Goal: Task Accomplishment & Management: Use online tool/utility

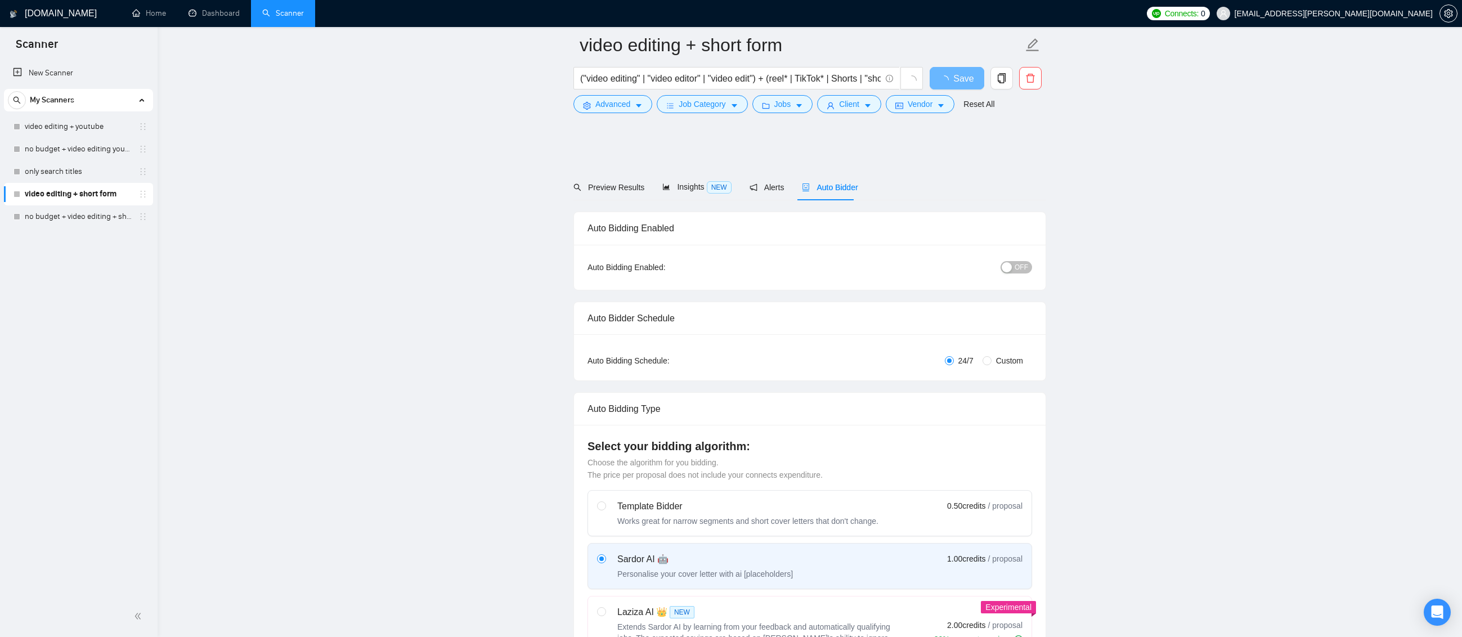
scroll to position [2250, 0]
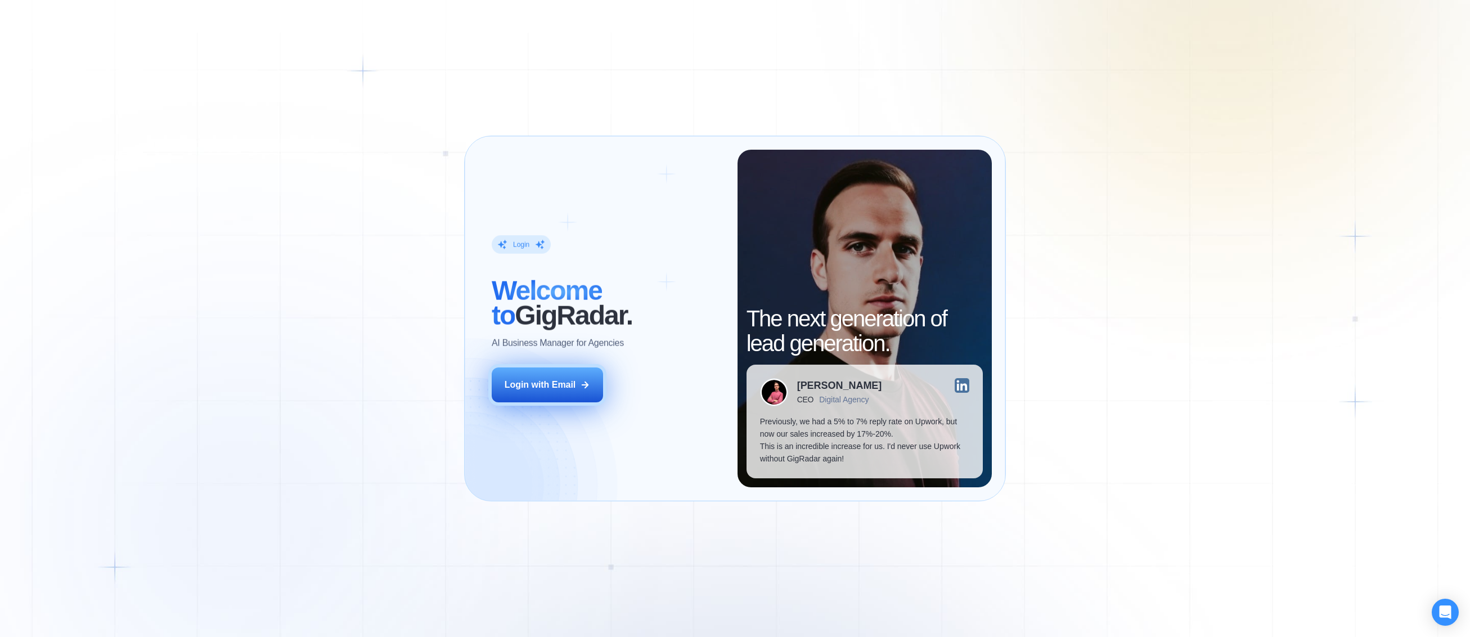
click at [564, 374] on button "Login with Email" at bounding box center [547, 384] width 111 height 35
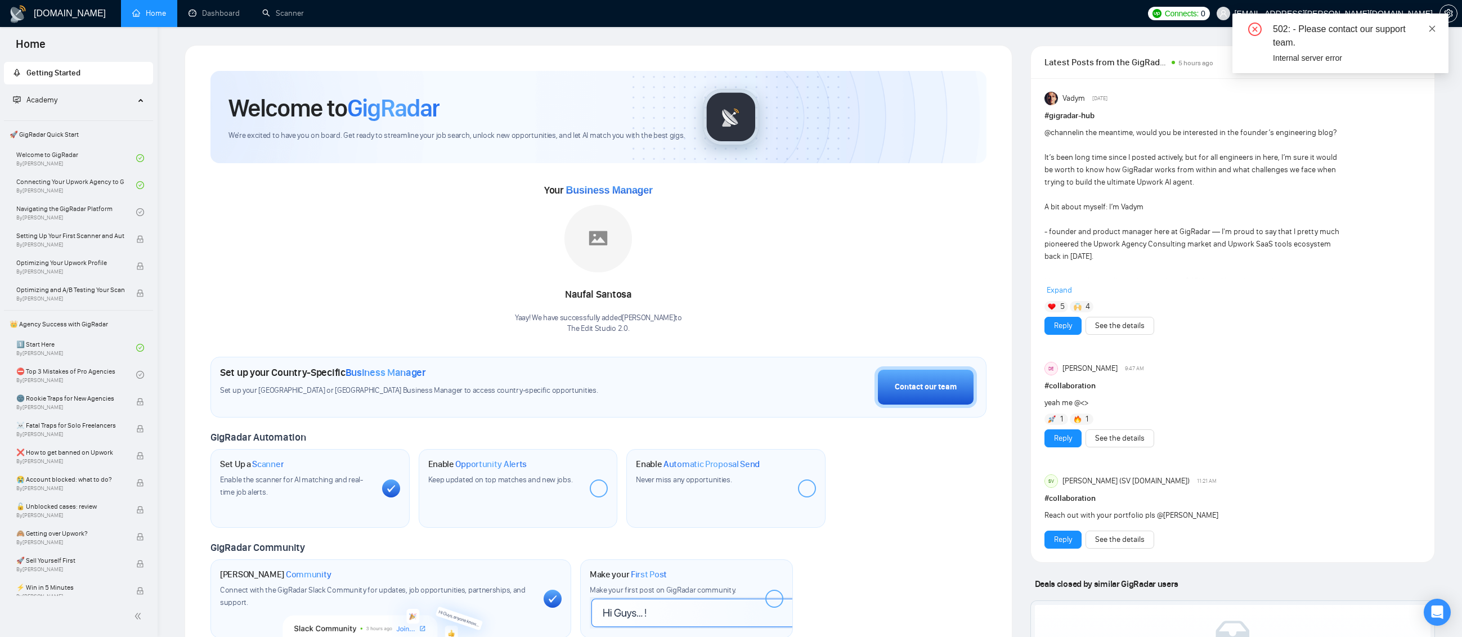
click at [1429, 29] on icon "close" at bounding box center [1432, 29] width 8 height 8
click at [1343, 56] on div "Internal server error" at bounding box center [1354, 58] width 162 height 12
click at [1435, 30] on icon "close" at bounding box center [1432, 29] width 8 height 8
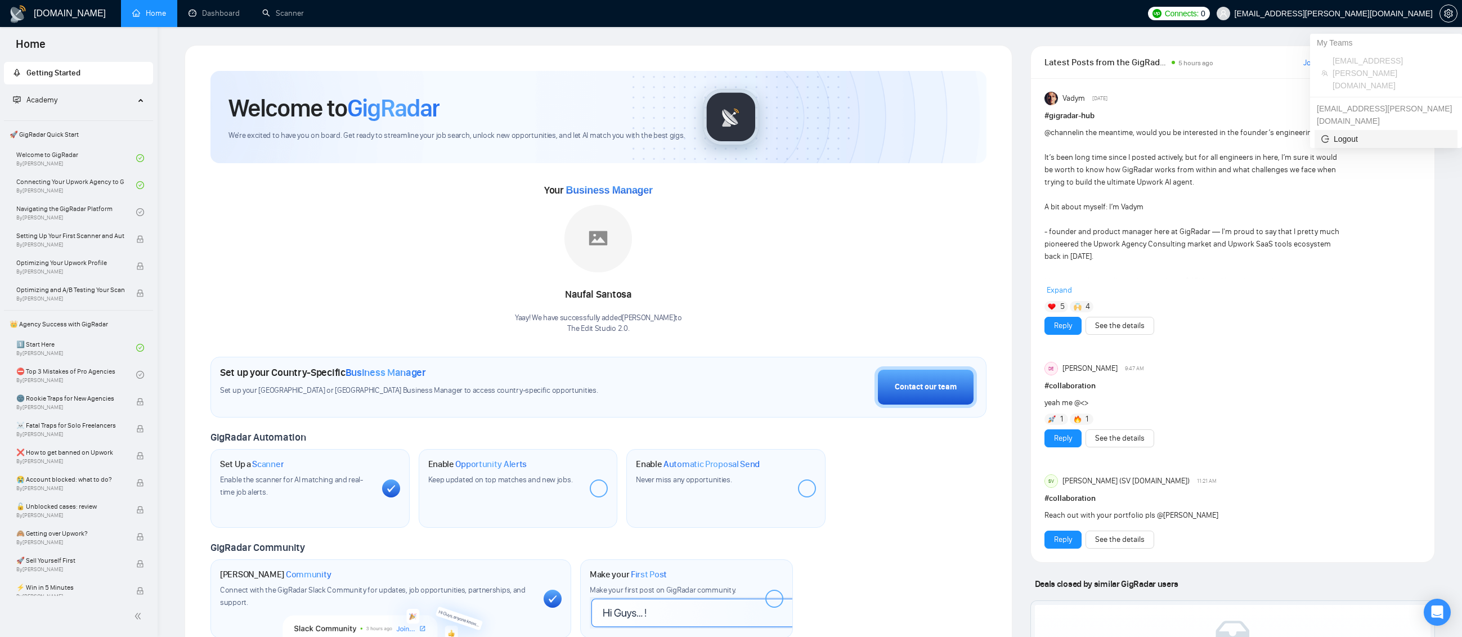
click at [1365, 133] on span "Logout" at bounding box center [1385, 139] width 129 height 12
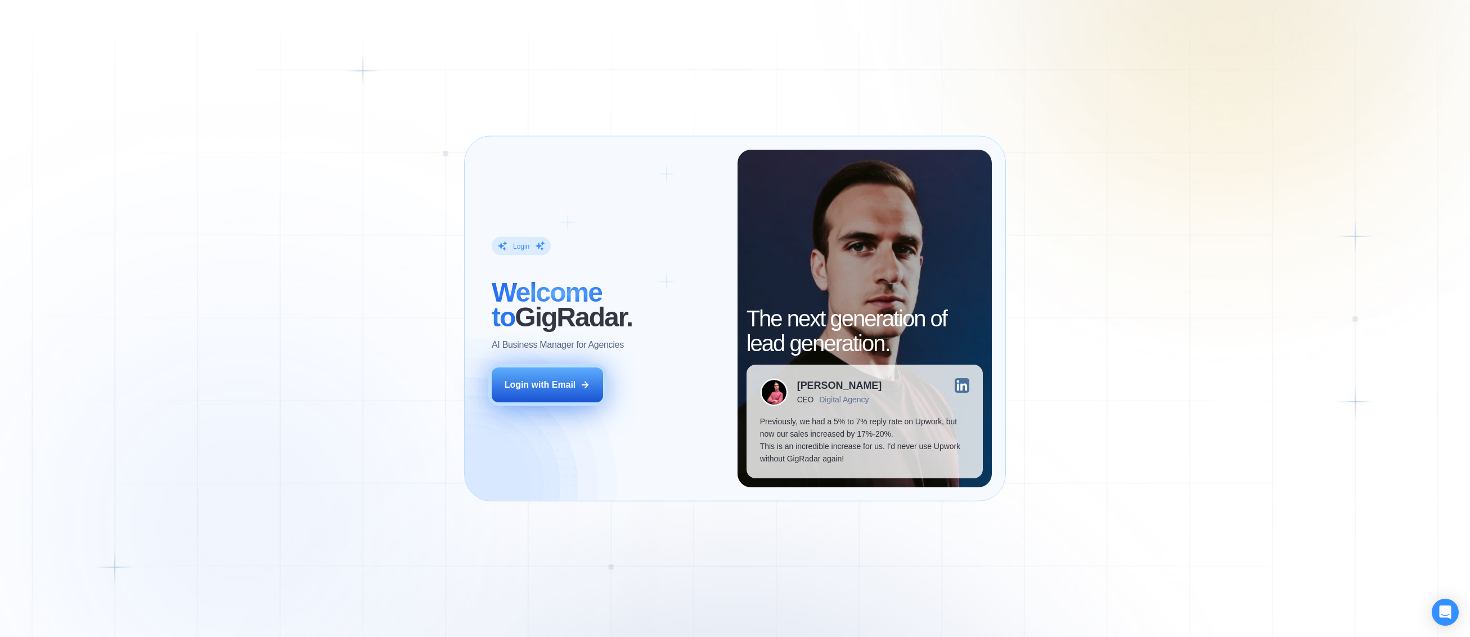
click at [569, 394] on button "Login with Email" at bounding box center [547, 384] width 111 height 35
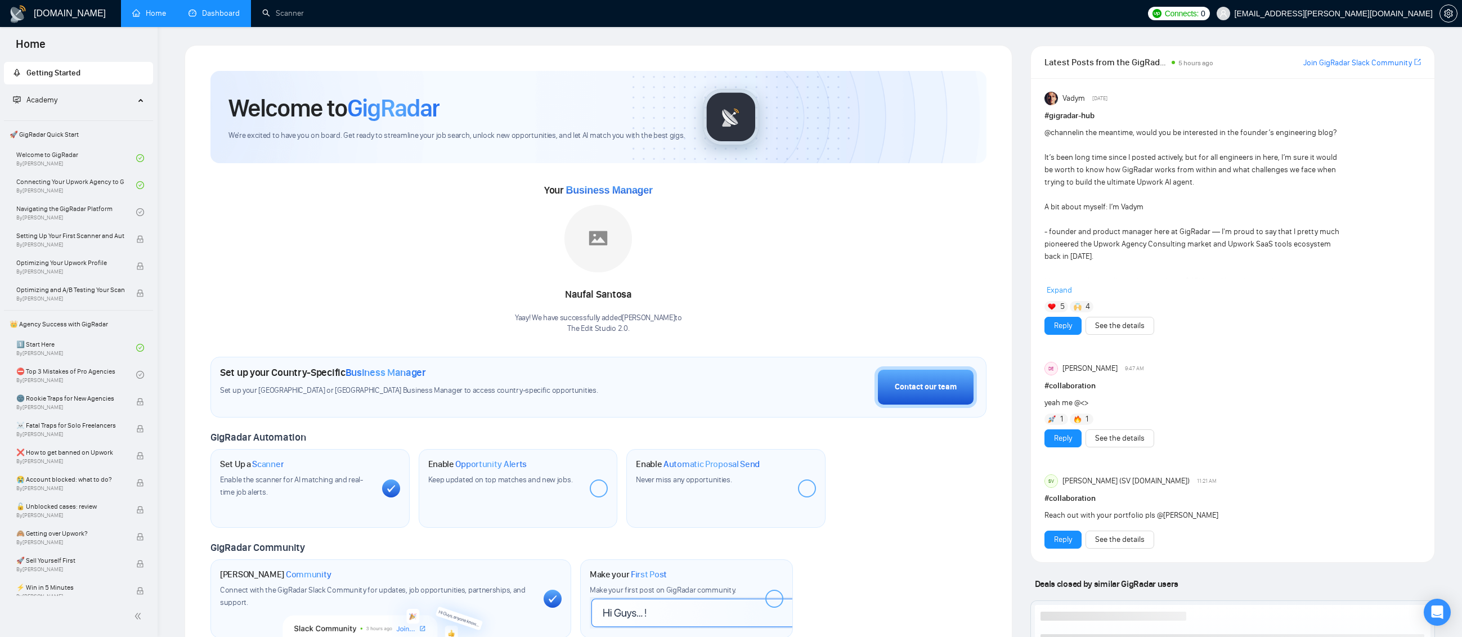
click at [213, 15] on link "Dashboard" at bounding box center [213, 13] width 51 height 10
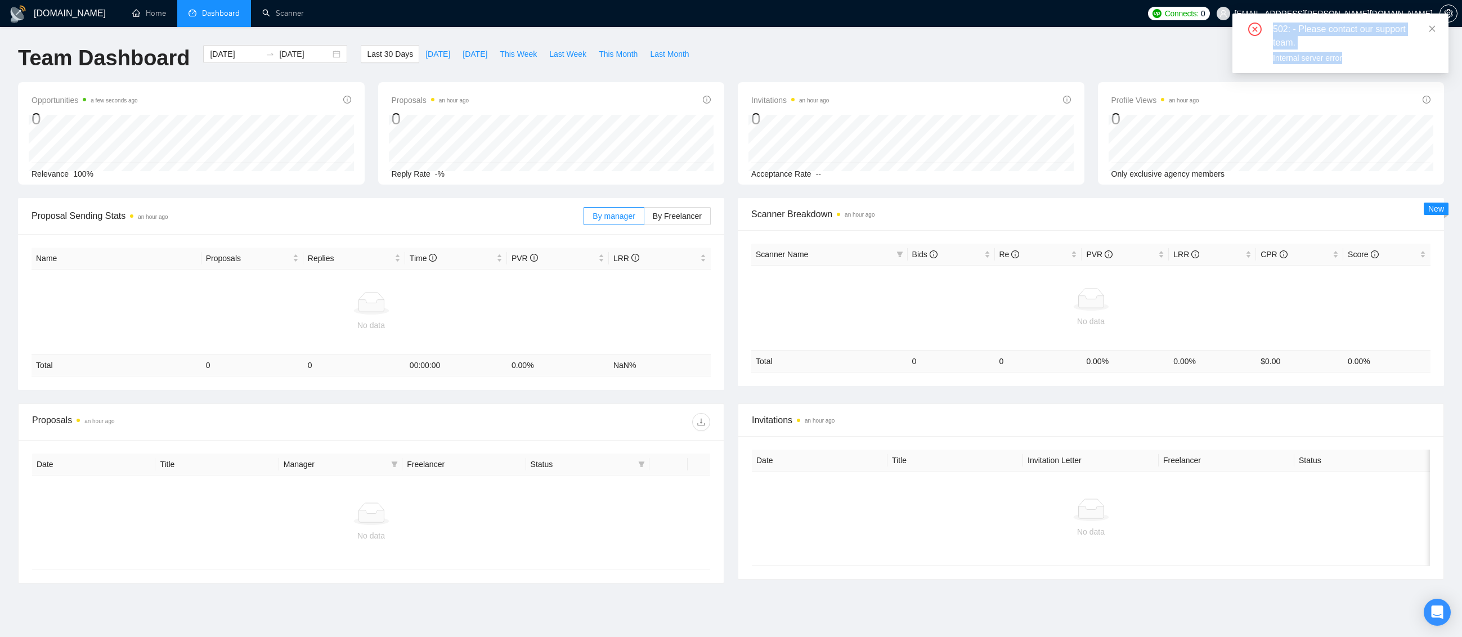
drag, startPoint x: 1343, startPoint y: 58, endPoint x: 1244, endPoint y: 21, distance: 105.7
click at [1244, 21] on div "502: - Please contact our support team. Internal server error" at bounding box center [1340, 44] width 216 height 60
copy div "502: - Please contact our support team. Internal server error"
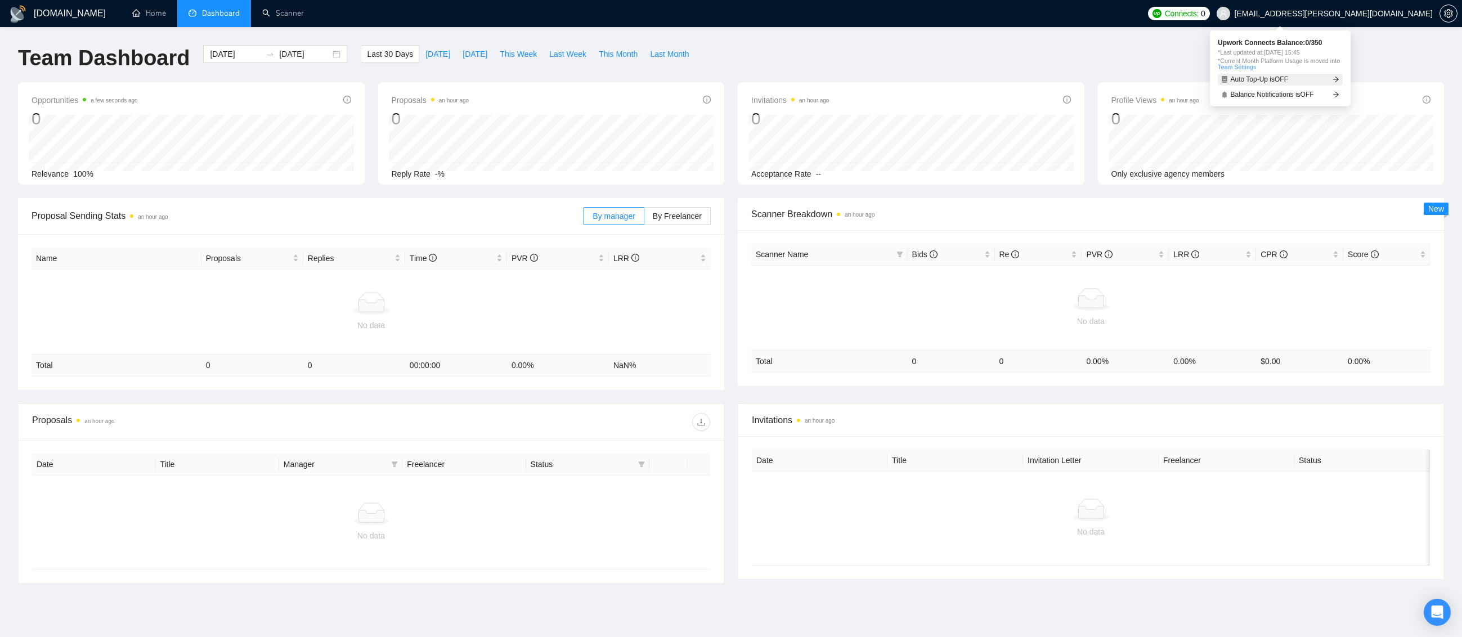
click at [1324, 80] on link "Auto Top-Up is OFF" at bounding box center [1279, 80] width 125 height 12
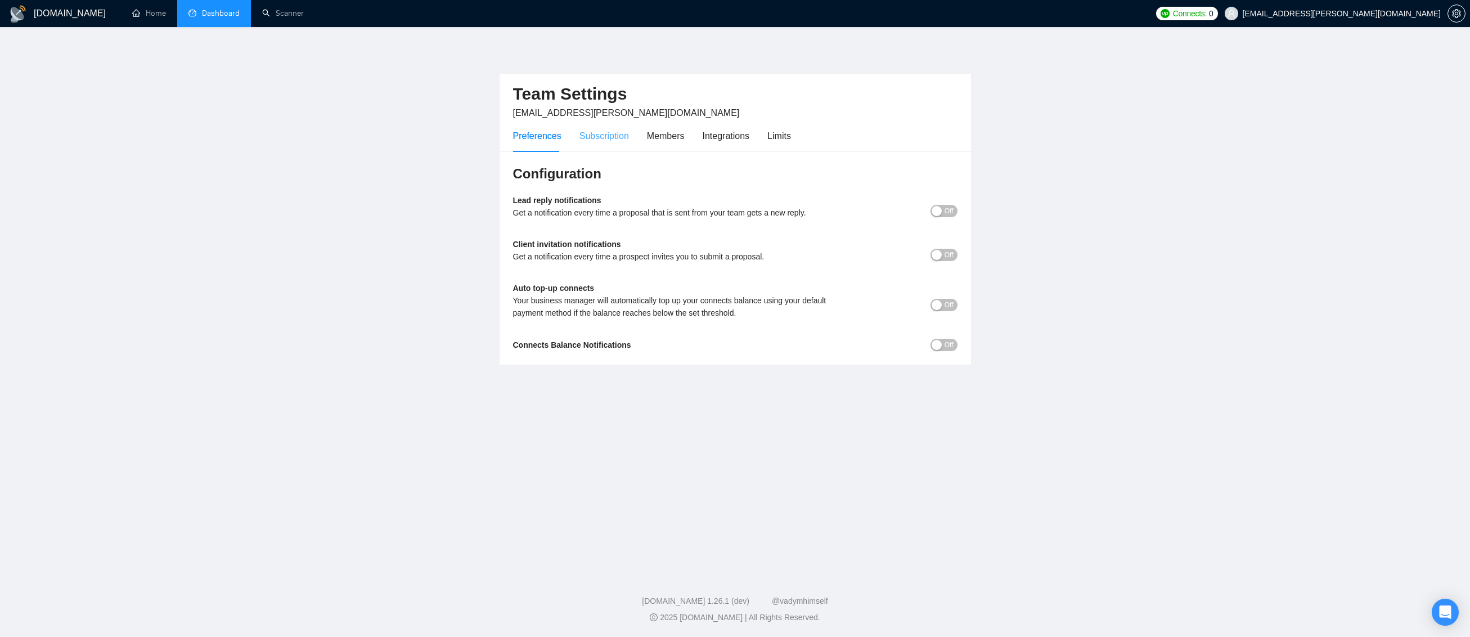
click at [603, 145] on div "Subscription" at bounding box center [604, 136] width 50 height 32
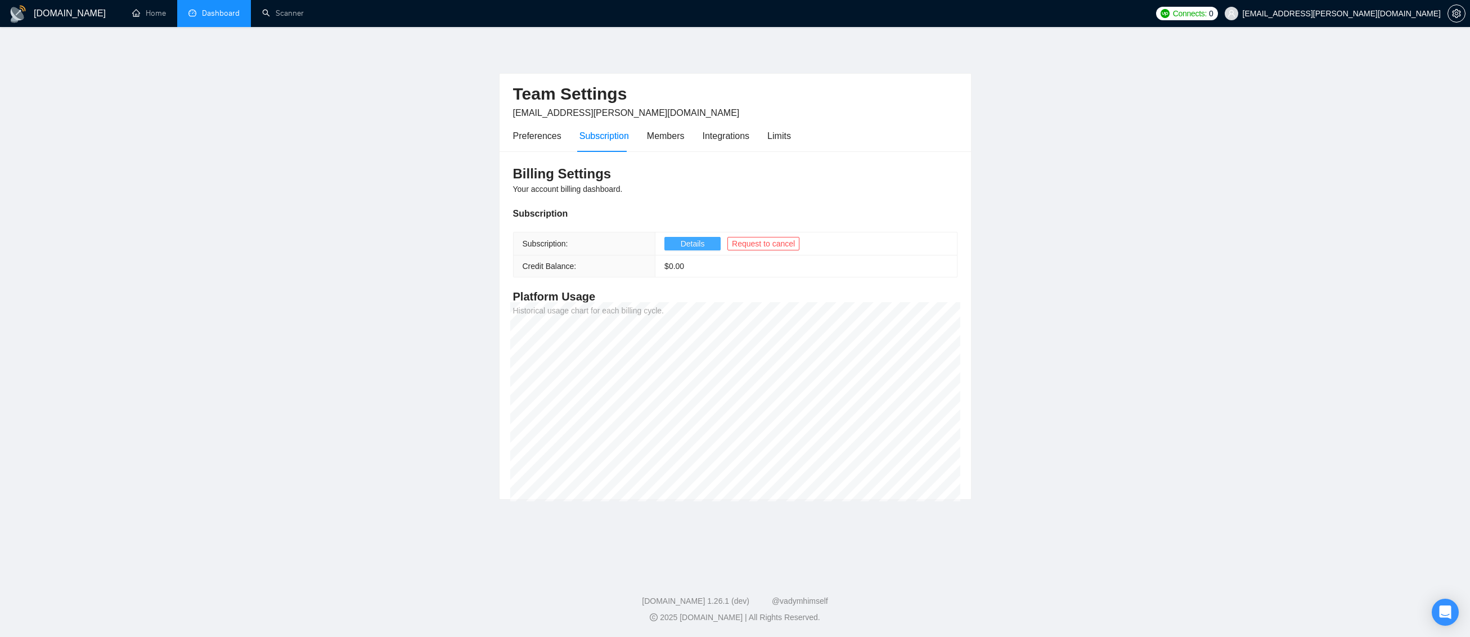
click at [689, 241] on span "Details" at bounding box center [693, 243] width 24 height 12
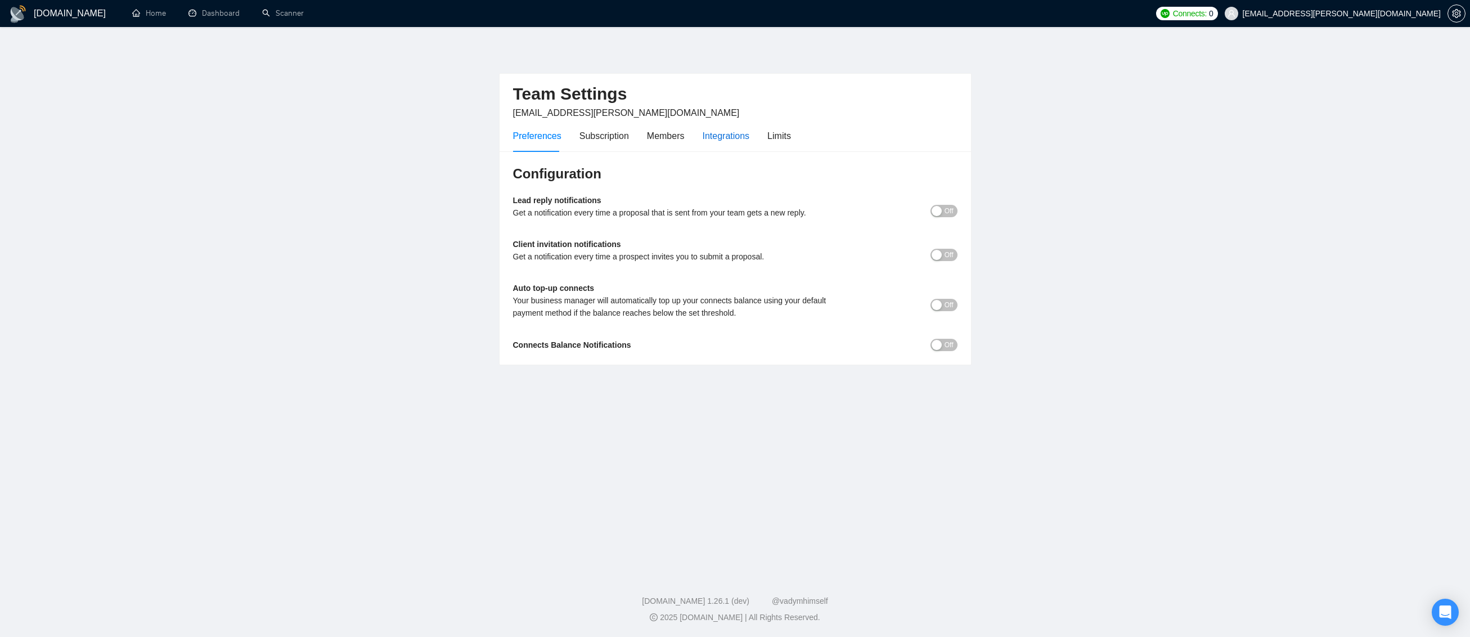
click at [718, 138] on div "Integrations" at bounding box center [726, 136] width 47 height 14
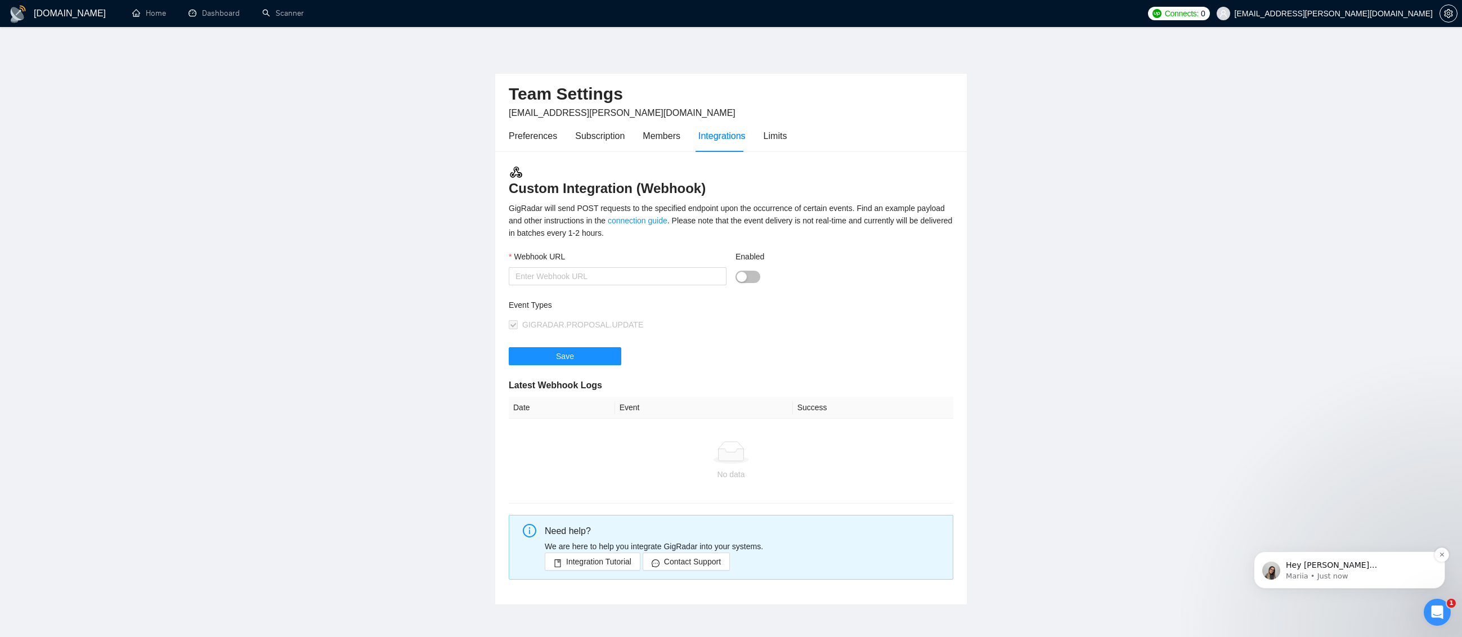
click at [1369, 574] on p "Mariia • Just now" at bounding box center [1357, 576] width 145 height 10
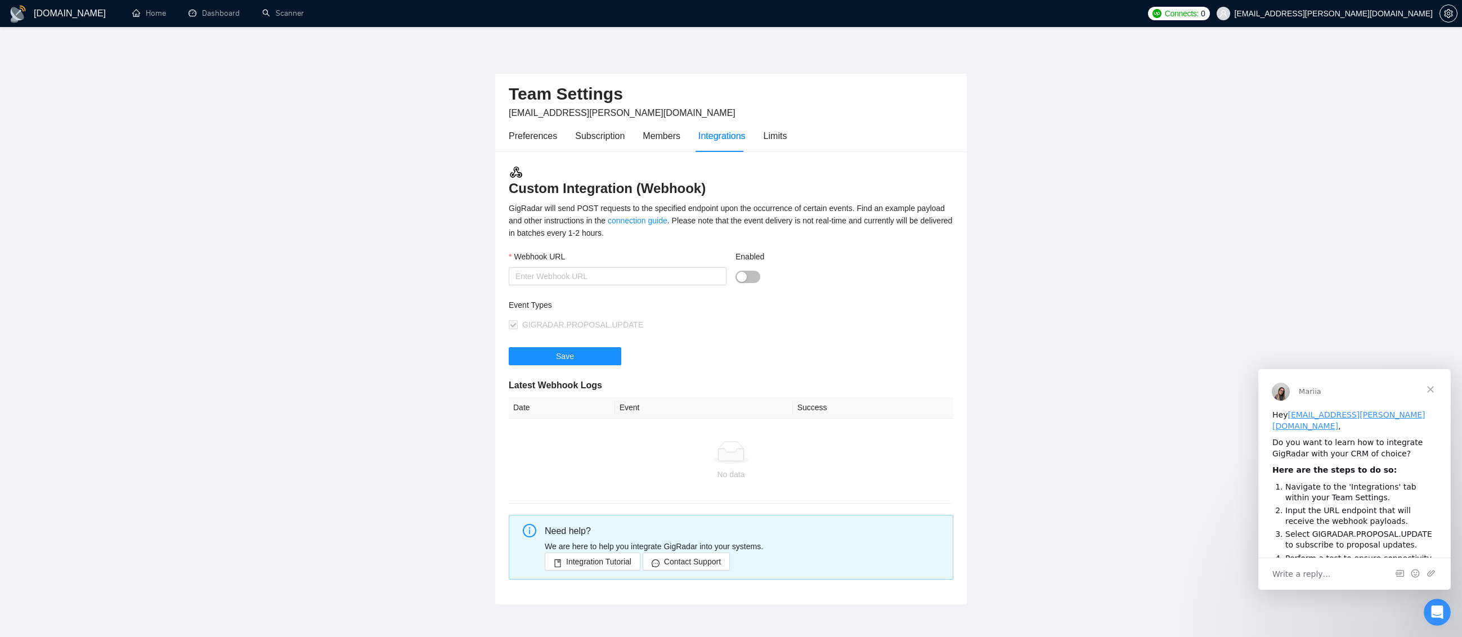
click at [1301, 337] on main "Team Settings [EMAIL_ADDRESS][PERSON_NAME][DOMAIN_NAME] Preferences Subscriptio…" at bounding box center [731, 325] width 1426 height 560
click at [1426, 393] on span "Close" at bounding box center [1430, 389] width 41 height 41
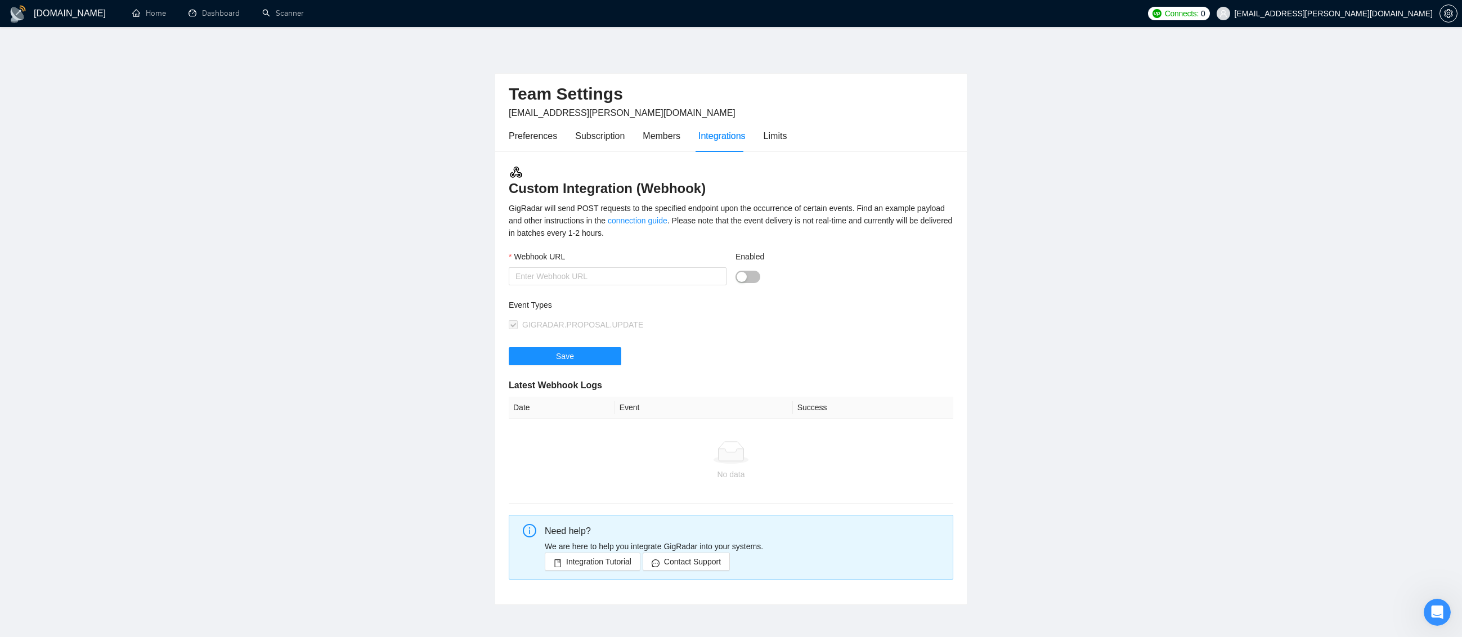
click at [61, 11] on h1 "[DOMAIN_NAME]" at bounding box center [70, 13] width 72 height 27
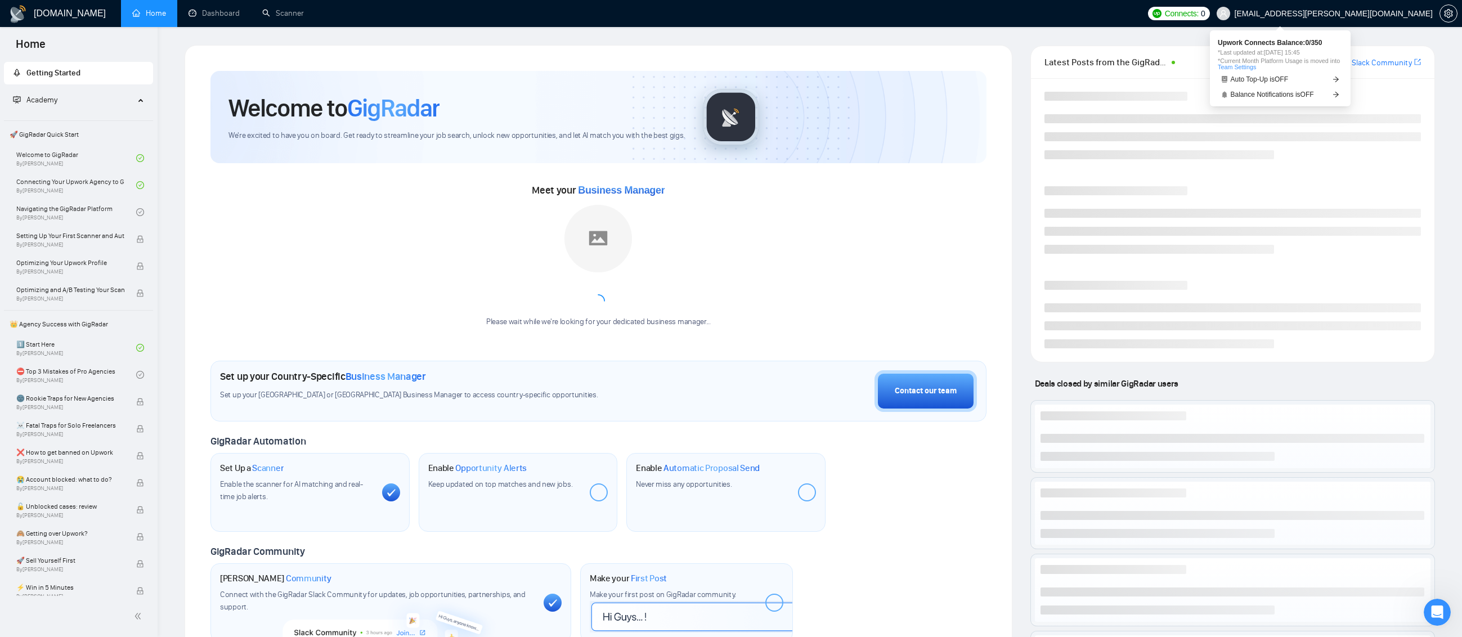
click at [1198, 12] on span "Connects:" at bounding box center [1182, 13] width 34 height 12
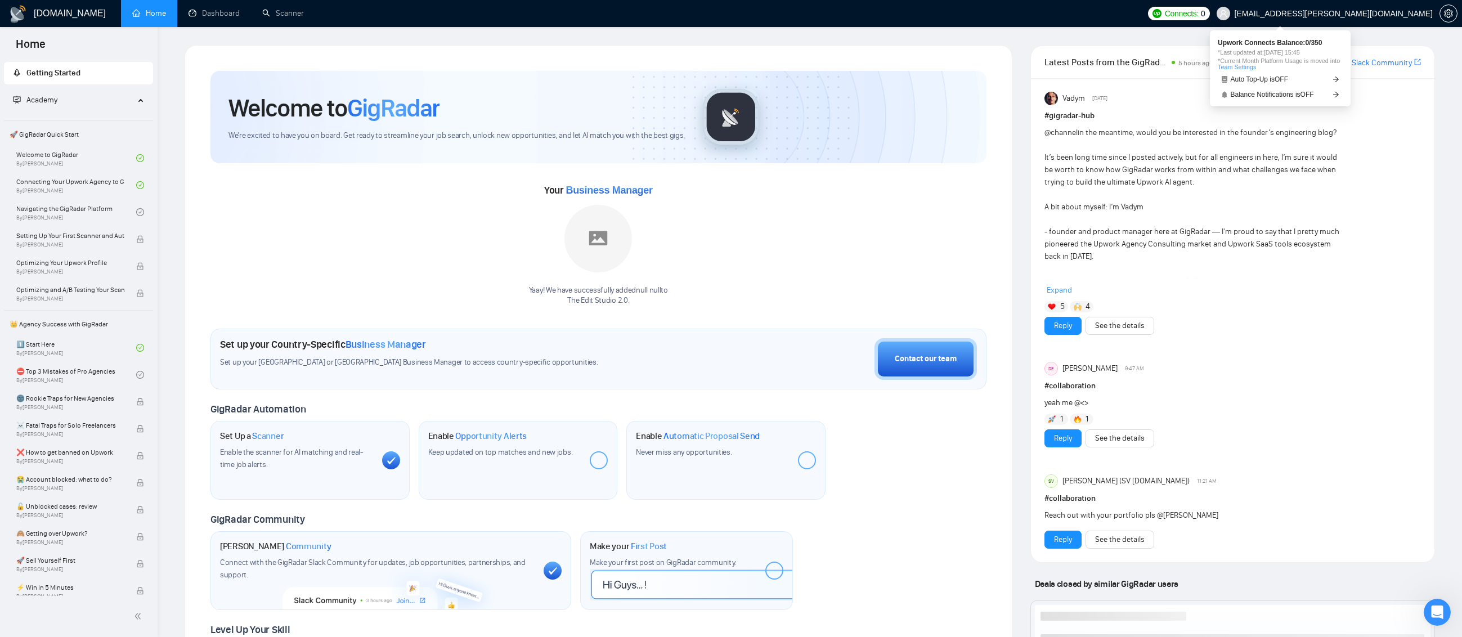
click at [1198, 12] on span "Connects:" at bounding box center [1182, 13] width 34 height 12
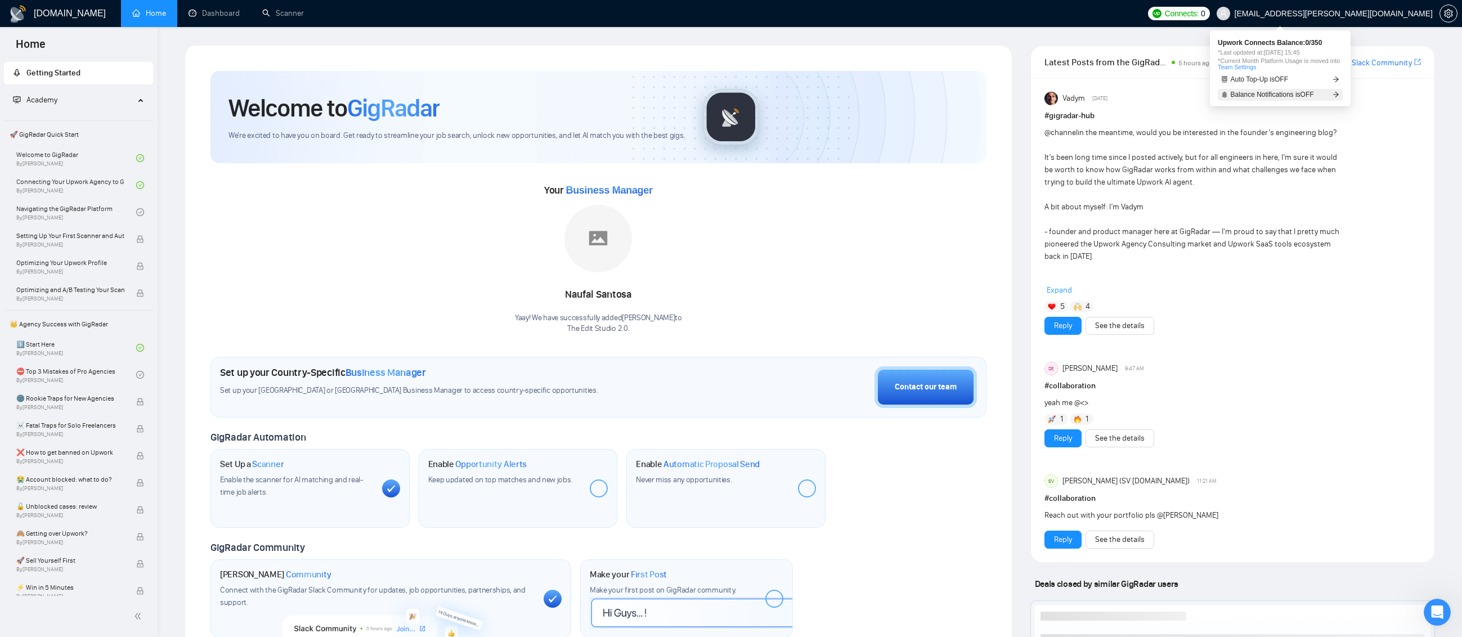
click at [1276, 93] on span "Balance Notifications is OFF" at bounding box center [1271, 94] width 83 height 7
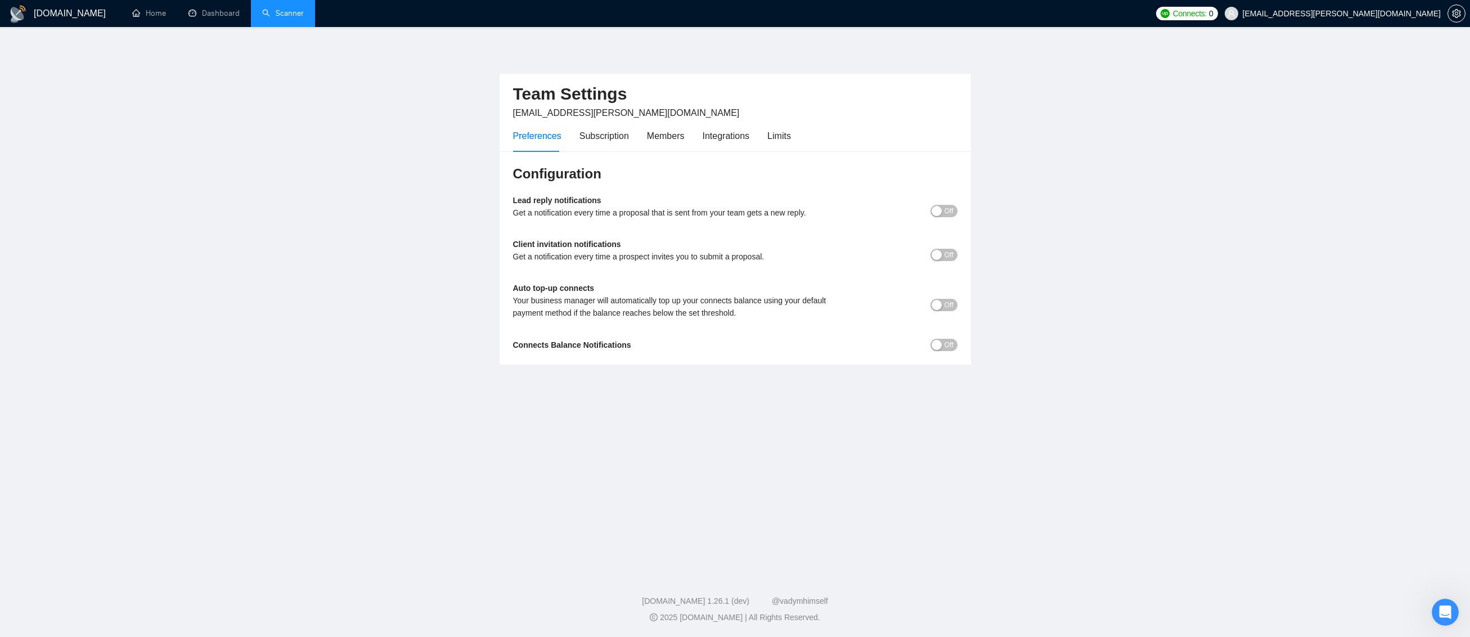
click at [299, 18] on link "Scanner" at bounding box center [283, 13] width 42 height 10
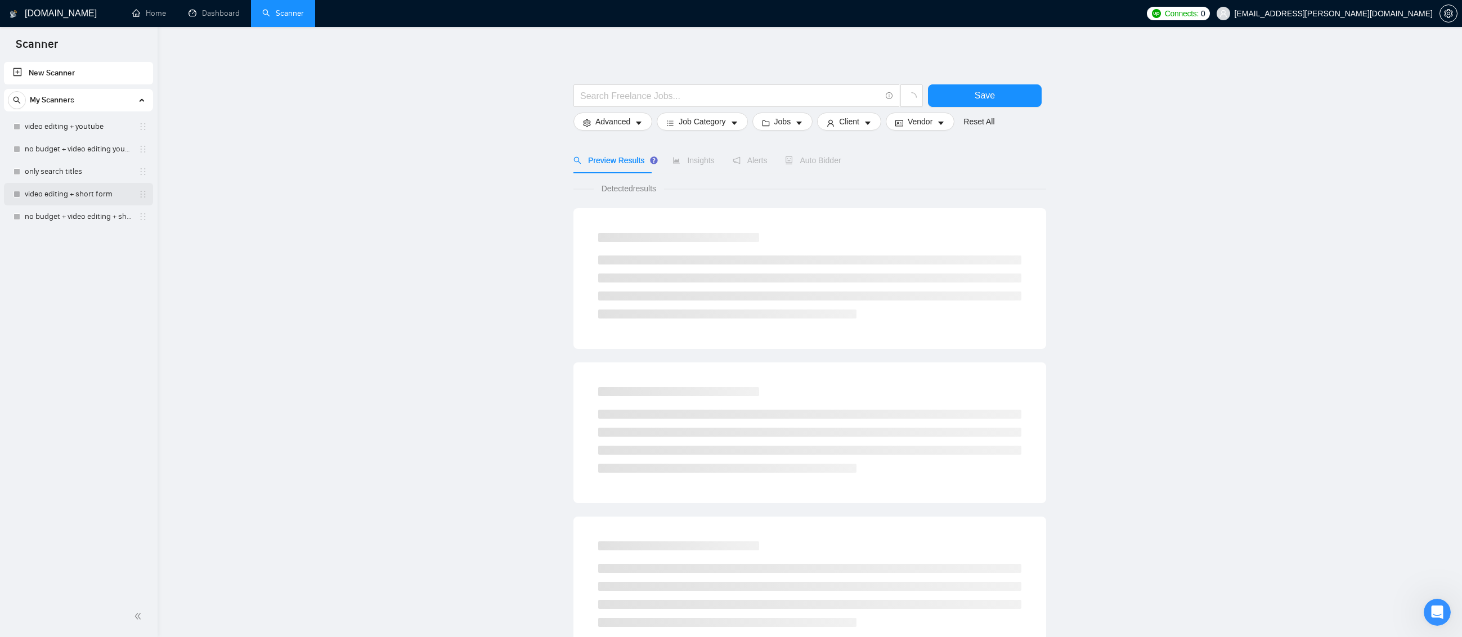
click at [92, 196] on link "video editing + short form" at bounding box center [78, 194] width 107 height 23
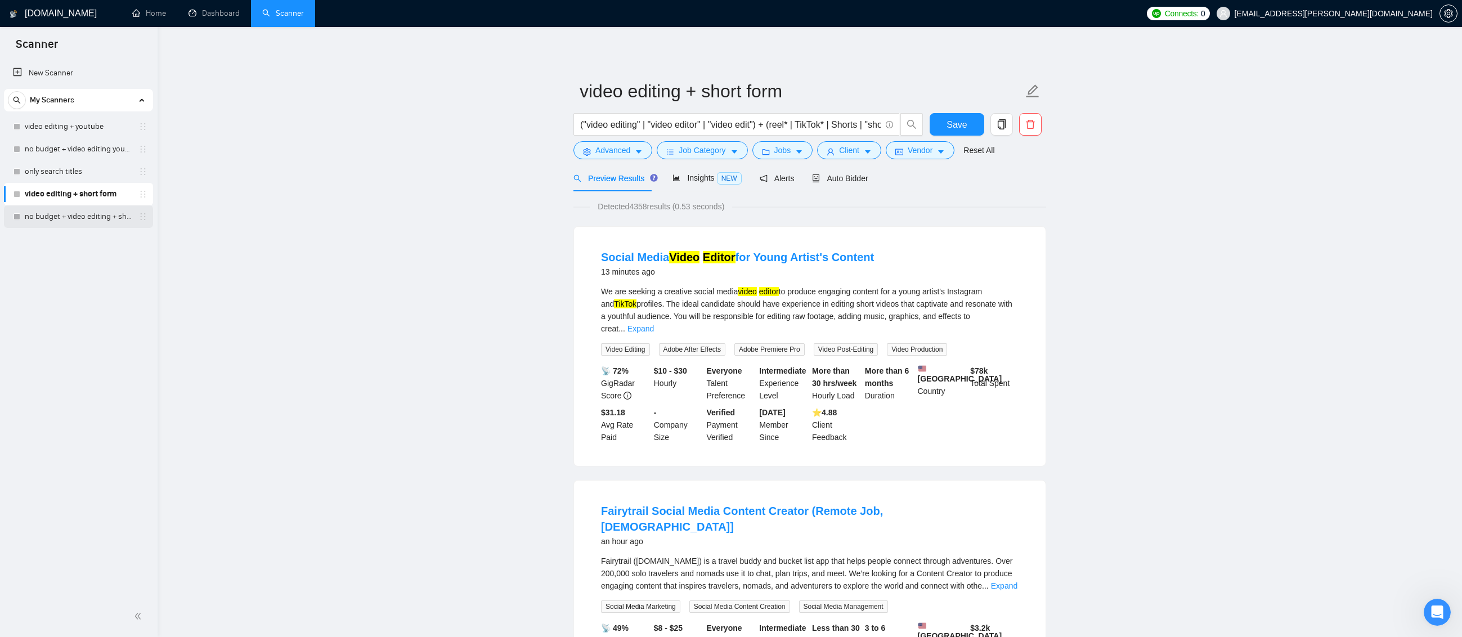
click at [74, 215] on link "no budget + video editing + short form" at bounding box center [78, 216] width 107 height 23
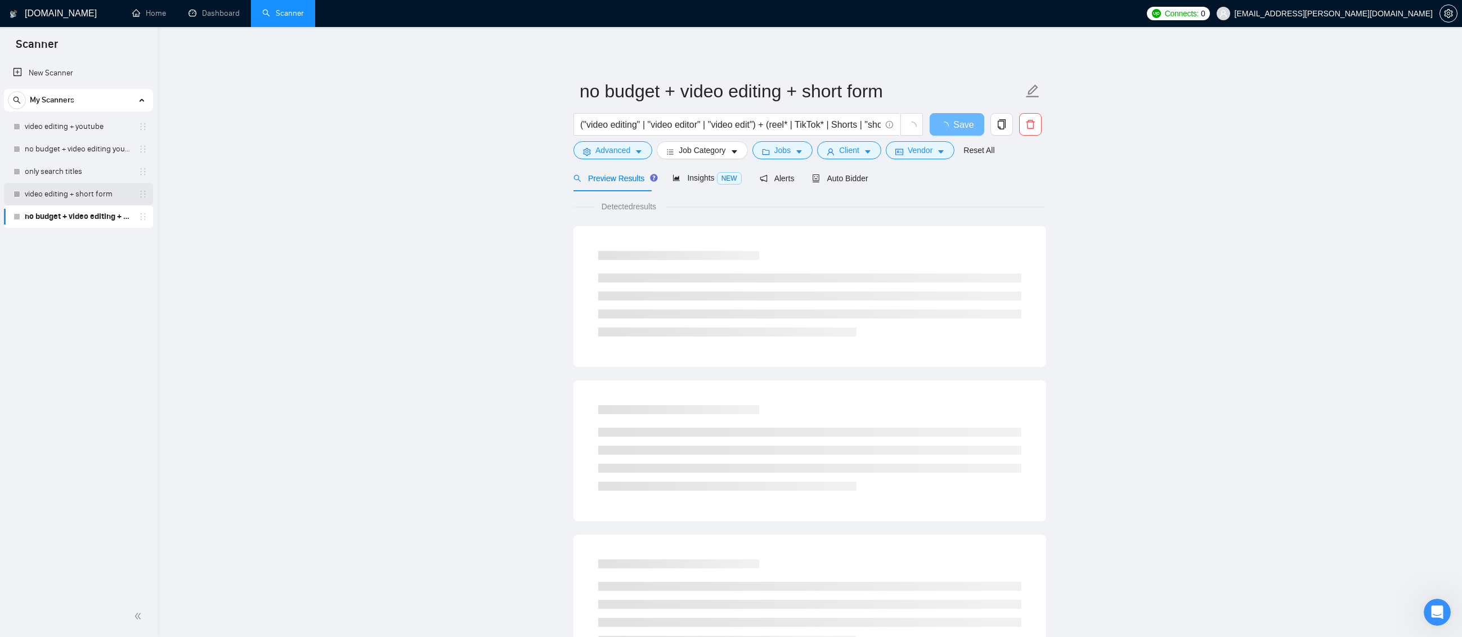
click at [75, 194] on link "video editing + short form" at bounding box center [78, 194] width 107 height 23
click at [839, 176] on span "Auto Bidder" at bounding box center [840, 178] width 56 height 9
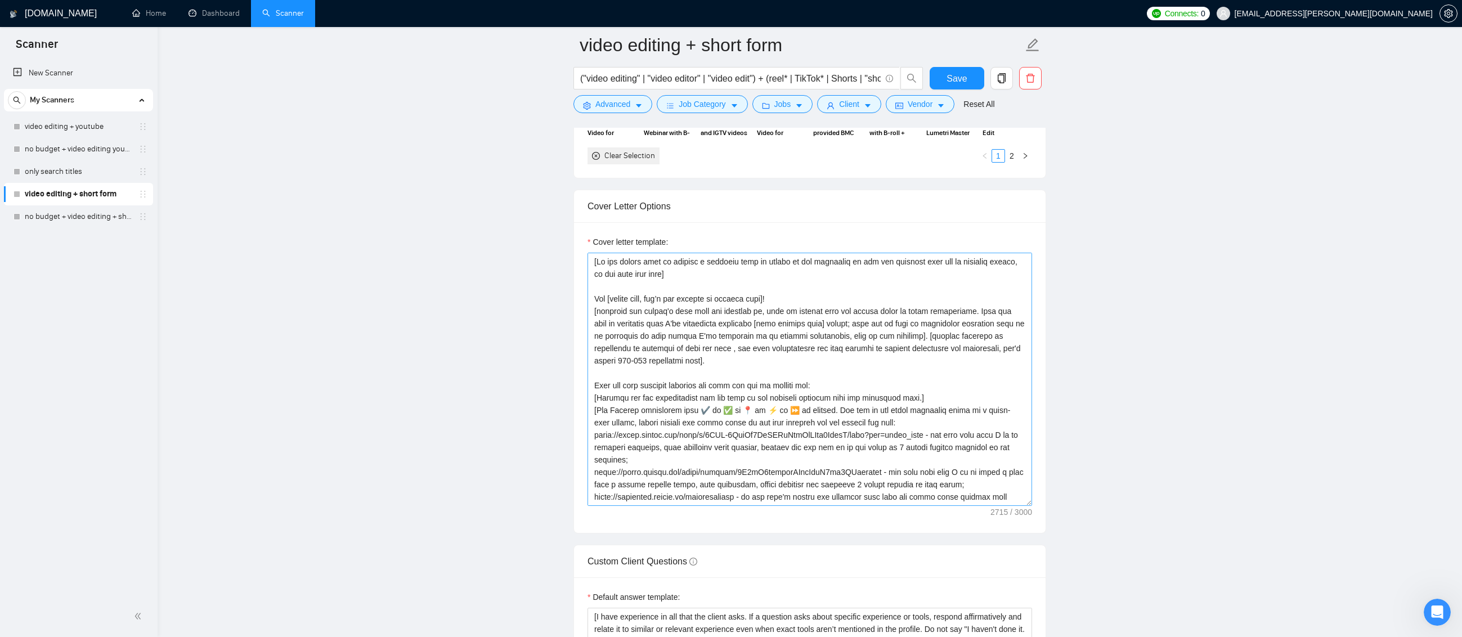
scroll to position [1294, 0]
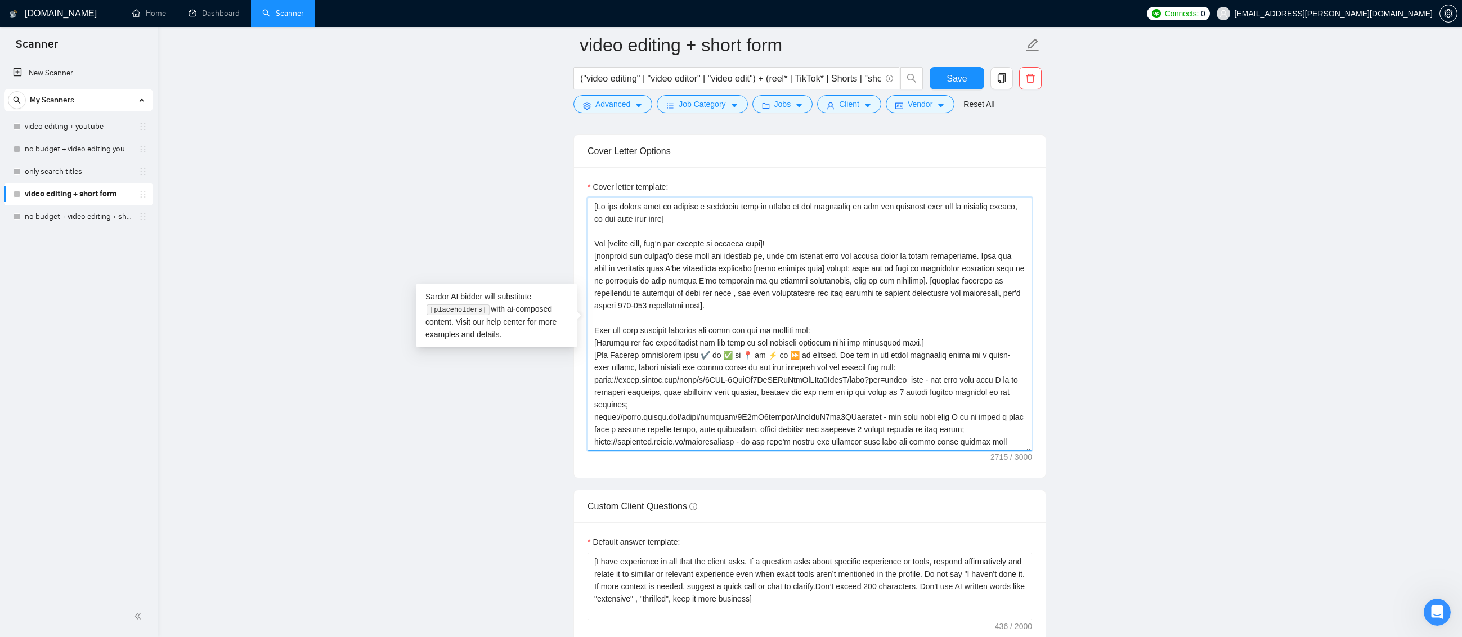
click at [829, 390] on textarea "Cover letter template:" at bounding box center [809, 323] width 444 height 253
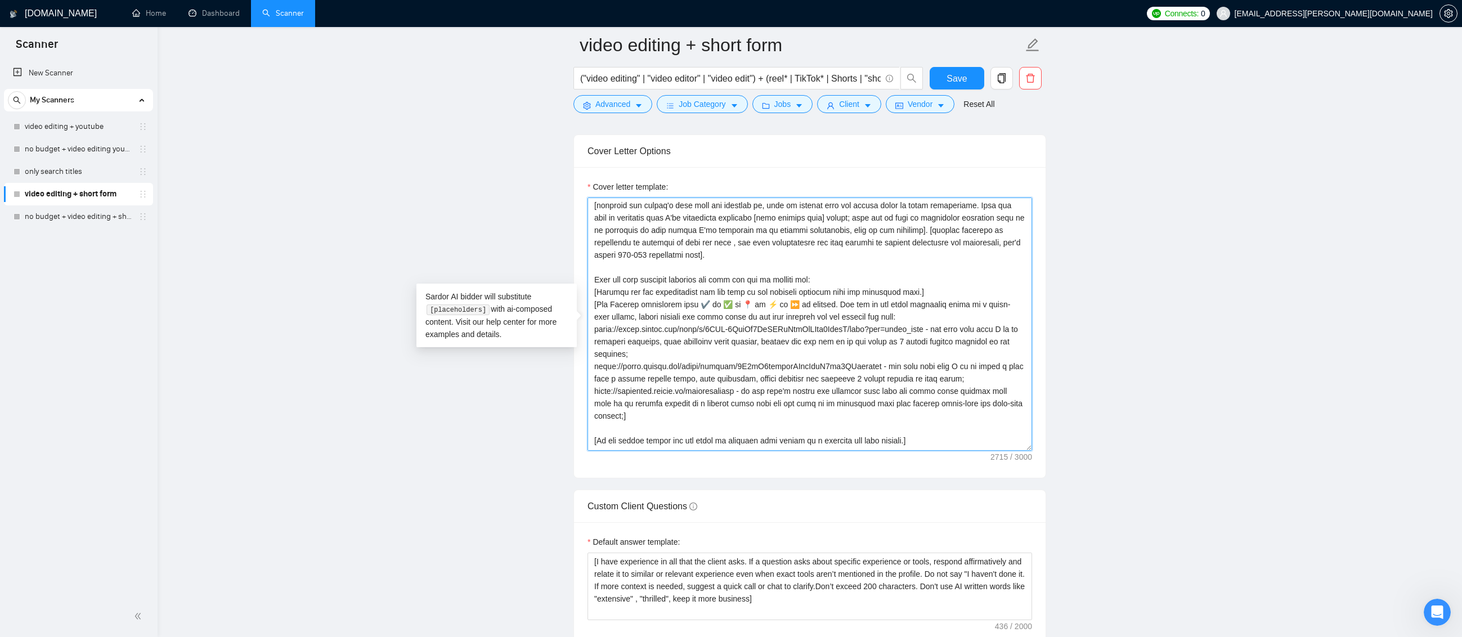
scroll to position [0, 0]
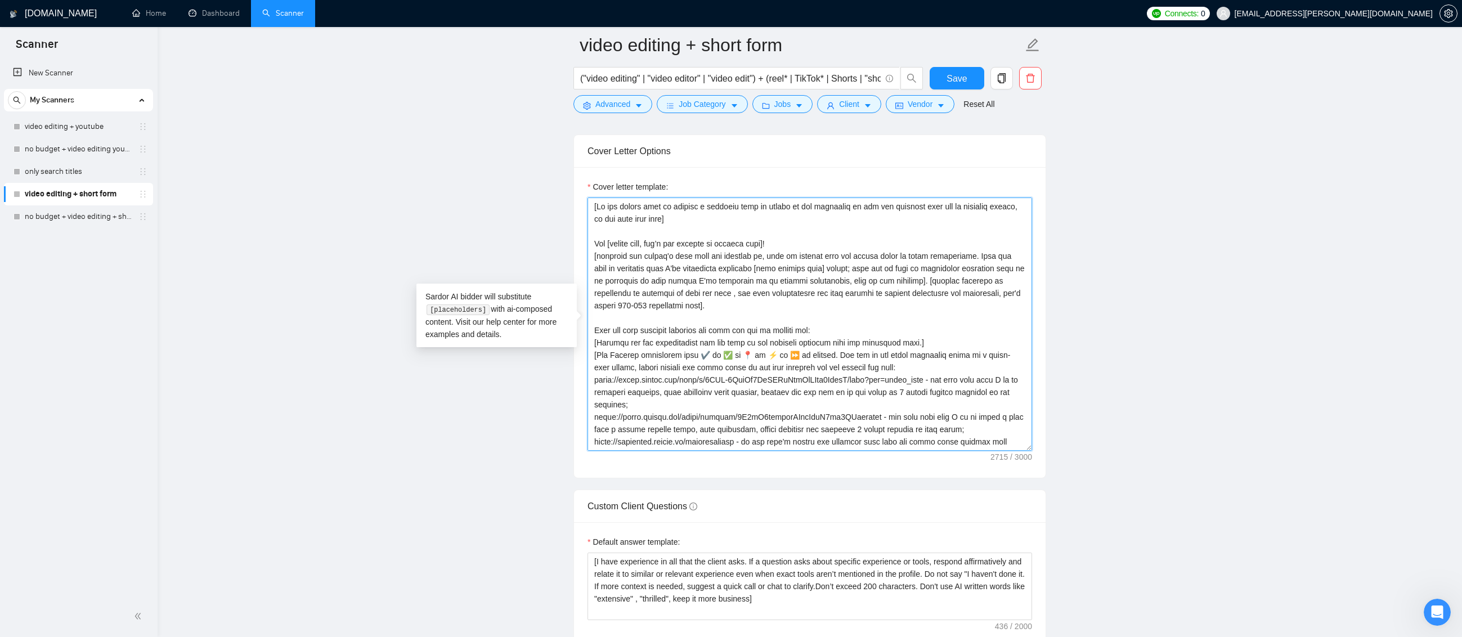
drag, startPoint x: 635, startPoint y: 444, endPoint x: 582, endPoint y: 166, distance: 283.6
click at [582, 166] on div "Cover Letter Options Cover letter template:" at bounding box center [809, 306] width 473 height 344
click at [1147, 323] on main "video editing + short form ("video editing" | "video editor" | "video edit") + …" at bounding box center [810, 318] width 1268 height 3134
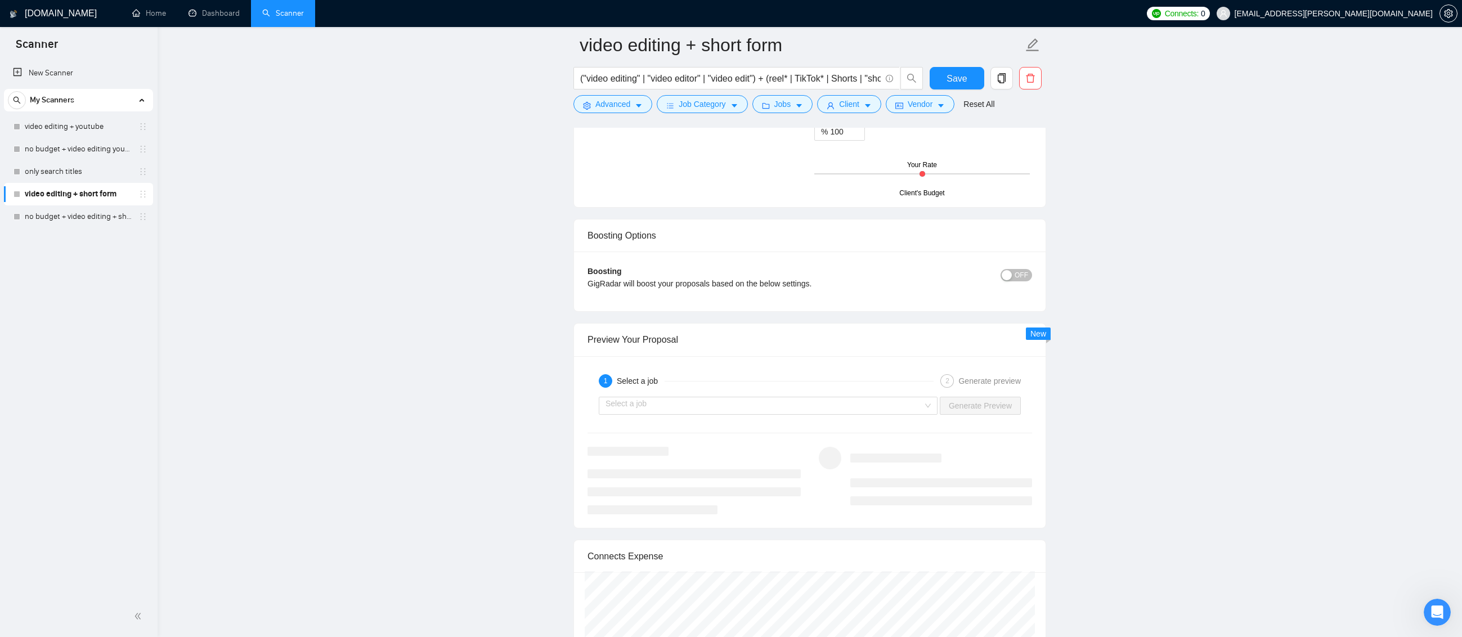
scroll to position [2065, 0]
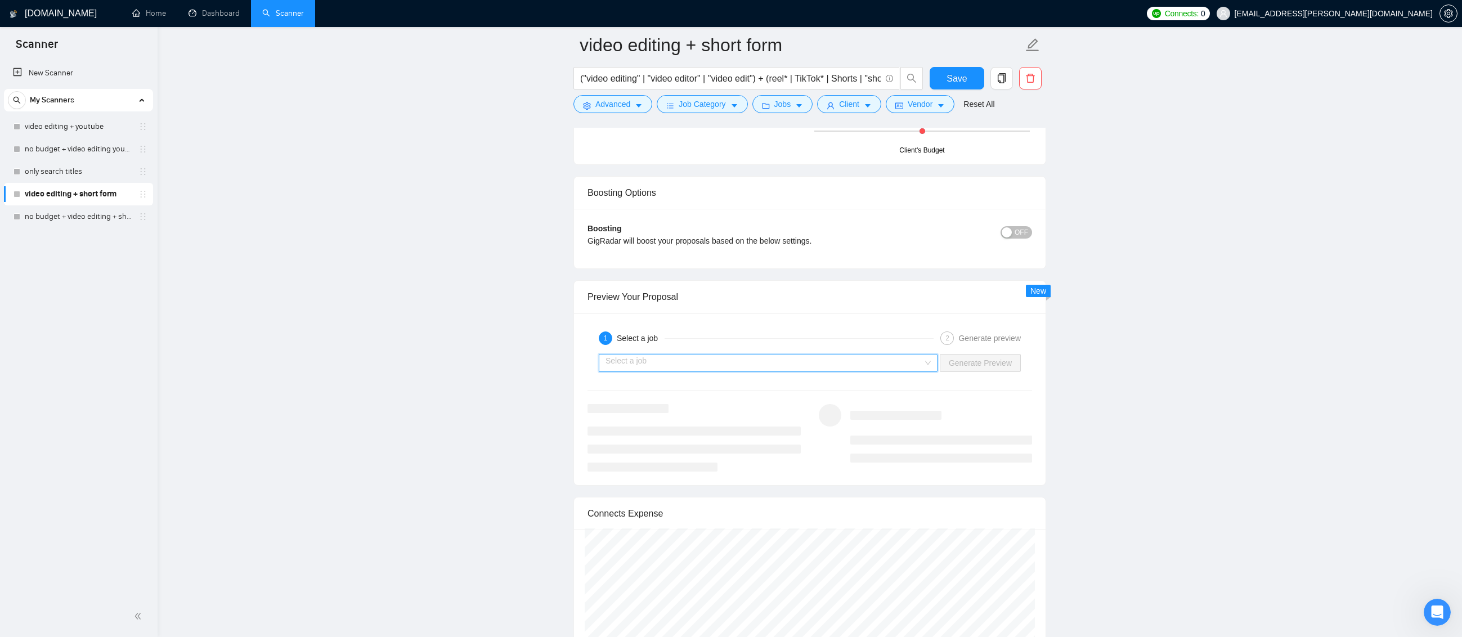
click at [914, 367] on input "search" at bounding box center [763, 362] width 317 height 17
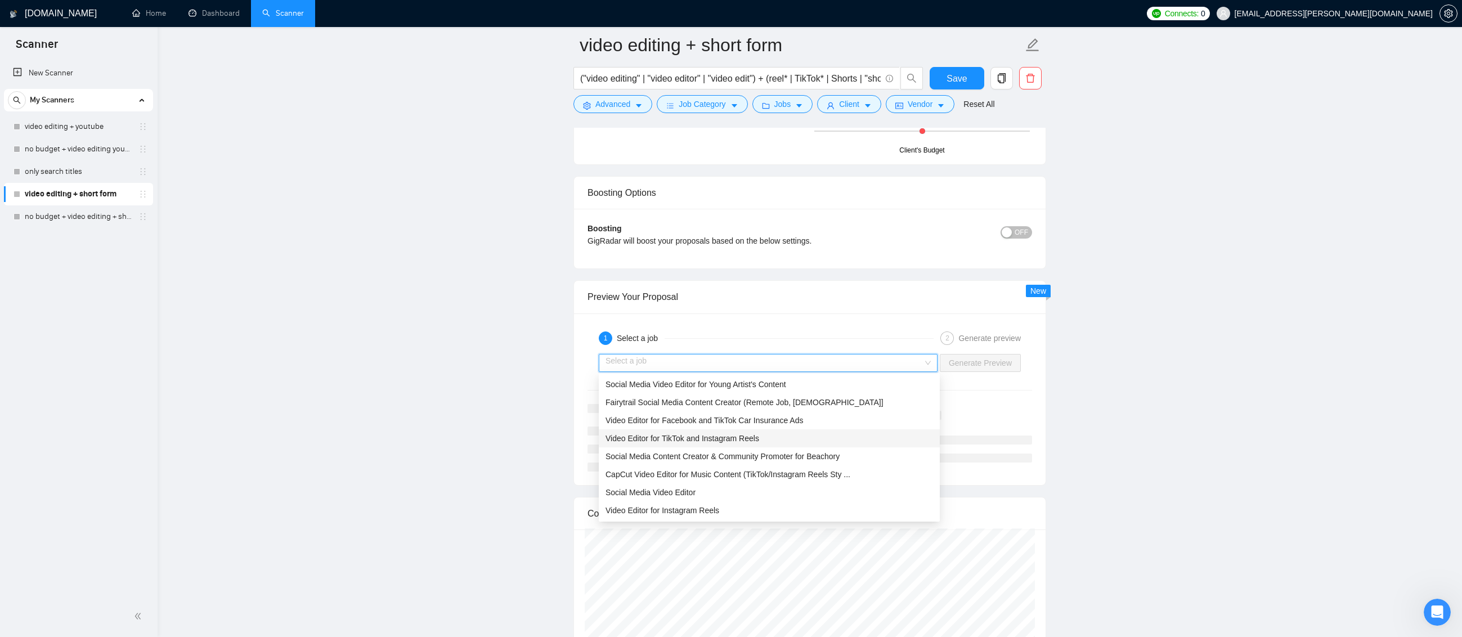
click at [752, 440] on span "Video Editor for TikTok and Instagram Reels" at bounding box center [682, 438] width 154 height 9
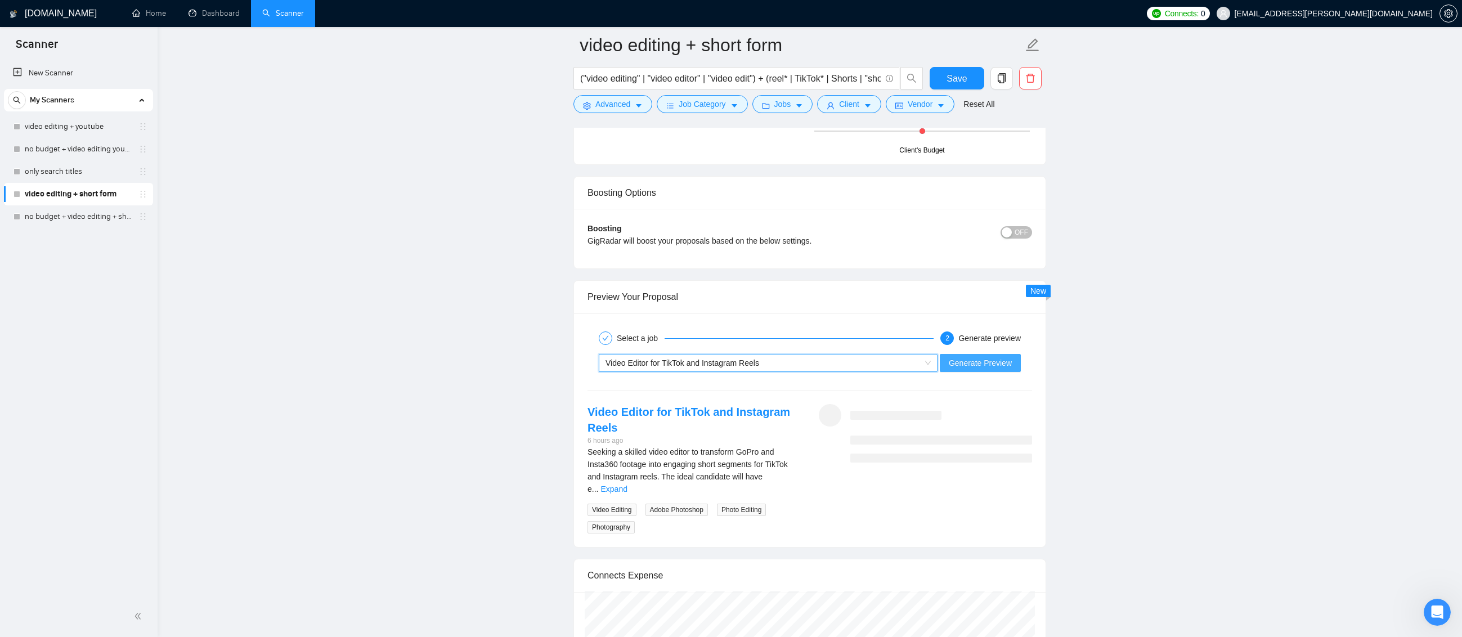
click at [992, 365] on span "Generate Preview" at bounding box center [979, 363] width 63 height 12
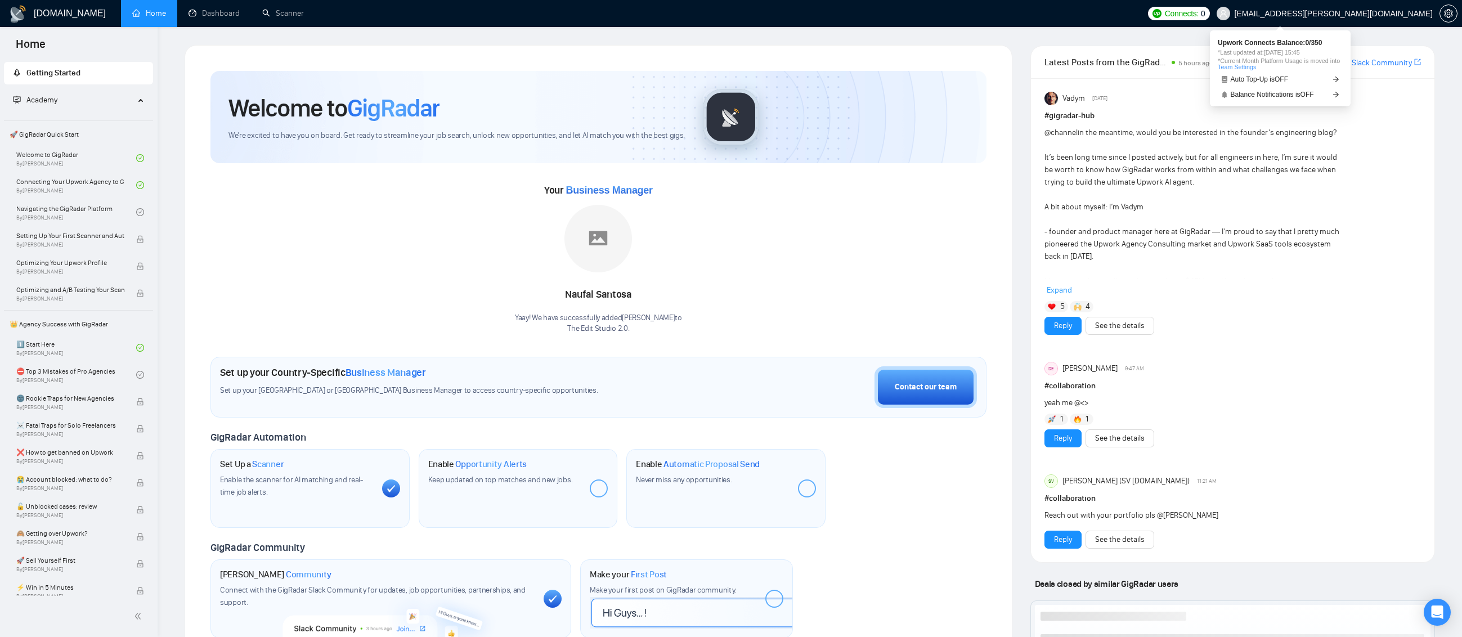
click at [1198, 12] on span "Connects:" at bounding box center [1182, 13] width 34 height 12
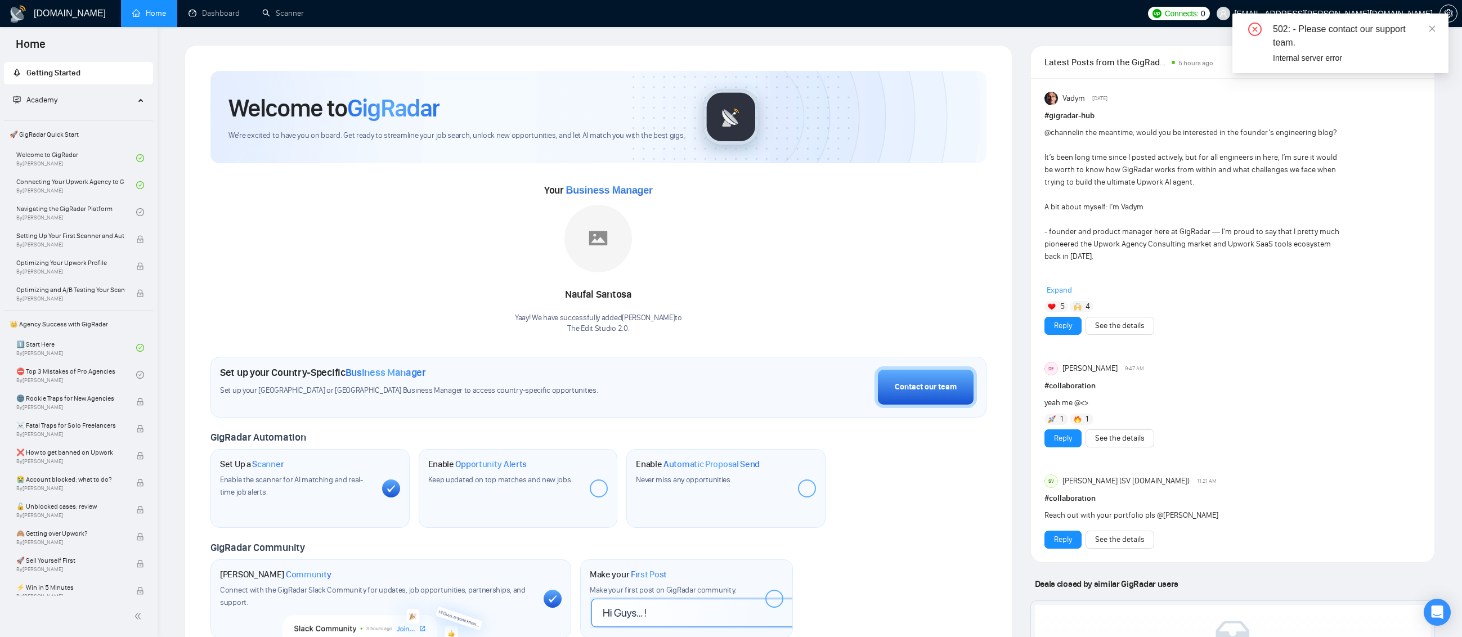
click at [1154, 30] on div "GigRadar.io Home Dashboard Scanner Connects: 0 mishaal.adhami@gmail.com Welcome…" at bounding box center [810, 432] width 1304 height 865
click at [1445, 612] on div "Open Intercom Messenger" at bounding box center [1437, 612] width 30 height 30
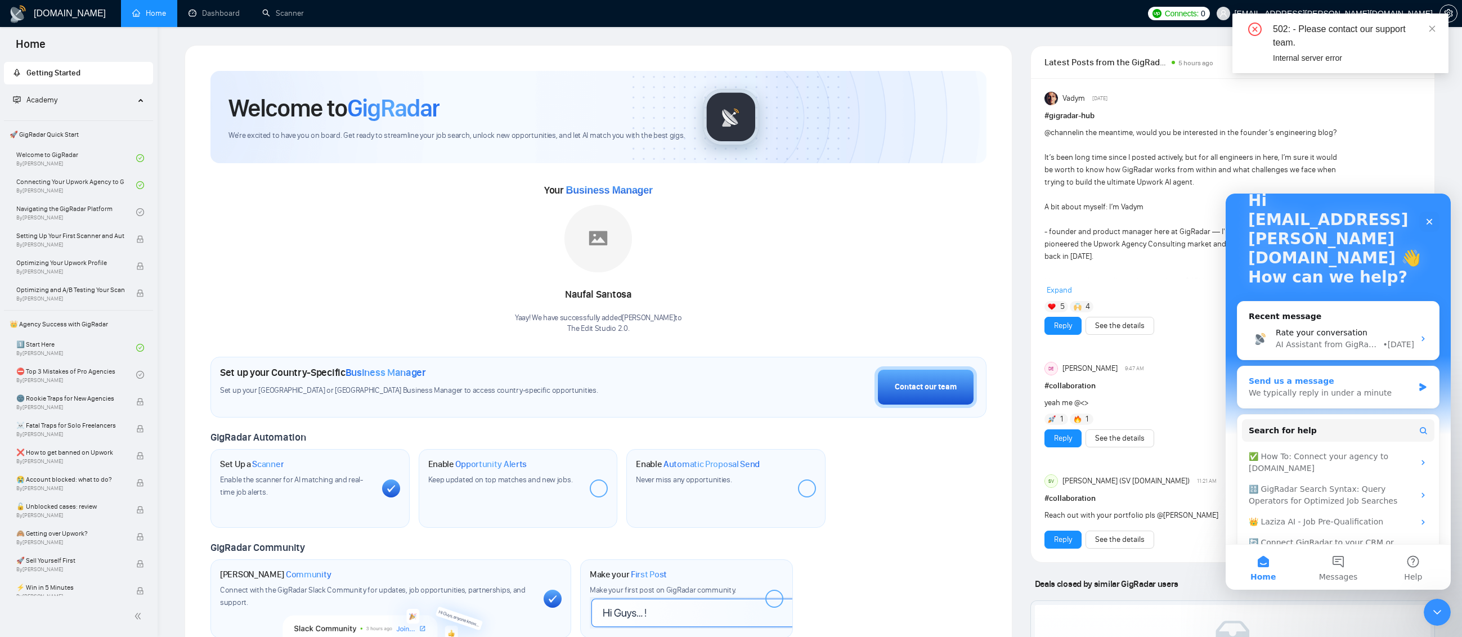
scroll to position [95, 0]
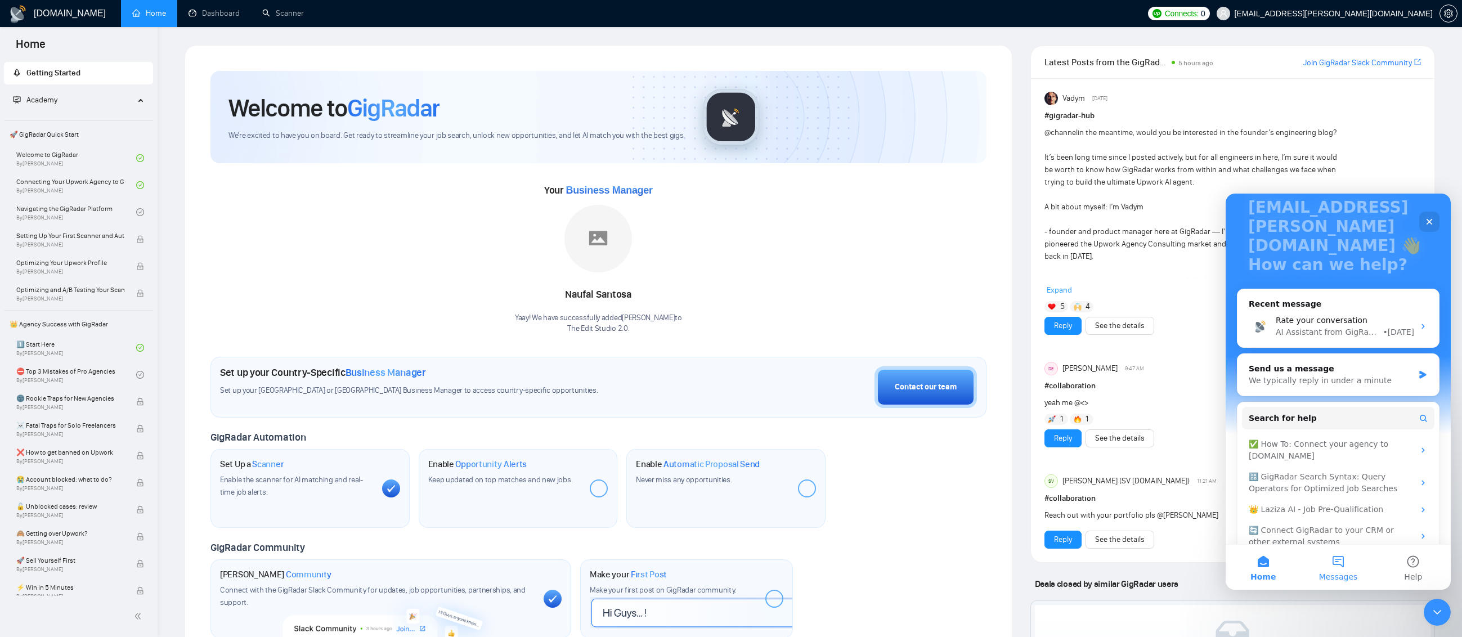
click at [1338, 569] on button "Messages" at bounding box center [1337, 567] width 75 height 45
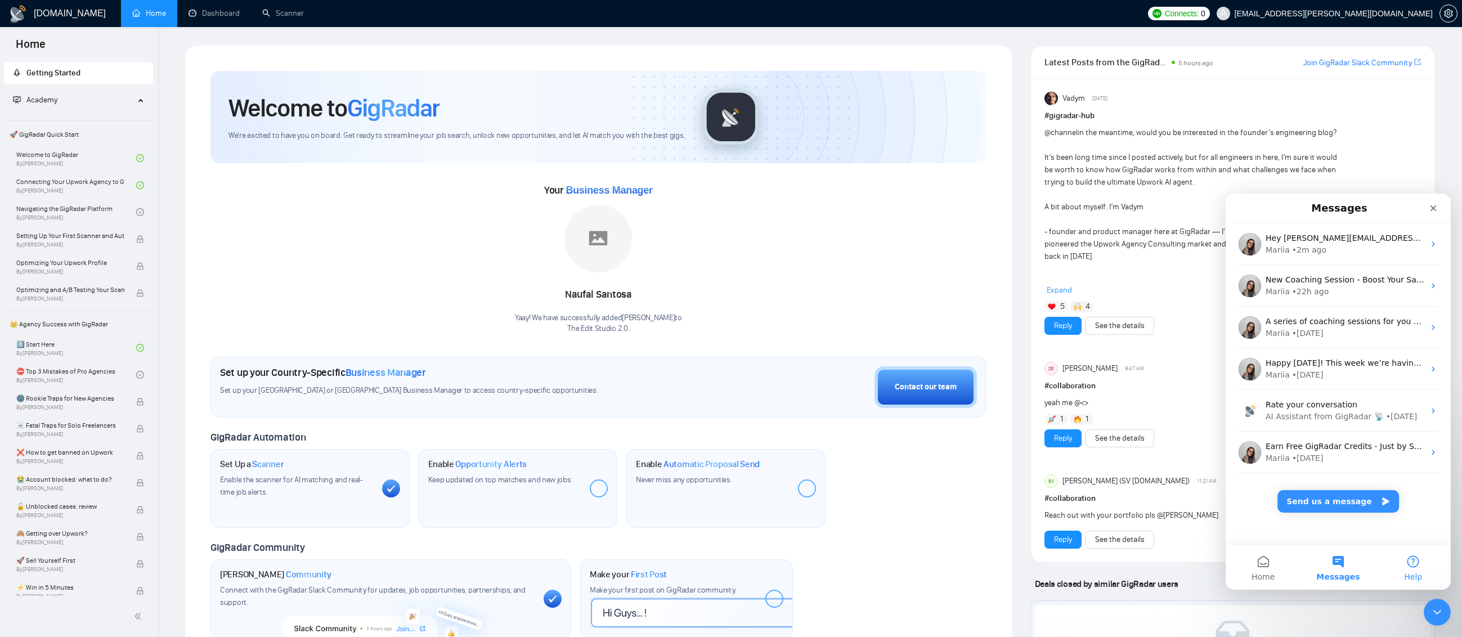
click at [1423, 572] on button "Help" at bounding box center [1412, 567] width 75 height 45
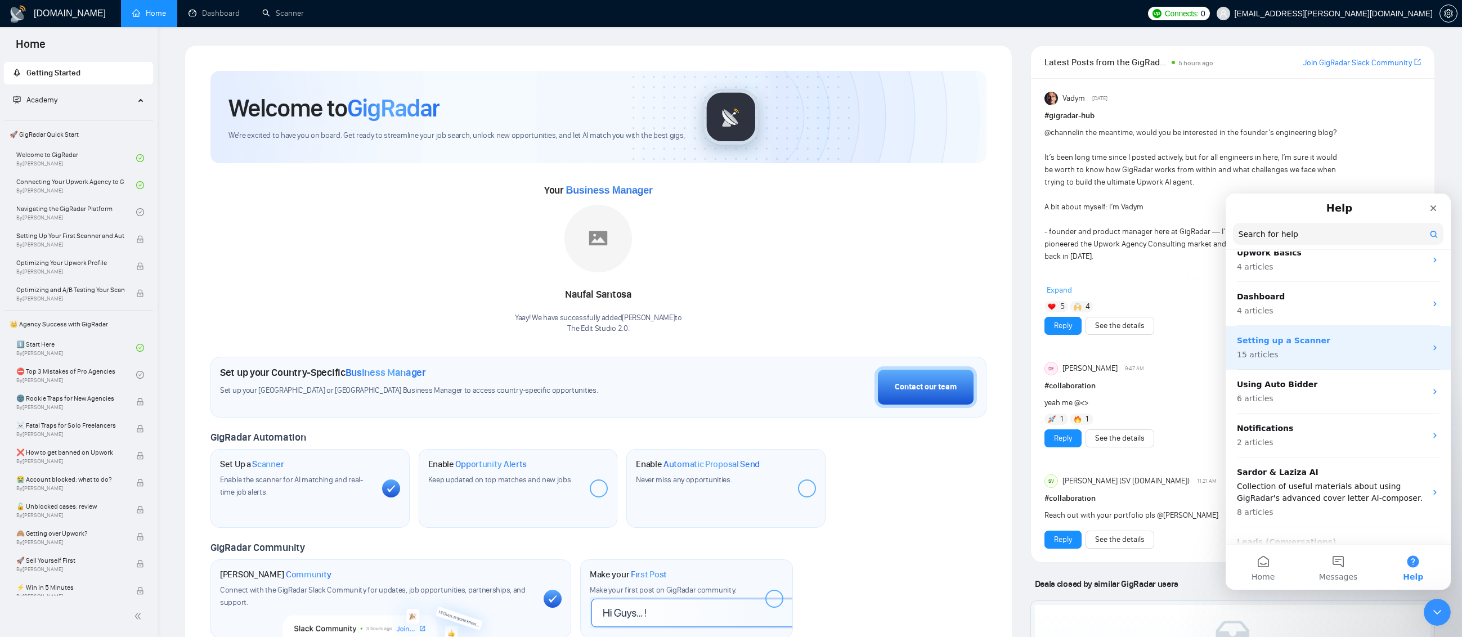
scroll to position [160, 0]
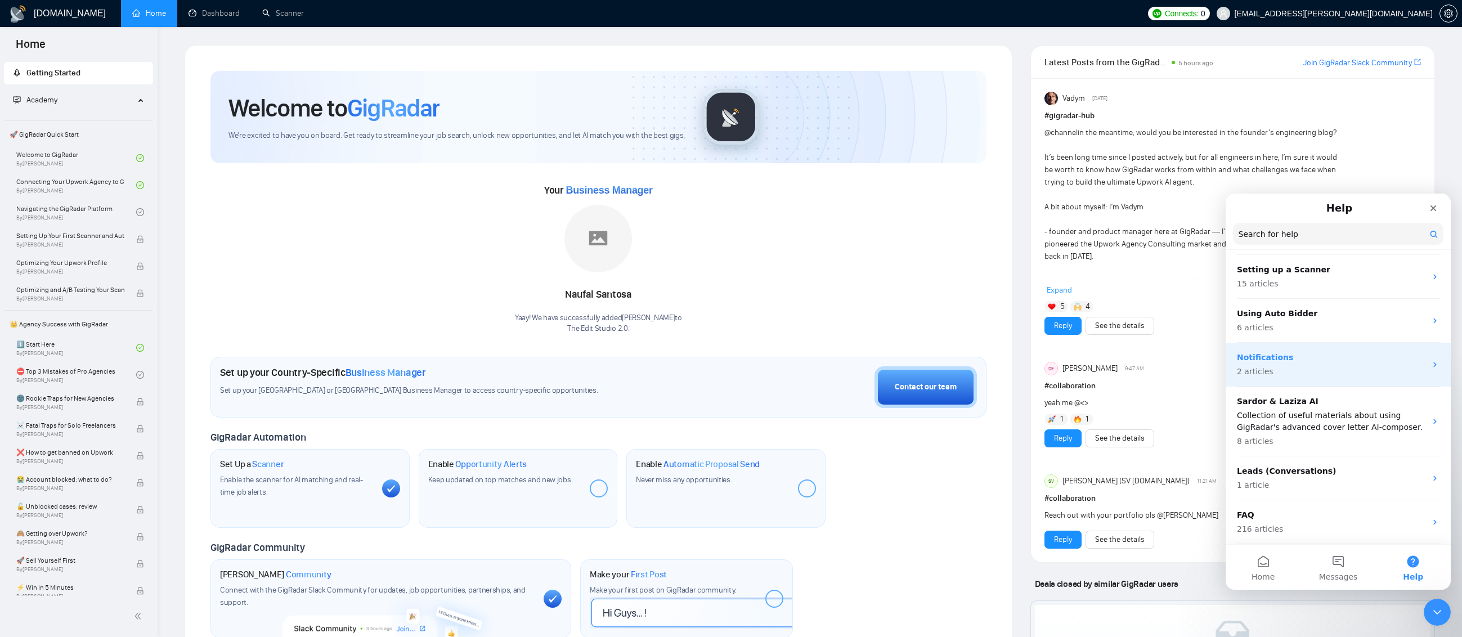
click at [1341, 368] on p "2 articles" at bounding box center [1331, 372] width 189 height 12
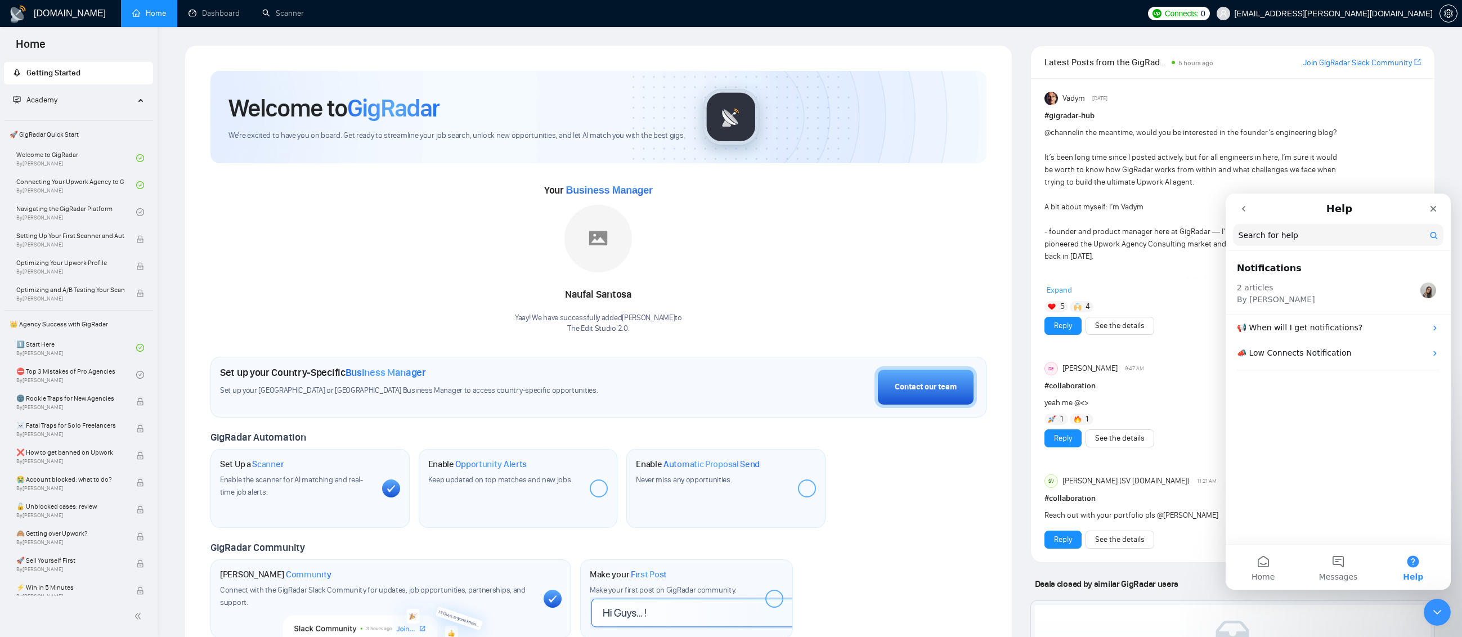
click at [1244, 217] on button "go back" at bounding box center [1243, 208] width 21 height 21
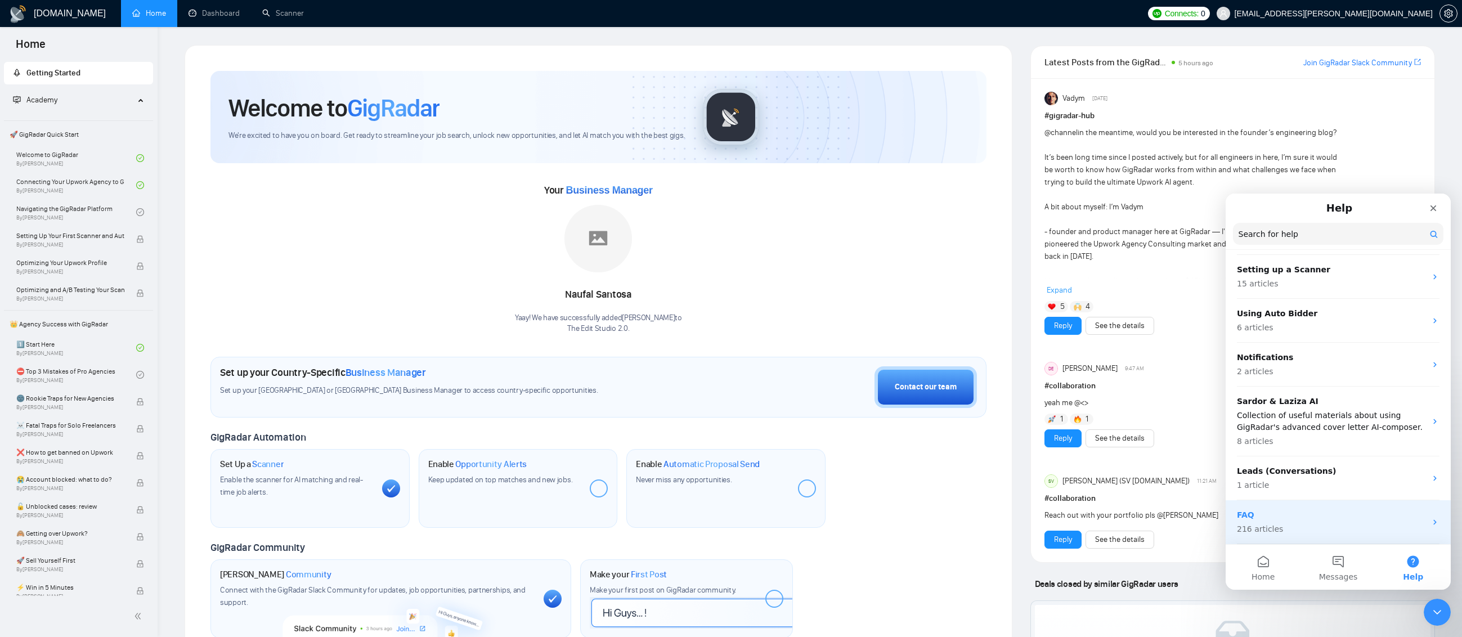
click at [1329, 515] on p "FAQ" at bounding box center [1331, 515] width 189 height 12
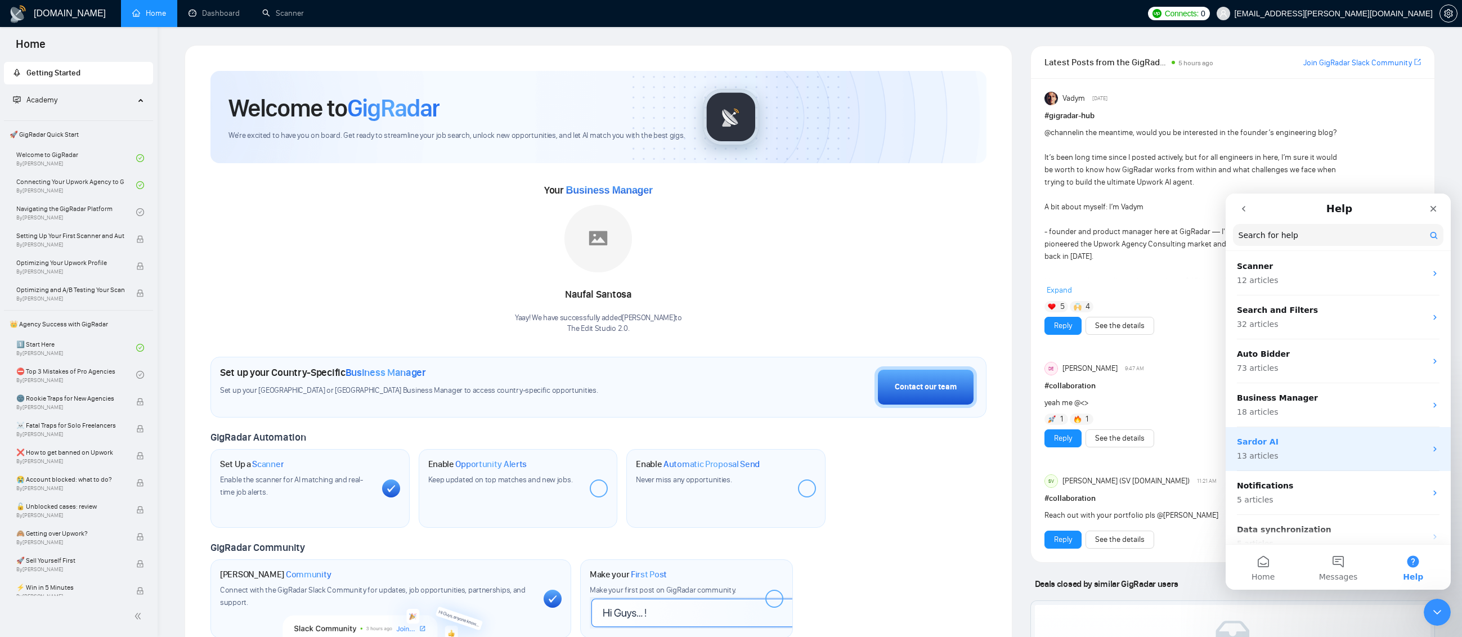
scroll to position [284, 0]
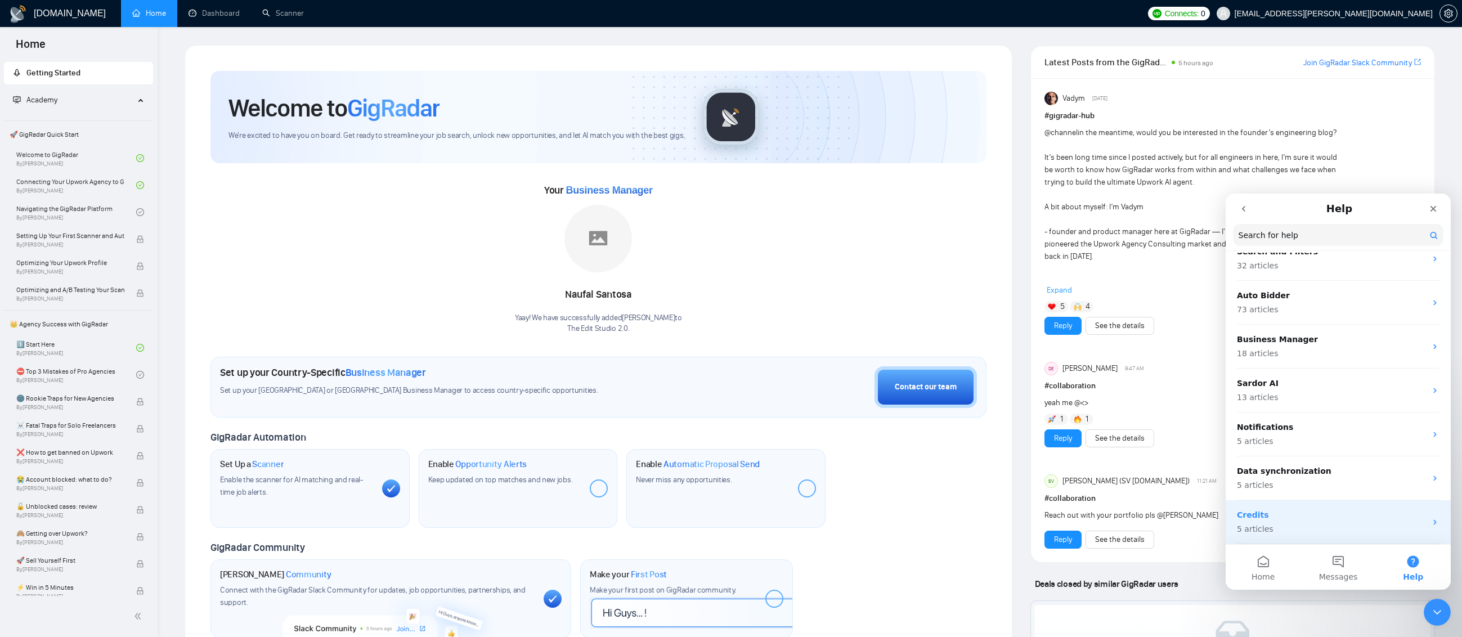
click at [1338, 536] on div "Credits 5 articles" at bounding box center [1337, 522] width 225 height 44
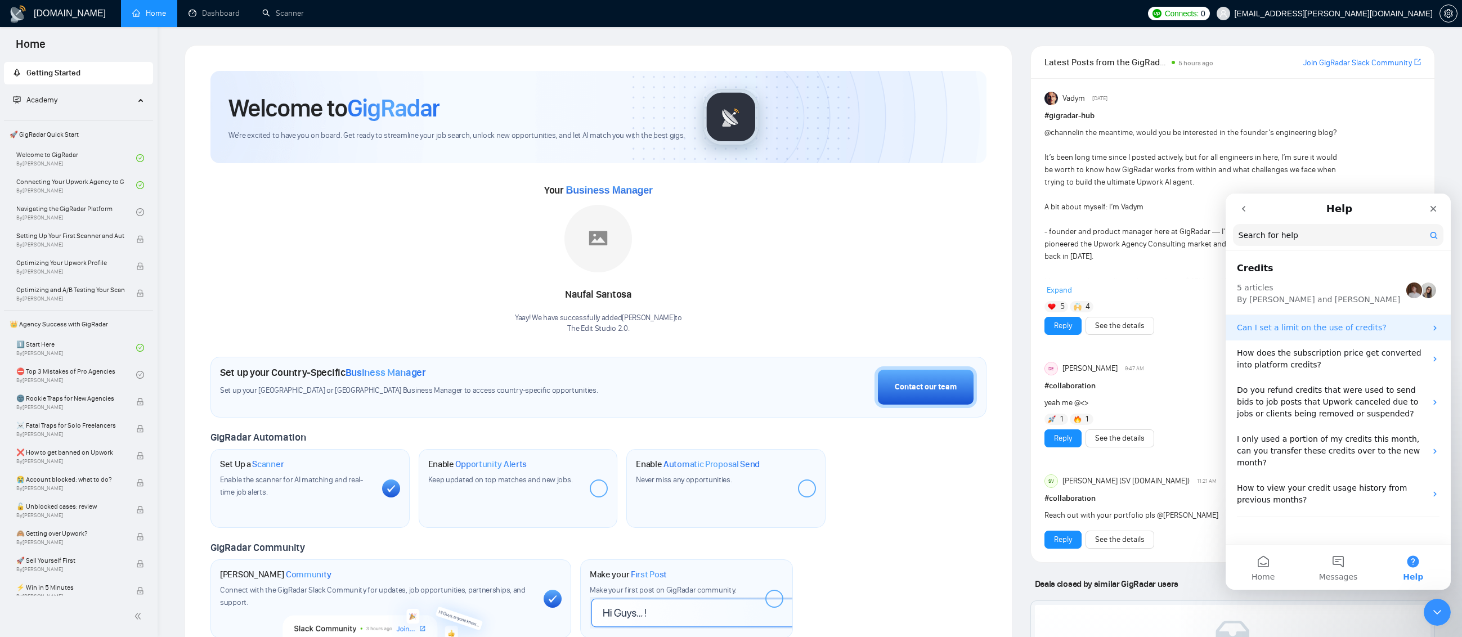
click at [1370, 336] on div "Can I set a limit on the use of credits?" at bounding box center [1337, 327] width 225 height 25
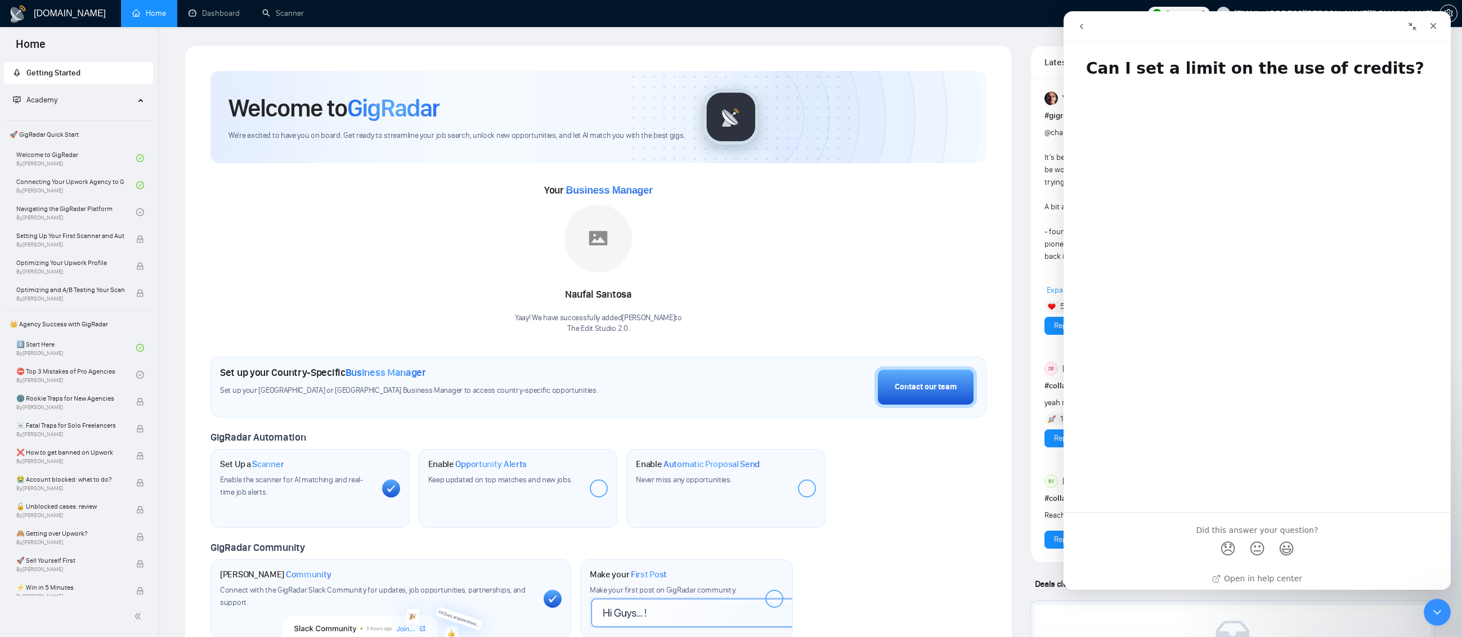
click at [1072, 28] on button "go back" at bounding box center [1081, 26] width 21 height 21
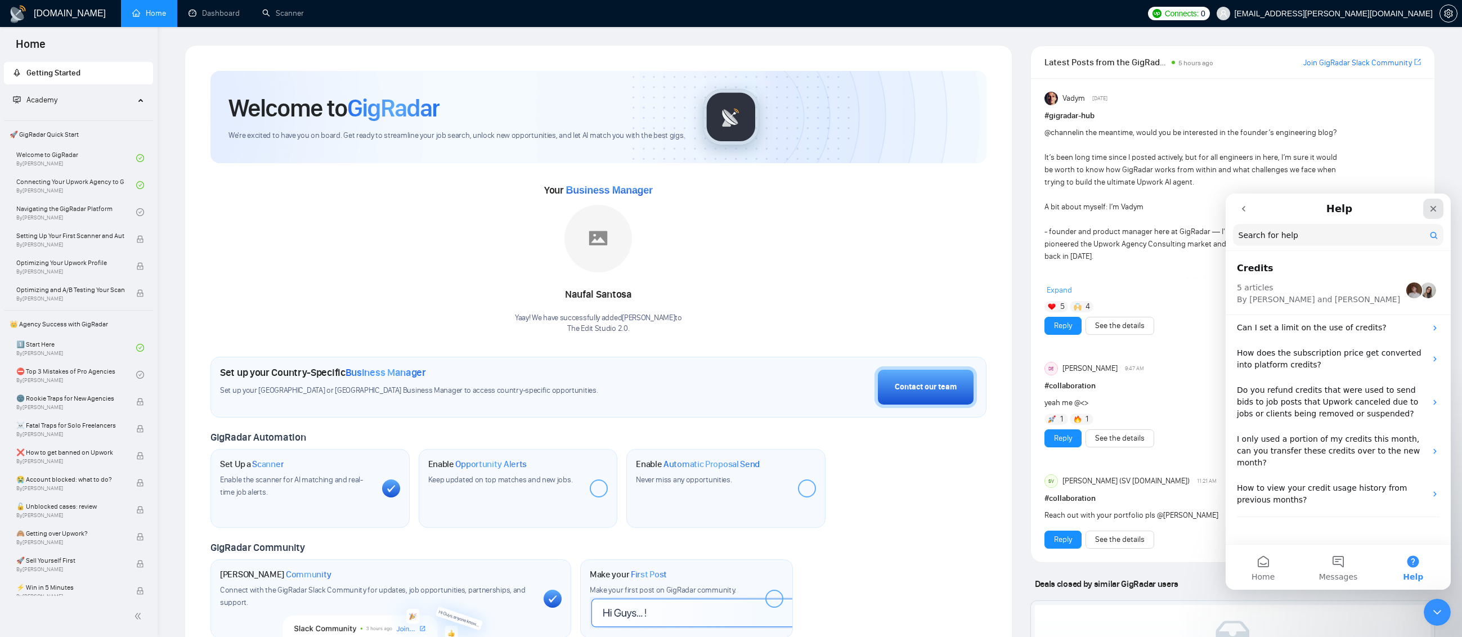
click at [1436, 205] on icon "Close" at bounding box center [1432, 208] width 9 height 9
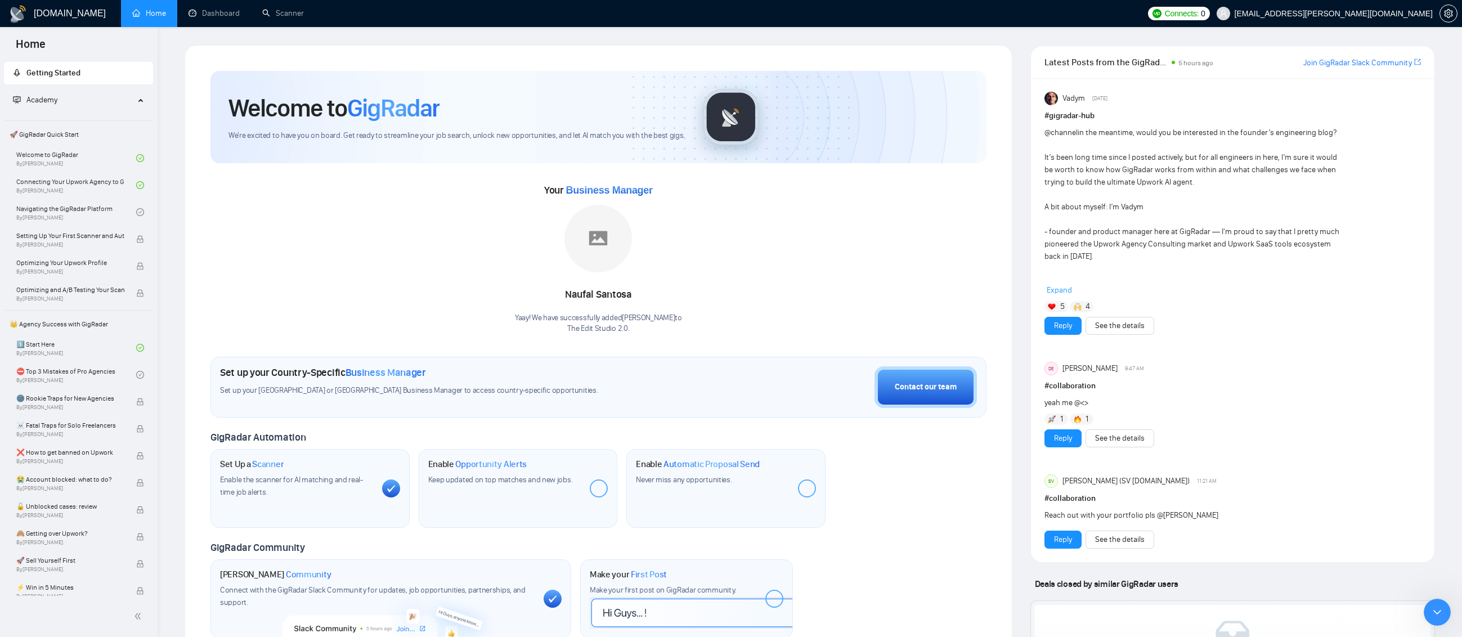
scroll to position [0, 0]
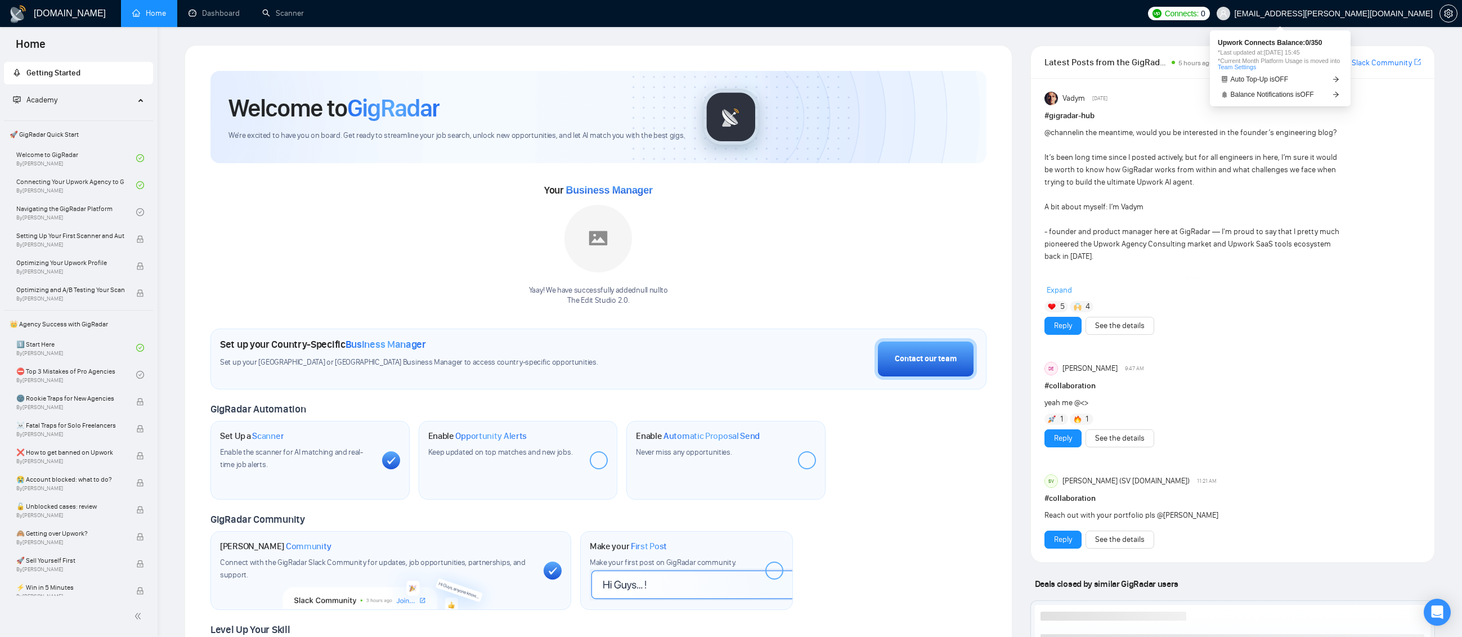
click at [1198, 16] on span "Connects:" at bounding box center [1182, 13] width 34 height 12
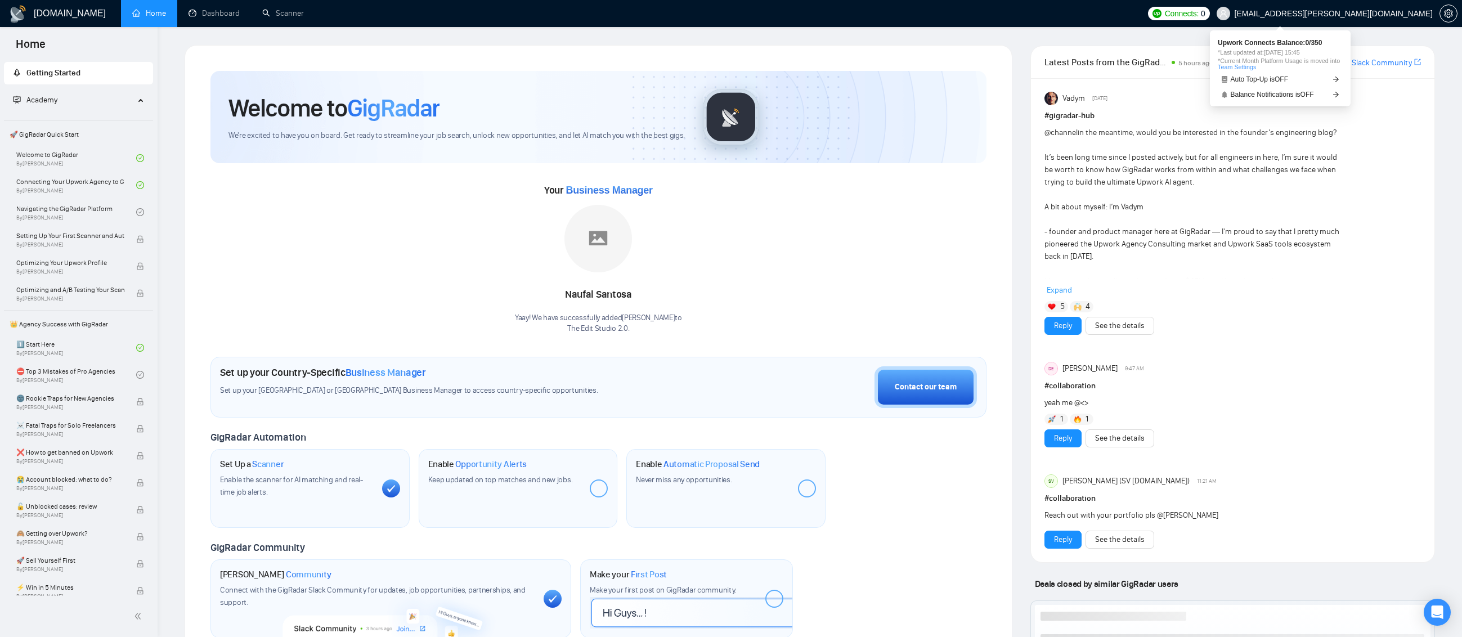
click at [1198, 11] on span "Connects:" at bounding box center [1182, 13] width 34 height 12
click at [1161, 9] on img at bounding box center [1156, 13] width 9 height 9
click at [1198, 11] on span "Connects:" at bounding box center [1182, 13] width 34 height 12
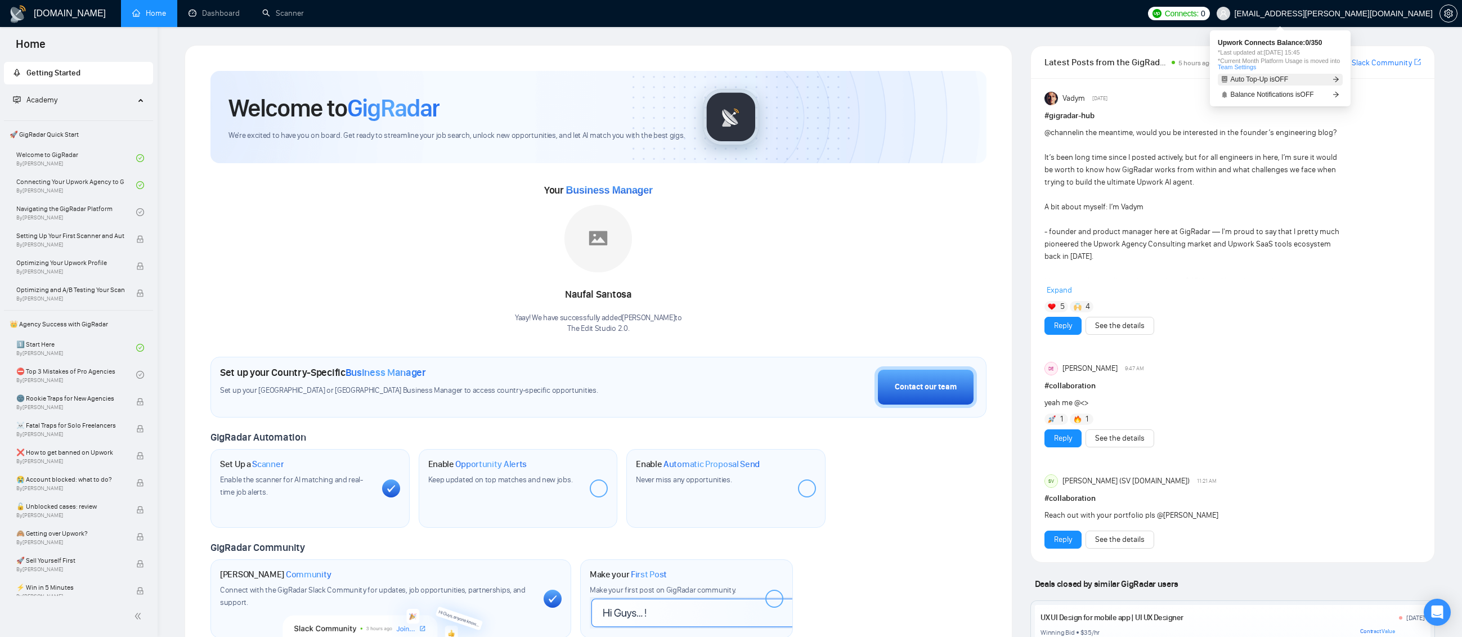
click at [1303, 82] on link "Auto Top-Up is OFF" at bounding box center [1279, 80] width 125 height 12
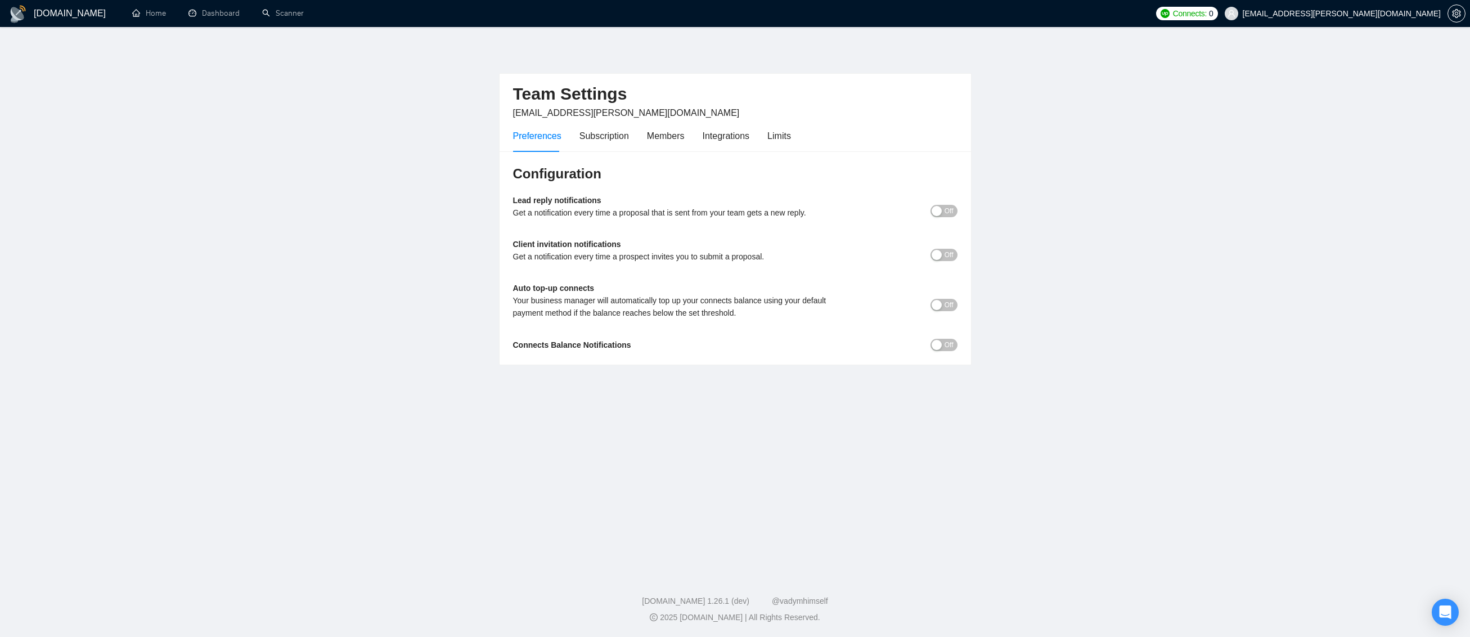
click at [1084, 127] on main "Team Settings [EMAIL_ADDRESS][PERSON_NAME][DOMAIN_NAME] Preferences Subscriptio…" at bounding box center [735, 297] width 1434 height 505
click at [282, 18] on link "Scanner" at bounding box center [283, 13] width 42 height 10
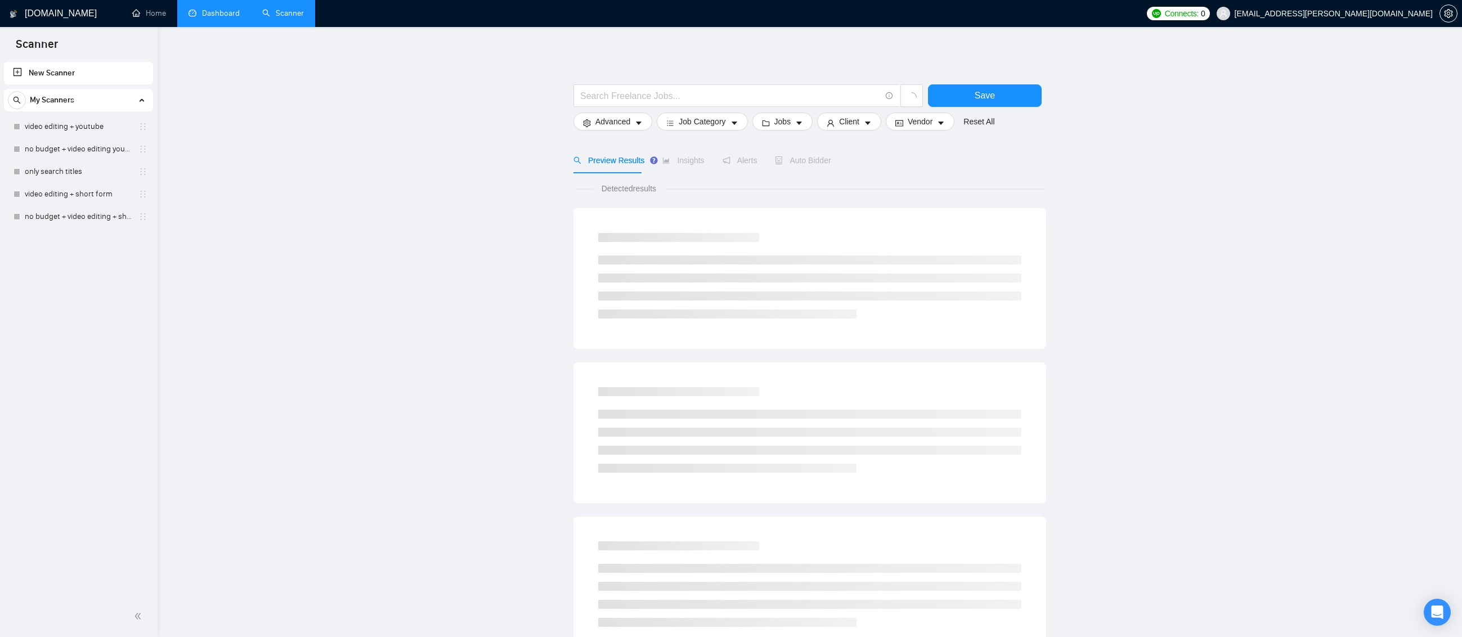
click at [232, 18] on link "Dashboard" at bounding box center [213, 13] width 51 height 10
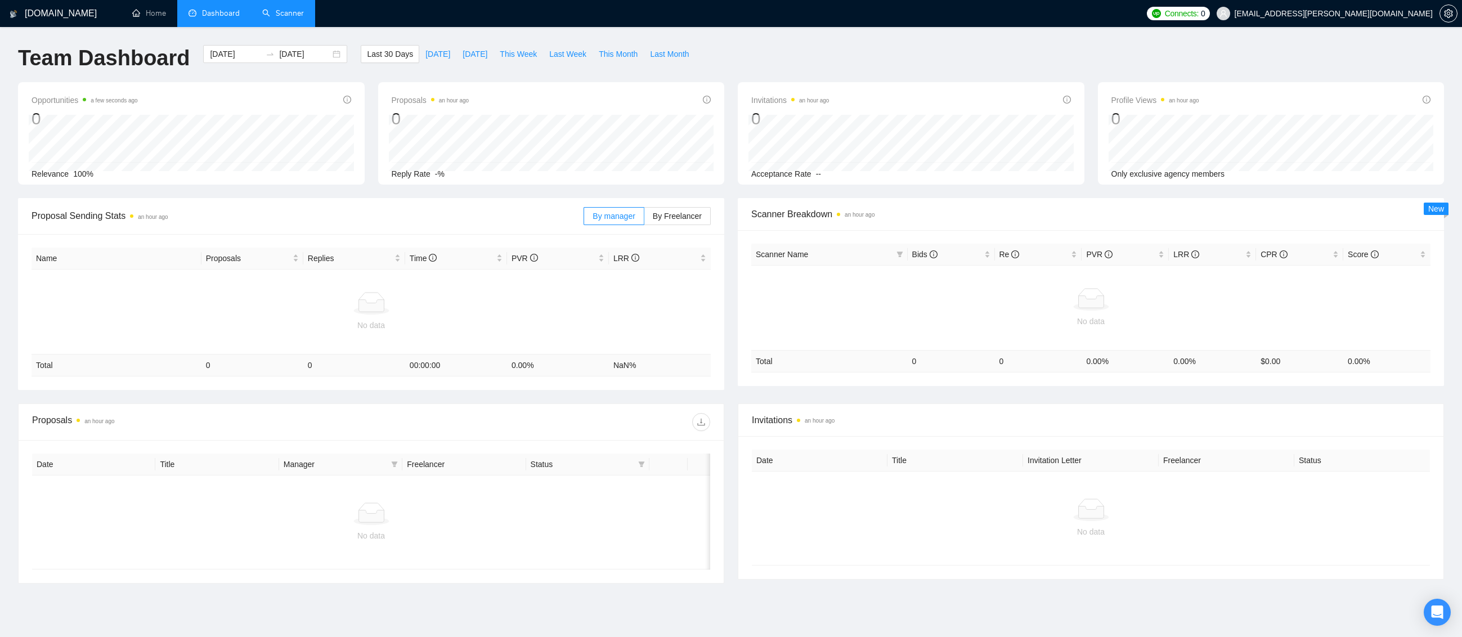
click at [272, 8] on link "Scanner" at bounding box center [283, 13] width 42 height 10
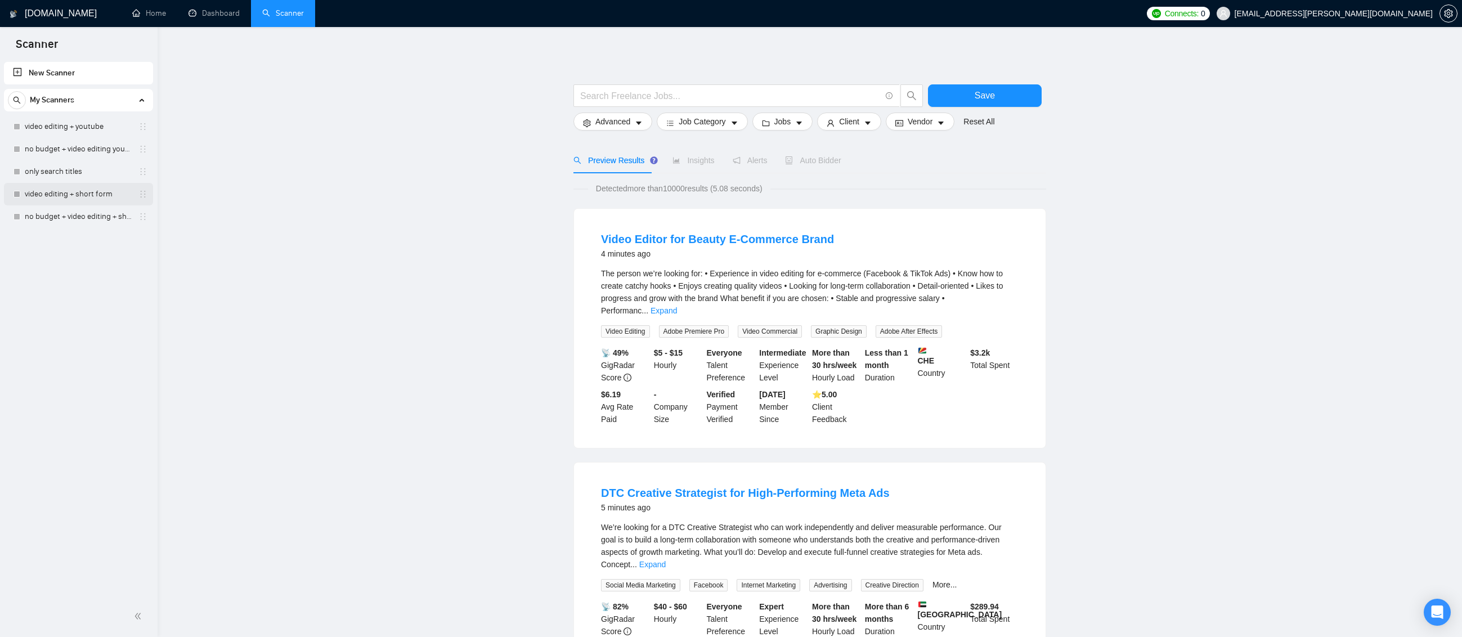
click at [101, 192] on link "video editing + short form" at bounding box center [78, 194] width 107 height 23
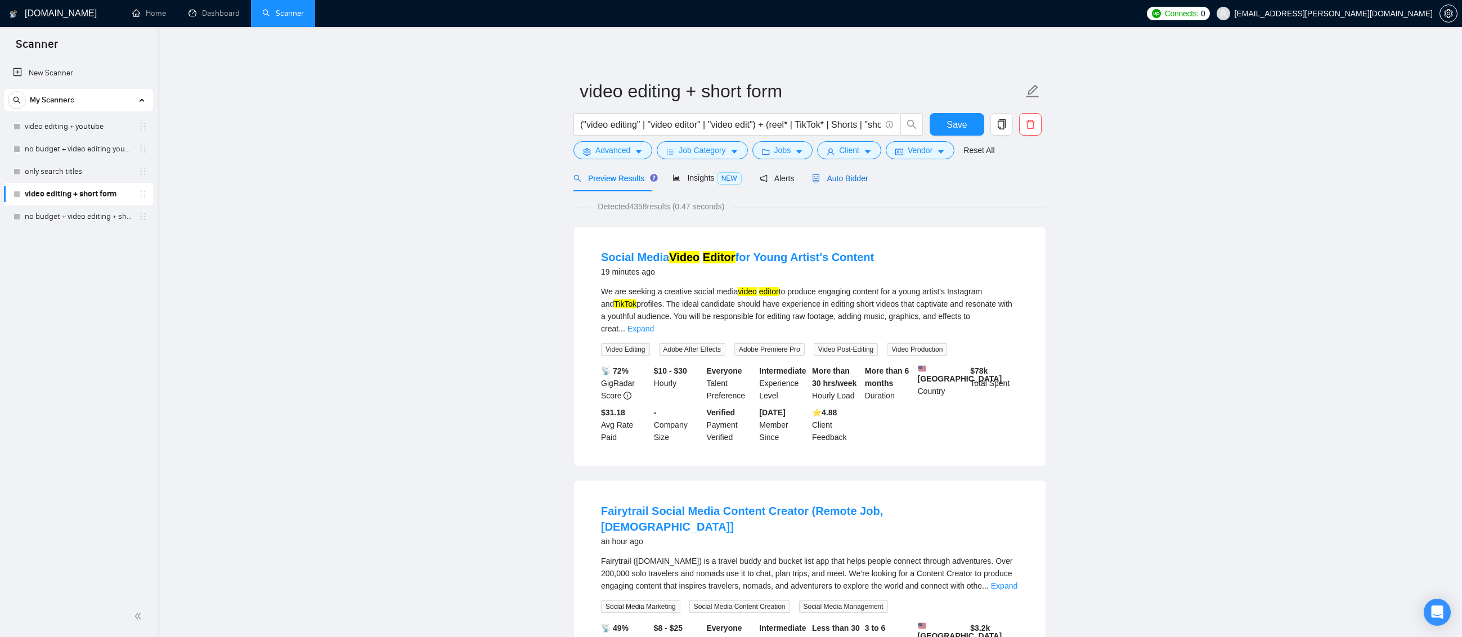
click at [861, 179] on span "Auto Bidder" at bounding box center [840, 178] width 56 height 9
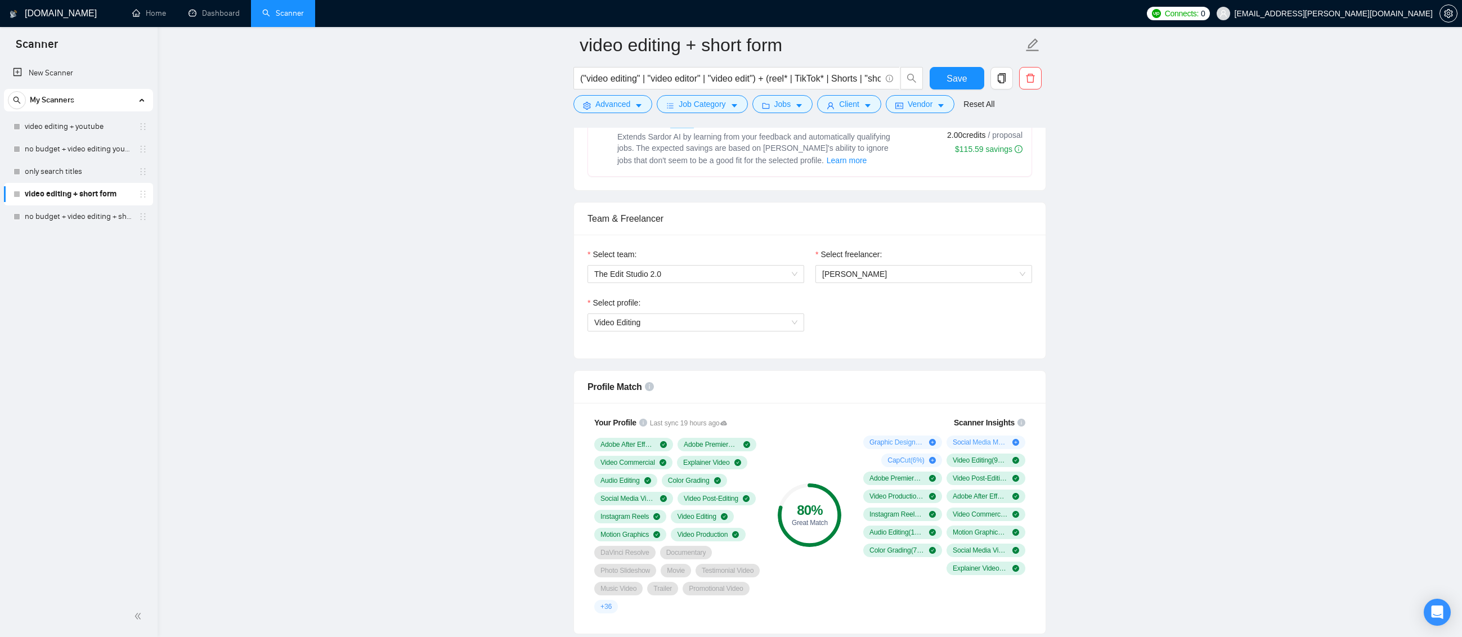
scroll to position [506, 0]
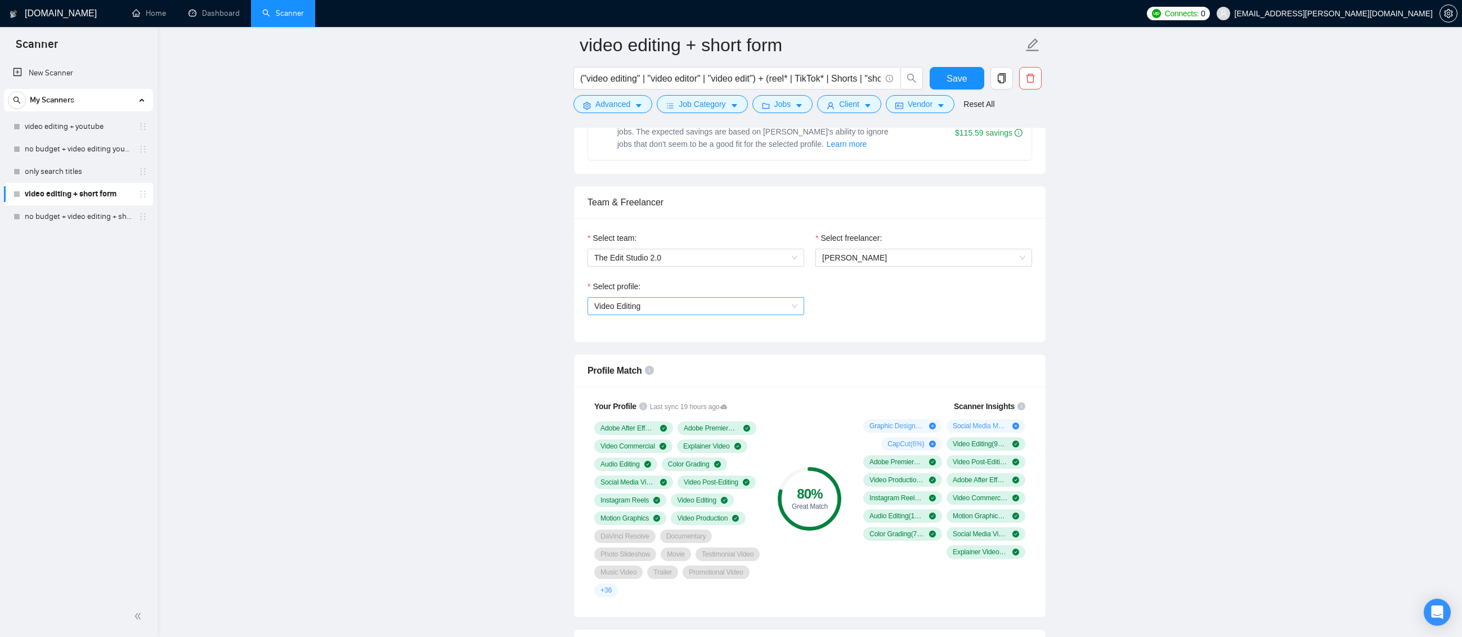
click at [784, 300] on span "Video Editing" at bounding box center [695, 306] width 203 height 17
click at [725, 326] on div "General profile" at bounding box center [695, 327] width 203 height 12
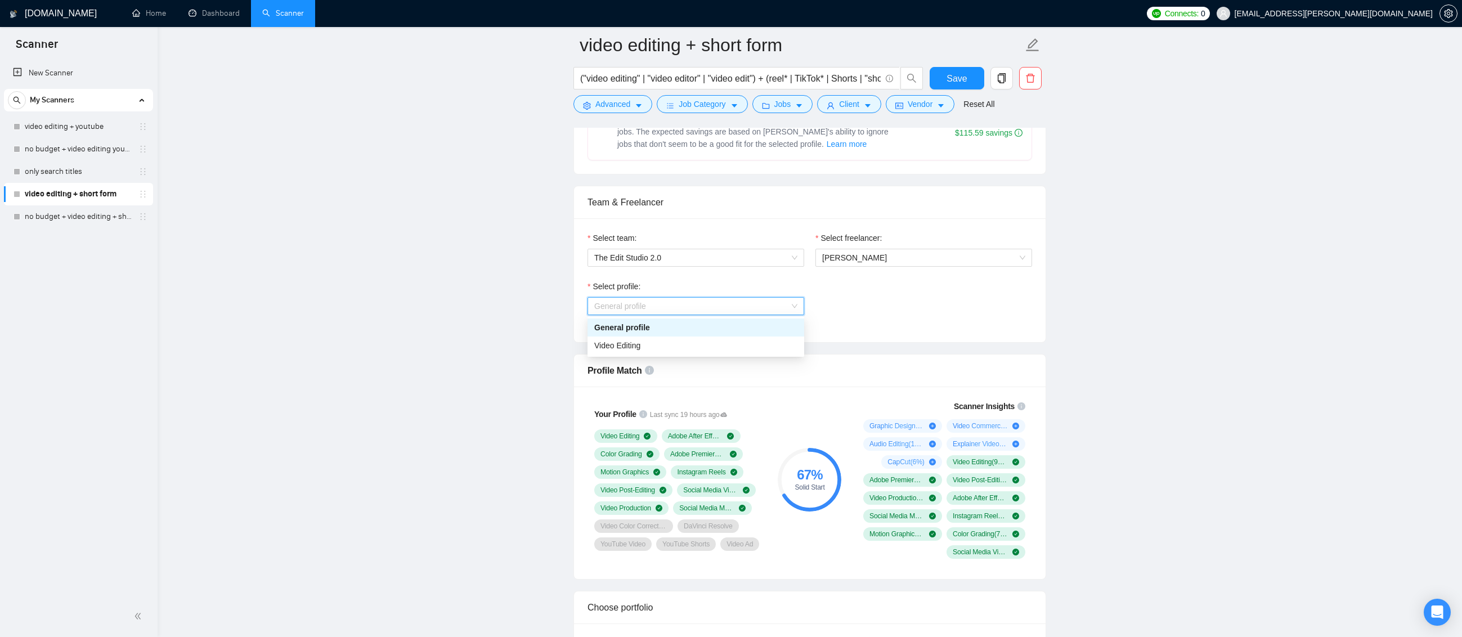
click at [787, 301] on span "General profile" at bounding box center [695, 306] width 203 height 17
click at [709, 349] on div "Video Editing" at bounding box center [695, 345] width 203 height 12
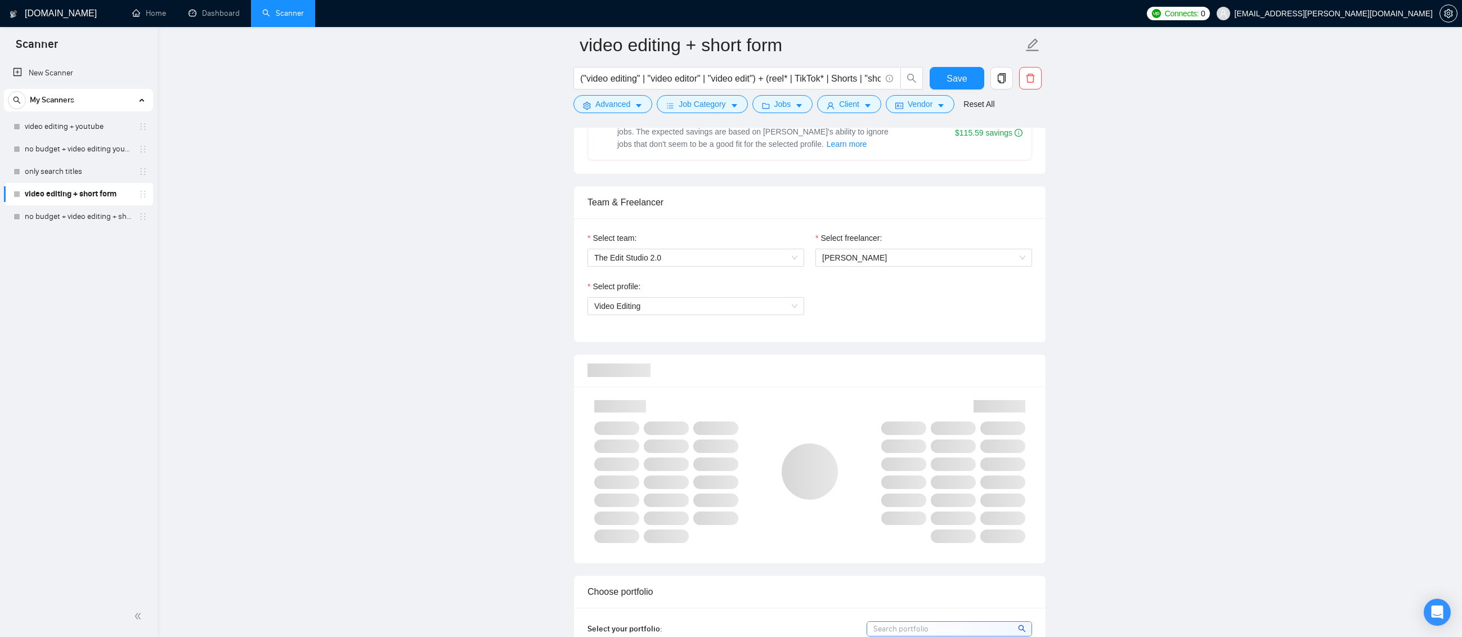
click at [892, 300] on div "Select profile: Video Editing" at bounding box center [810, 304] width 456 height 48
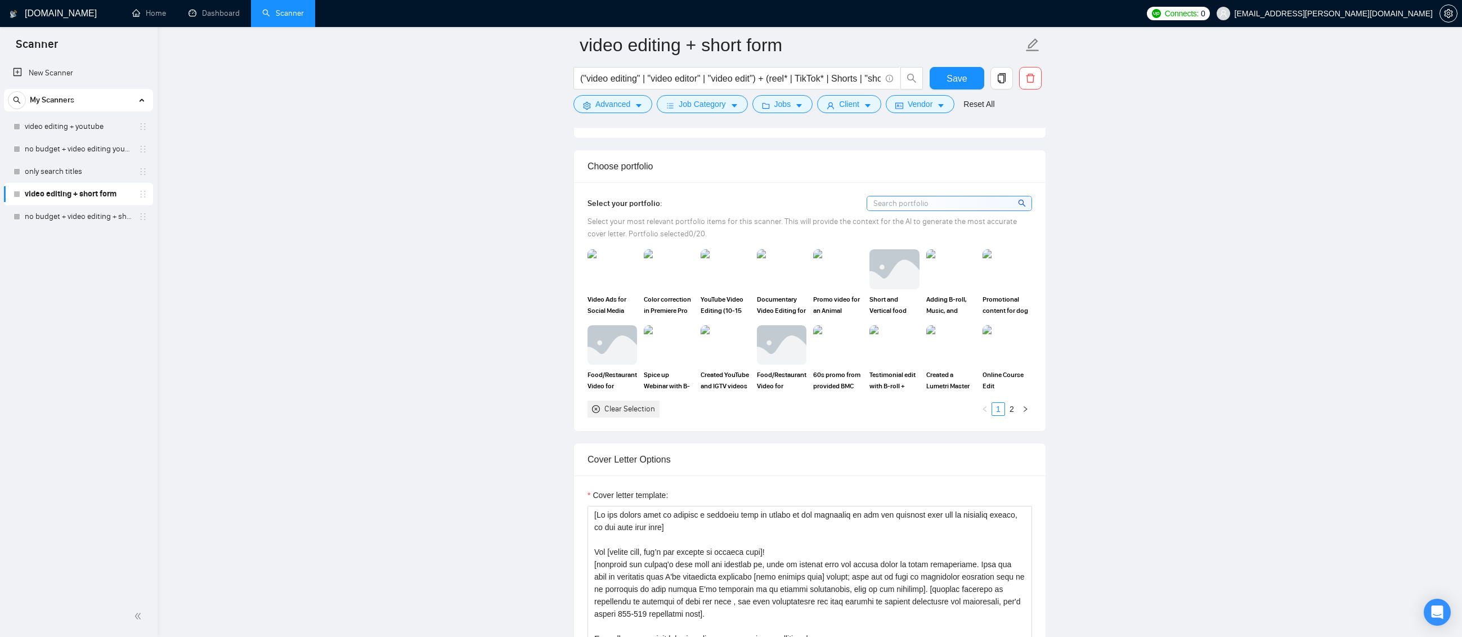
scroll to position [956, 0]
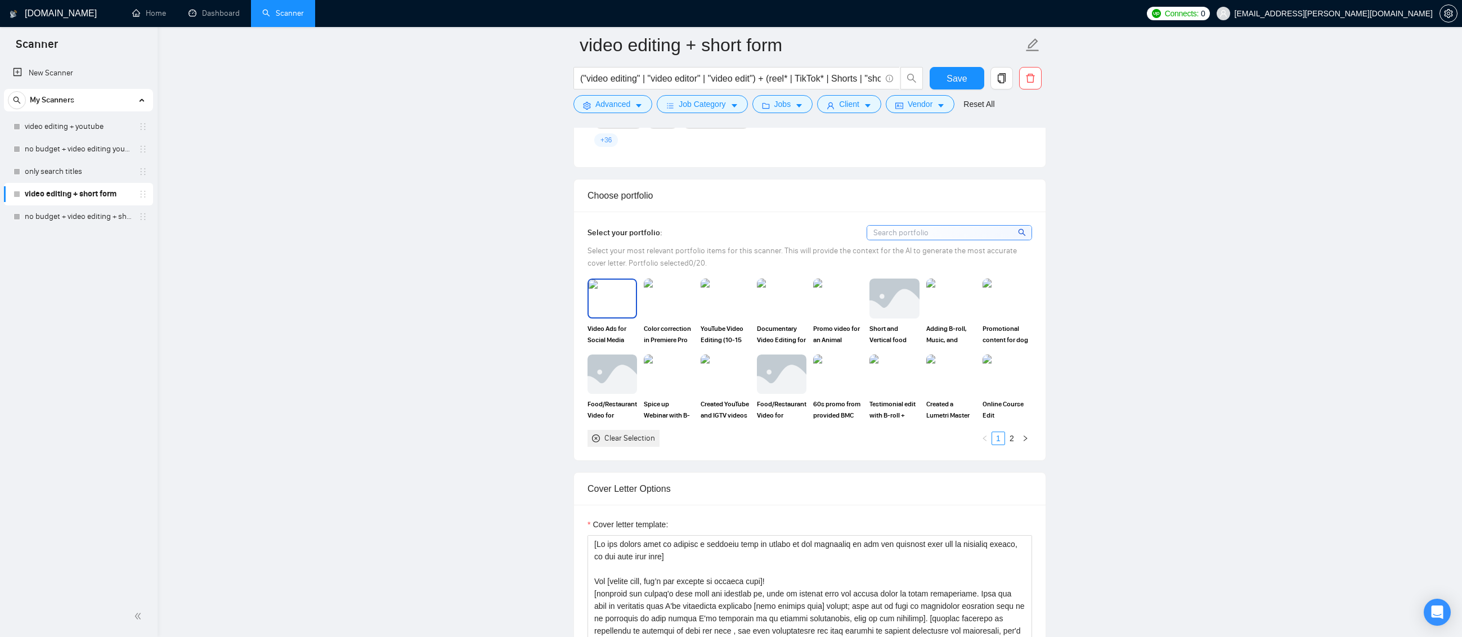
click at [612, 307] on img at bounding box center [611, 298] width 47 height 37
click at [1025, 435] on icon "right" at bounding box center [1025, 438] width 7 height 7
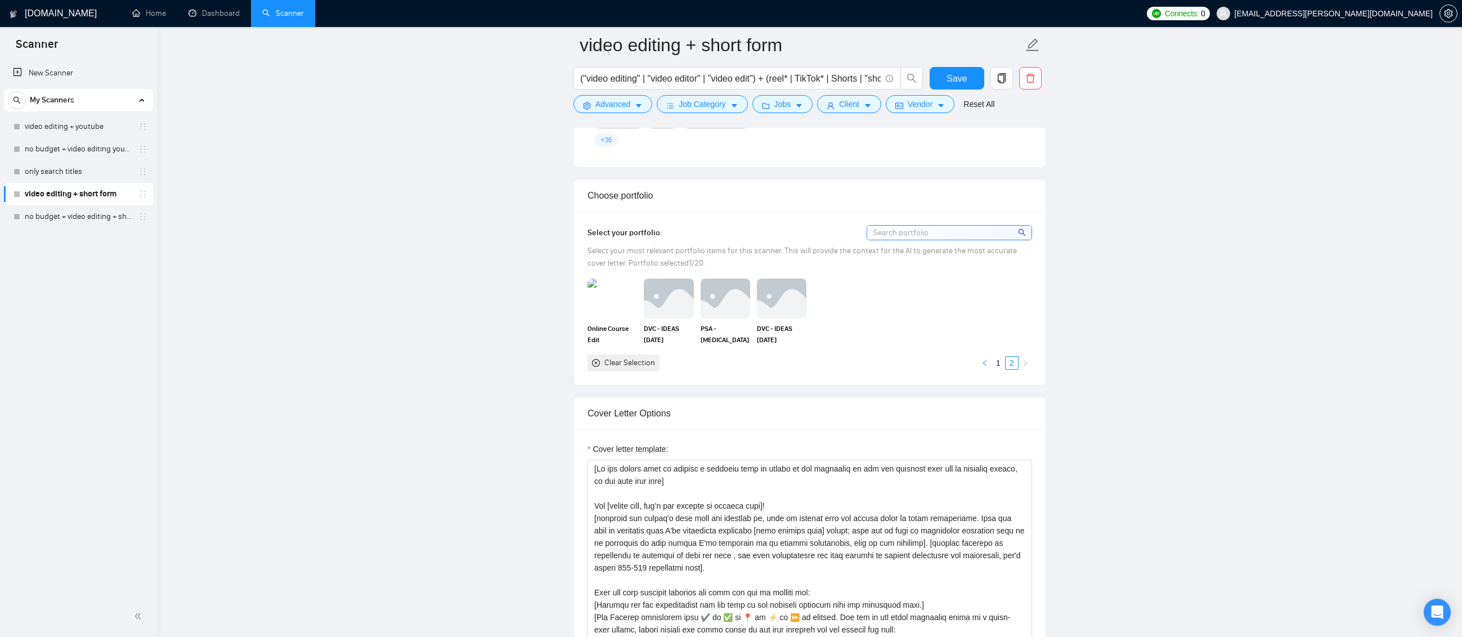
click at [985, 362] on icon "left" at bounding box center [984, 362] width 7 height 7
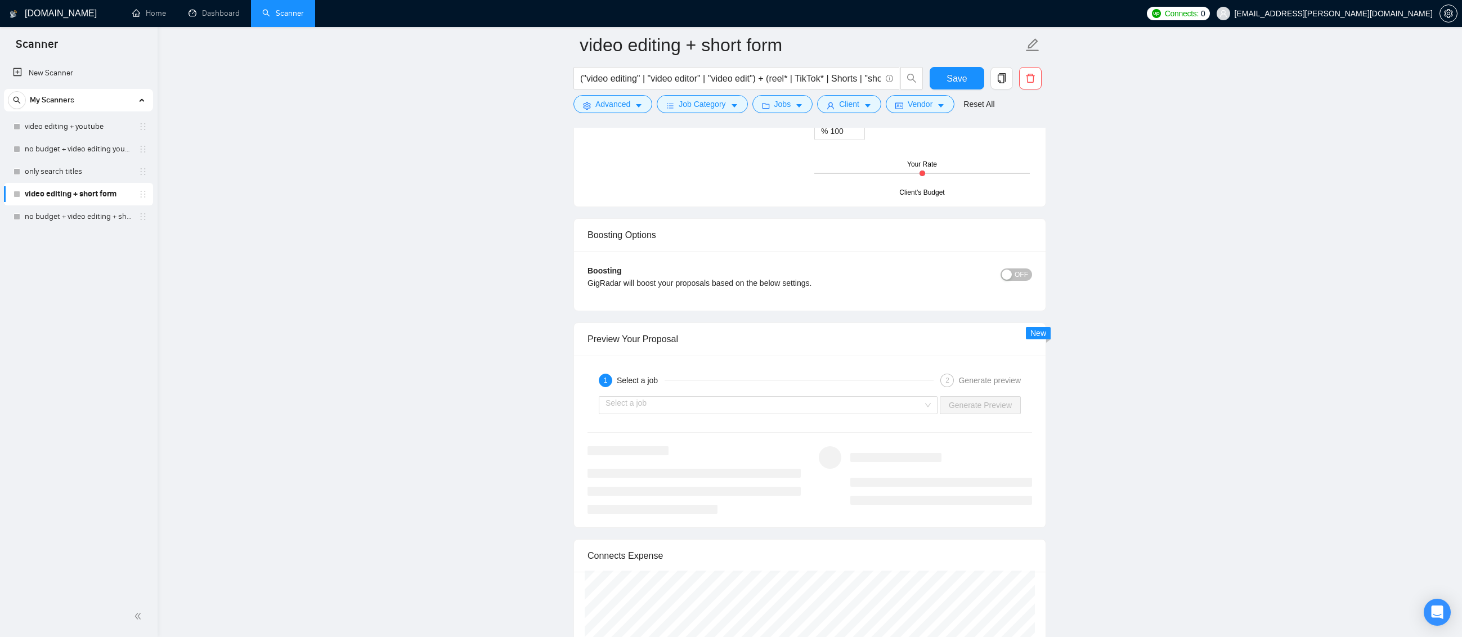
scroll to position [2025, 0]
click at [932, 403] on div "Select a job" at bounding box center [768, 403] width 339 height 18
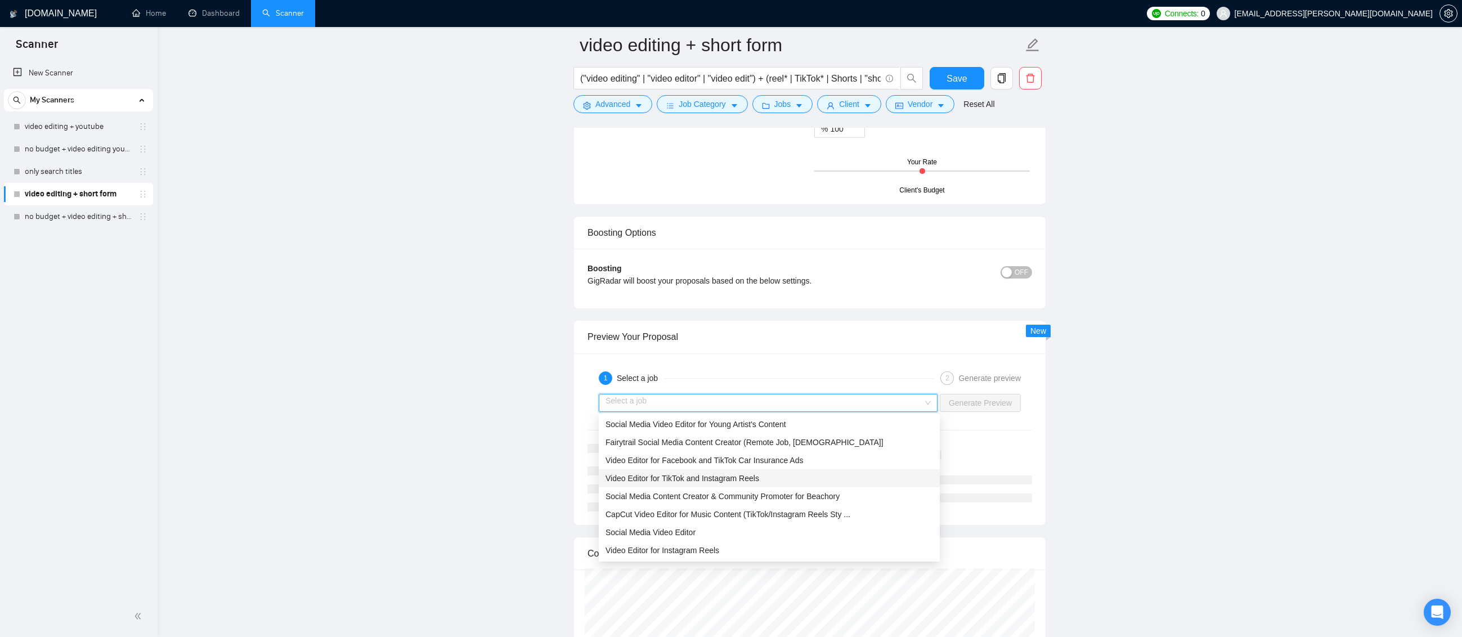
click at [778, 478] on div "Video Editor for TikTok and Instagram Reels" at bounding box center [768, 478] width 327 height 12
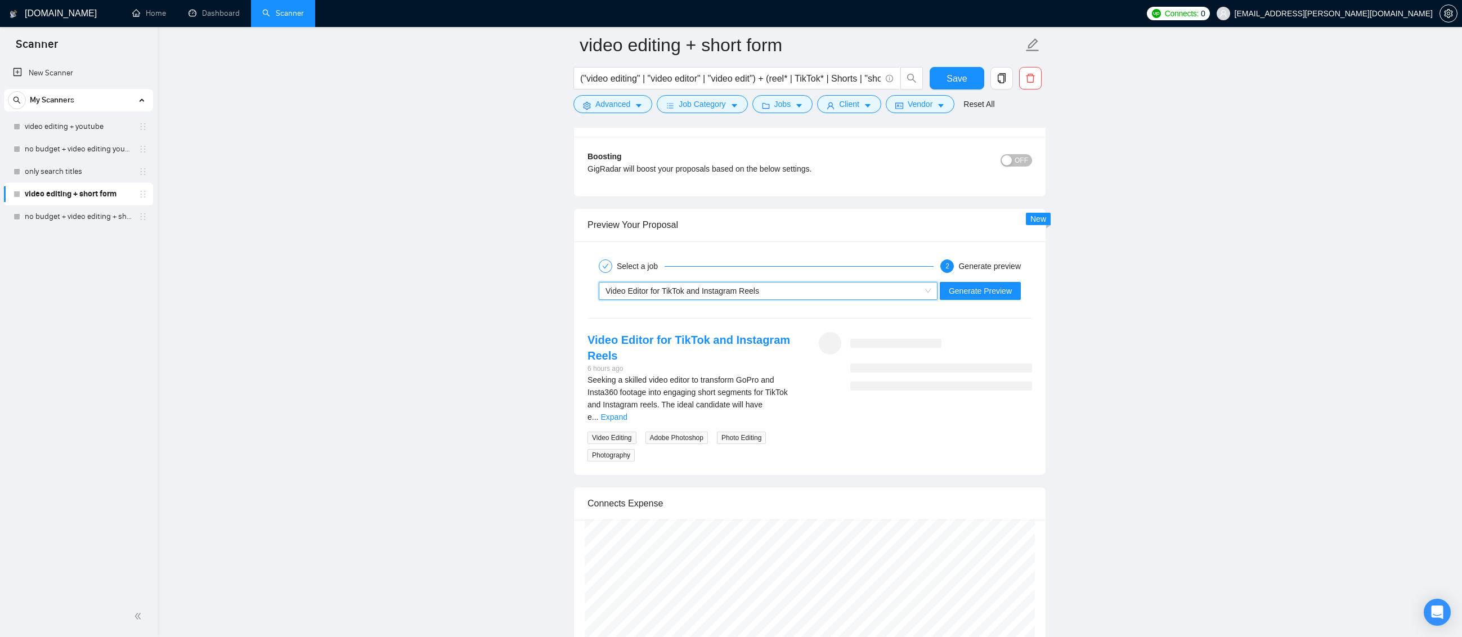
scroll to position [2194, 0]
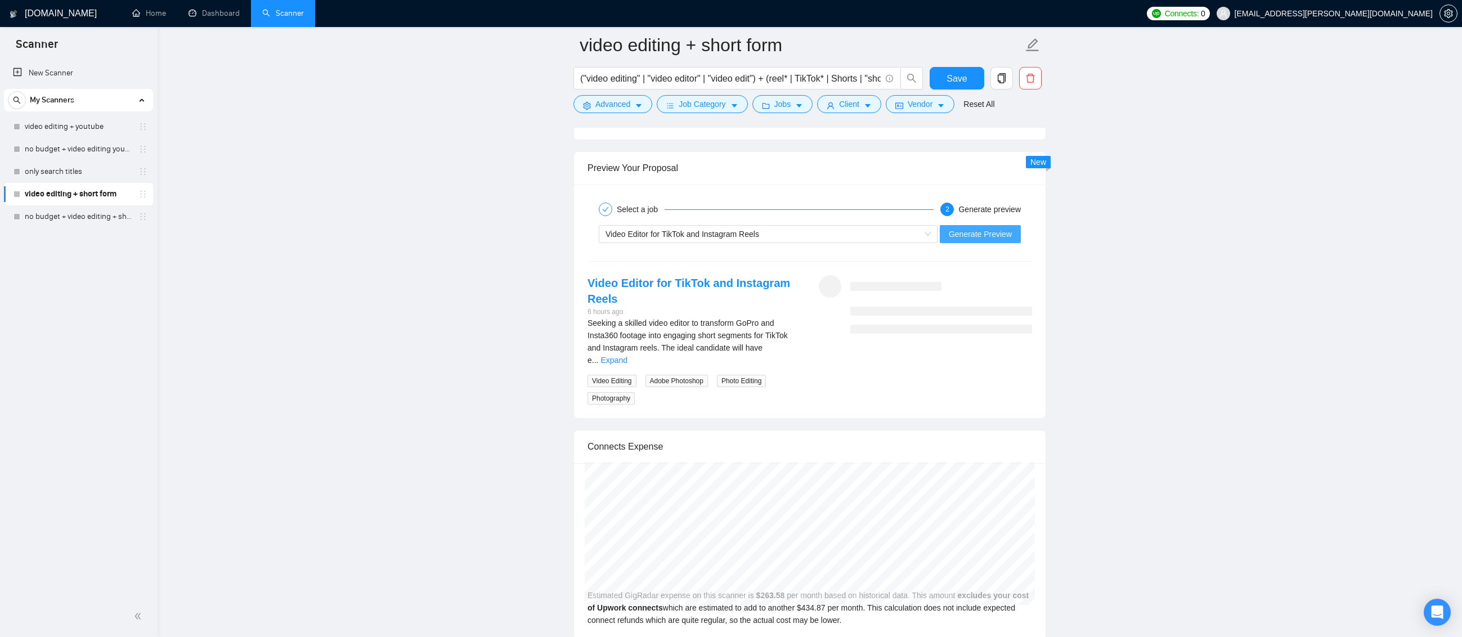
click at [968, 232] on span "Generate Preview" at bounding box center [979, 234] width 63 height 12
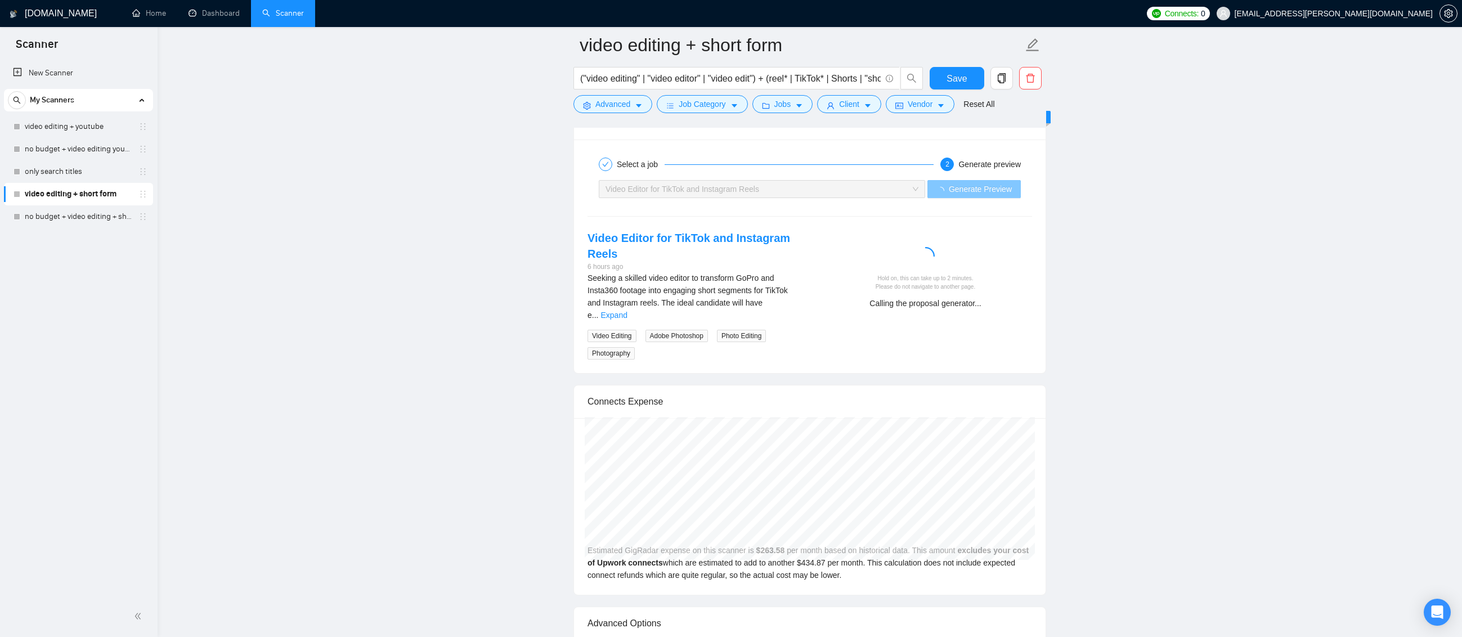
scroll to position [2250, 0]
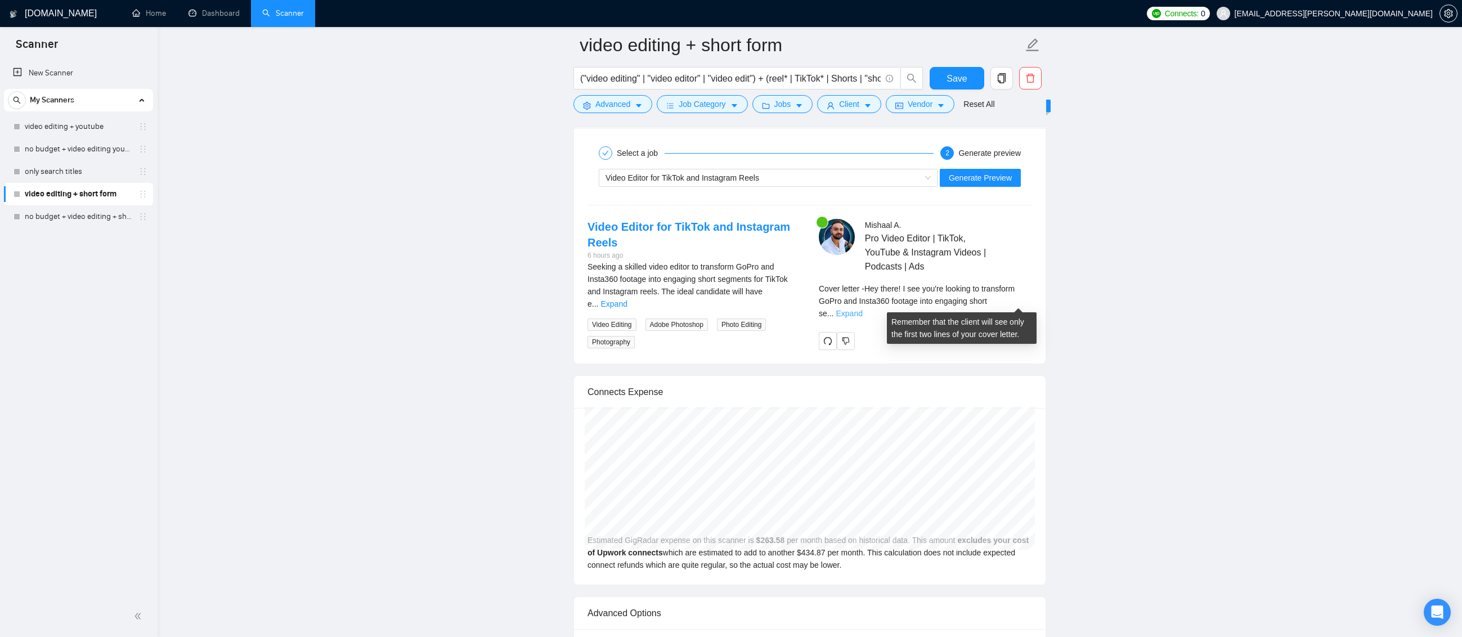
click at [862, 309] on link "Expand" at bounding box center [848, 313] width 26 height 9
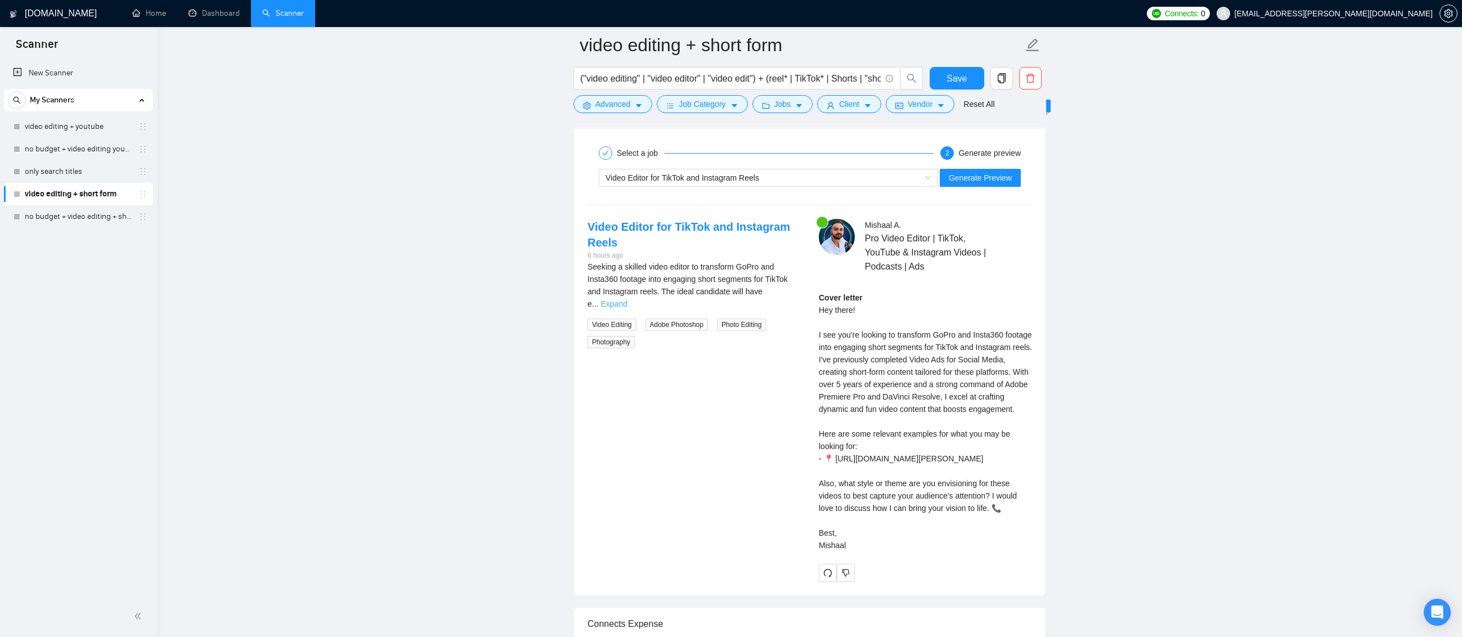
click at [627, 299] on link "Expand" at bounding box center [613, 303] width 26 height 9
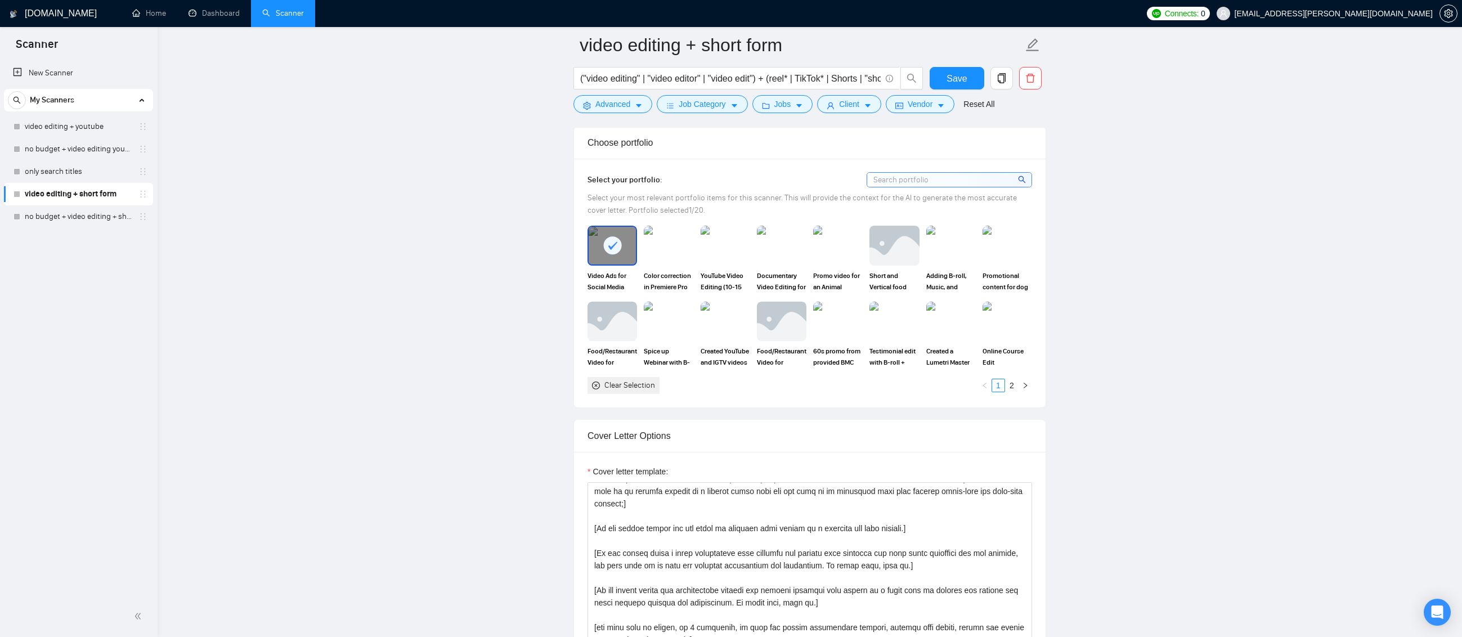
scroll to position [956, 0]
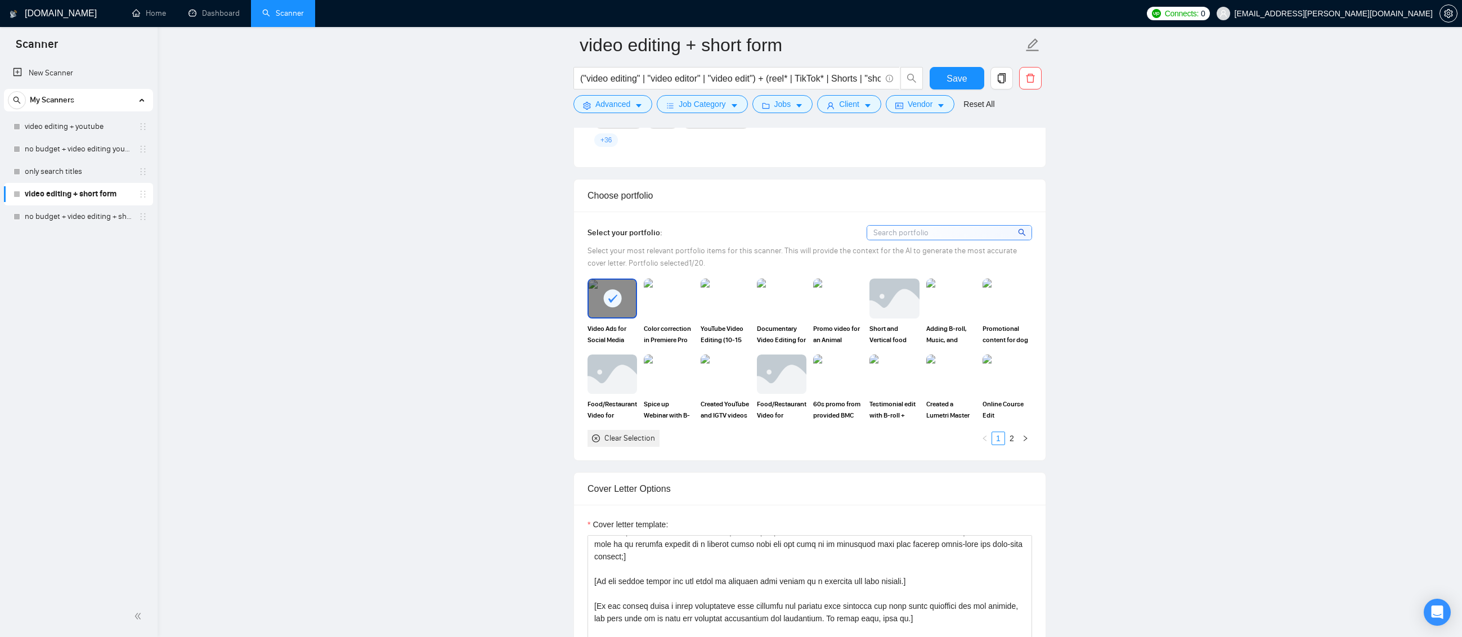
click at [616, 296] on rect at bounding box center [612, 298] width 18 height 18
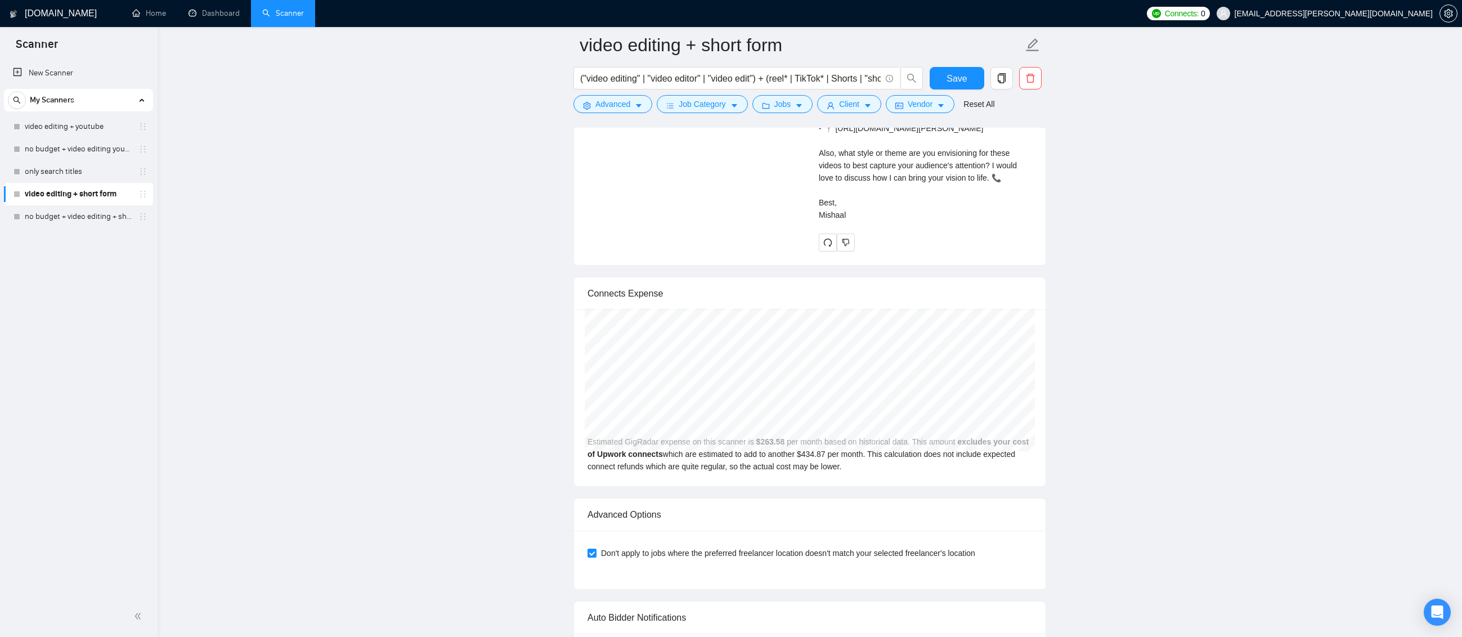
scroll to position [2588, 0]
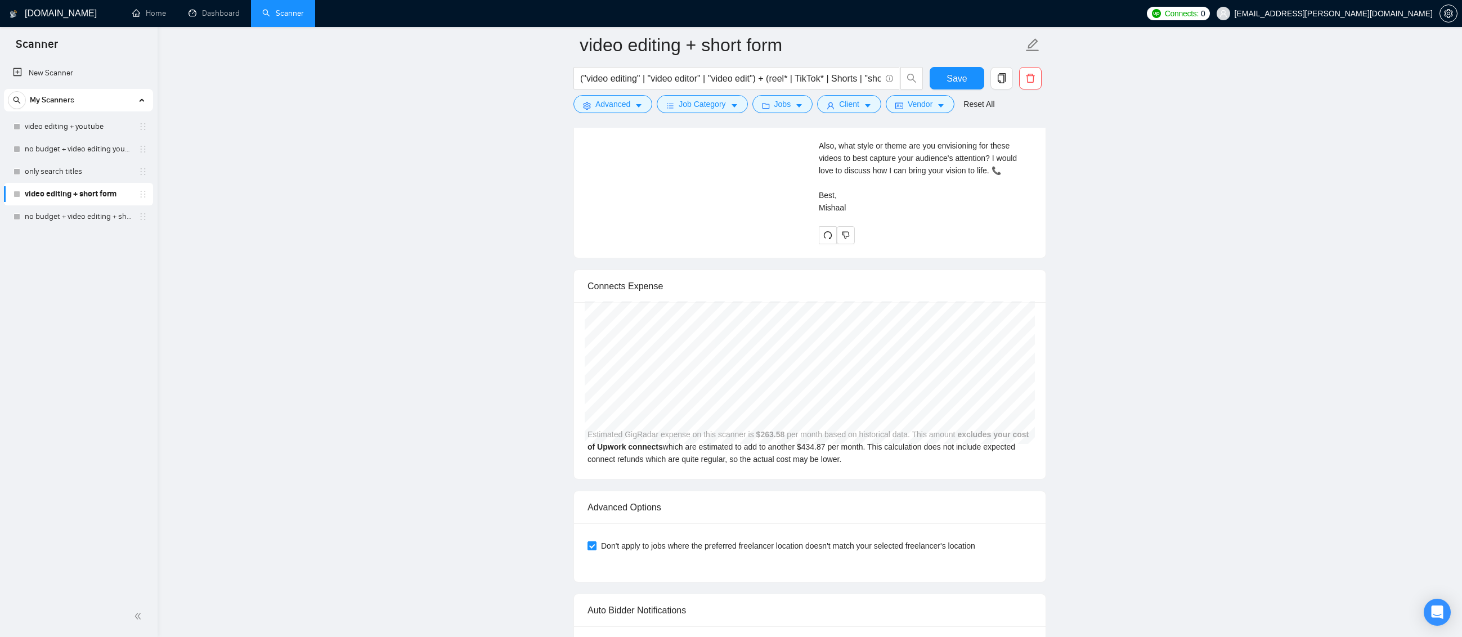
drag, startPoint x: 1303, startPoint y: 223, endPoint x: 990, endPoint y: 178, distance: 316.1
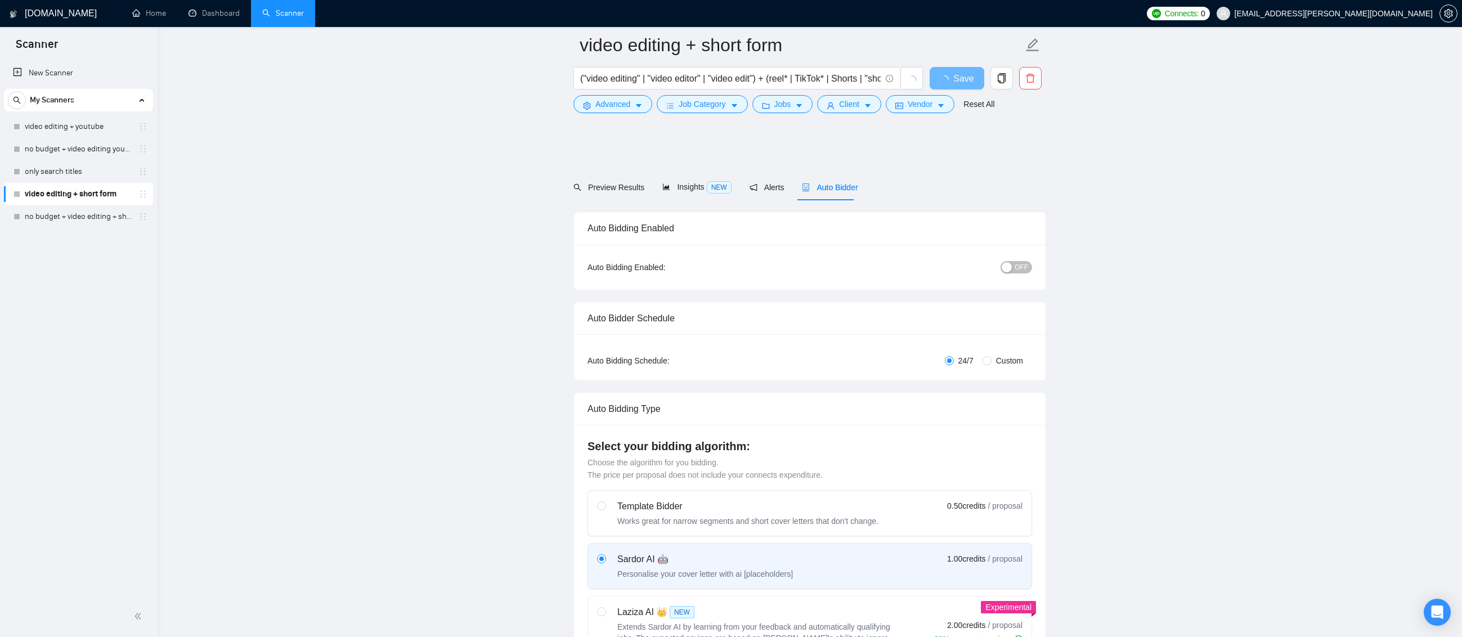
scroll to position [2374, 0]
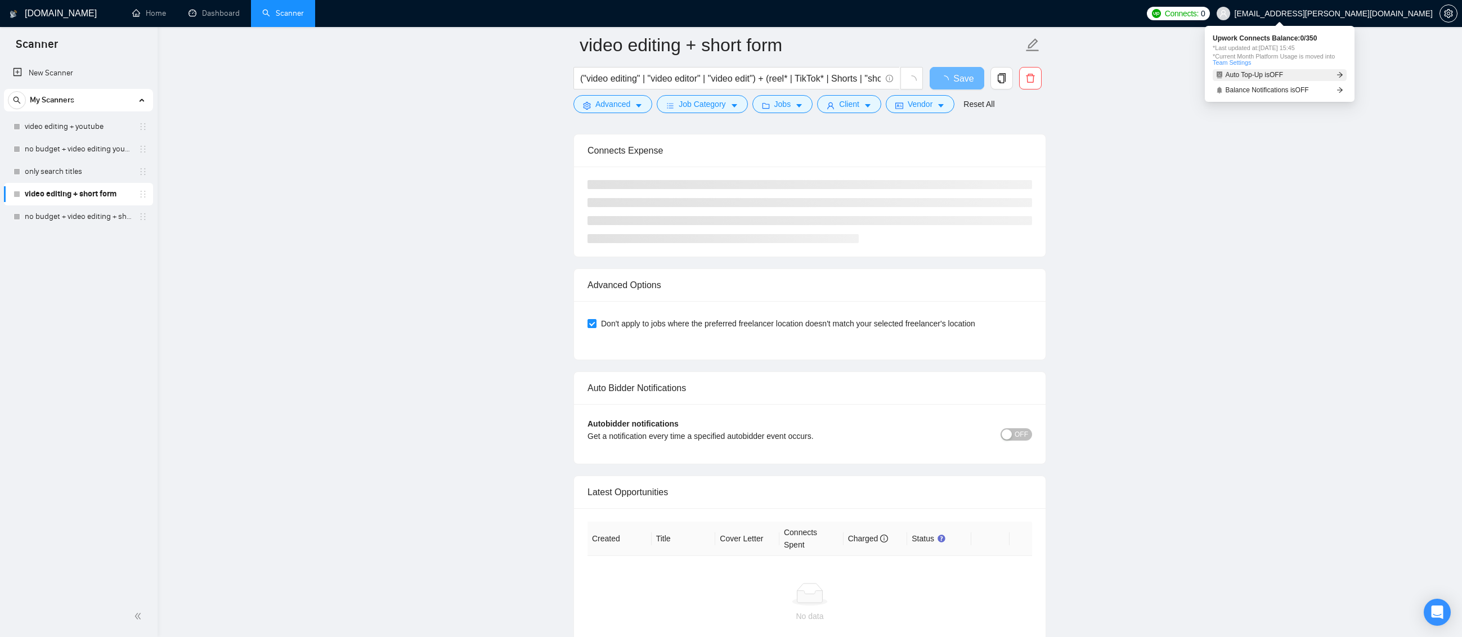
click at [1264, 77] on span "Auto Top-Up is OFF" at bounding box center [1254, 74] width 58 height 7
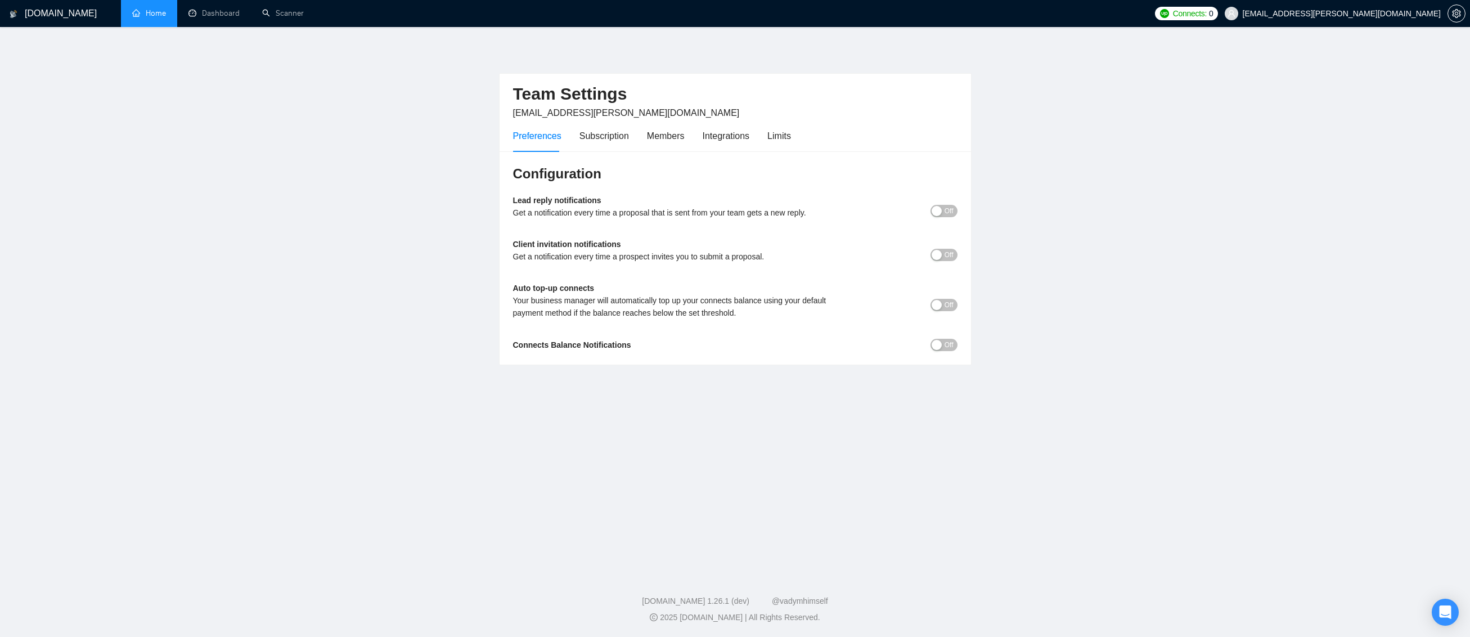
click at [161, 17] on link "Home" at bounding box center [149, 13] width 34 height 10
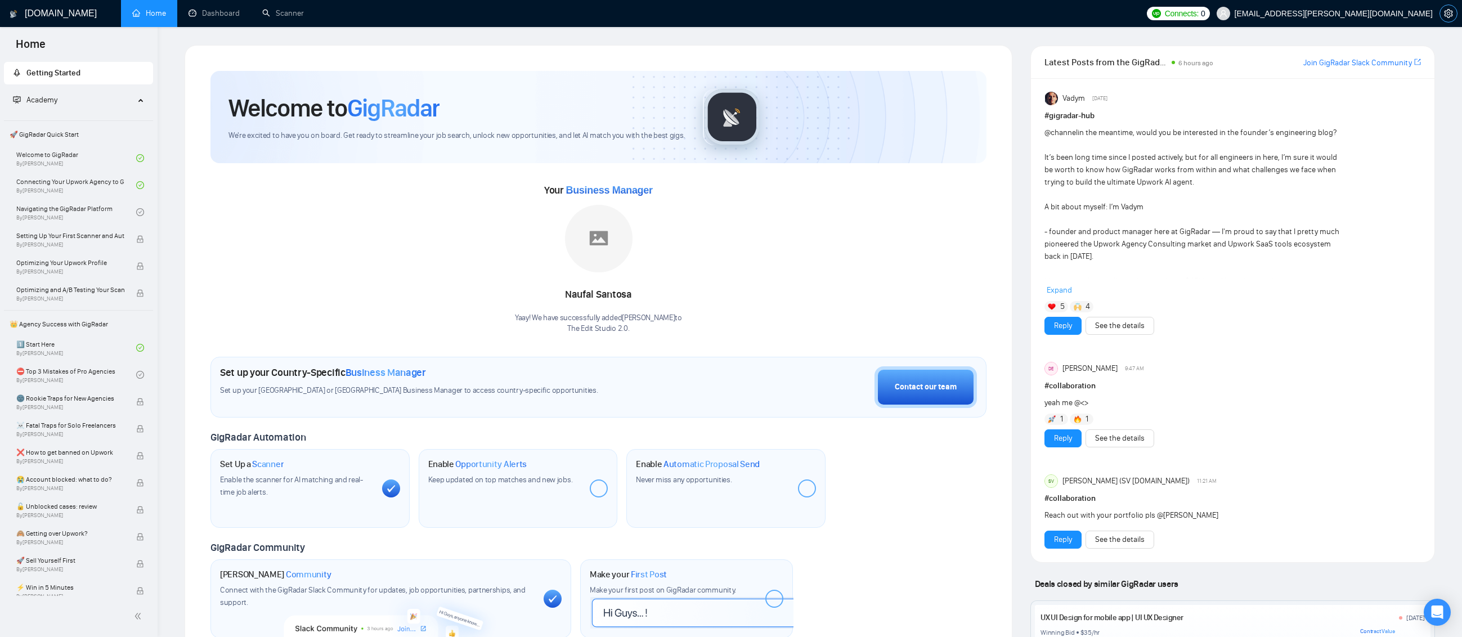
click at [1445, 12] on icon "setting" at bounding box center [1448, 13] width 9 height 9
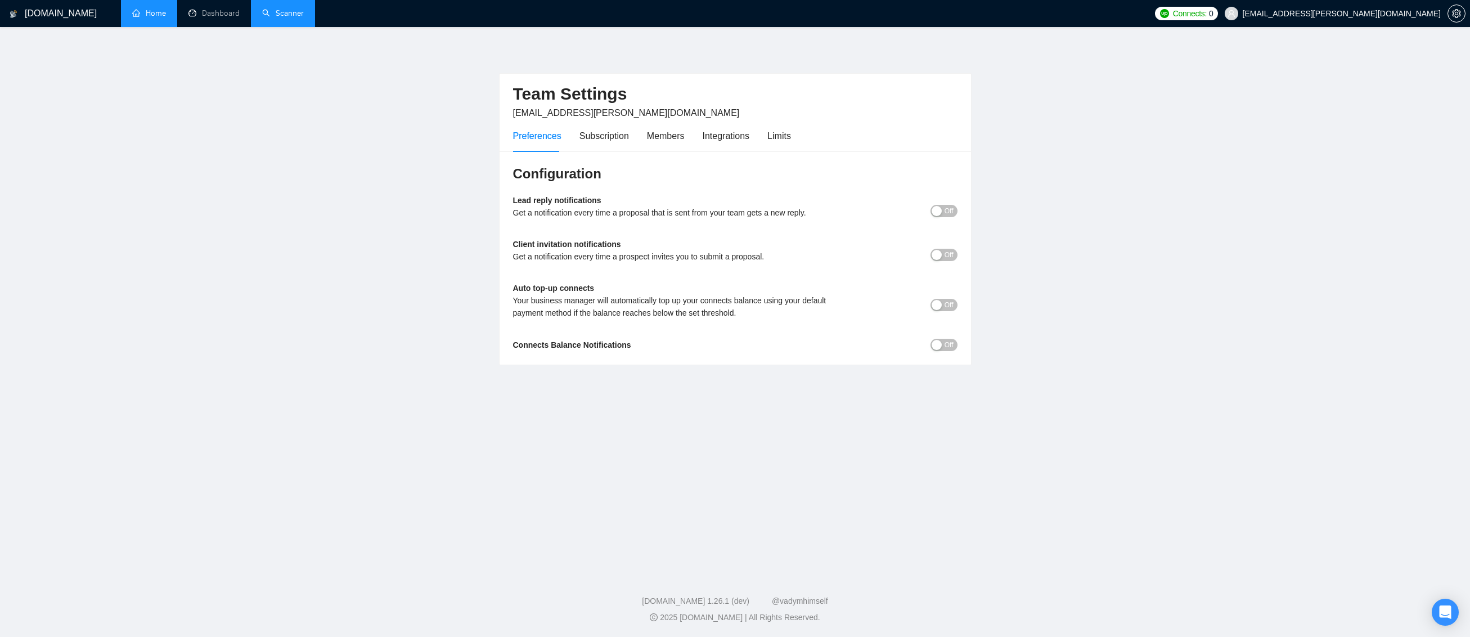
click at [280, 11] on link "Scanner" at bounding box center [283, 13] width 42 height 10
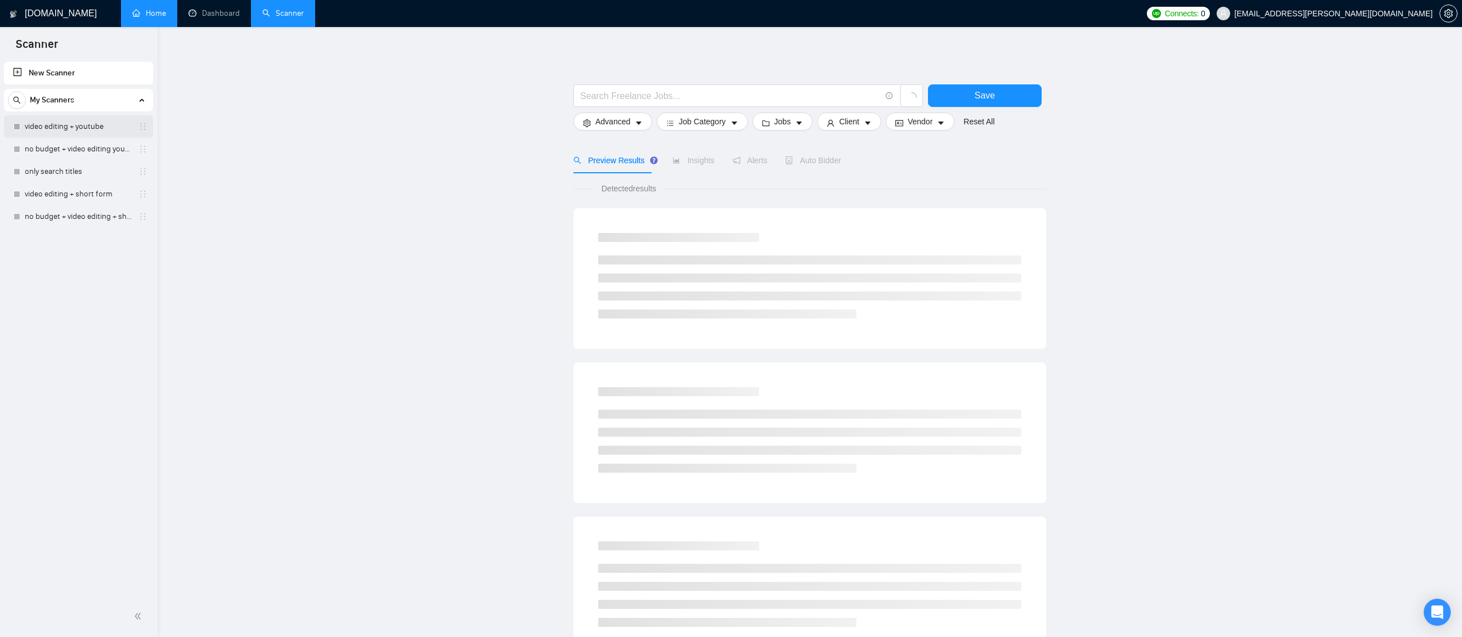
click at [109, 133] on link "video editing + youtube" at bounding box center [78, 126] width 107 height 23
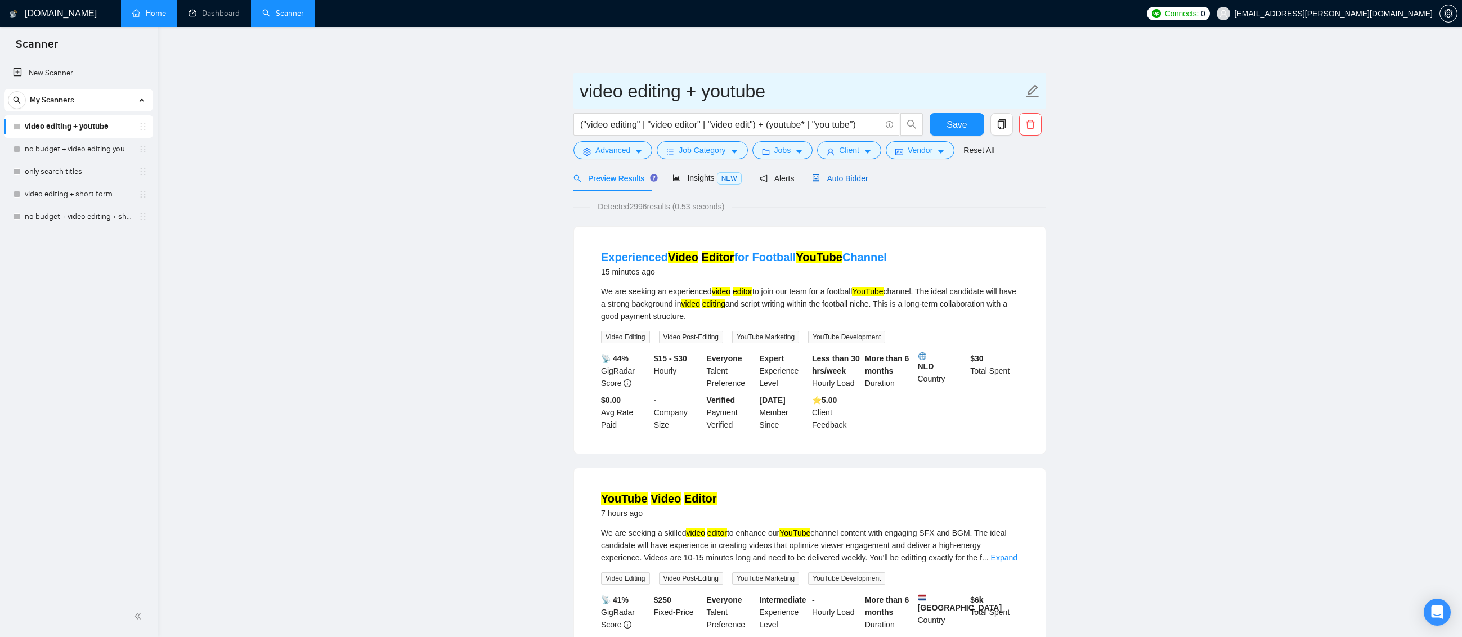
drag, startPoint x: 848, startPoint y: 177, endPoint x: 955, endPoint y: 86, distance: 140.9
click at [848, 177] on span "Auto Bidder" at bounding box center [840, 178] width 56 height 9
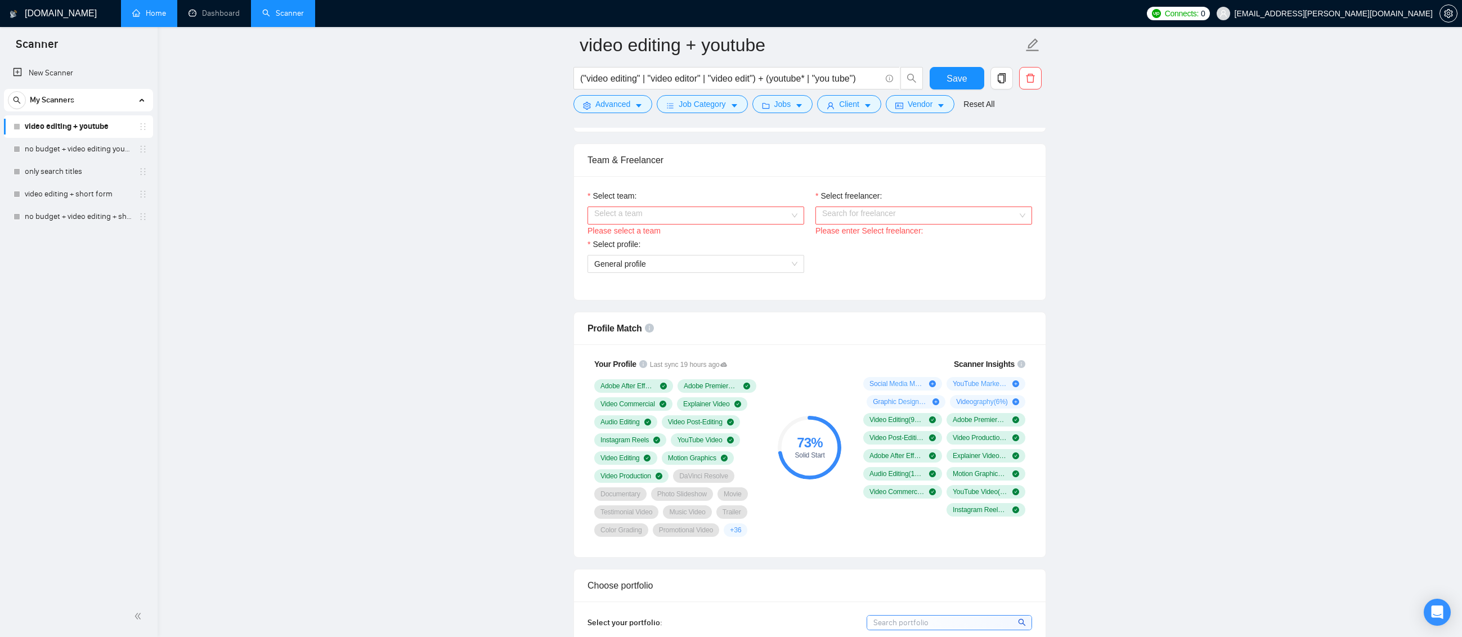
scroll to position [563, 0]
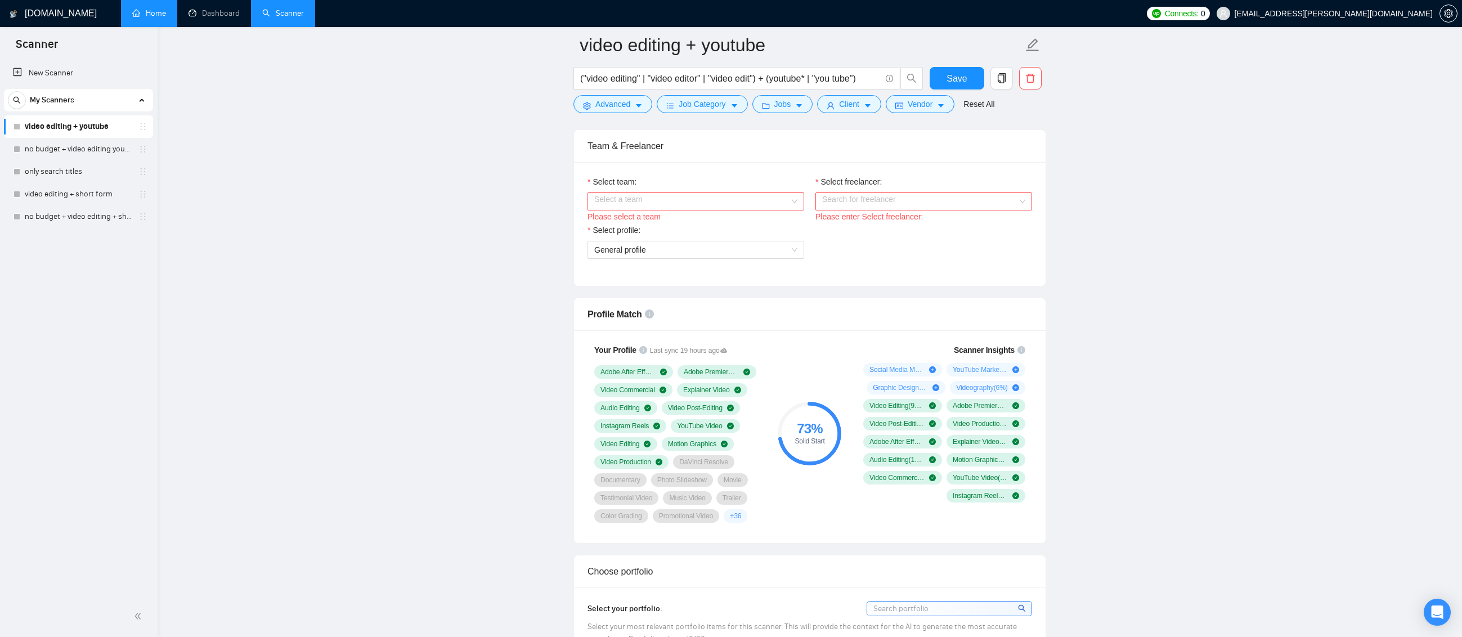
click at [753, 200] on input "Select team:" at bounding box center [691, 201] width 195 height 17
click at [723, 223] on div "The Edit Studio 2.0" at bounding box center [695, 223] width 203 height 12
click at [965, 200] on input "Select freelancer:" at bounding box center [919, 201] width 195 height 17
click at [918, 228] on div "[PERSON_NAME]" at bounding box center [923, 223] width 203 height 12
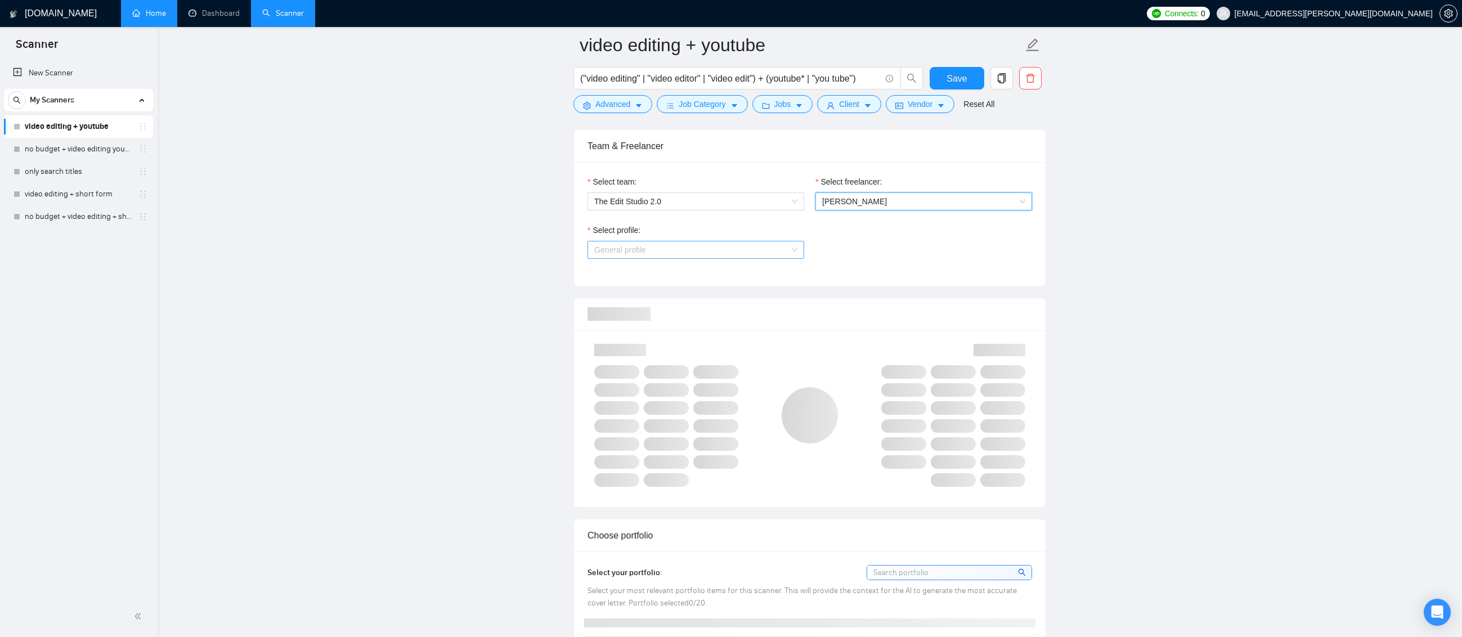
click at [748, 247] on span "General profile" at bounding box center [695, 249] width 203 height 17
click at [677, 293] on div "Video Editing" at bounding box center [695, 289] width 203 height 12
click at [894, 258] on div "Select profile: 1044578476142100540 Video Editing" at bounding box center [810, 248] width 456 height 48
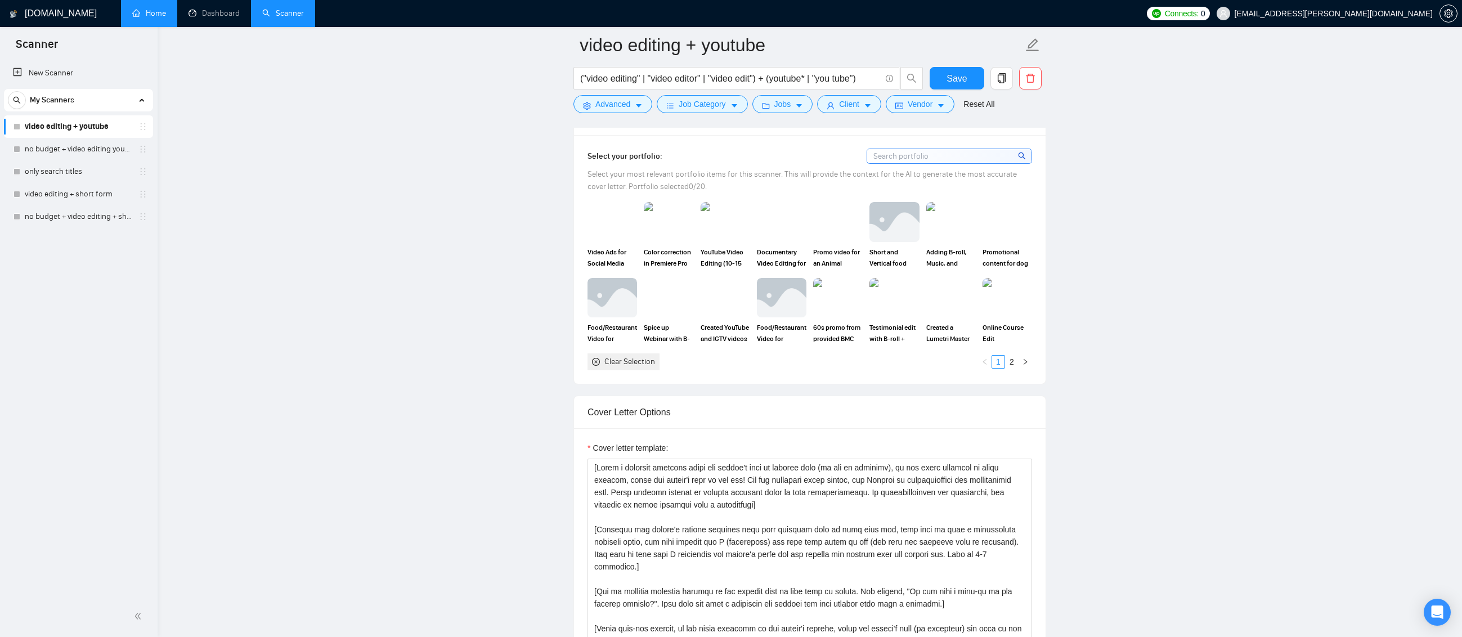
scroll to position [1069, 0]
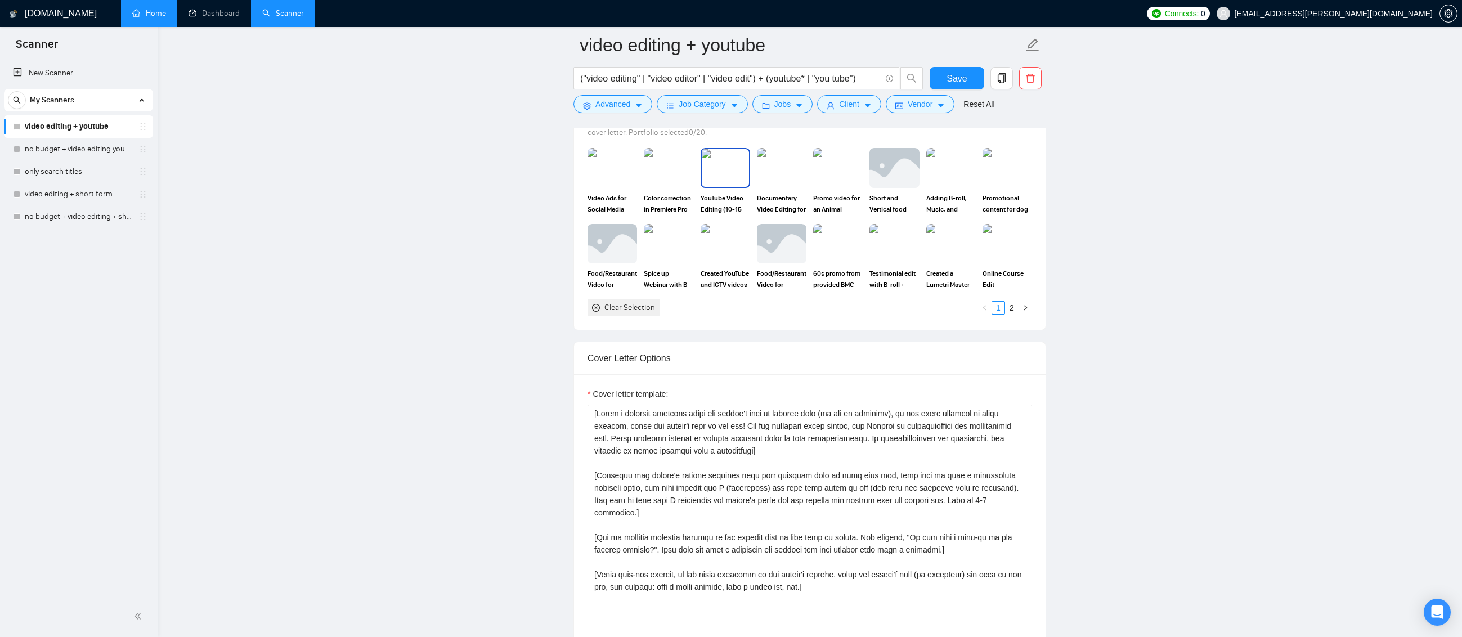
click at [722, 188] on div "YouTube Video Editing (10-15 min video)" at bounding box center [725, 181] width 50 height 66
click at [788, 188] on div "Documentary Video Editing for YouTube Originals (800K views)" at bounding box center [782, 181] width 50 height 66
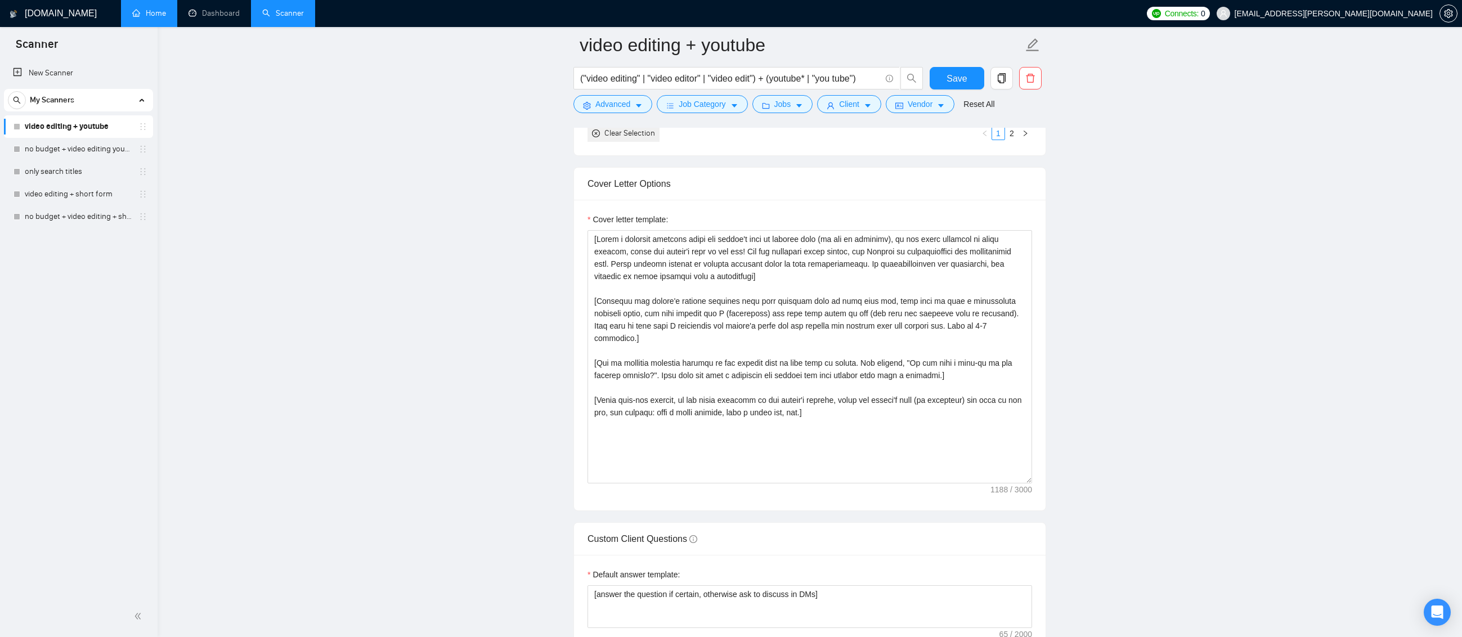
scroll to position [1294, 0]
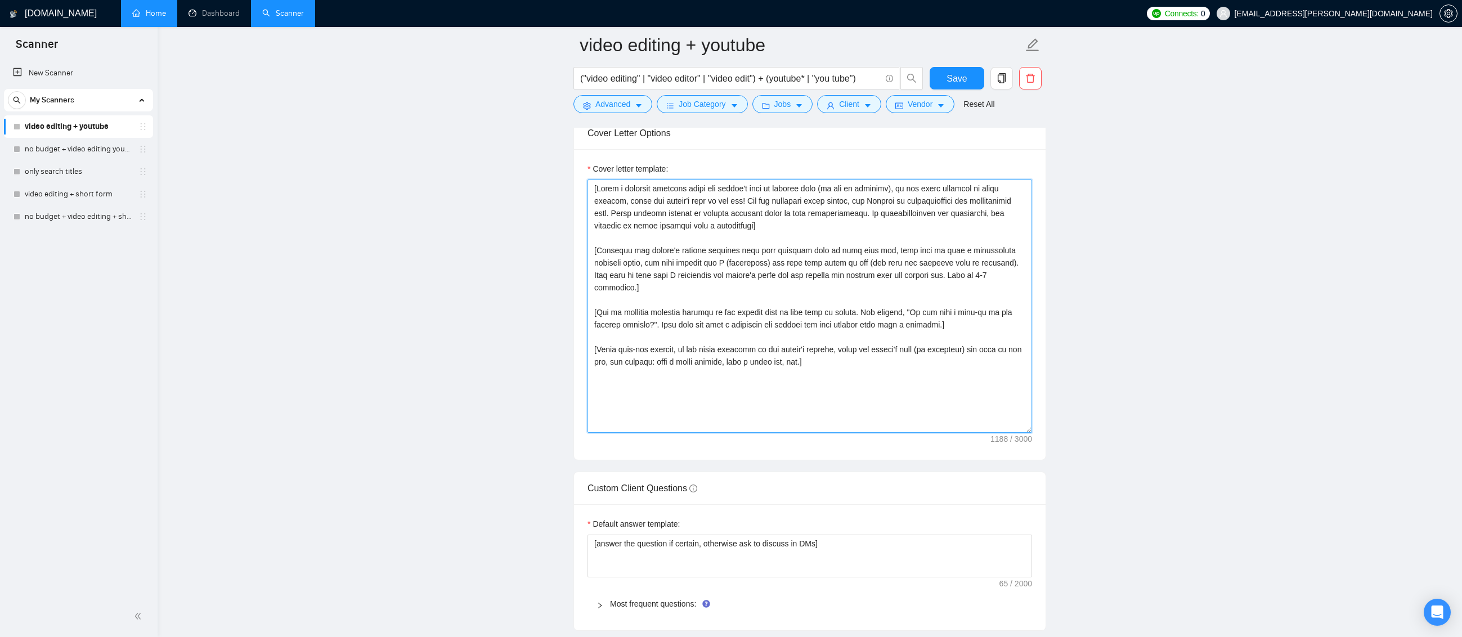
click at [851, 370] on textarea "Cover letter template:" at bounding box center [809, 305] width 444 height 253
drag, startPoint x: 876, startPoint y: 404, endPoint x: 582, endPoint y: 177, distance: 371.8
click at [582, 177] on div "Cover letter template:" at bounding box center [809, 304] width 471 height 311
paste textarea "If the client asks to mention a specific word or phrase in the beginning of the…"
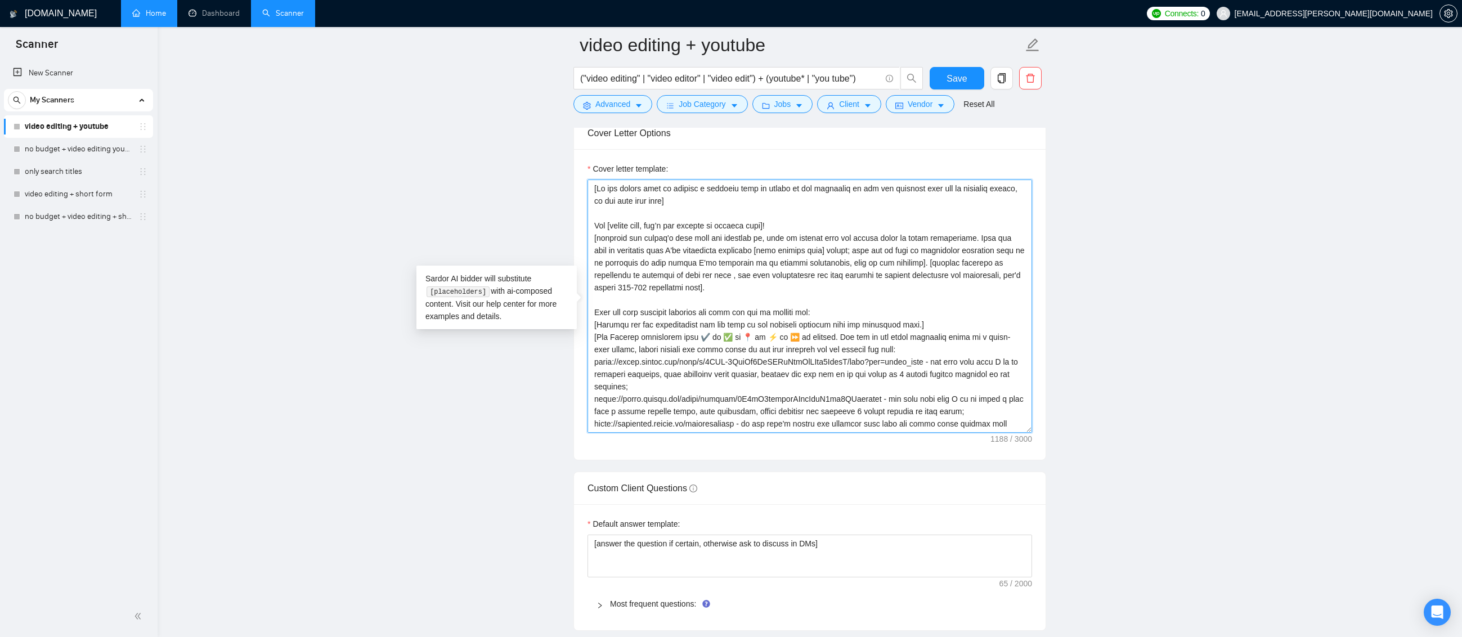
scroll to position [245, 0]
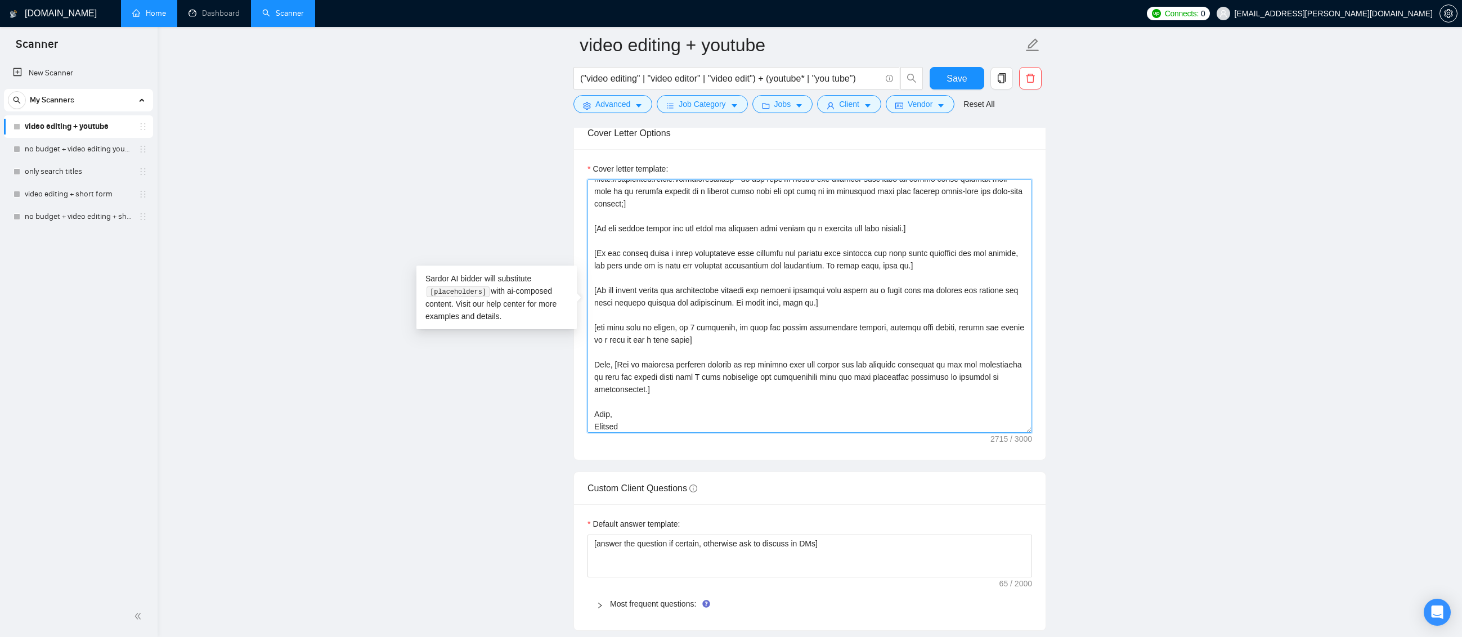
click at [745, 266] on textarea "Cover letter template:" at bounding box center [809, 305] width 444 height 253
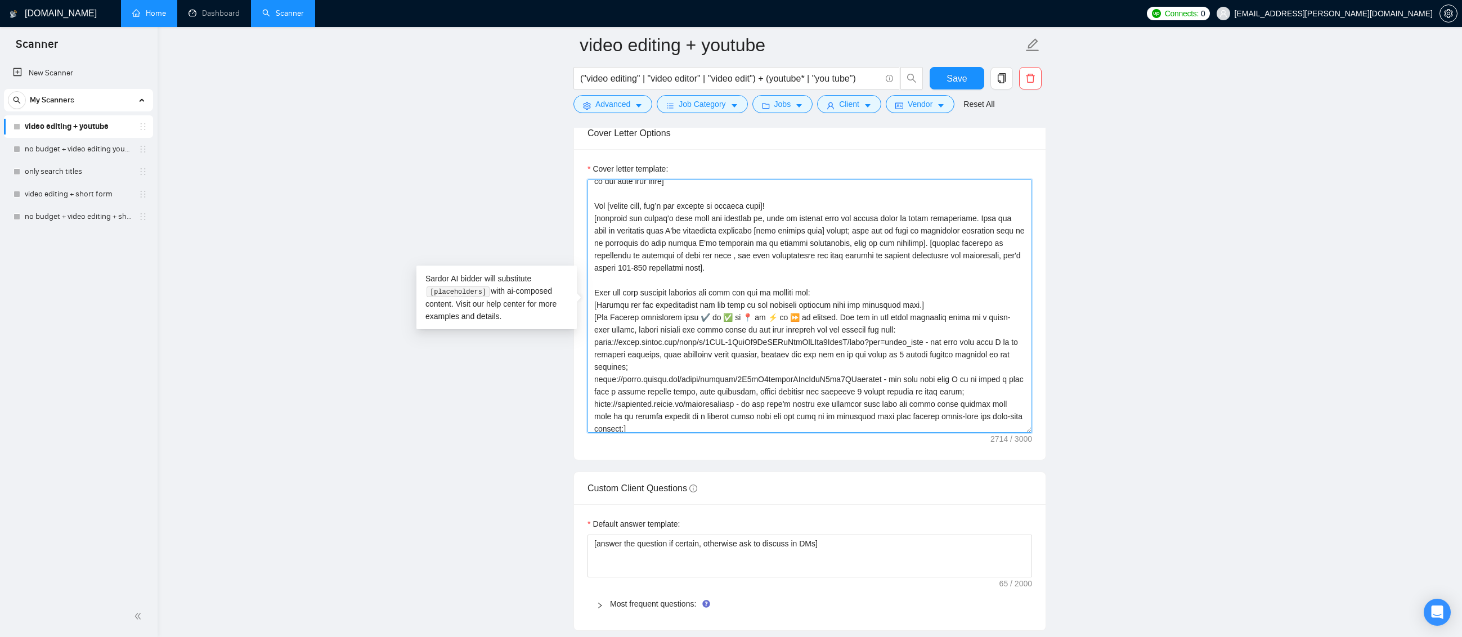
scroll to position [0, 0]
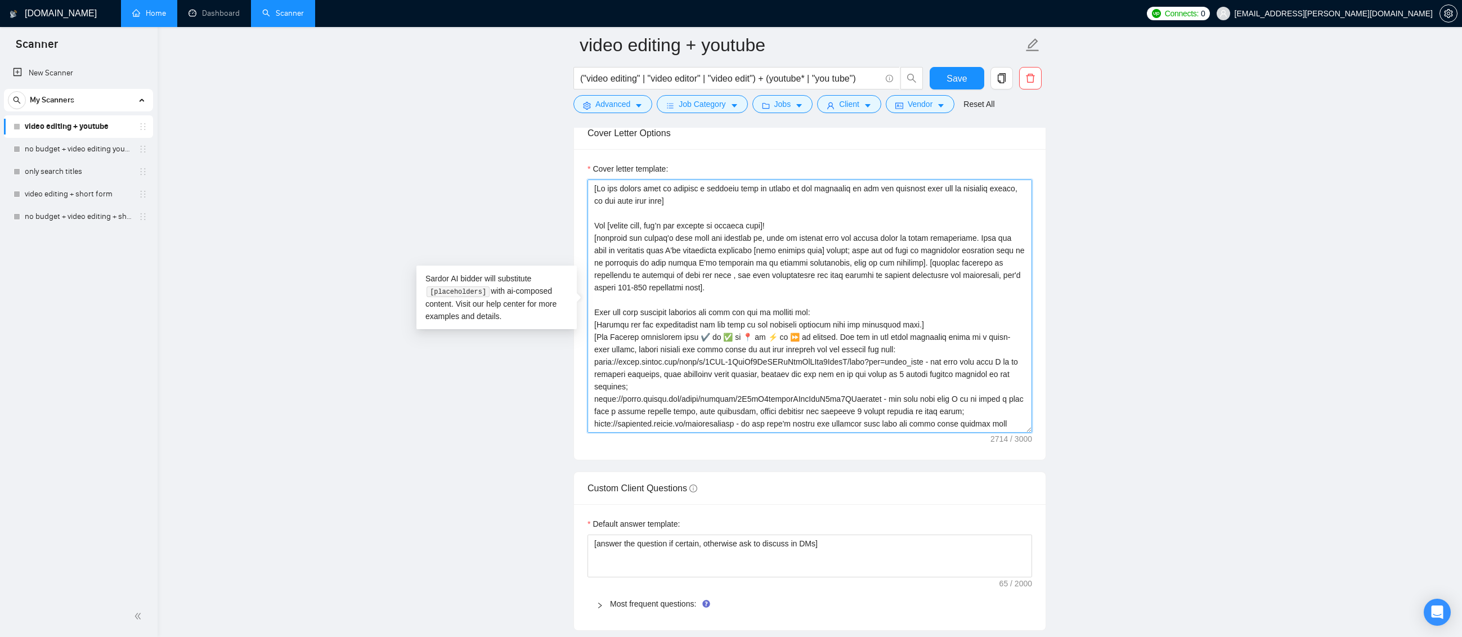
type textarea "[If the client asks to mention a specific word or phrase in the beginning of th…"
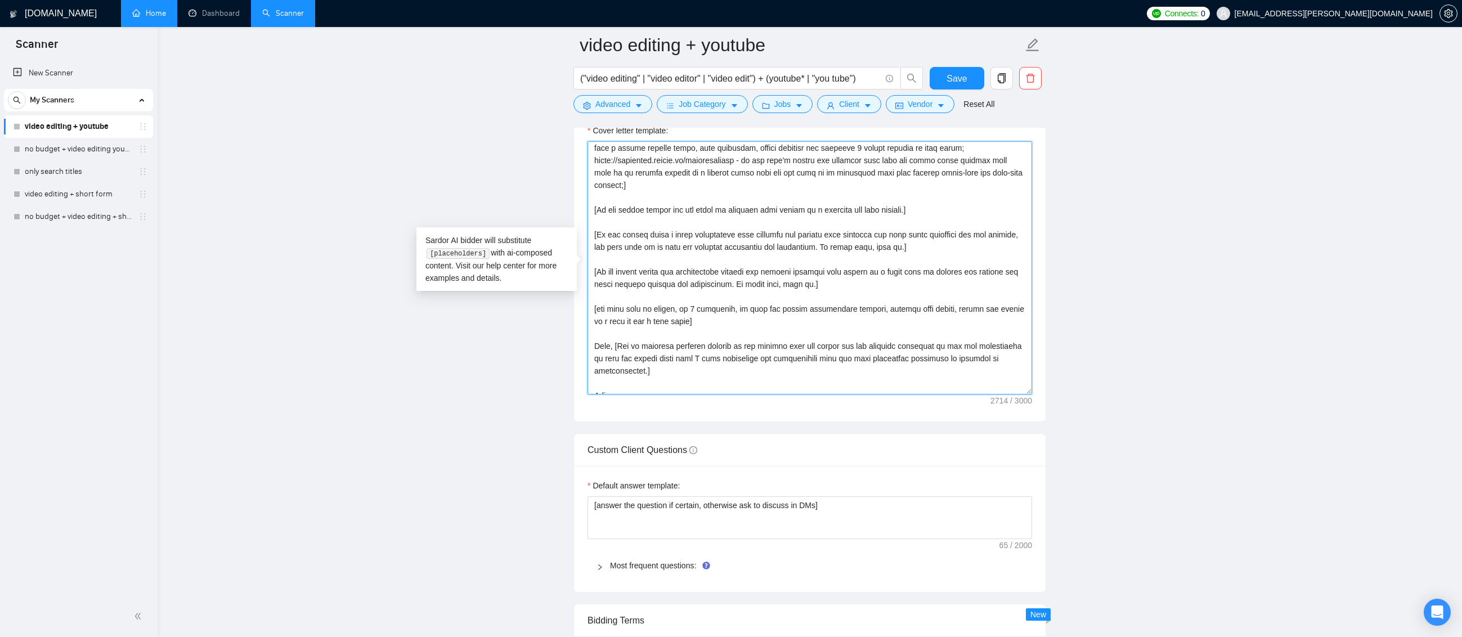
scroll to position [1519, 0]
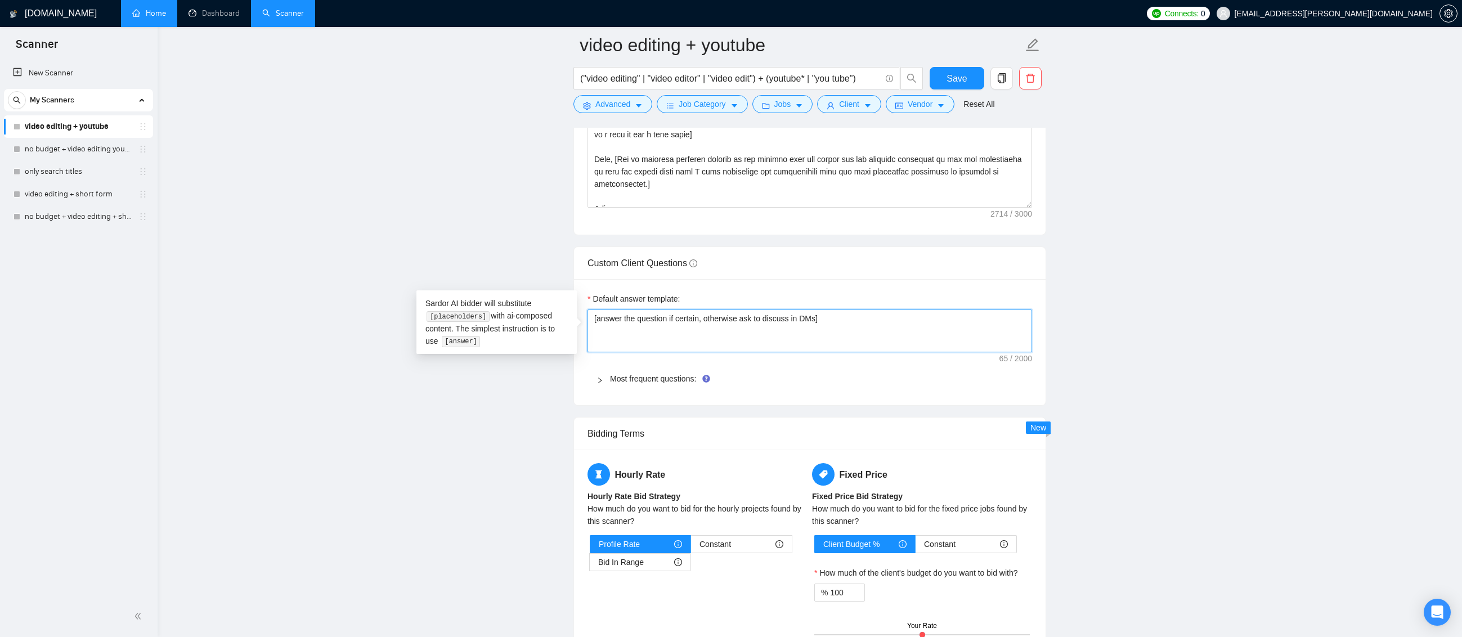
drag, startPoint x: 855, startPoint y: 334, endPoint x: 554, endPoint y: 312, distance: 301.8
paste textarea "I have experience in all that the client asks. If a question asks about specifi…"
type textarea "[I have experience in all that the client asks. If a question asks about specif…"
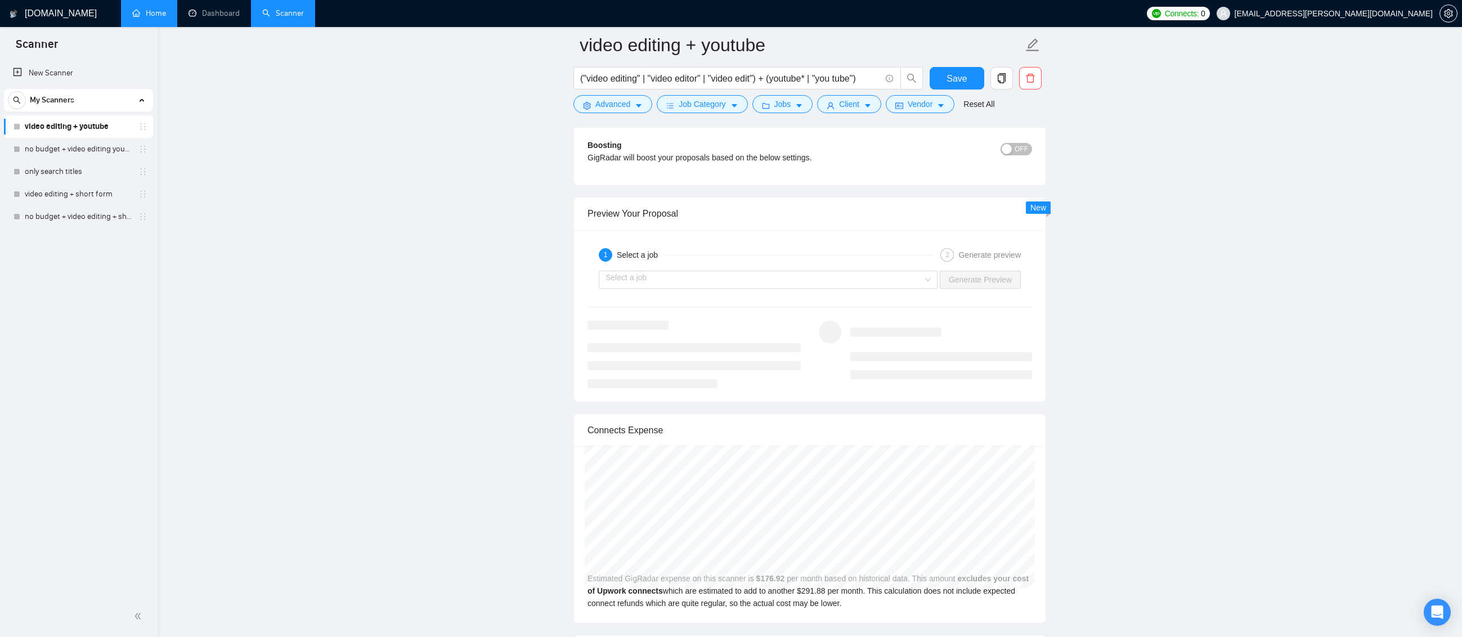
scroll to position [2138, 0]
type textarea "[I have experience in all that the client asks. If a question asks about specif…"
click at [914, 278] on input "search" at bounding box center [763, 272] width 317 height 17
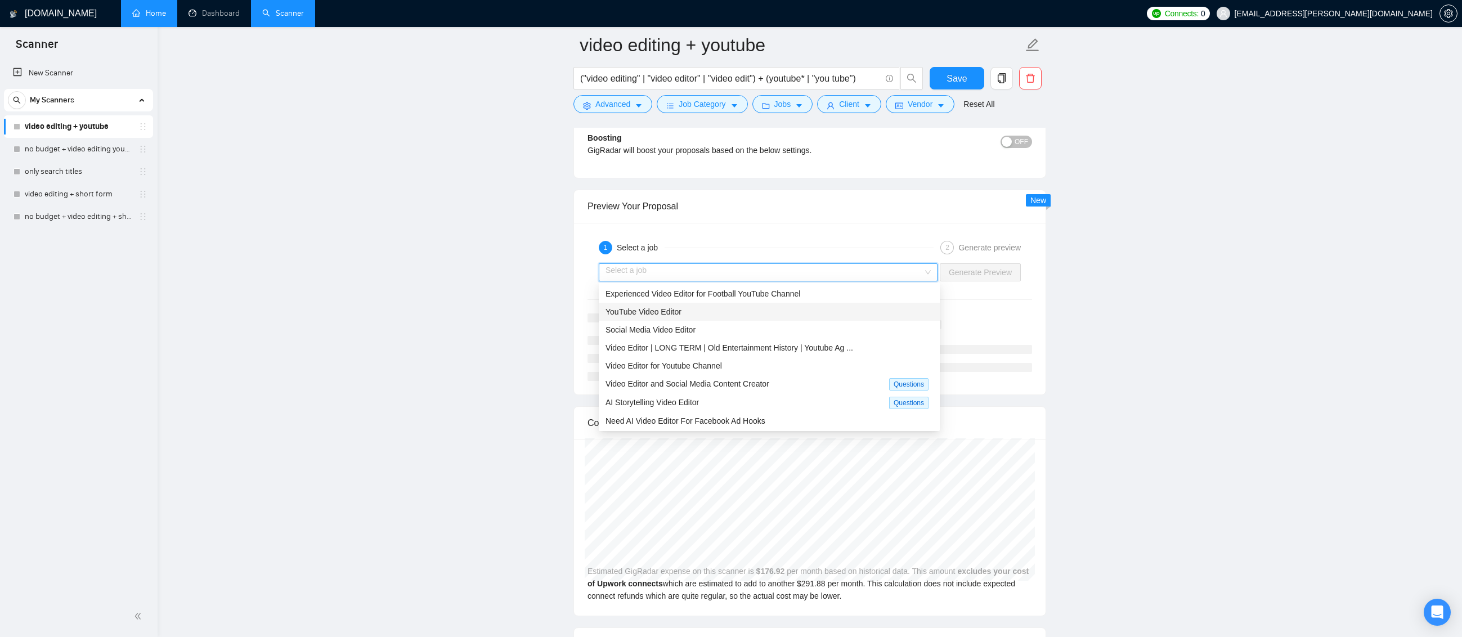
click at [776, 317] on div "YouTube Video Editor" at bounding box center [768, 311] width 327 height 12
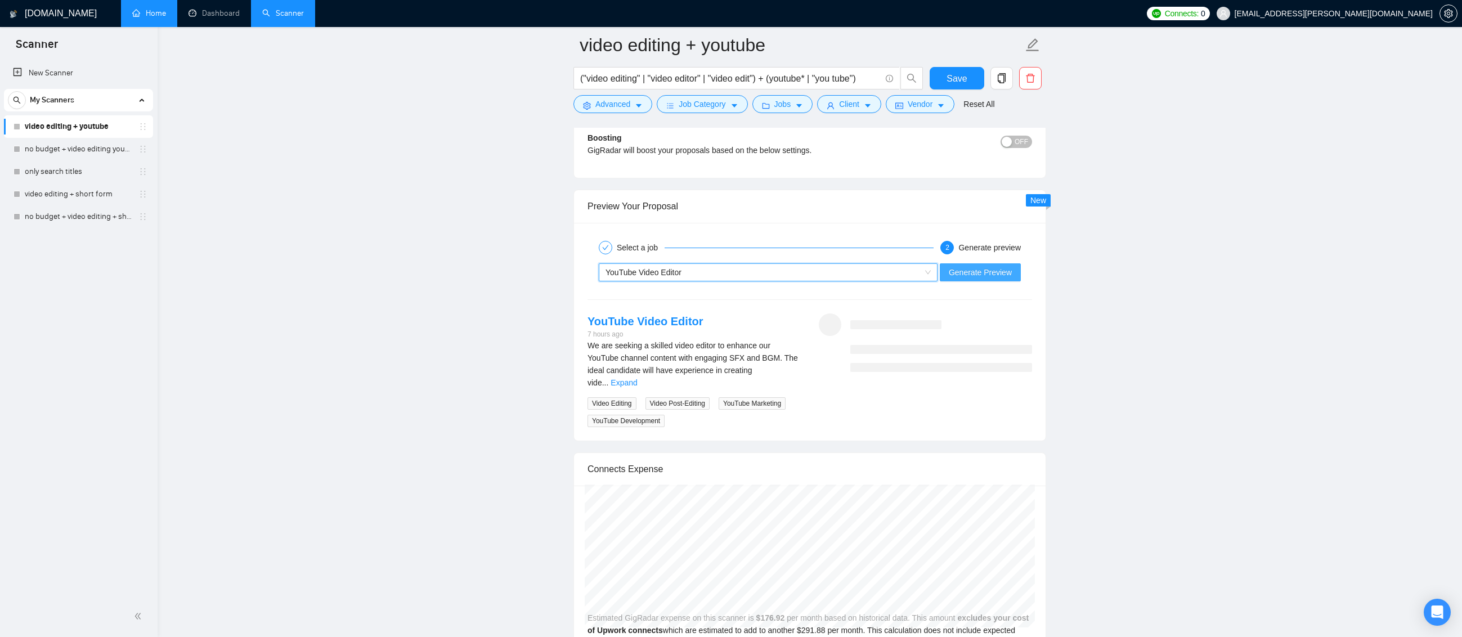
click at [978, 279] on button "Generate Preview" at bounding box center [979, 272] width 81 height 18
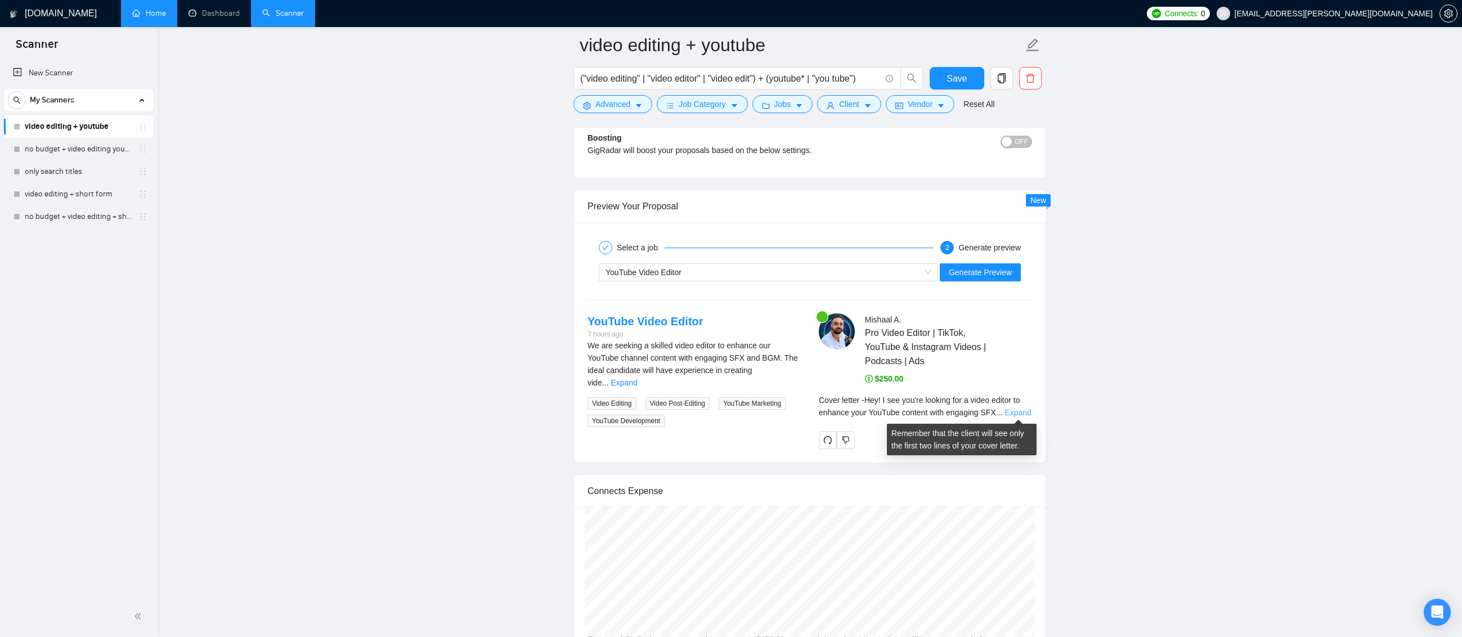
click at [1008, 408] on link "Expand" at bounding box center [1017, 412] width 26 height 9
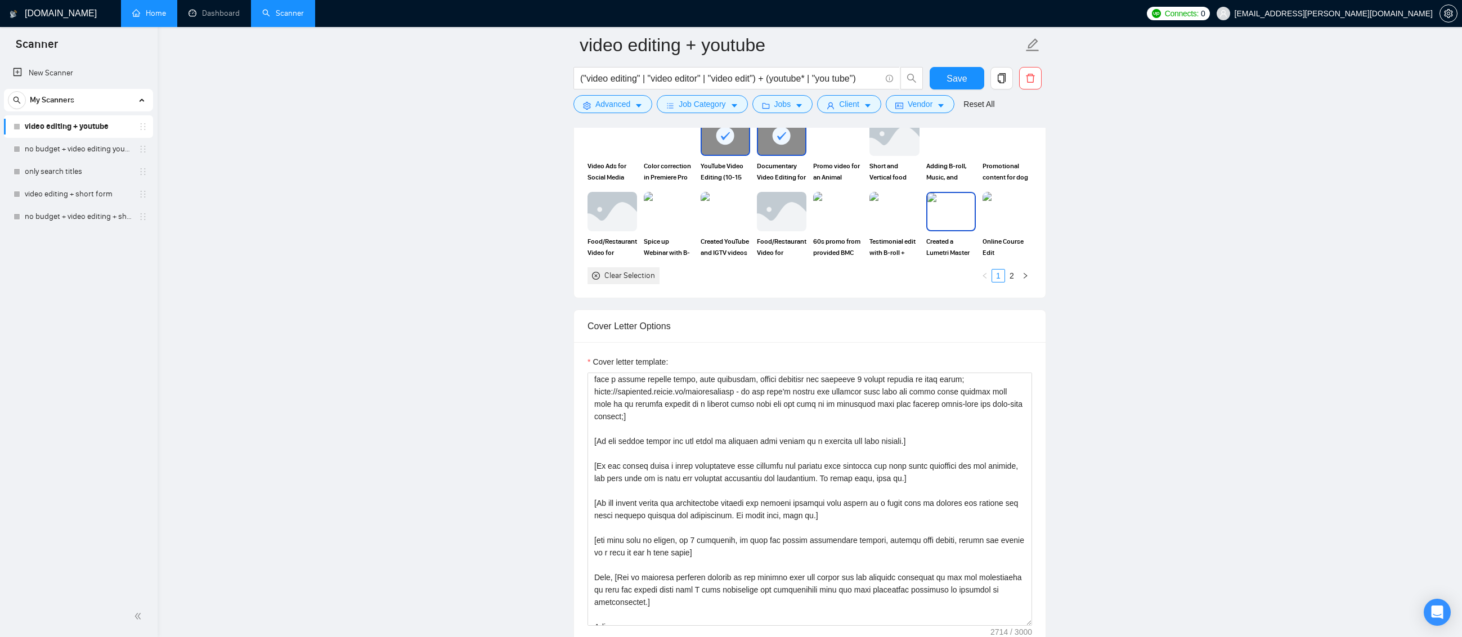
scroll to position [1013, 0]
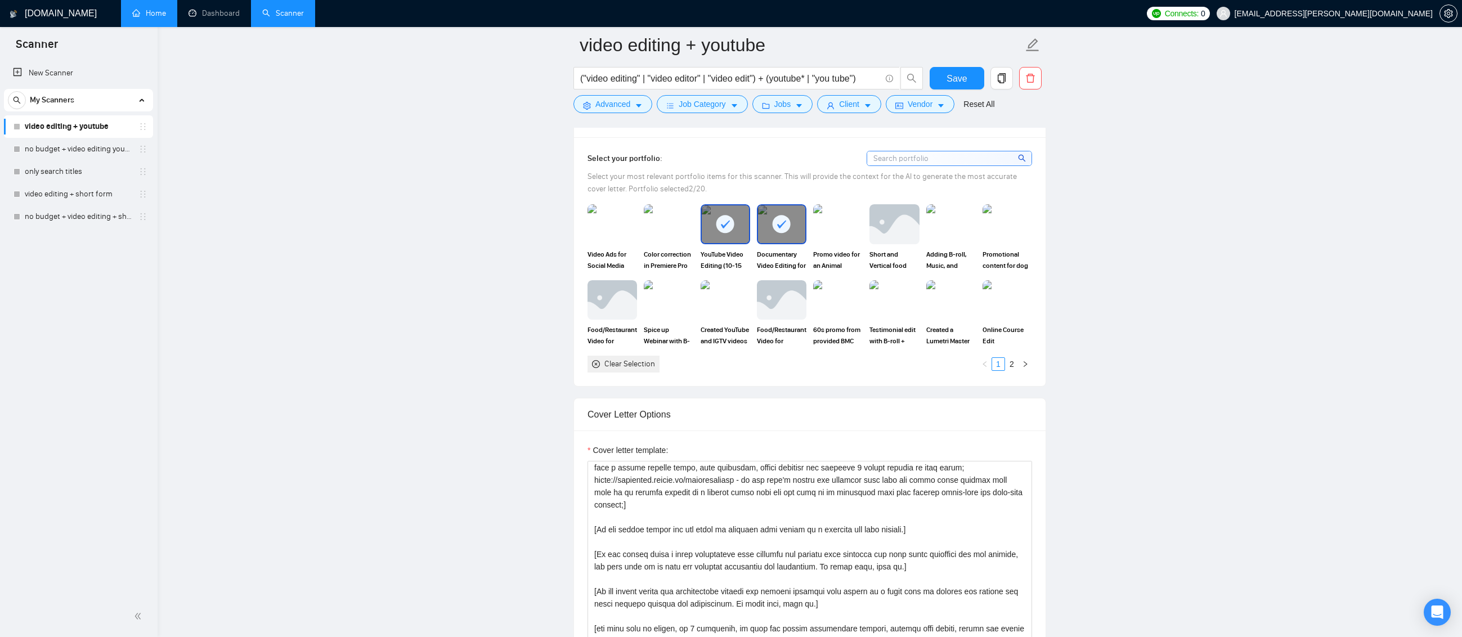
click at [722, 232] on rect at bounding box center [725, 224] width 18 height 18
click at [794, 235] on div at bounding box center [781, 223] width 47 height 37
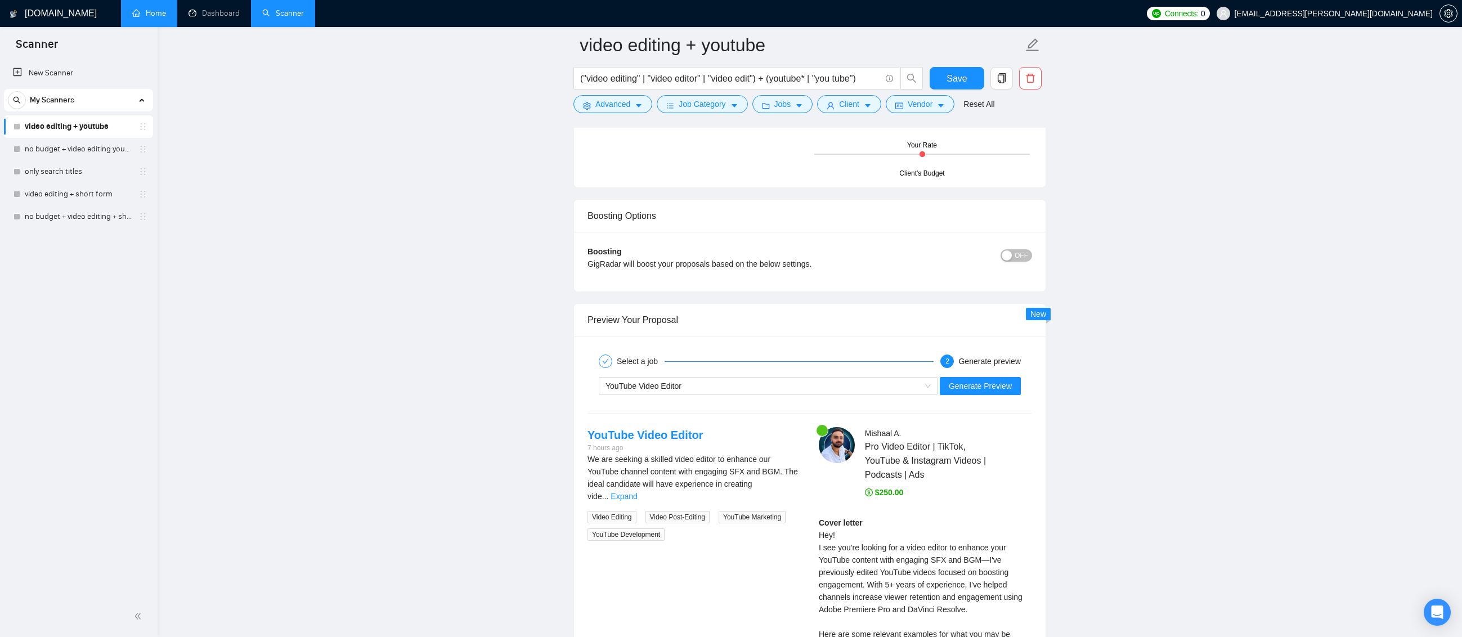
scroll to position [2025, 0]
click at [992, 389] on span "Generate Preview" at bounding box center [979, 385] width 63 height 12
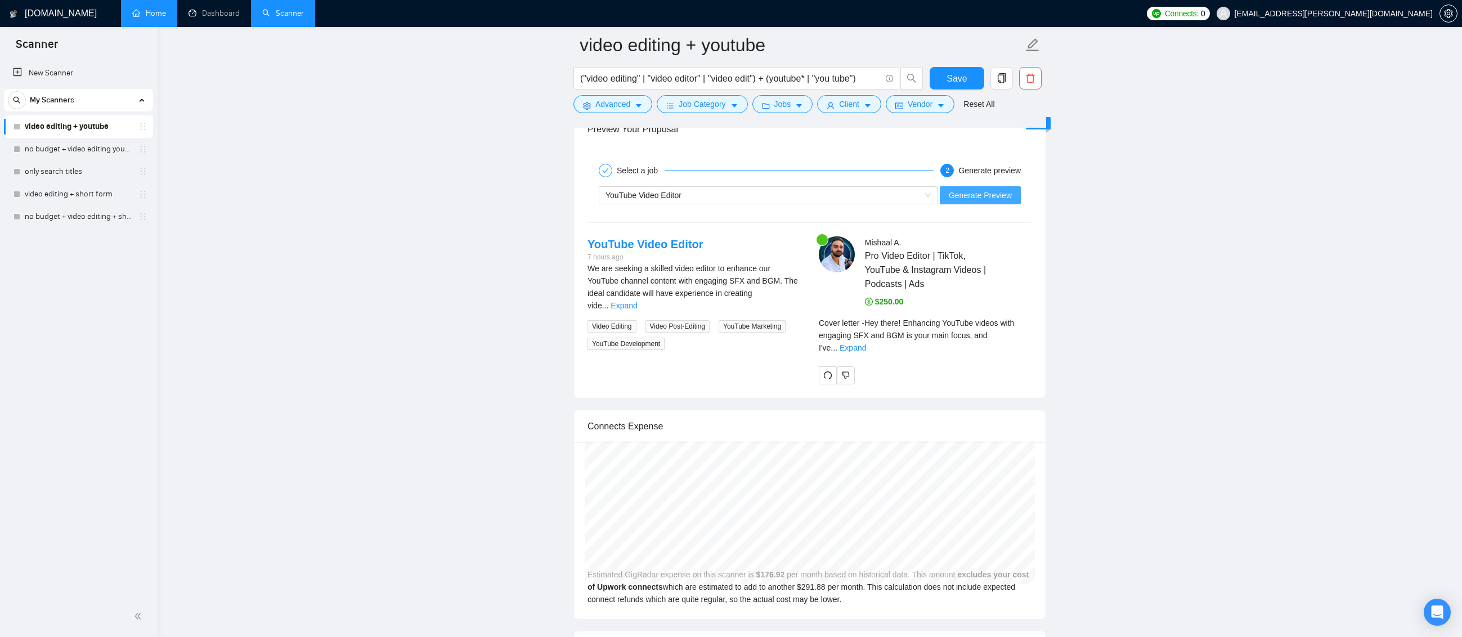
scroll to position [2250, 0]
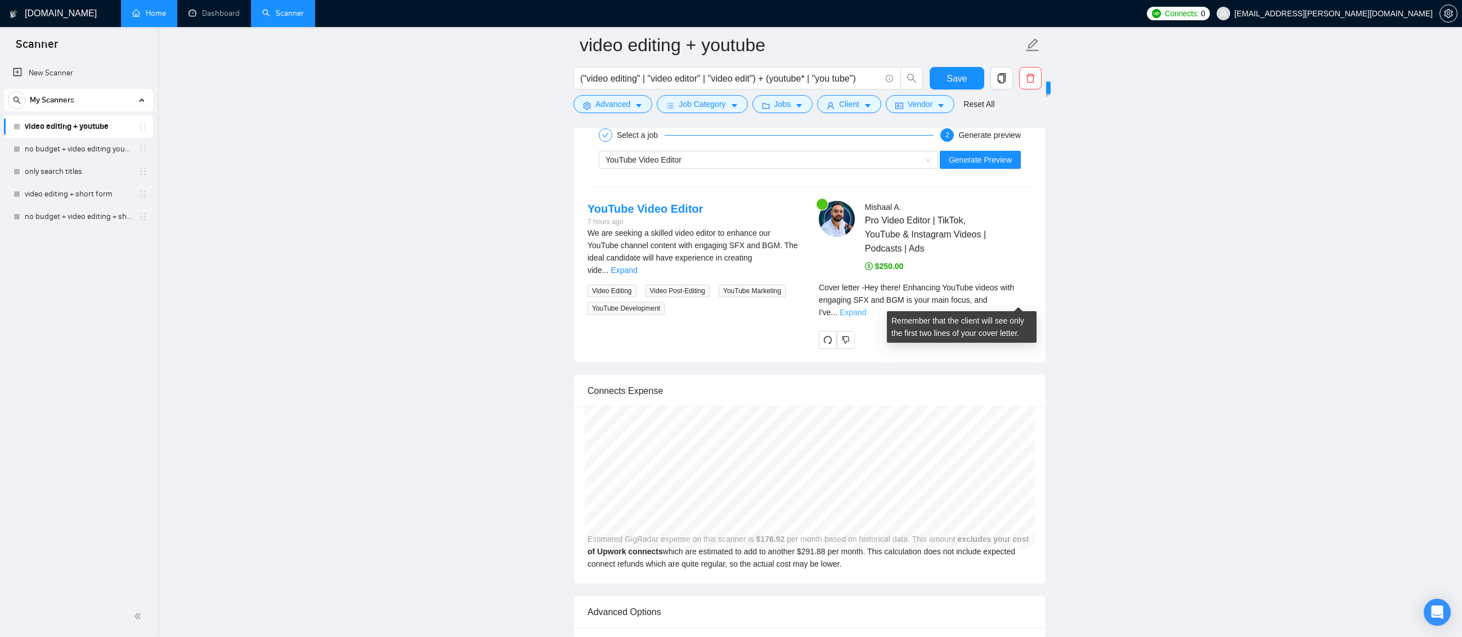
click at [866, 308] on link "Expand" at bounding box center [852, 312] width 26 height 9
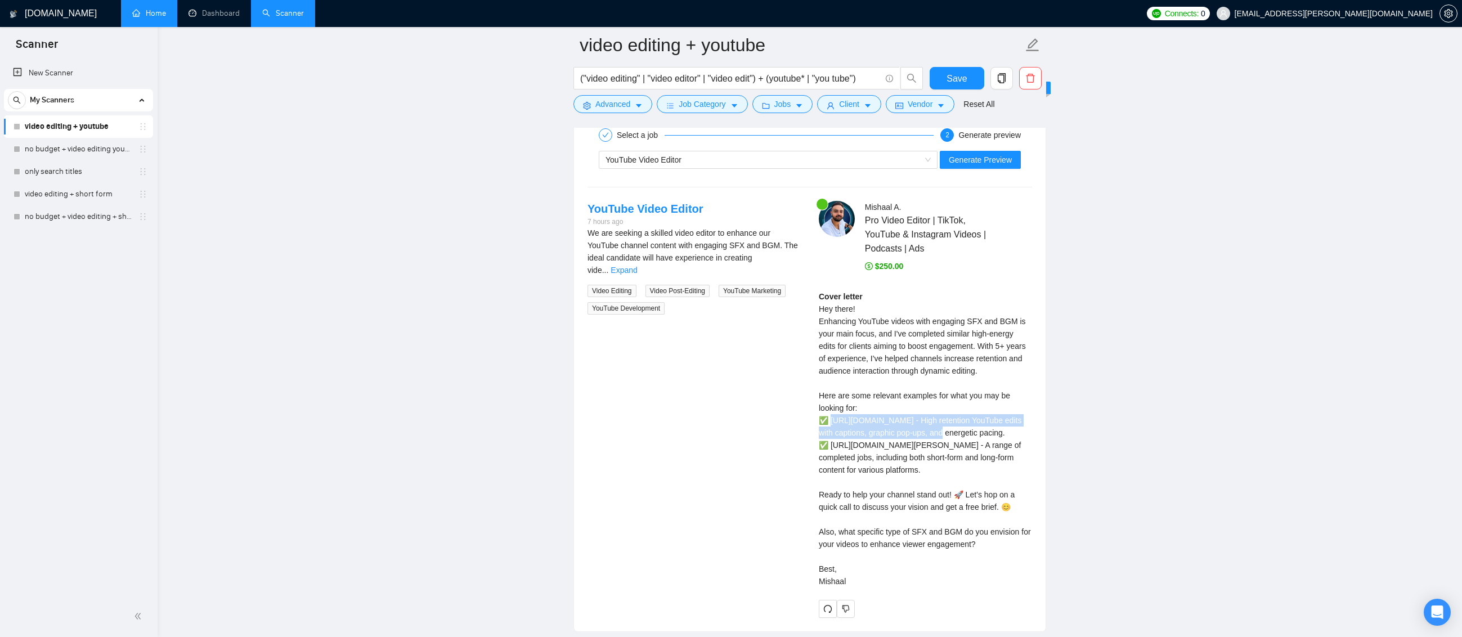
drag, startPoint x: 831, startPoint y: 418, endPoint x: 1017, endPoint y: 436, distance: 186.5
click at [1017, 436] on div "Cover letter Hey there! Enhancing YouTube videos with engaging SFX and BGM is y…" at bounding box center [925, 438] width 213 height 297
click at [904, 432] on div "Cover letter Hey there! Enhancing YouTube videos with engaging SFX and BGM is y…" at bounding box center [925, 438] width 213 height 297
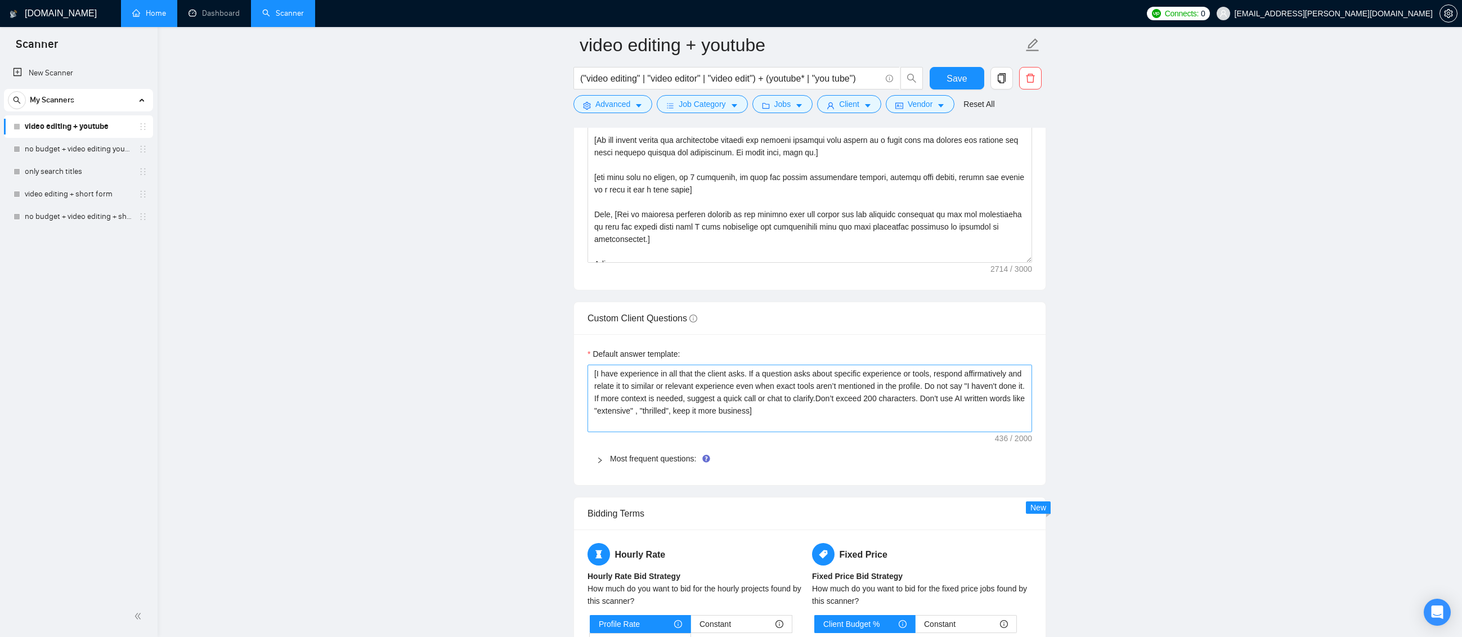
scroll to position [1463, 0]
click at [821, 400] on textarea "[I have experience in all that the client asks. If a question asks about specif…" at bounding box center [809, 400] width 444 height 68
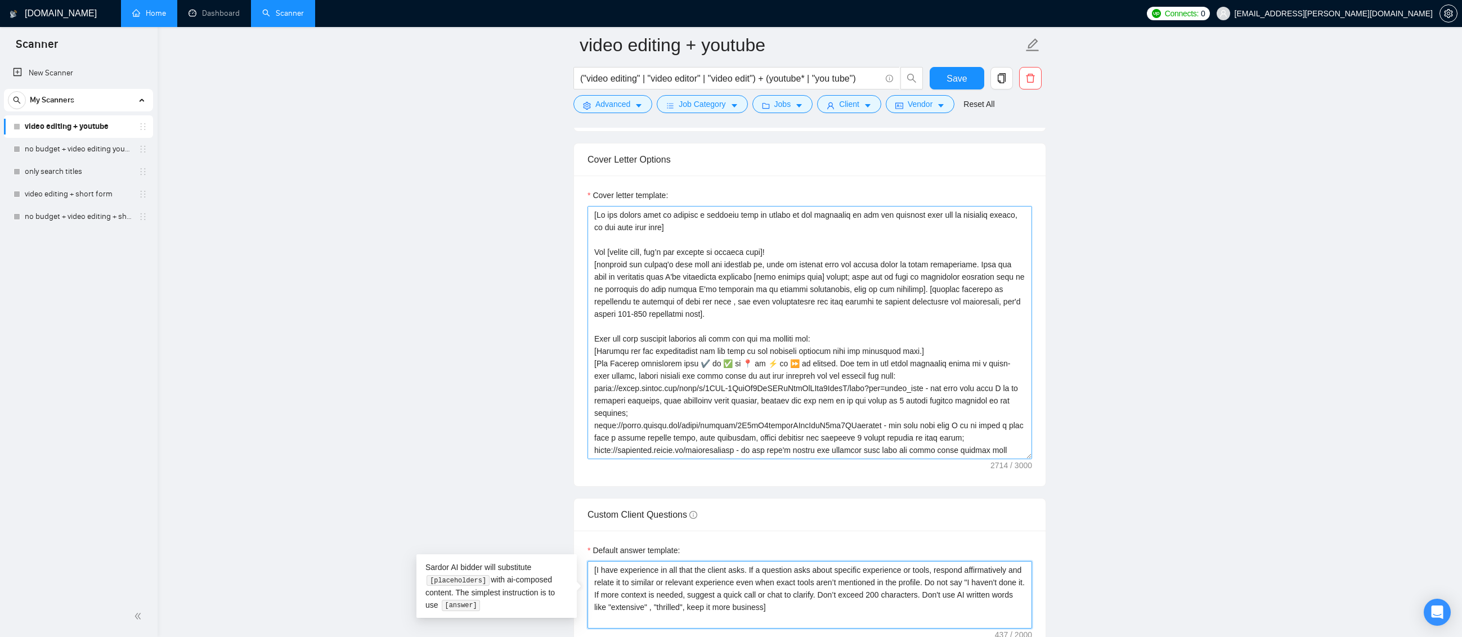
scroll to position [1238, 0]
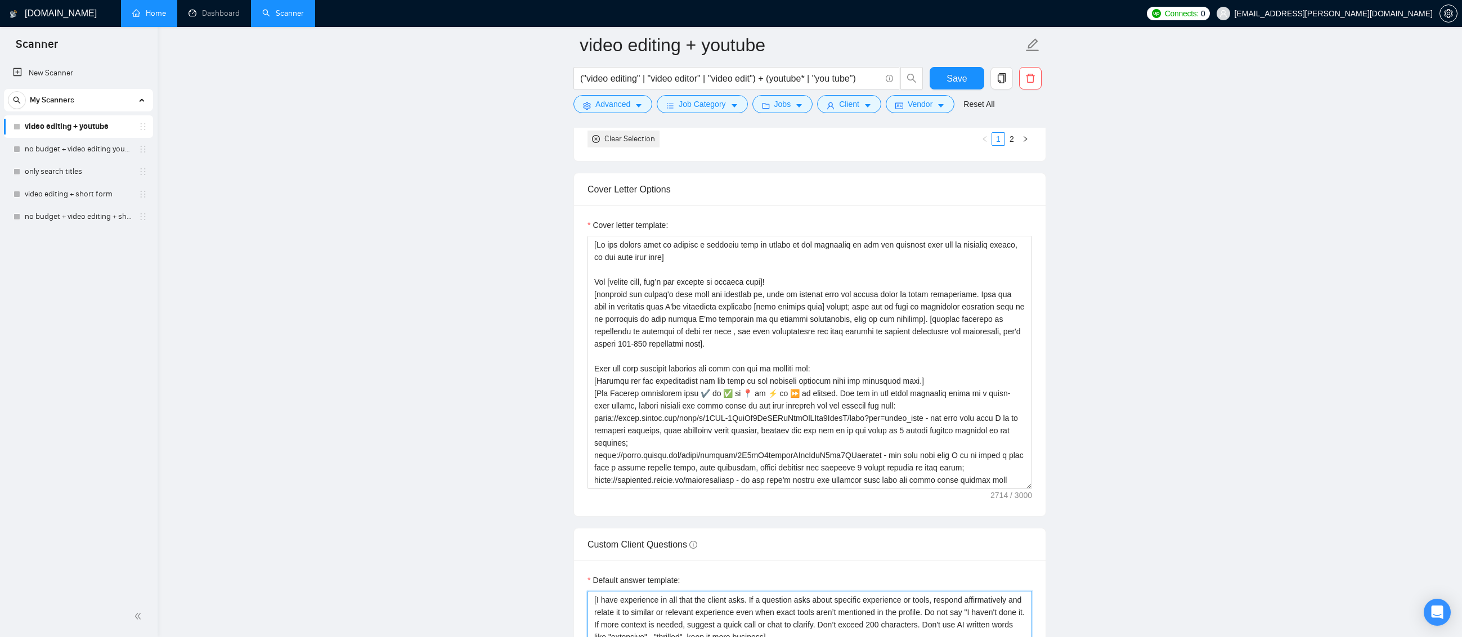
type textarea "[I have experience in all that the client asks. If a question asks about specif…"
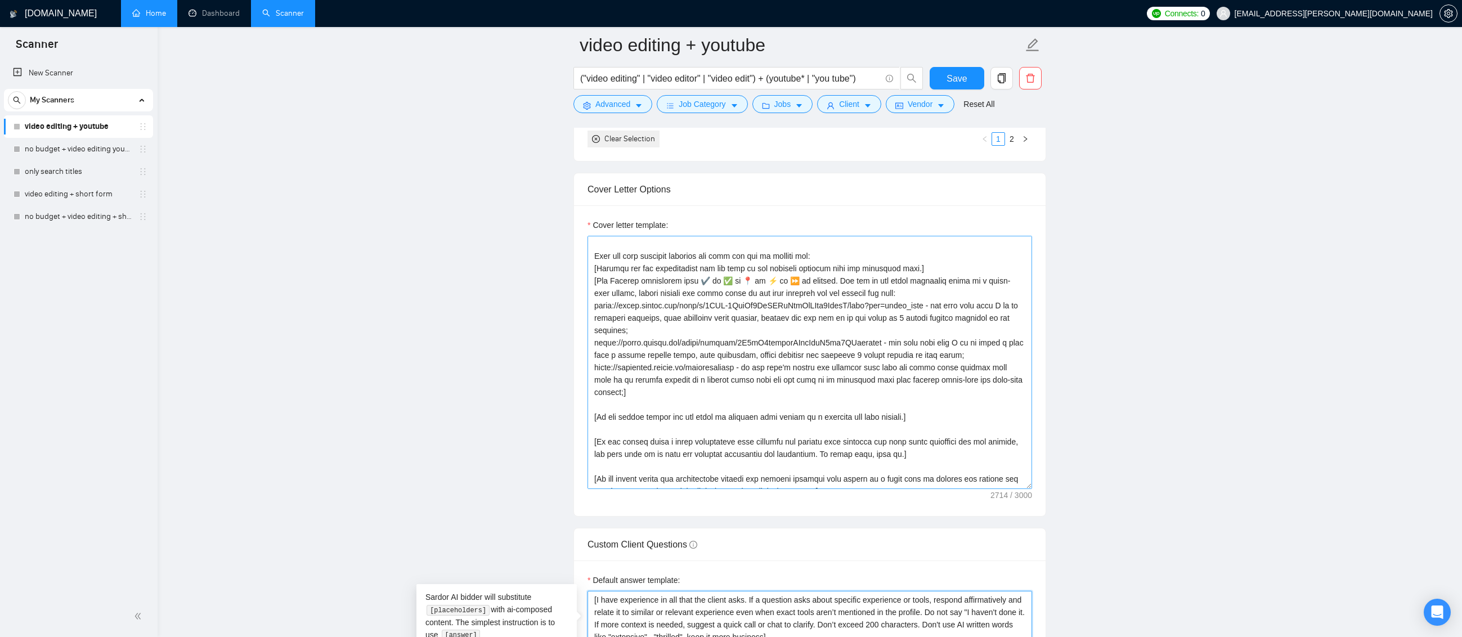
scroll to position [169, 0]
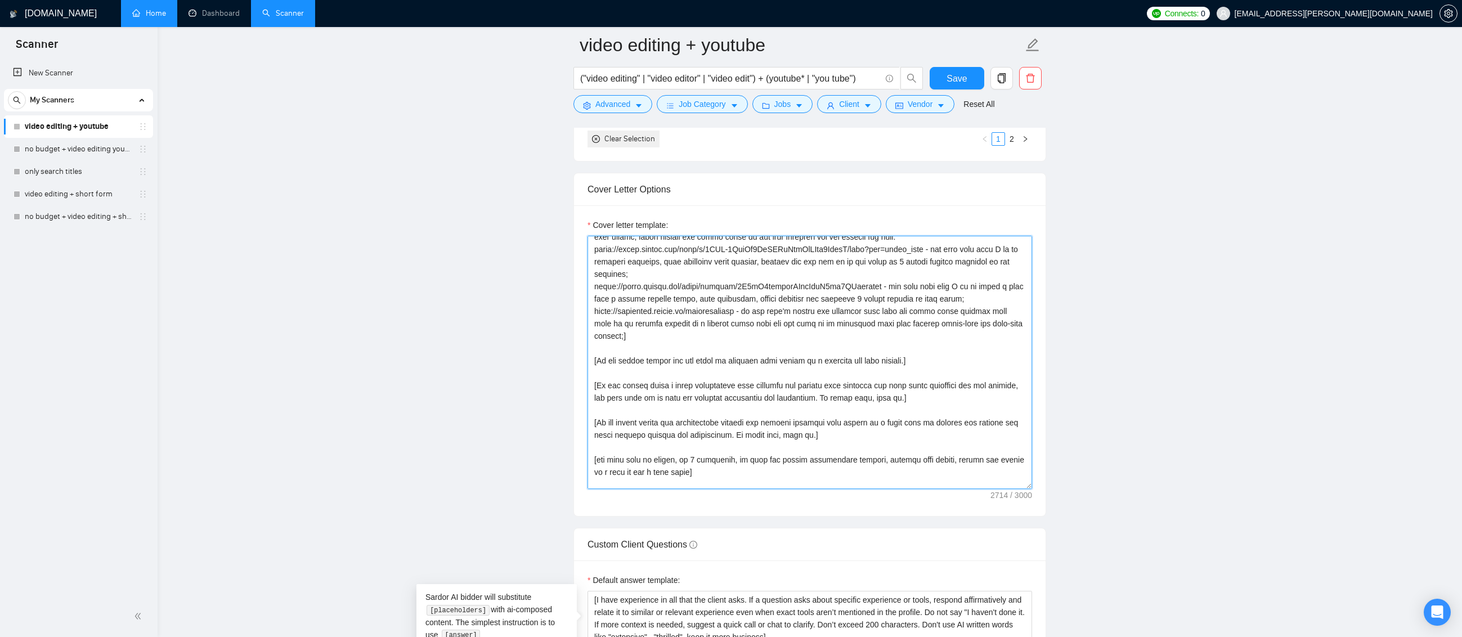
click at [883, 300] on textarea "Cover letter template:" at bounding box center [809, 362] width 444 height 253
click at [792, 294] on textarea "Cover letter template:" at bounding box center [809, 362] width 444 height 253
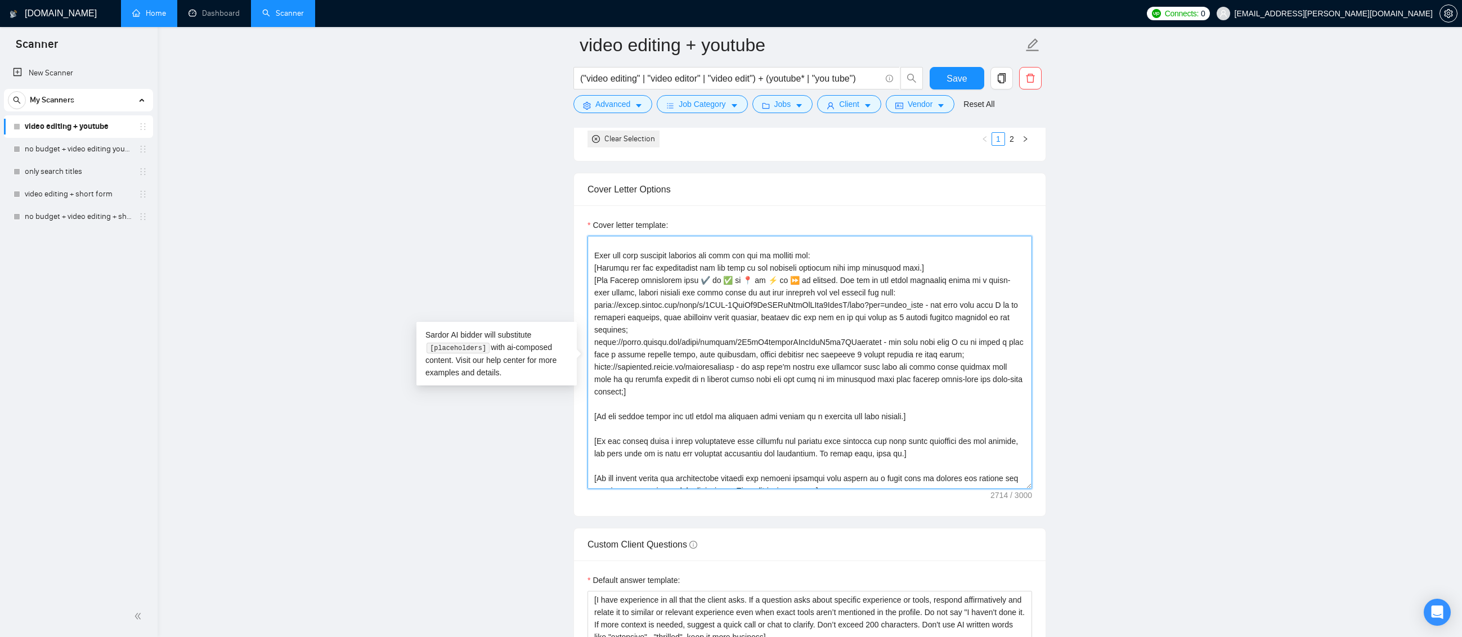
scroll to position [113, 0]
drag, startPoint x: 924, startPoint y: 304, endPoint x: 579, endPoint y: 311, distance: 345.5
click at [579, 311] on div "Cover letter template:" at bounding box center [809, 360] width 471 height 311
paste textarea "vhBEJbqyhXlUvIDKMDGzhMaiuPn8YUnX"
drag, startPoint x: 626, startPoint y: 318, endPoint x: 987, endPoint y: 334, distance: 362.1
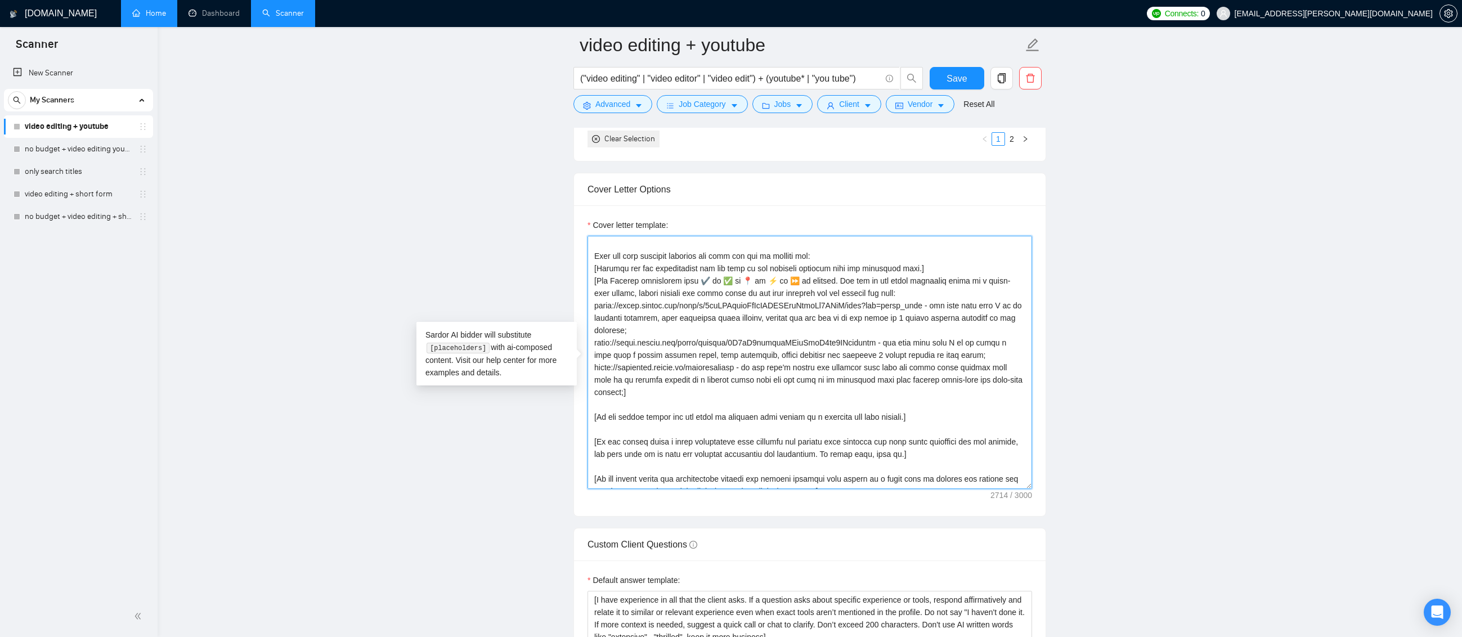
click at [987, 334] on textarea "Cover letter template:" at bounding box center [809, 362] width 444 height 253
drag, startPoint x: 867, startPoint y: 342, endPoint x: 583, endPoint y: 344, distance: 284.7
click at [586, 339] on div "Cover letter template:" at bounding box center [809, 360] width 471 height 311
paste textarea "file/d/1n3LR61Pmj0jUHHW4Dv4y3C5rIkbGnmrJ/view?usp=drive_link"
drag, startPoint x: 657, startPoint y: 357, endPoint x: 591, endPoint y: 359, distance: 65.9
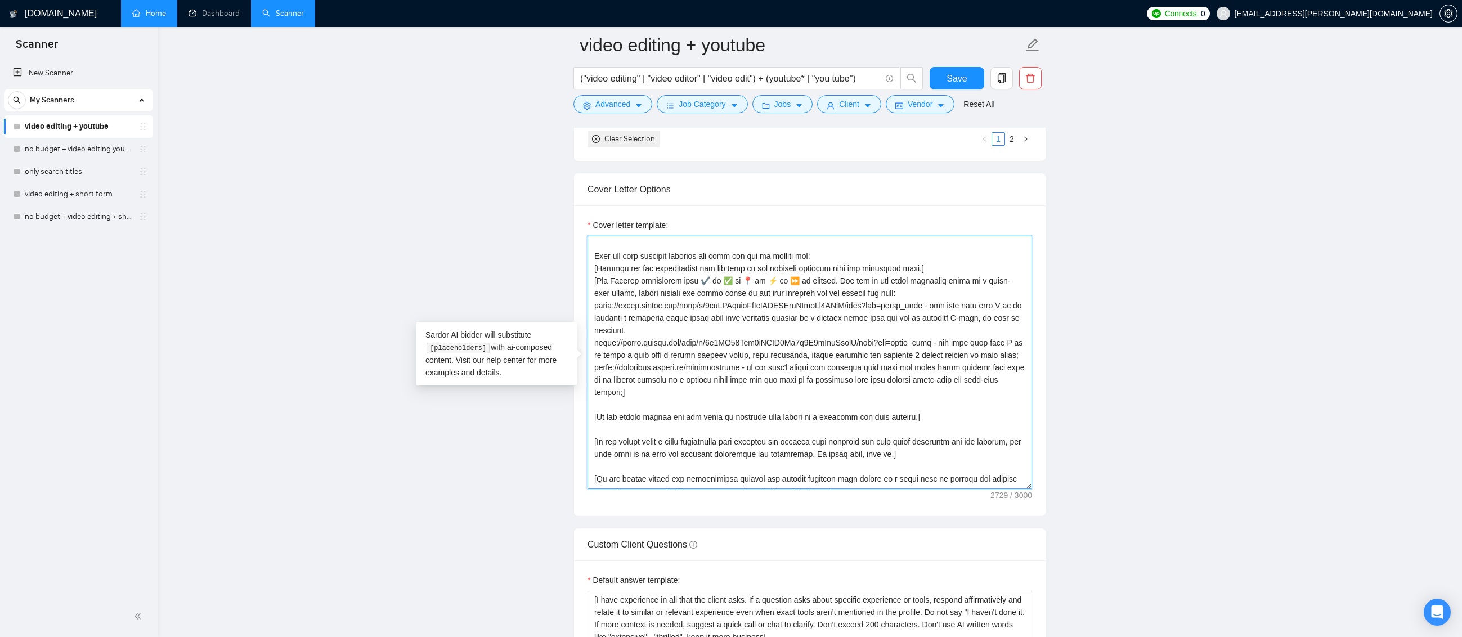
click at [591, 359] on textarea "Cover letter template:" at bounding box center [809, 362] width 444 height 253
drag, startPoint x: 686, startPoint y: 357, endPoint x: 730, endPoint y: 353, distance: 44.1
click at [730, 353] on textarea "Cover letter template:" at bounding box center [809, 362] width 444 height 253
drag, startPoint x: 788, startPoint y: 356, endPoint x: 858, endPoint y: 357, distance: 70.9
click at [858, 357] on textarea "Cover letter template:" at bounding box center [809, 362] width 444 height 253
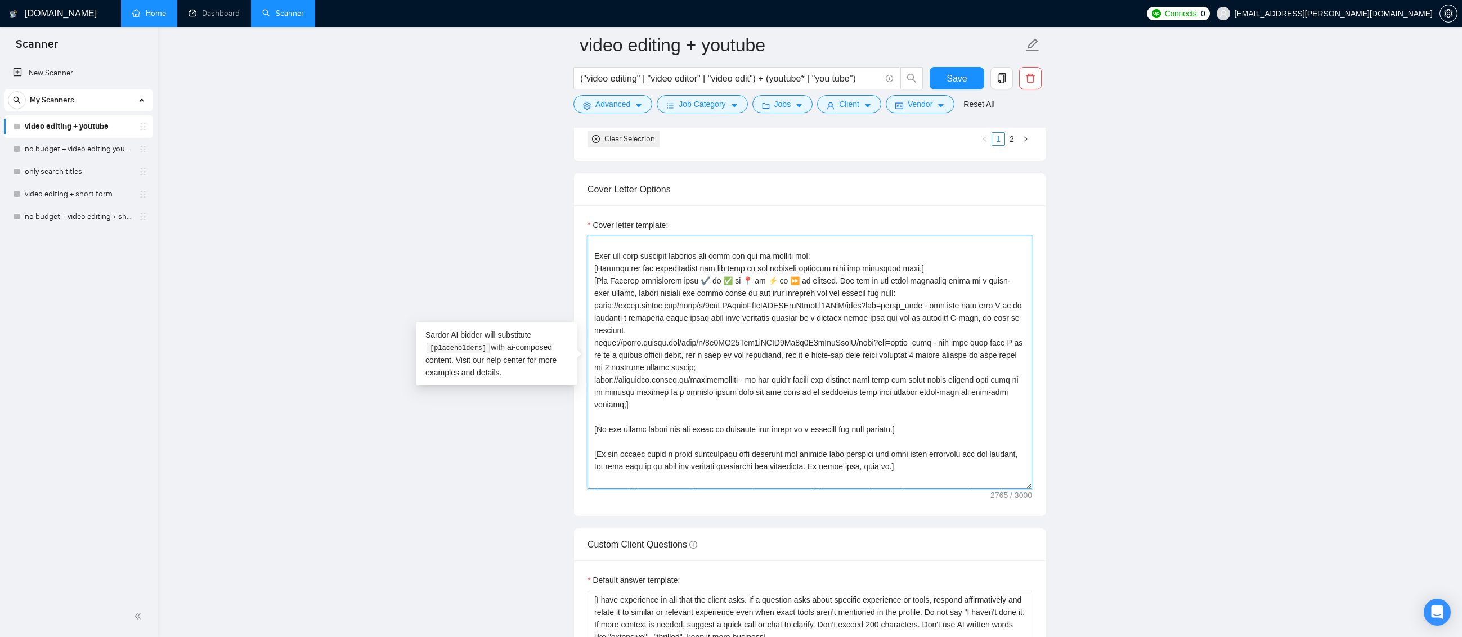
click at [851, 389] on textarea "Cover letter template:" at bounding box center [809, 362] width 444 height 253
type textarea "[If the client asks to mention a specific word or phrase in the beginning of th…"
click at [971, 79] on button "Save" at bounding box center [956, 78] width 55 height 23
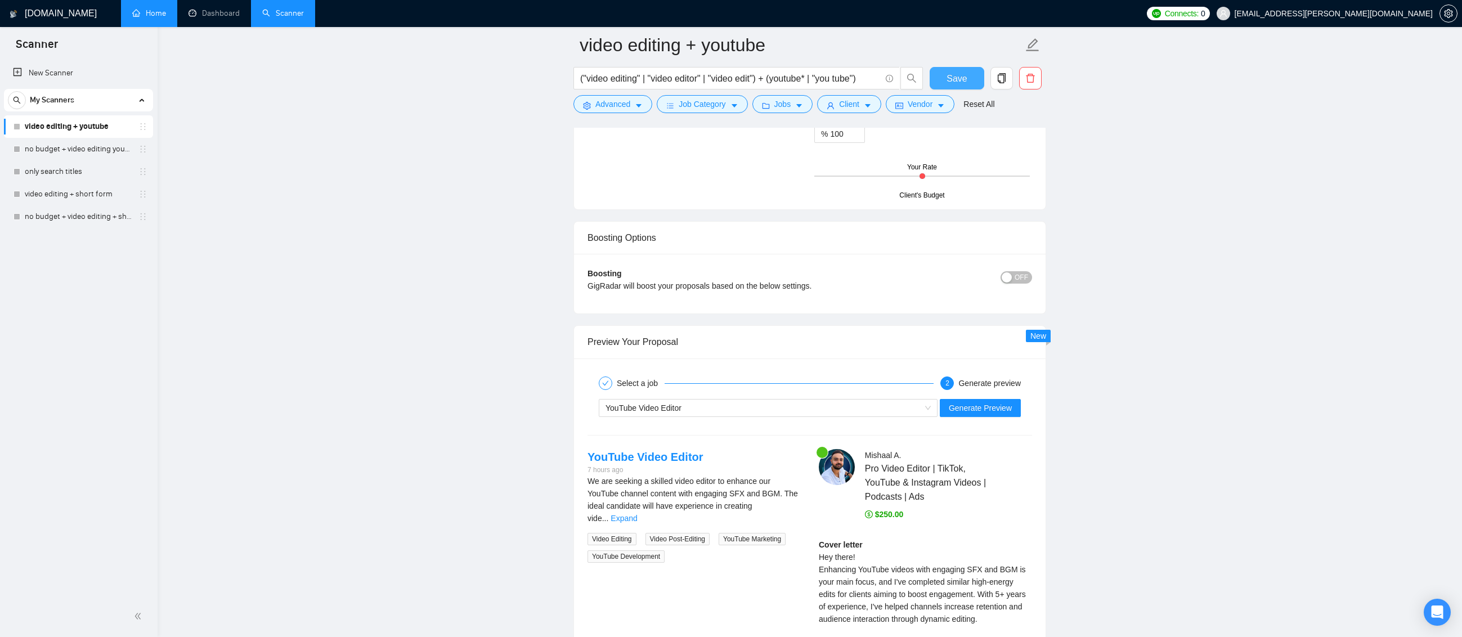
scroll to position [2025, 0]
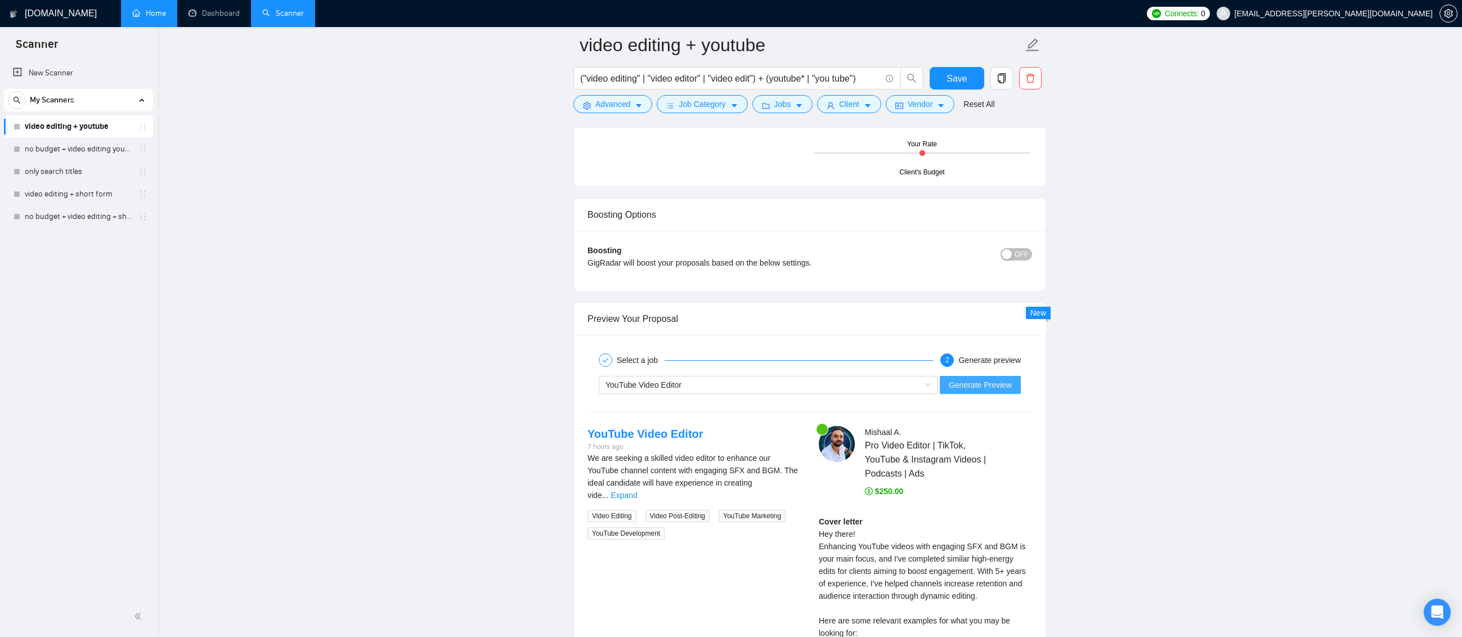
click at [988, 385] on span "Generate Preview" at bounding box center [979, 385] width 63 height 12
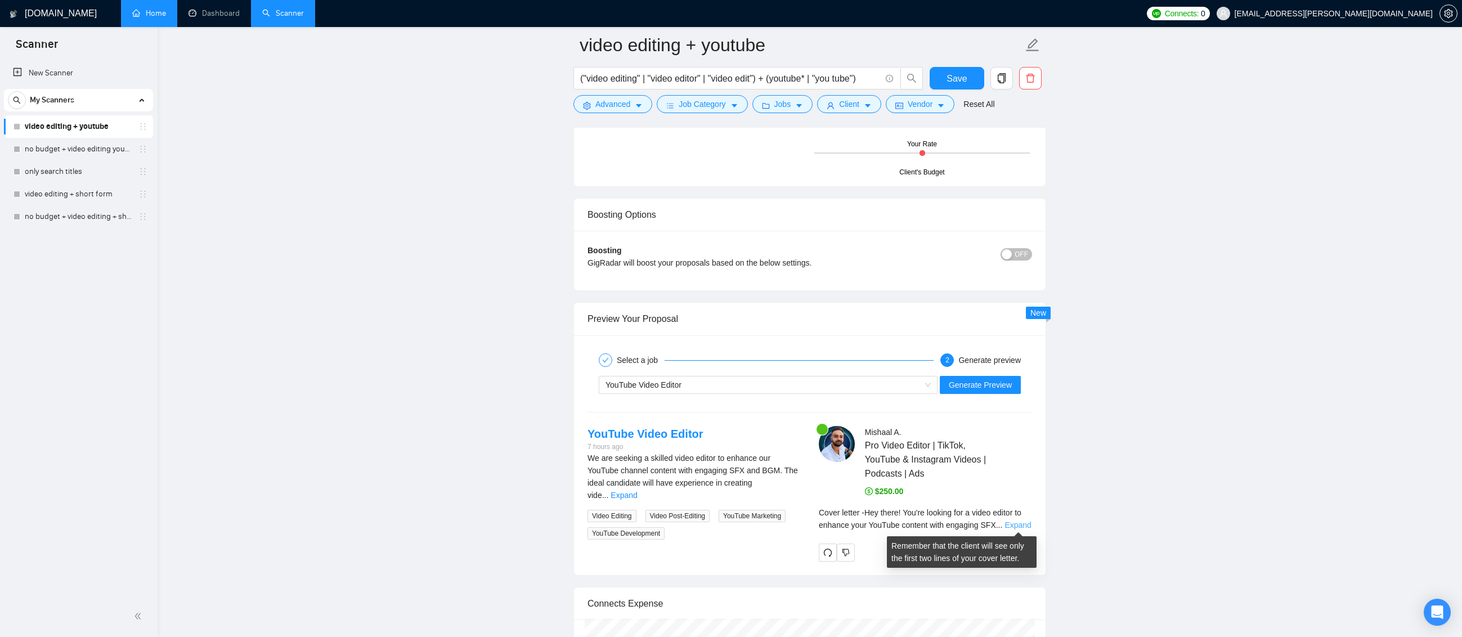
click at [1011, 523] on link "Expand" at bounding box center [1017, 524] width 26 height 9
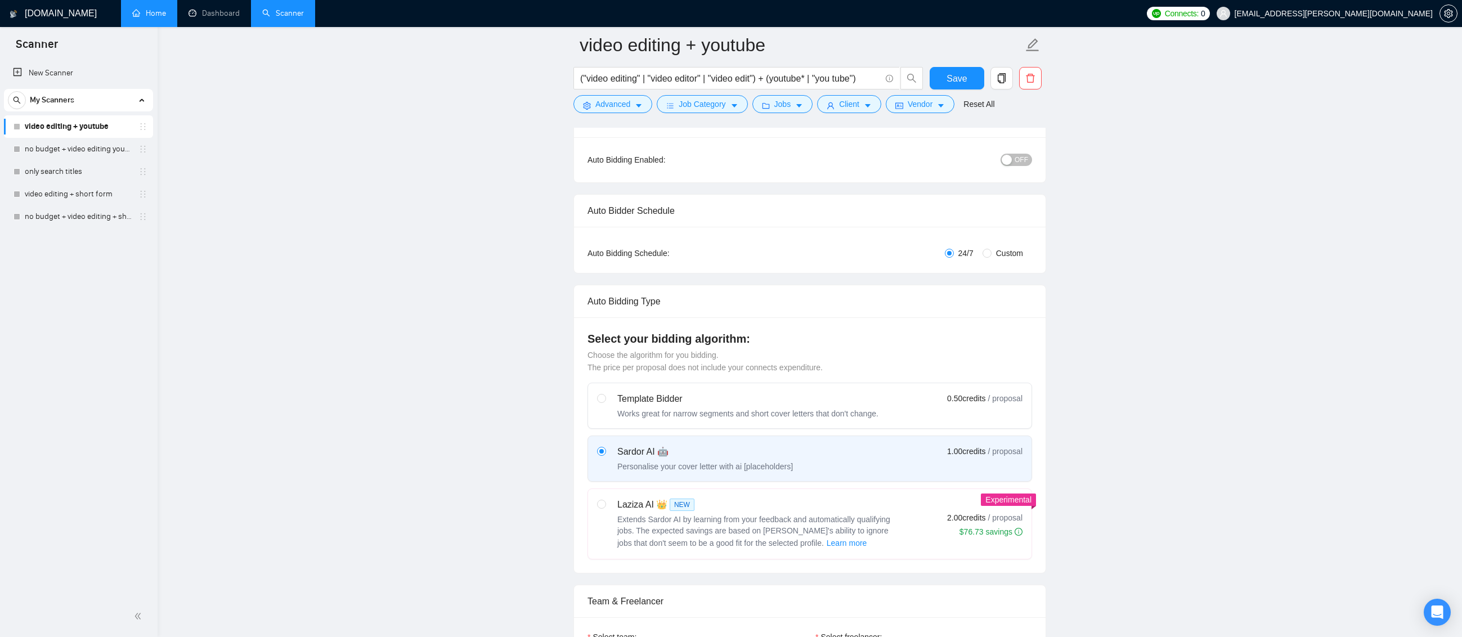
scroll to position [0, 0]
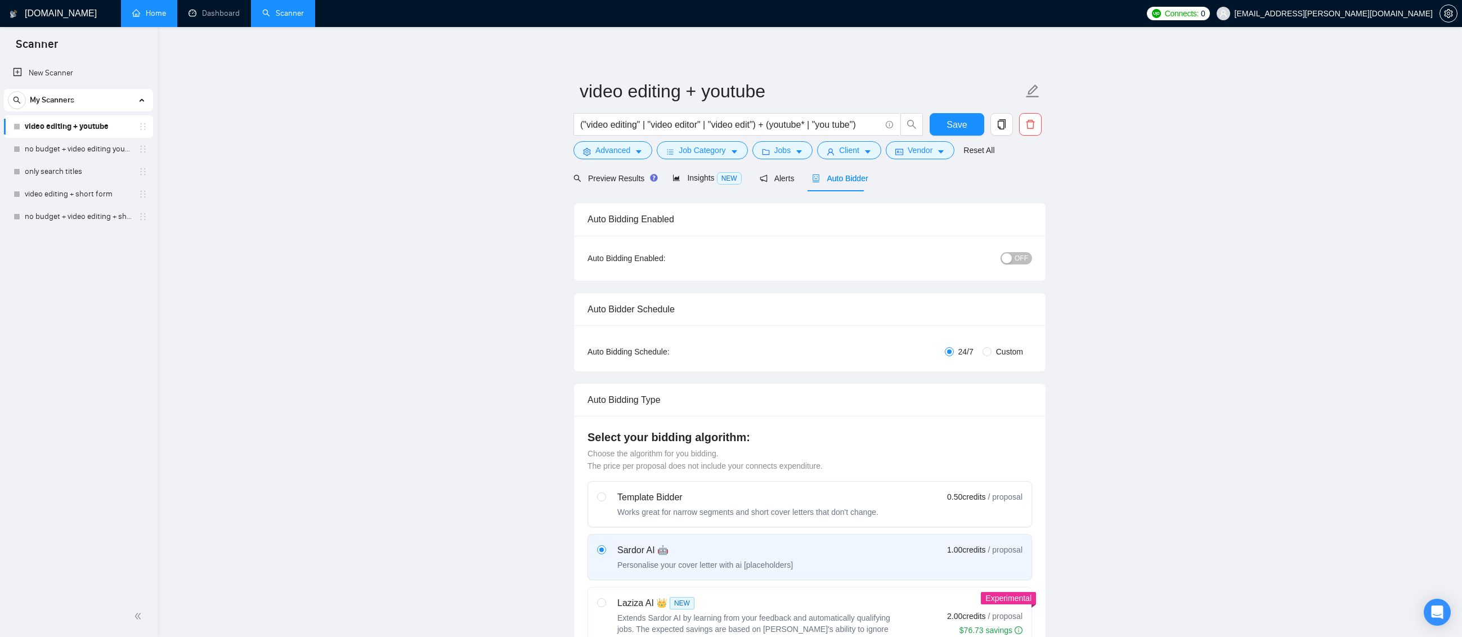
click at [1018, 257] on span "OFF" at bounding box center [1021, 258] width 14 height 12
click at [618, 185] on div "Preview Results" at bounding box center [613, 178] width 81 height 26
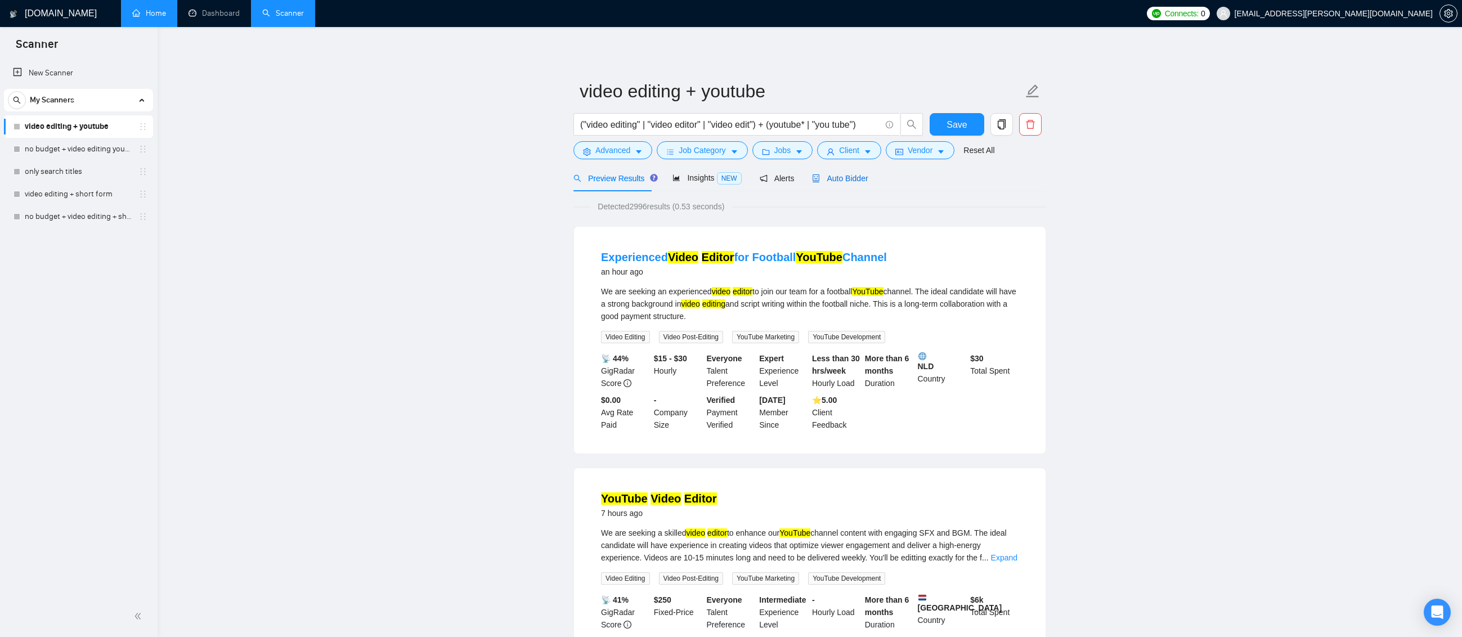
click at [847, 177] on span "Auto Bidder" at bounding box center [840, 178] width 56 height 9
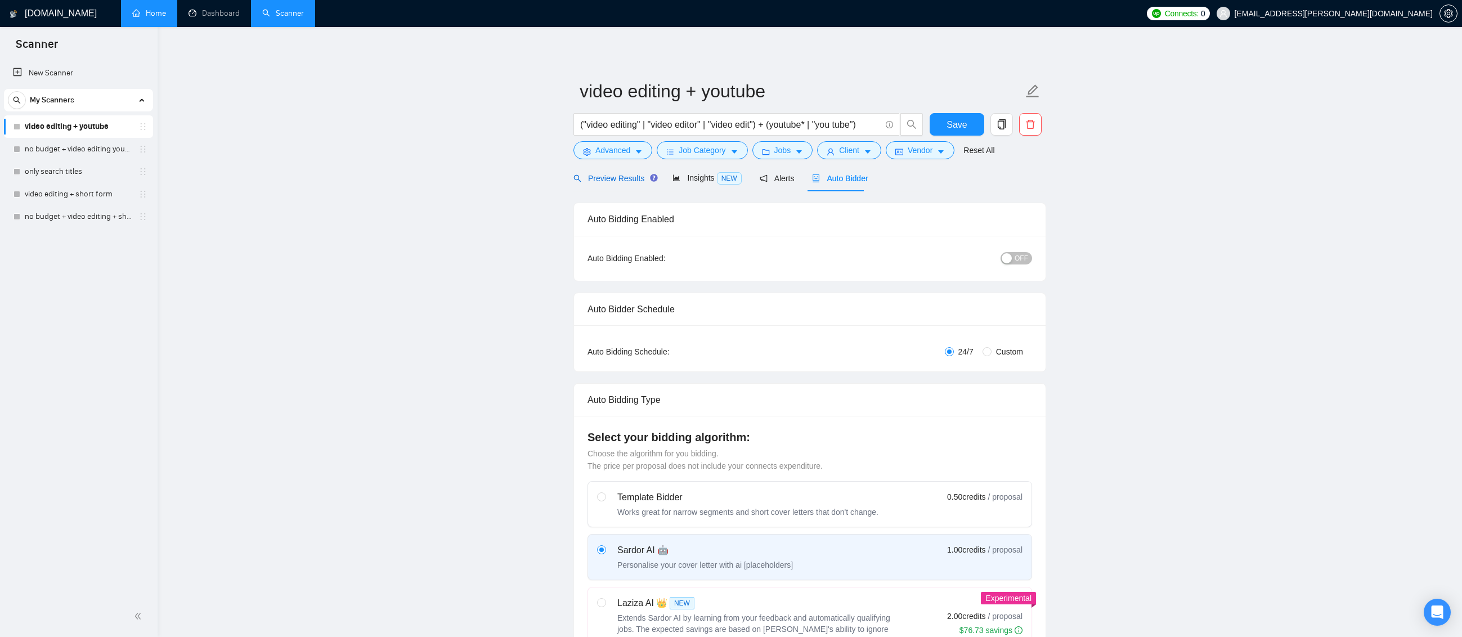
click at [630, 182] on span "Preview Results" at bounding box center [613, 178] width 81 height 9
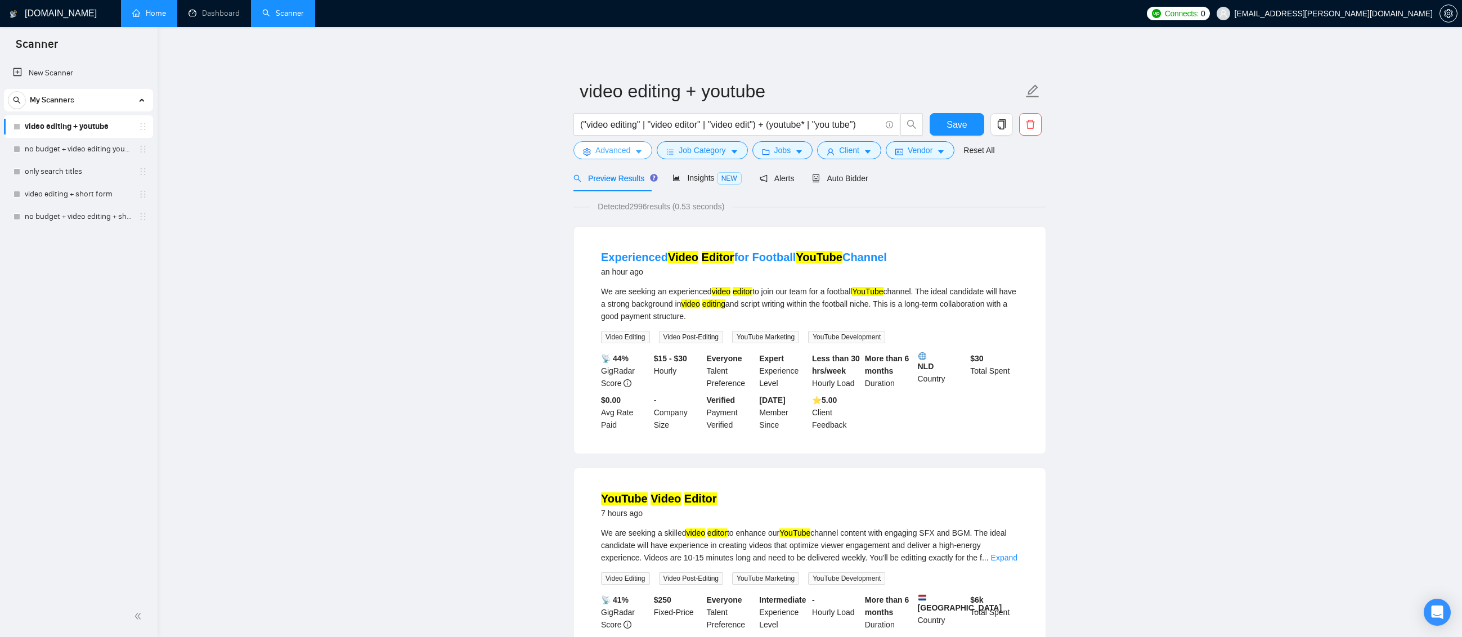
click at [640, 153] on icon "caret-down" at bounding box center [639, 152] width 8 height 8
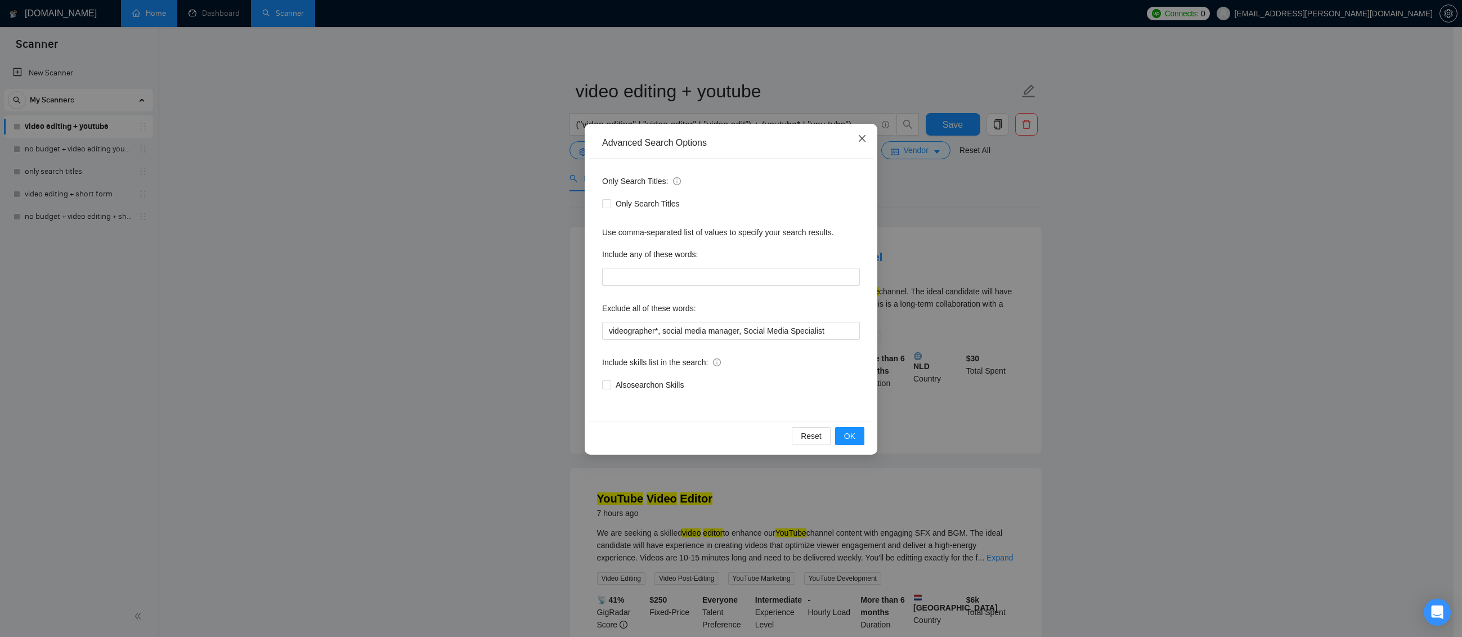
click at [861, 141] on icon "close" at bounding box center [861, 138] width 9 height 9
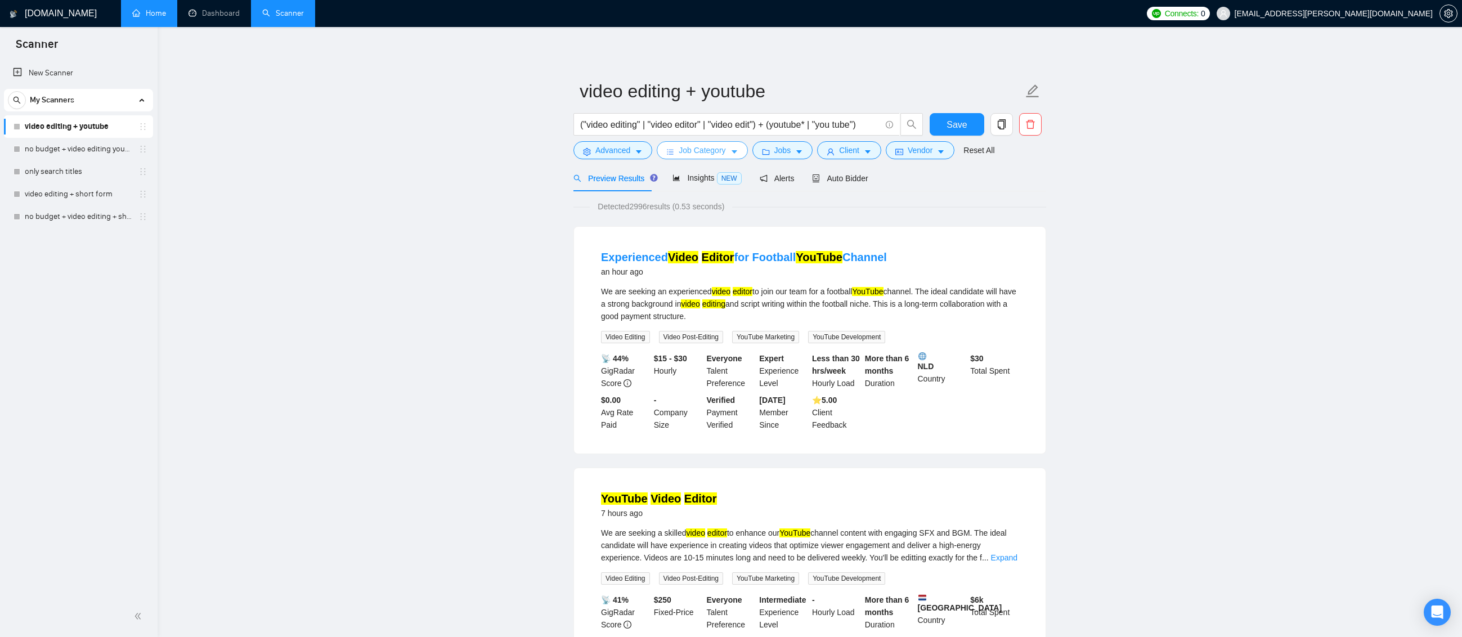
click at [707, 149] on span "Job Category" at bounding box center [701, 150] width 47 height 12
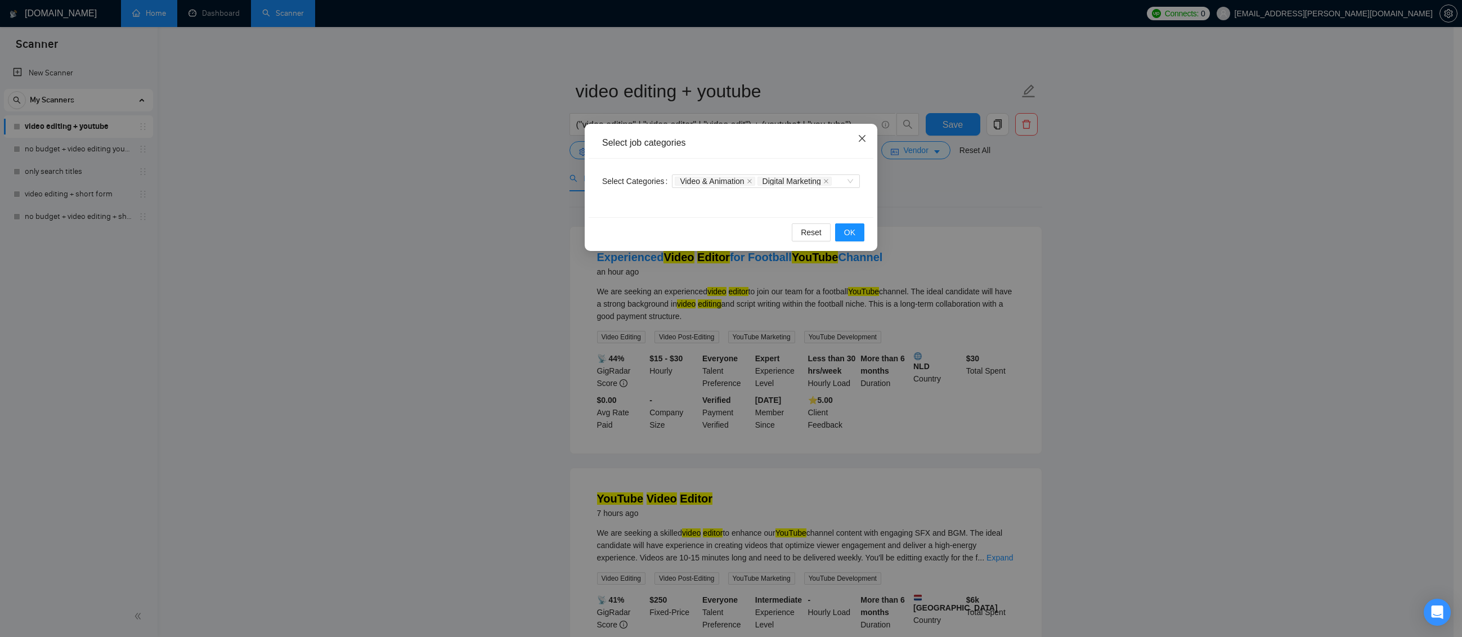
click at [860, 143] on span "Close" at bounding box center [862, 139] width 30 height 30
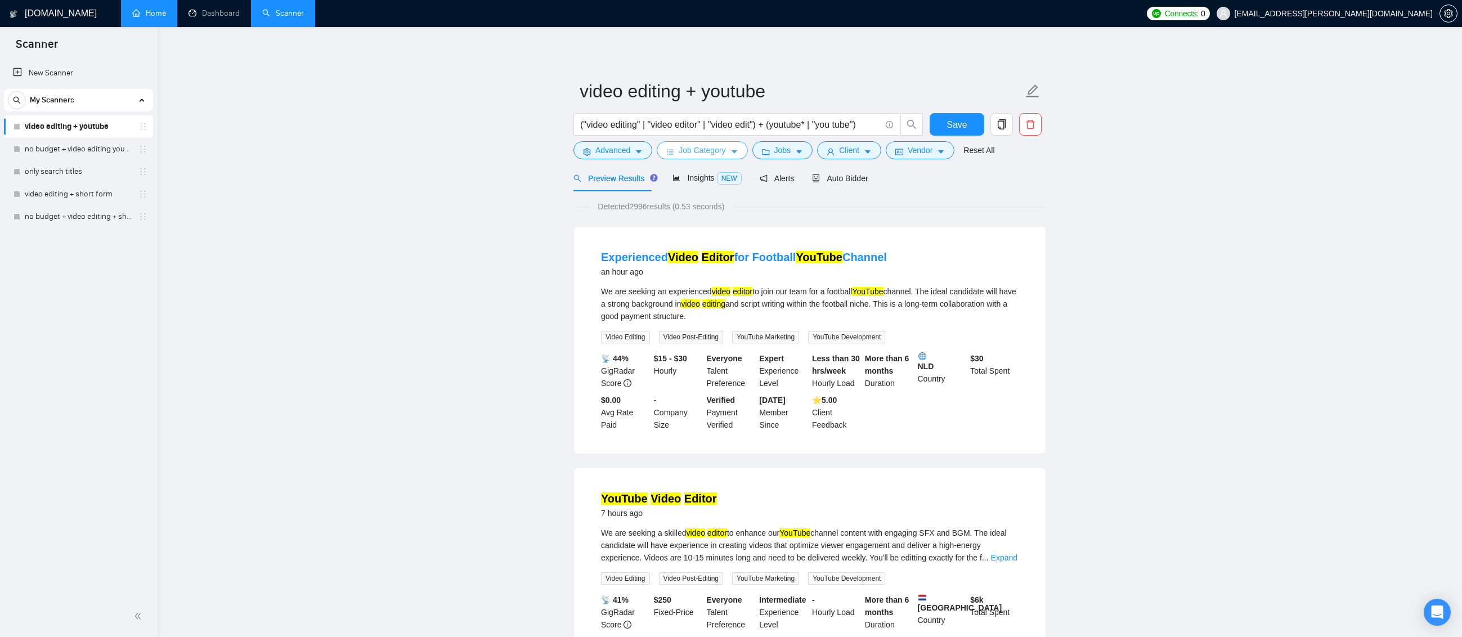
click at [725, 150] on button "Job Category" at bounding box center [702, 150] width 91 height 18
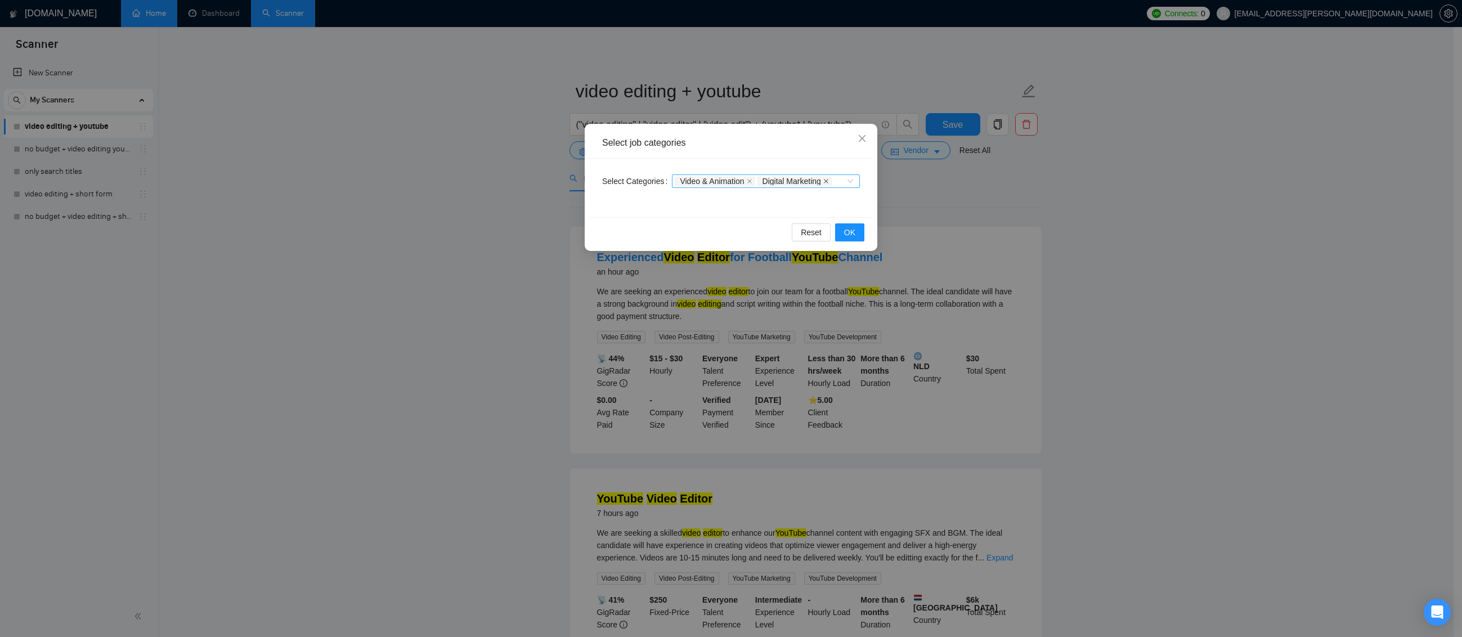
click at [827, 179] on icon "close" at bounding box center [826, 181] width 6 height 6
click at [852, 228] on span "OK" at bounding box center [849, 232] width 11 height 12
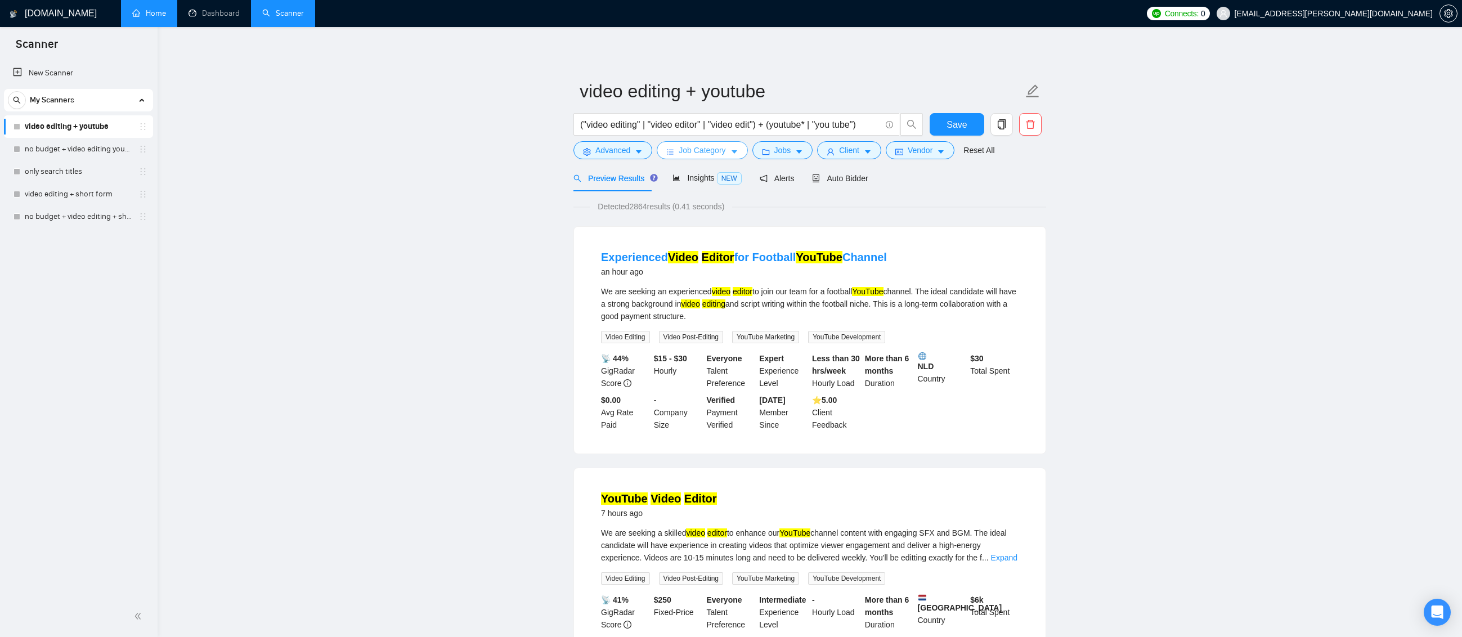
click at [735, 149] on icon "caret-down" at bounding box center [734, 152] width 8 height 8
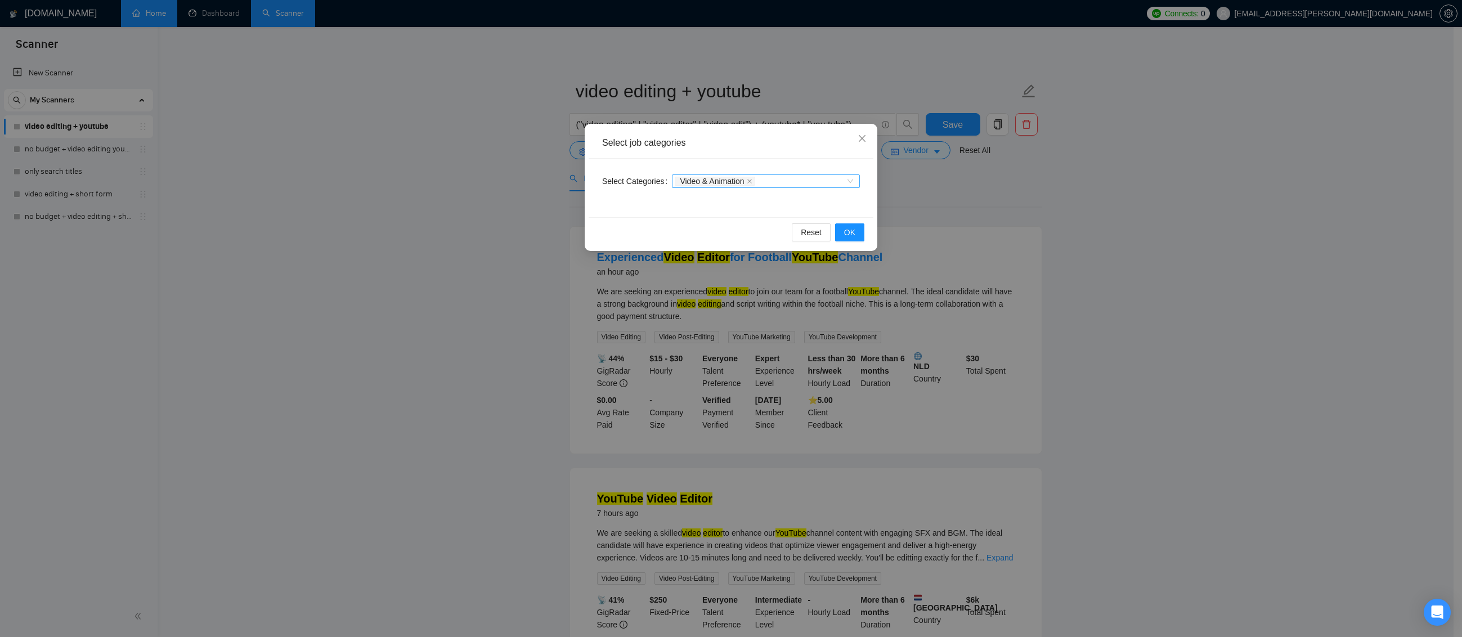
click at [765, 184] on div "Video & Animation" at bounding box center [760, 181] width 171 height 11
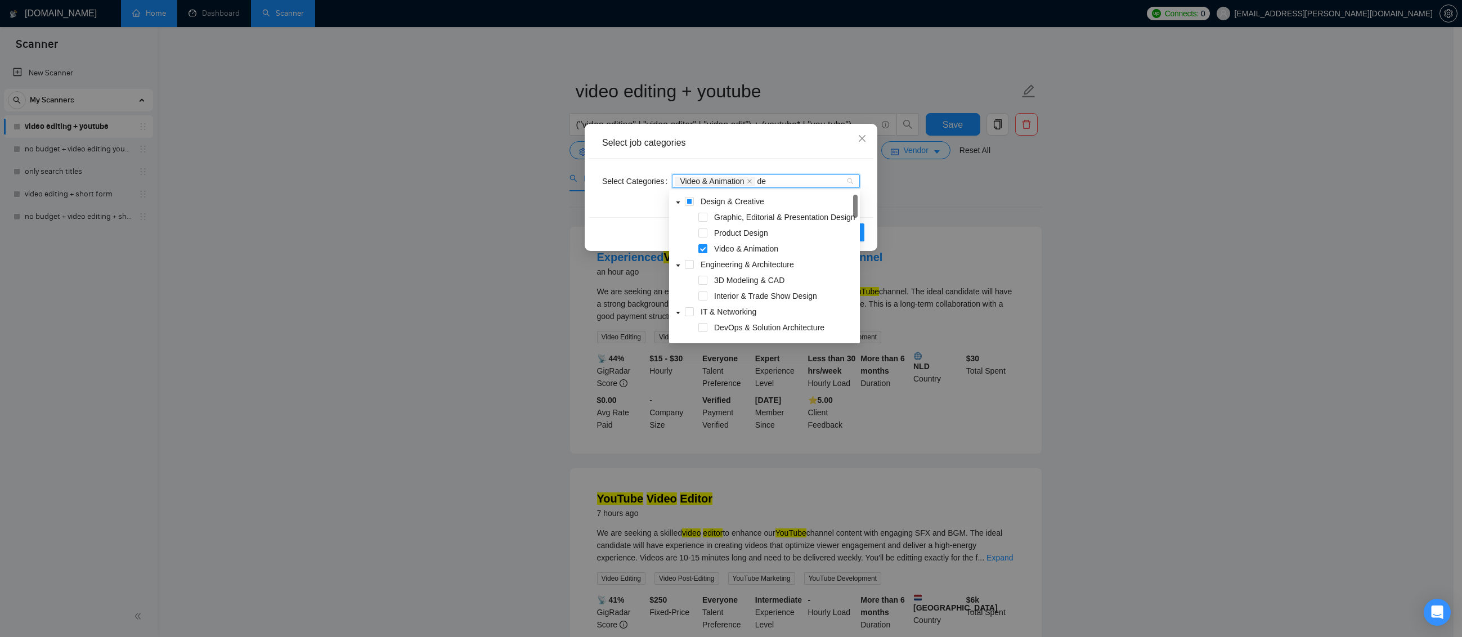
type input "d"
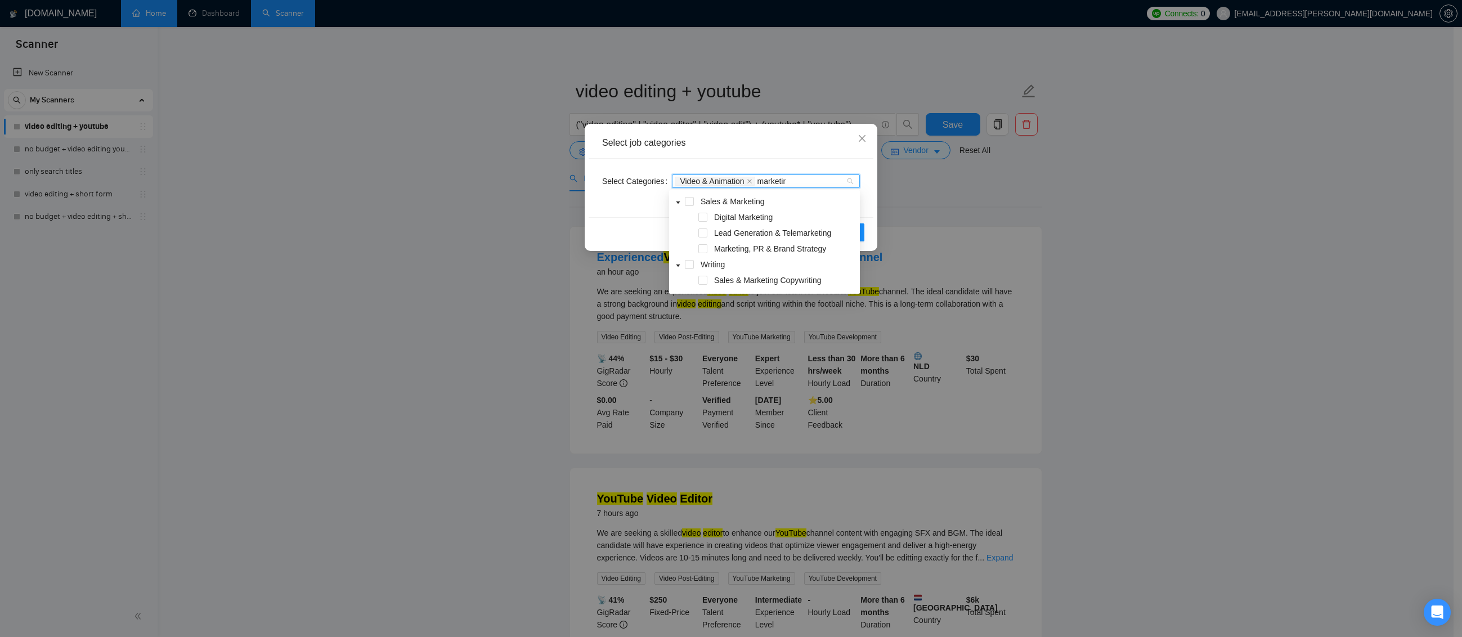
type input "marketing"
click at [729, 222] on span "Digital Marketing" at bounding box center [785, 217] width 146 height 14
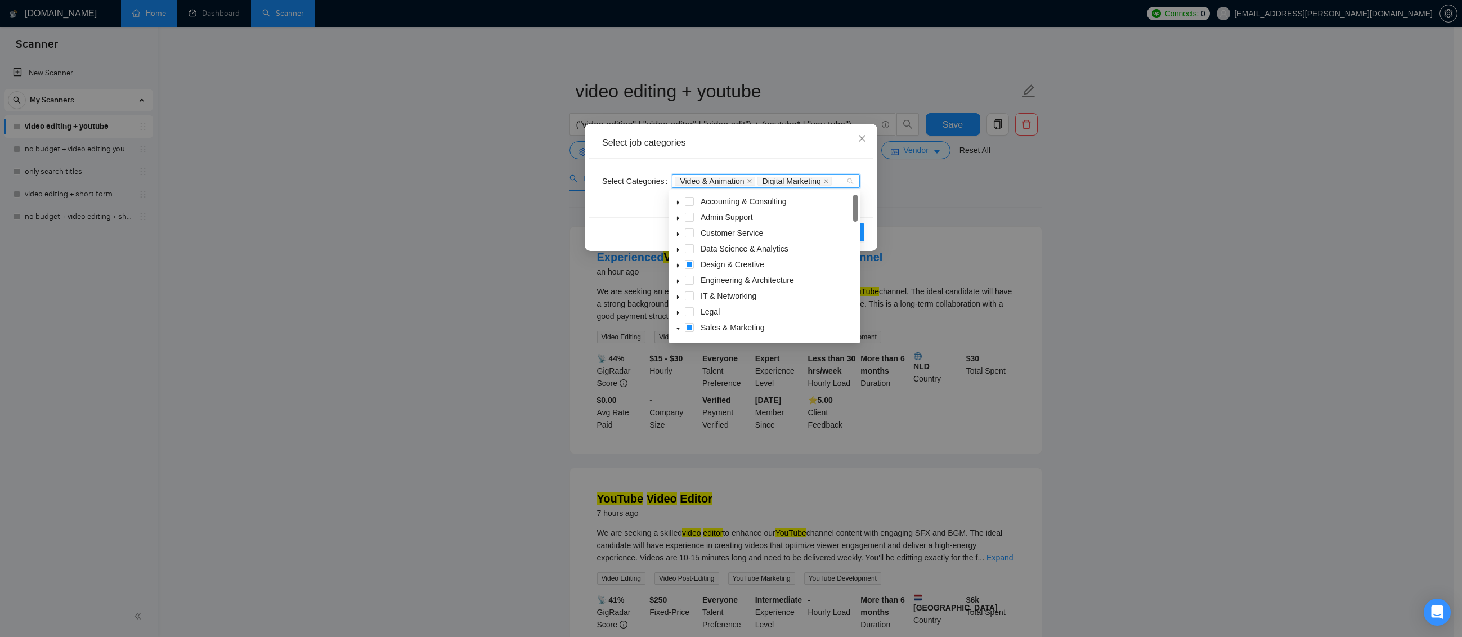
click at [826, 159] on div "Select Categories Video & Animation Digital Marketing" at bounding box center [730, 188] width 285 height 59
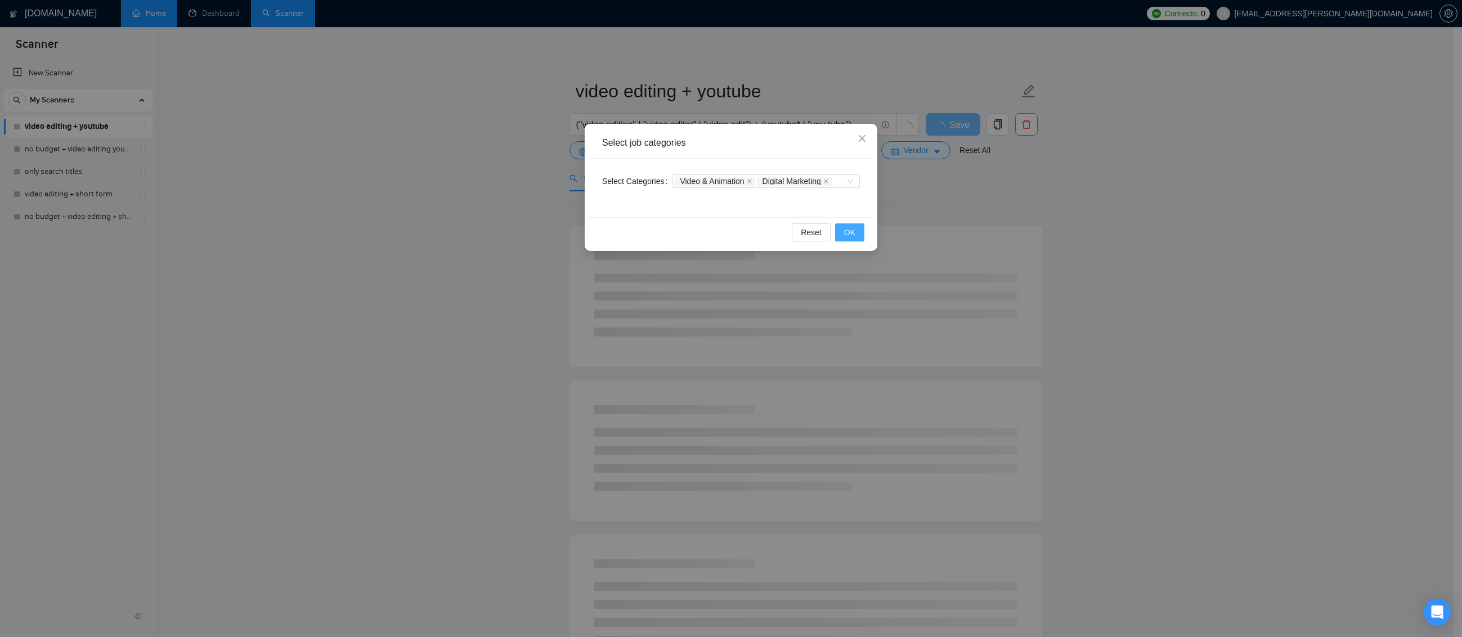
click at [843, 235] on button "OK" at bounding box center [849, 232] width 29 height 18
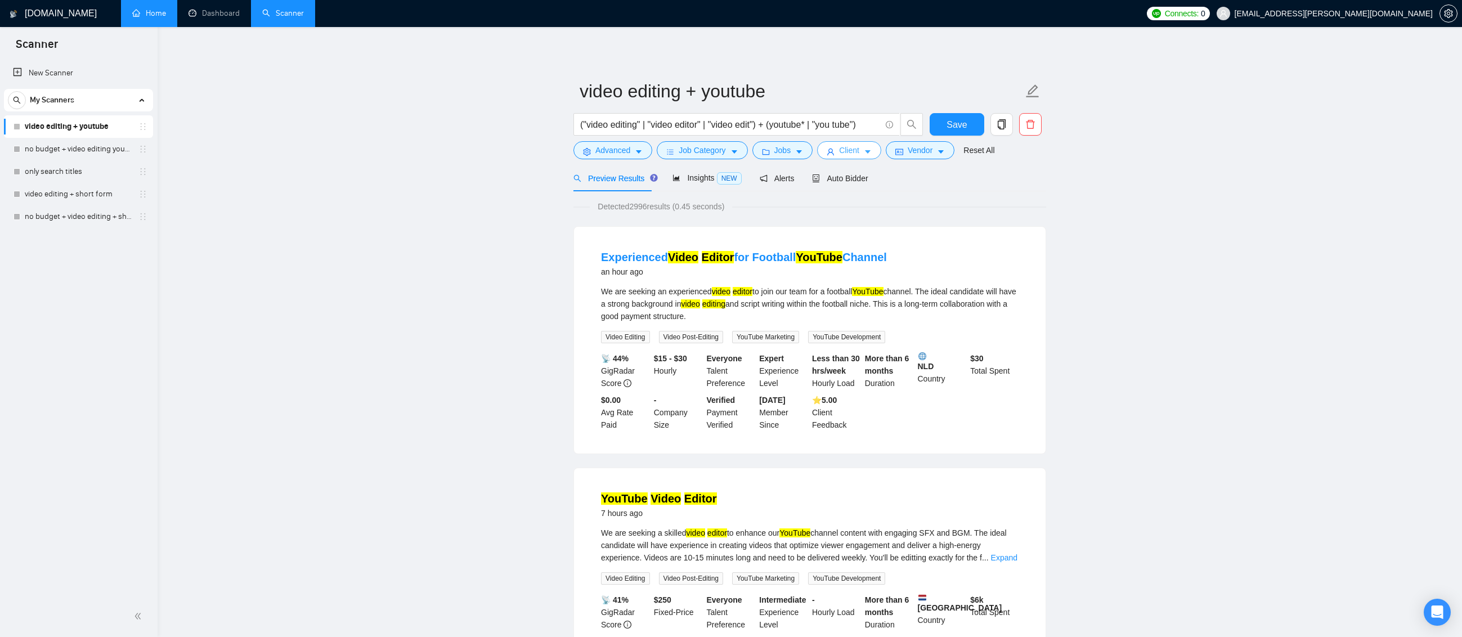
click at [839, 152] on span "Client" at bounding box center [849, 150] width 20 height 12
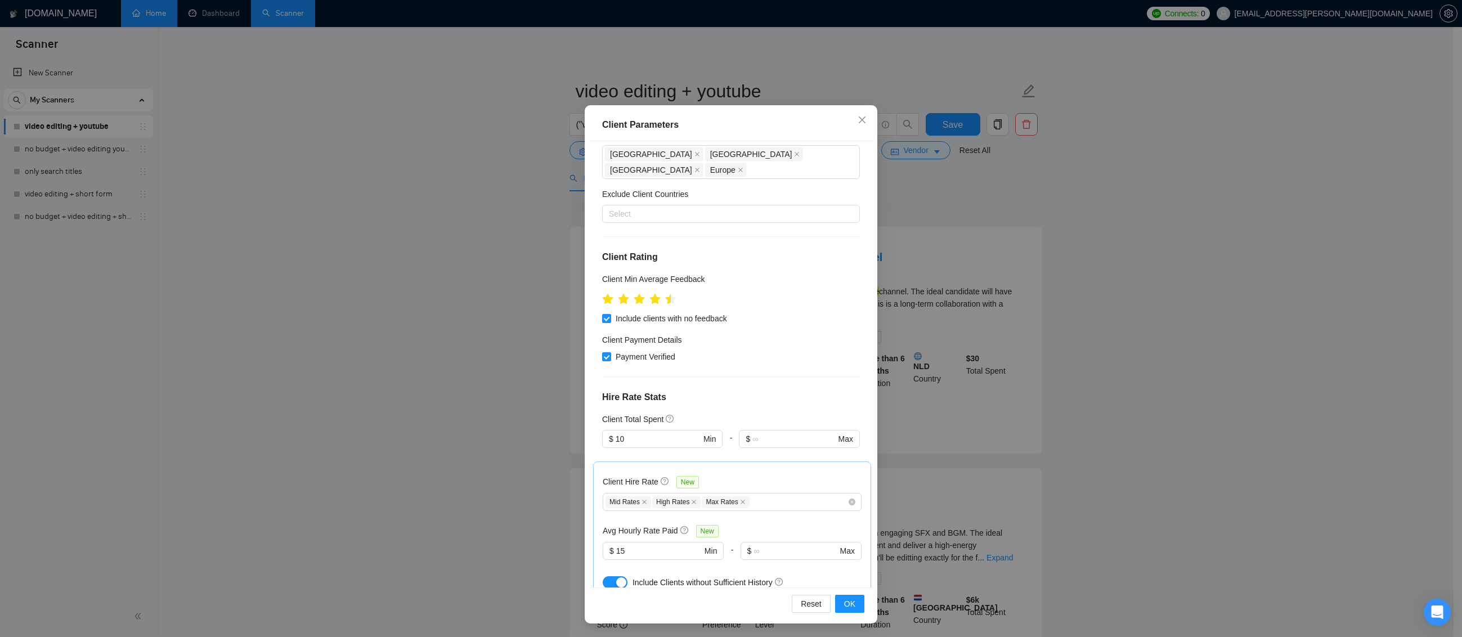
scroll to position [38, 0]
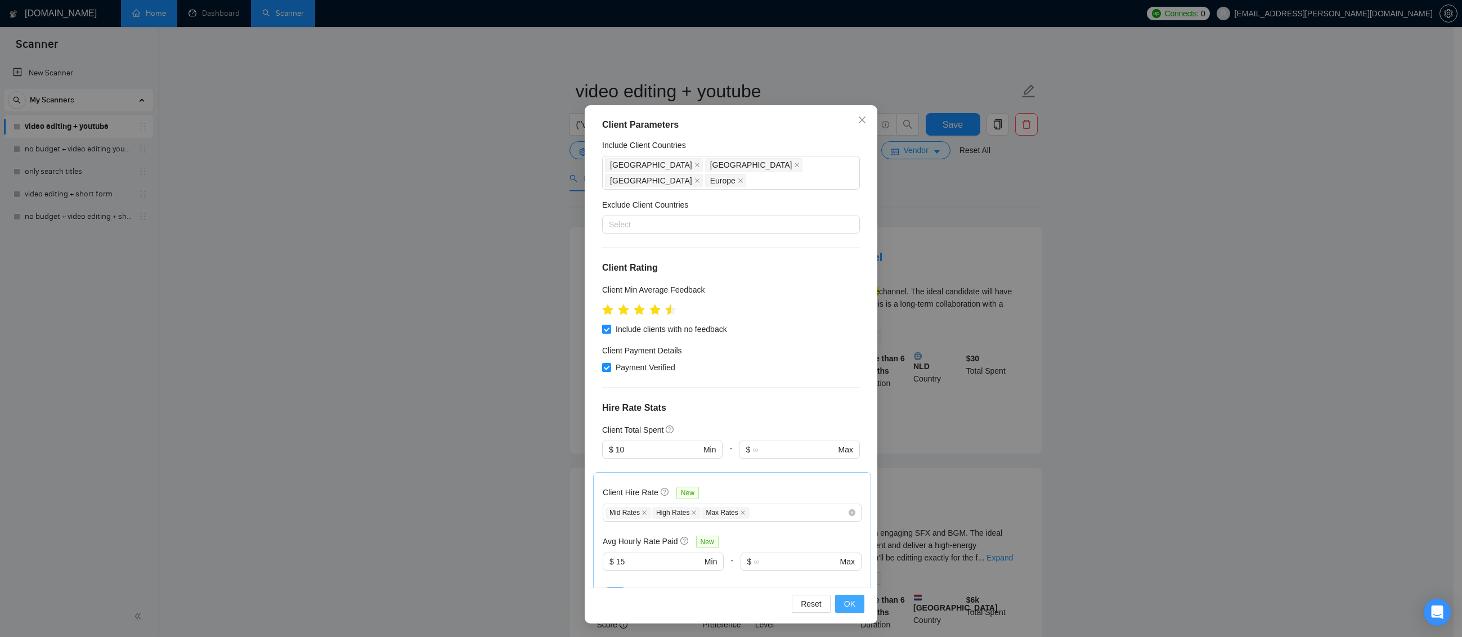
click at [849, 605] on span "OK" at bounding box center [849, 603] width 11 height 12
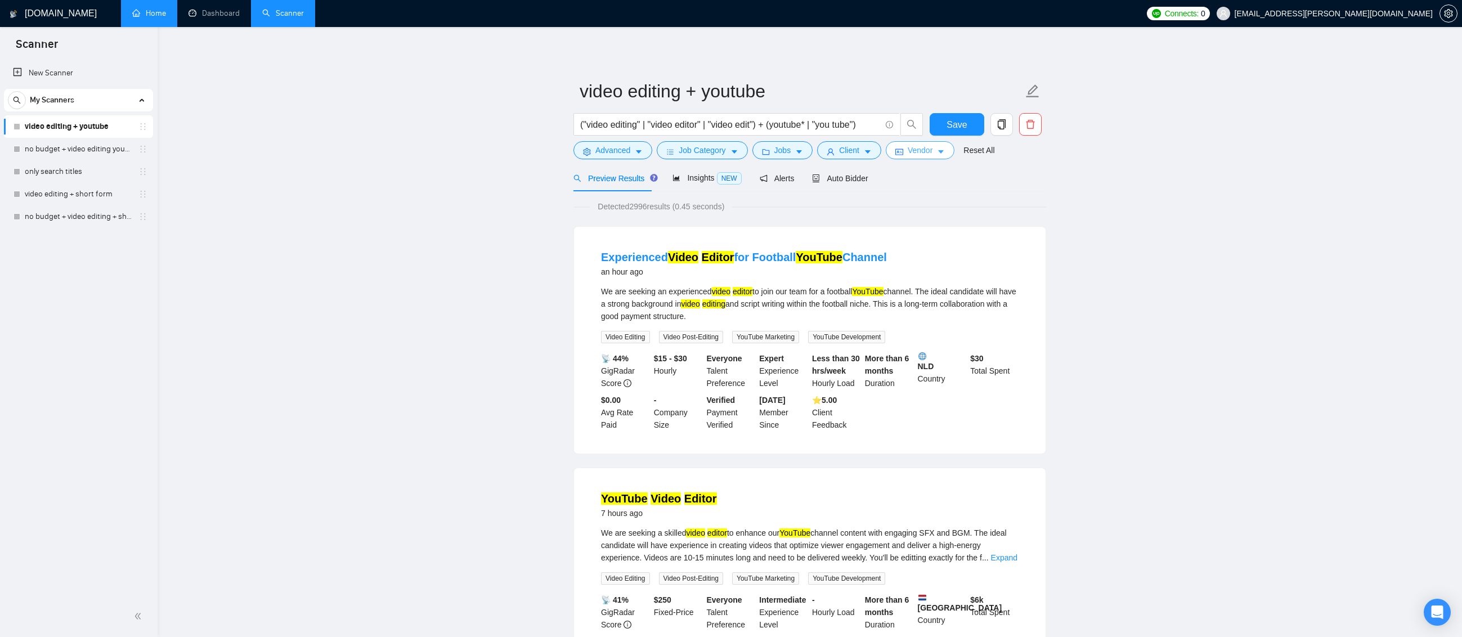
click at [933, 151] on button "Vendor" at bounding box center [919, 150] width 69 height 18
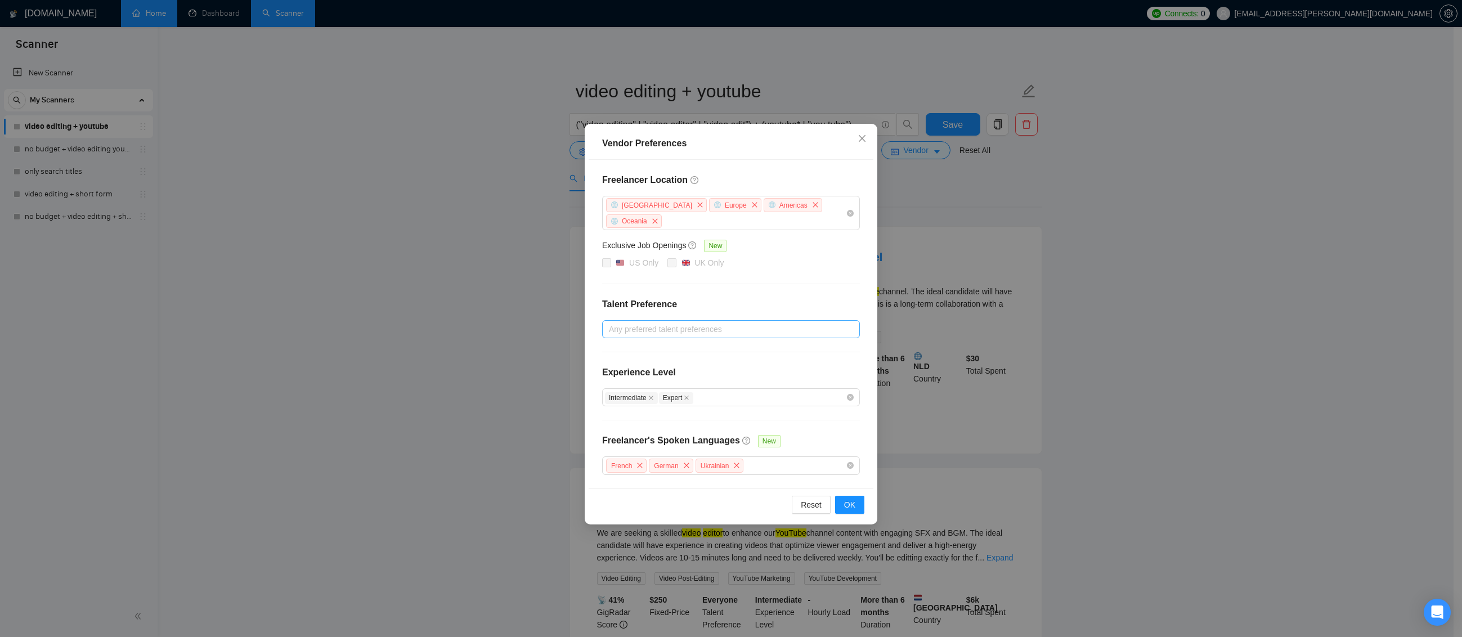
click at [846, 320] on div "Any preferred talent preferences" at bounding box center [731, 329] width 258 height 18
click at [813, 279] on div "Freelancer Location Africa Europe Americas Oceania Exclusive Job Openings New U…" at bounding box center [730, 324] width 285 height 329
click at [846, 498] on span "OK" at bounding box center [849, 504] width 11 height 12
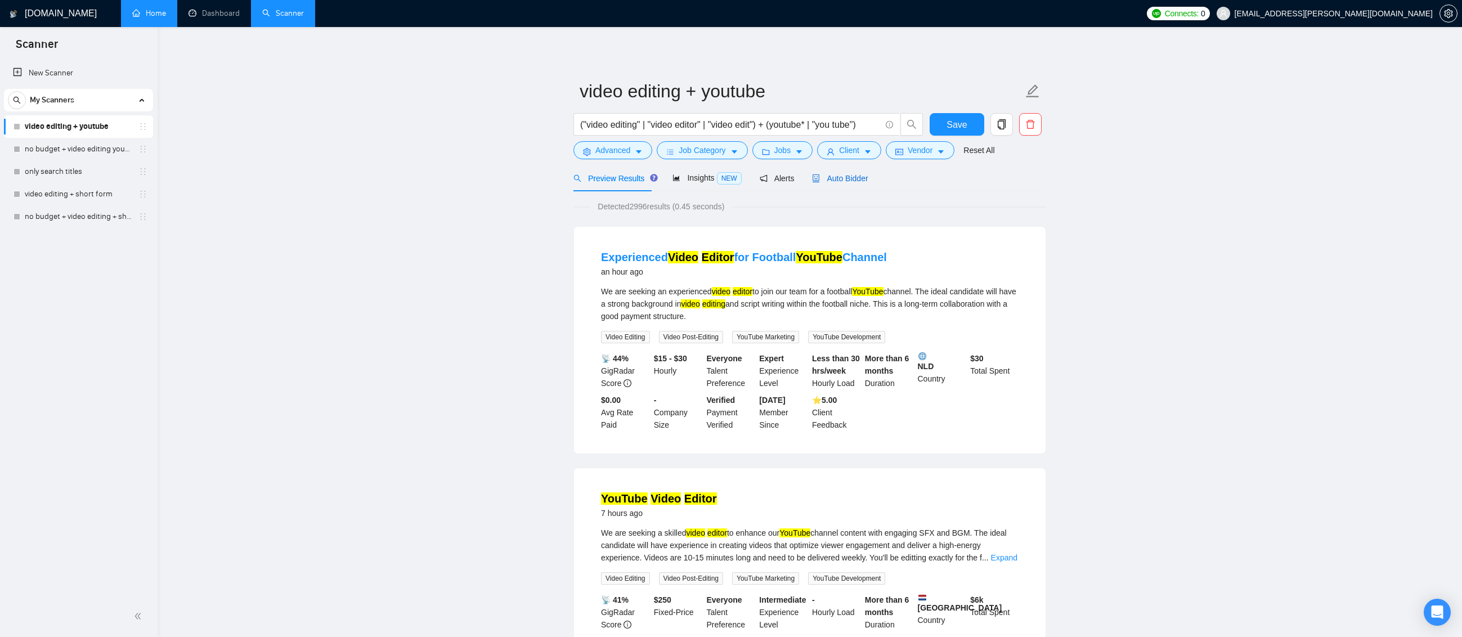
click at [844, 183] on div "Auto Bidder" at bounding box center [840, 178] width 56 height 12
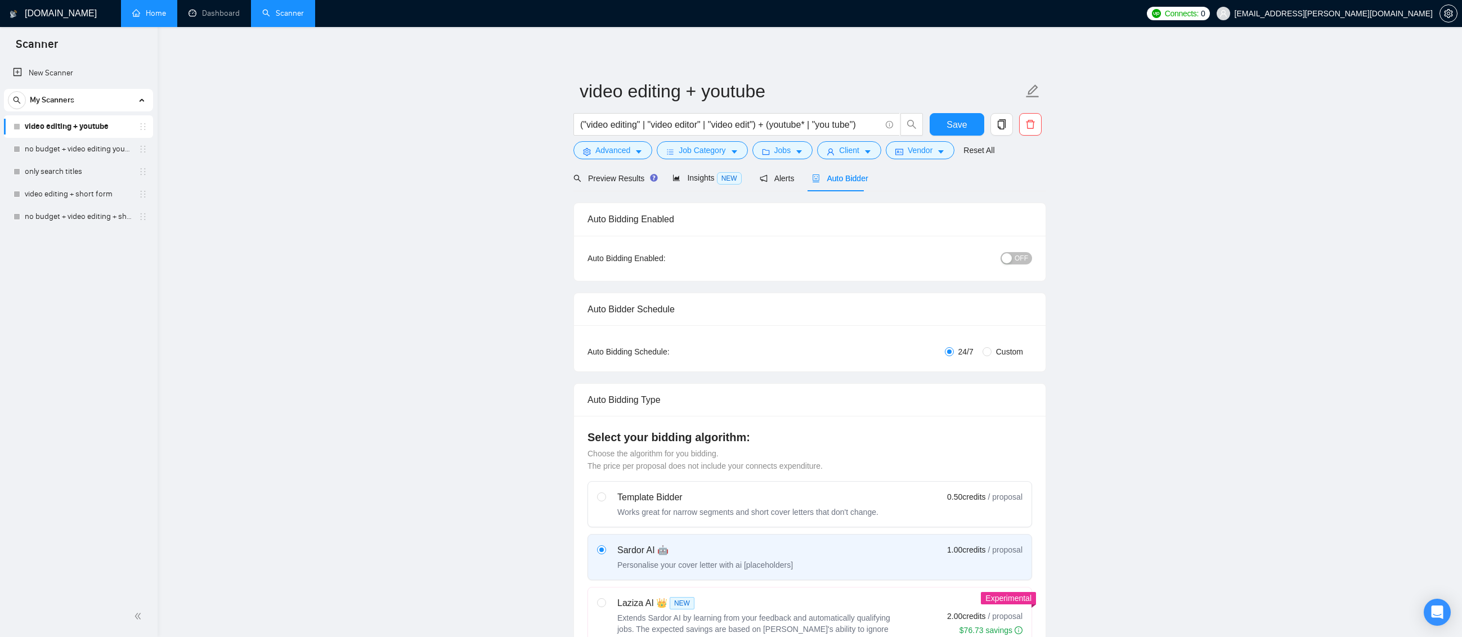
click at [1011, 261] on div "button" at bounding box center [1006, 258] width 10 height 10
click at [969, 128] on button "Save" at bounding box center [956, 124] width 55 height 23
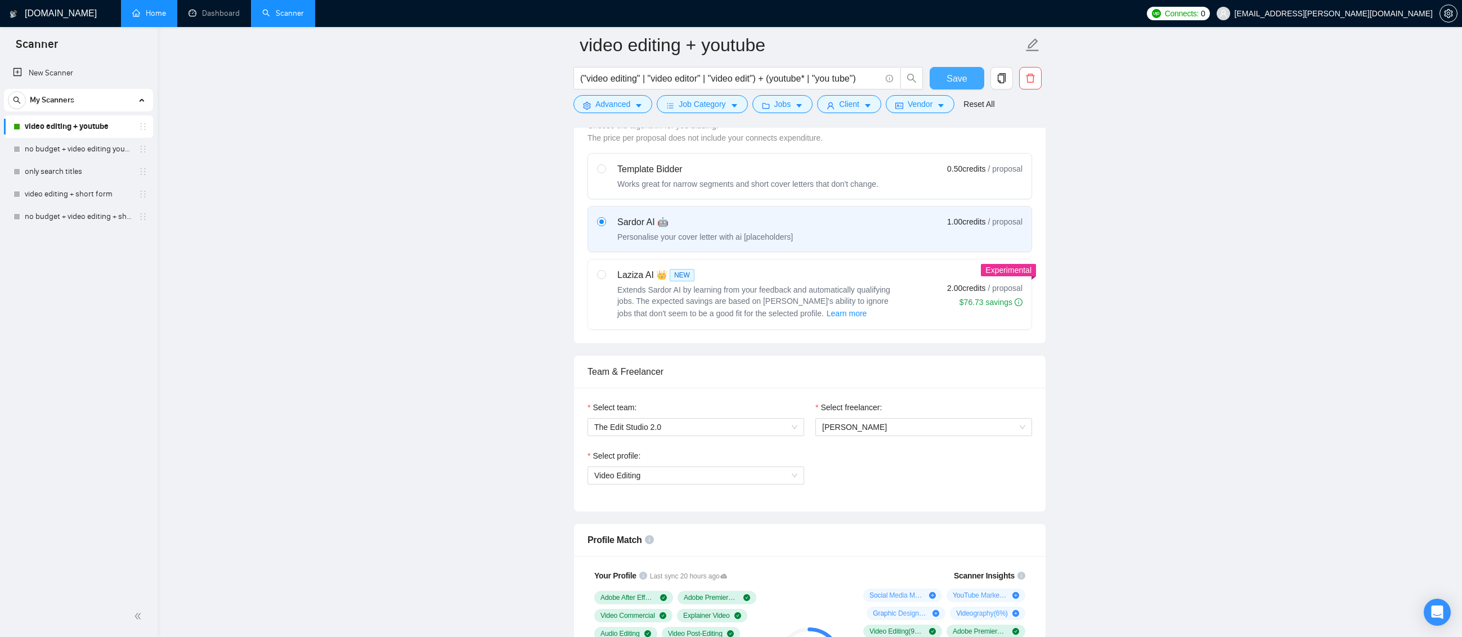
scroll to position [338, 0]
click at [100, 314] on div "New Scanner My Scanners video editing + youtube no budget + video editing youtu…" at bounding box center [79, 328] width 158 height 536
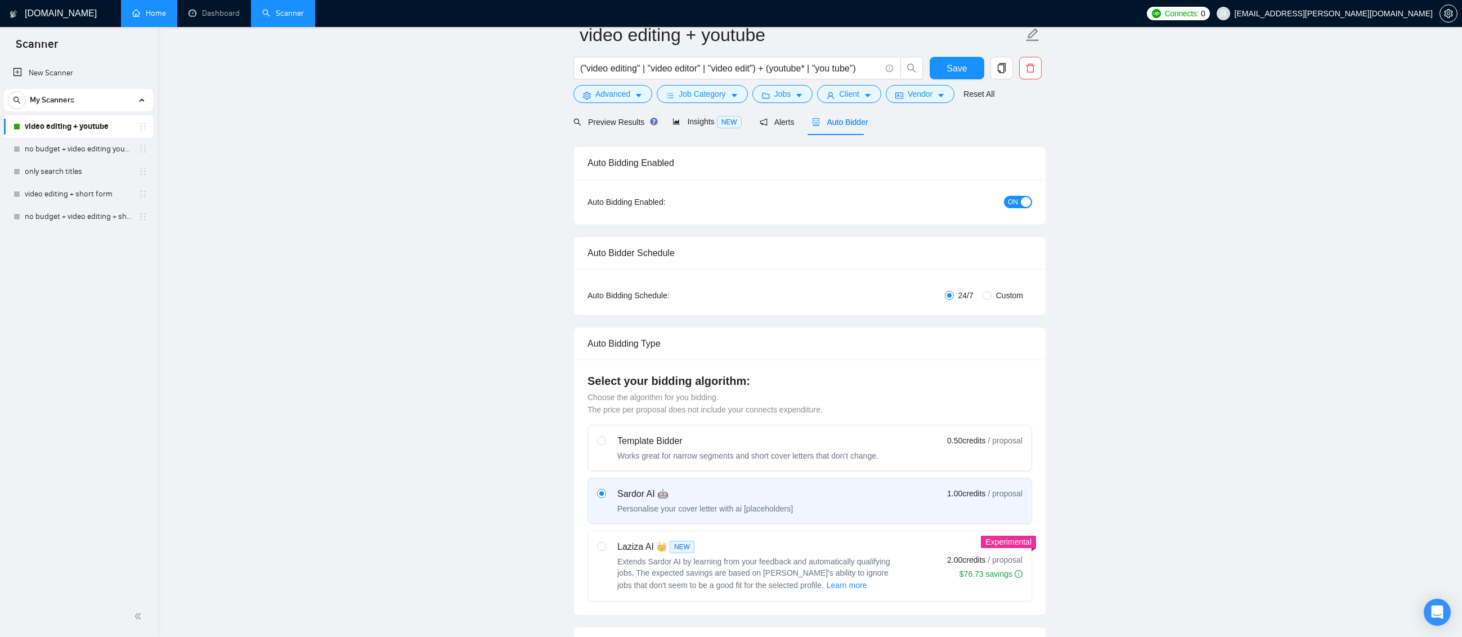
scroll to position [0, 0]
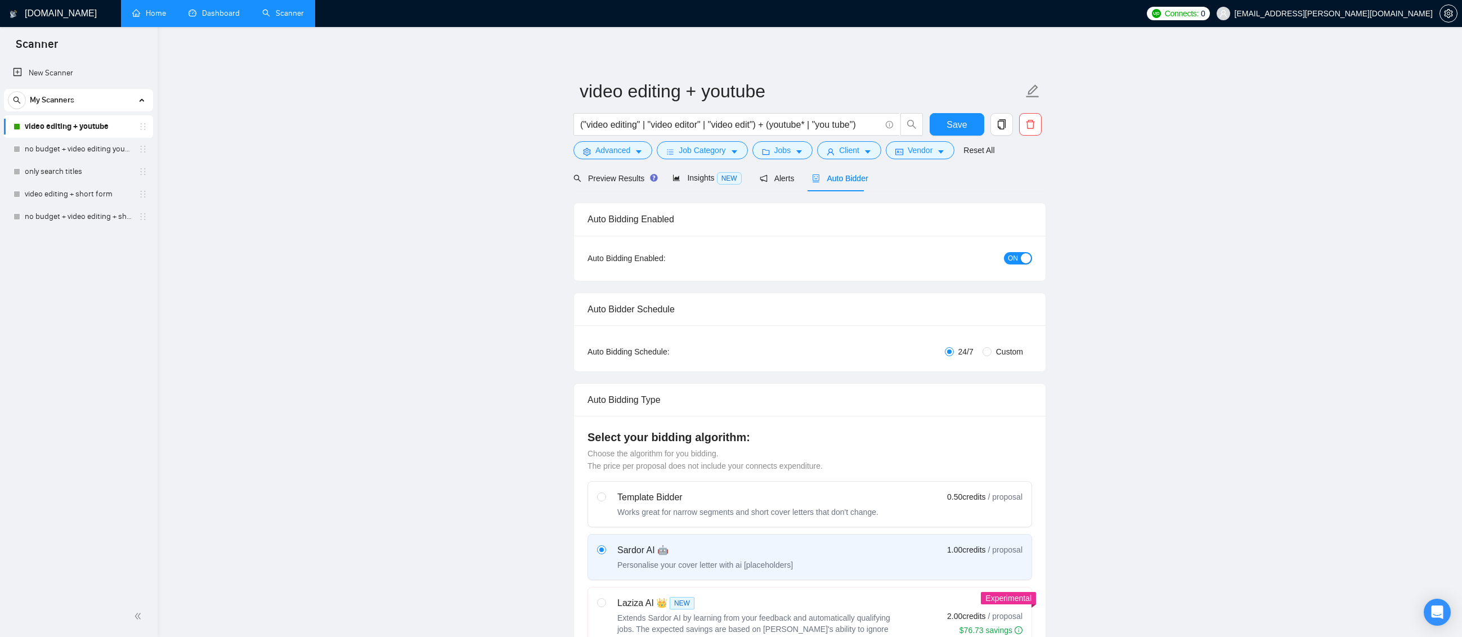
click at [221, 17] on link "Dashboard" at bounding box center [213, 13] width 51 height 10
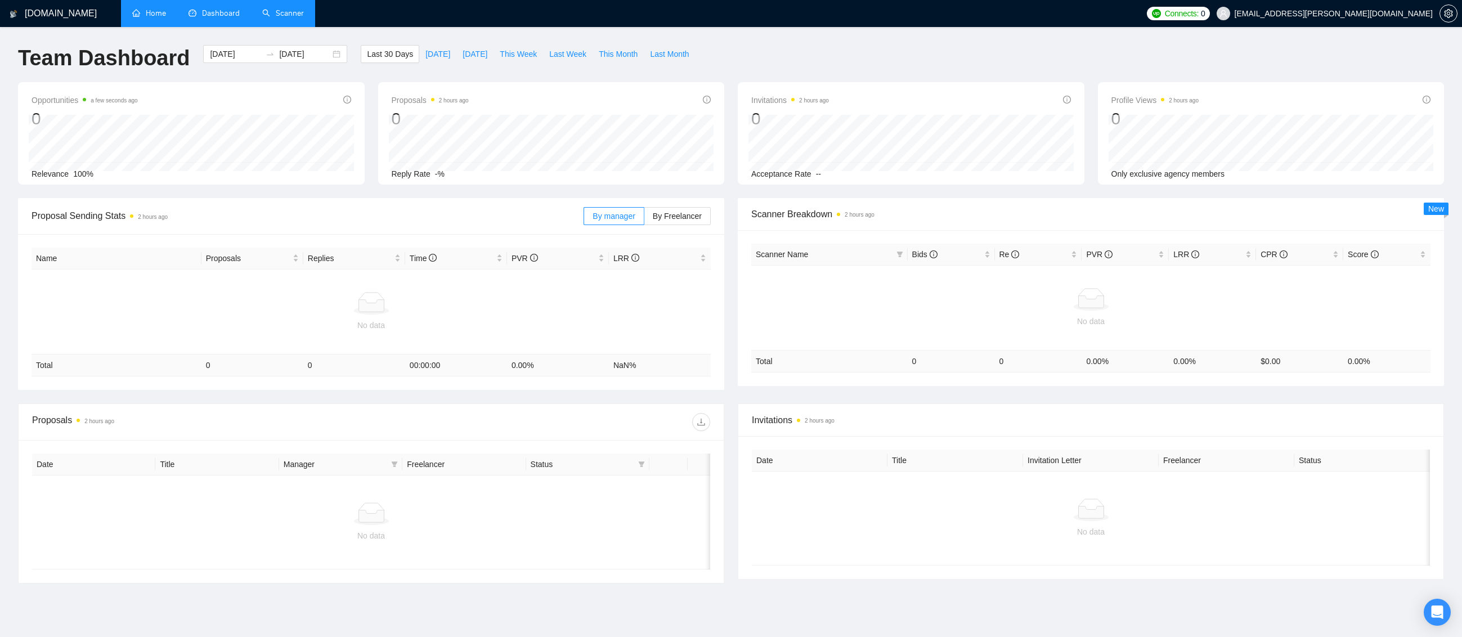
click at [136, 14] on link "Home" at bounding box center [149, 13] width 34 height 10
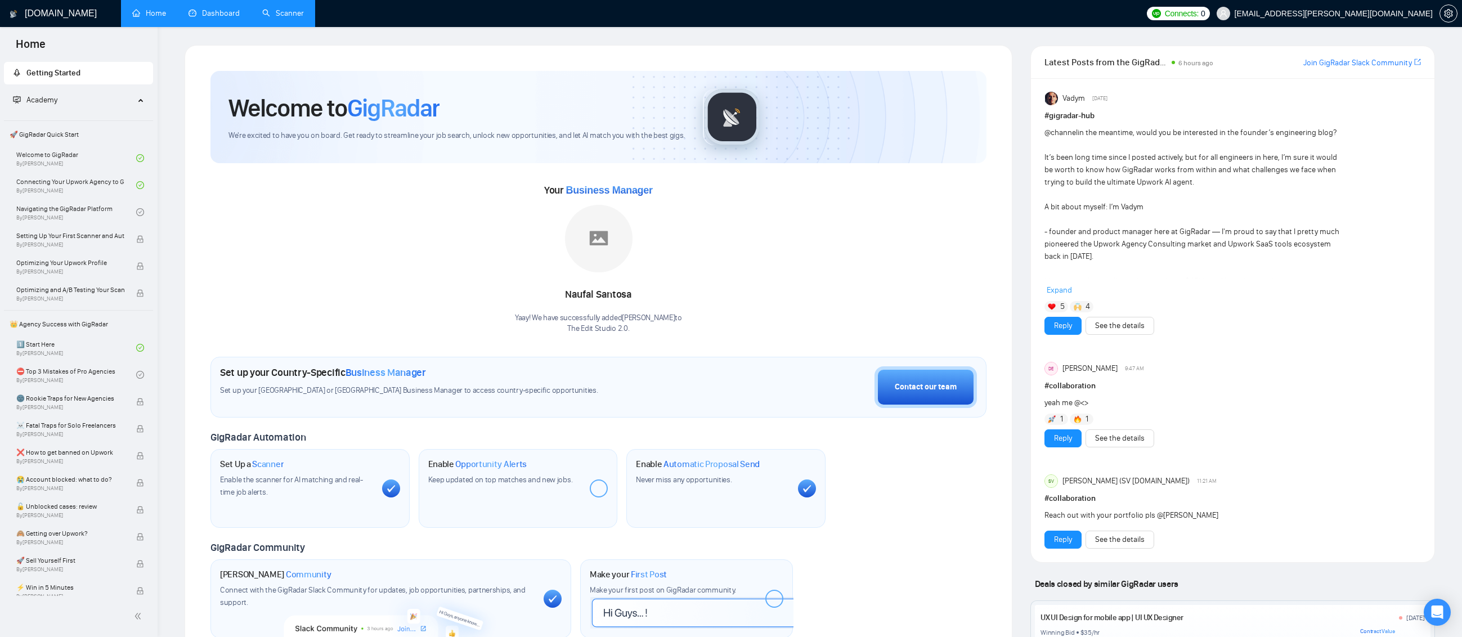
click at [208, 15] on link "Dashboard" at bounding box center [213, 13] width 51 height 10
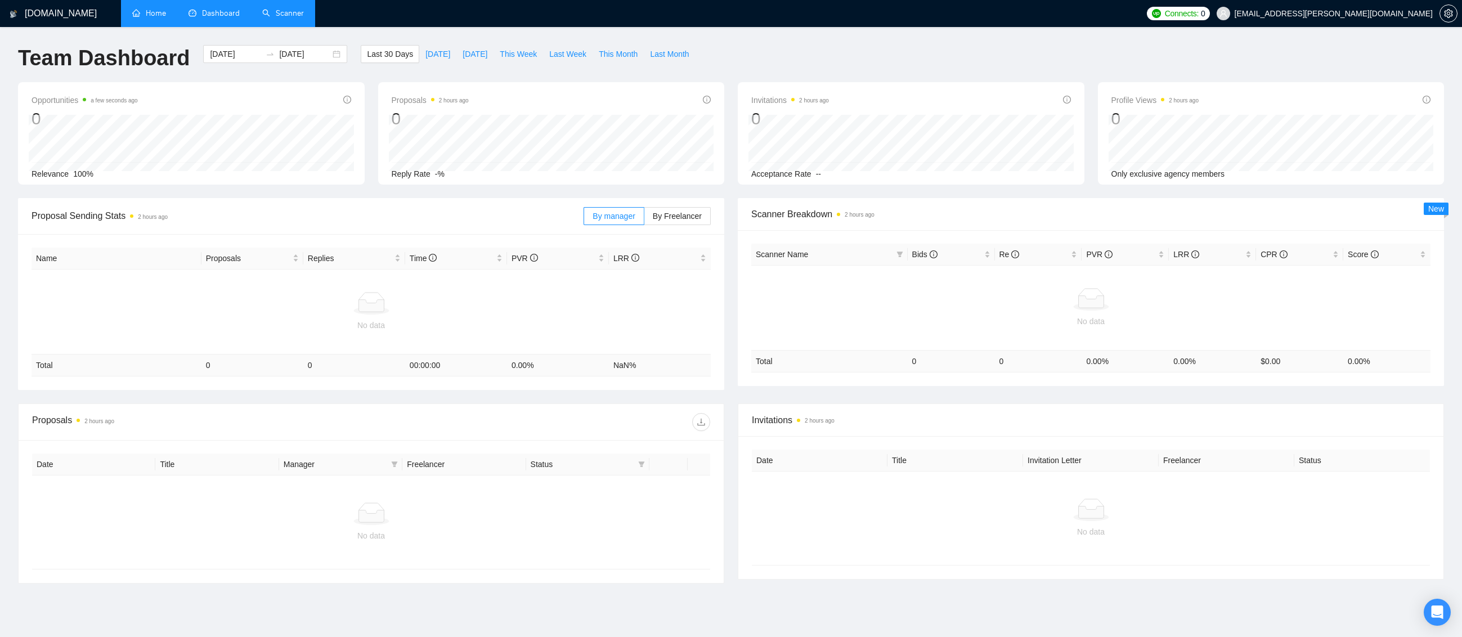
click at [303, 17] on link "Scanner" at bounding box center [283, 13] width 42 height 10
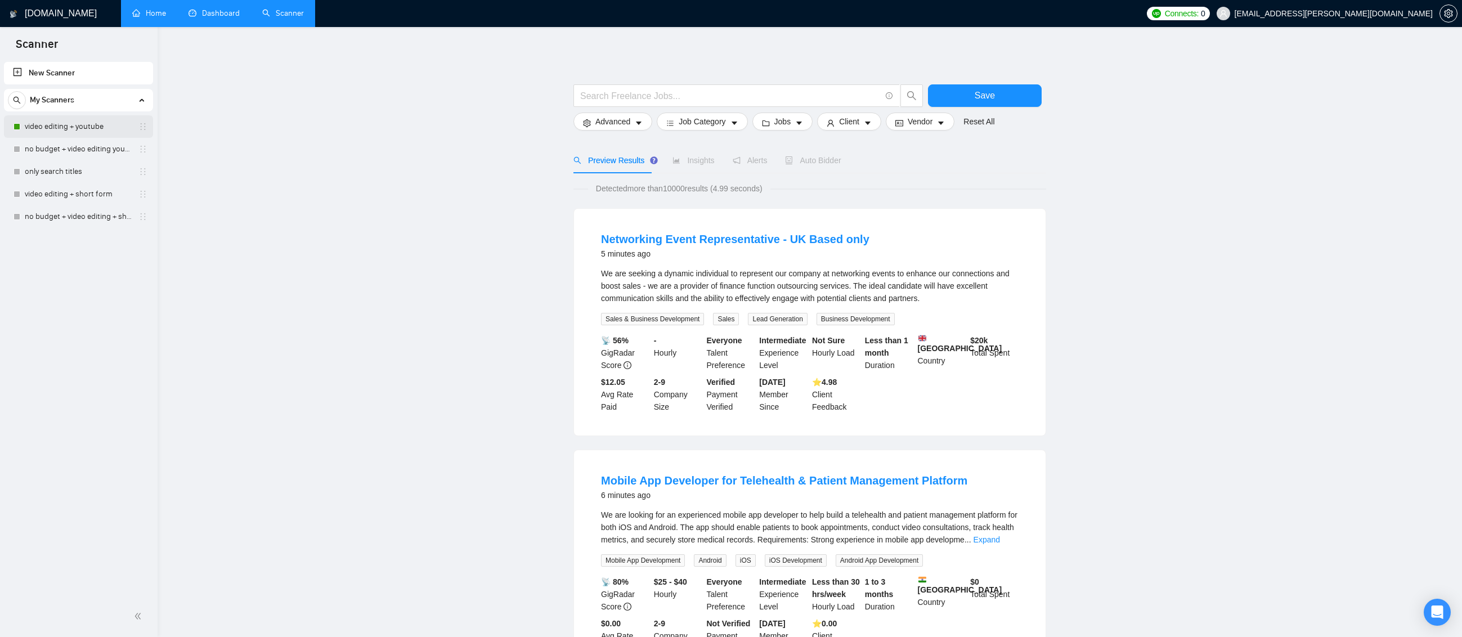
click at [112, 125] on link "video editing + youtube" at bounding box center [78, 126] width 107 height 23
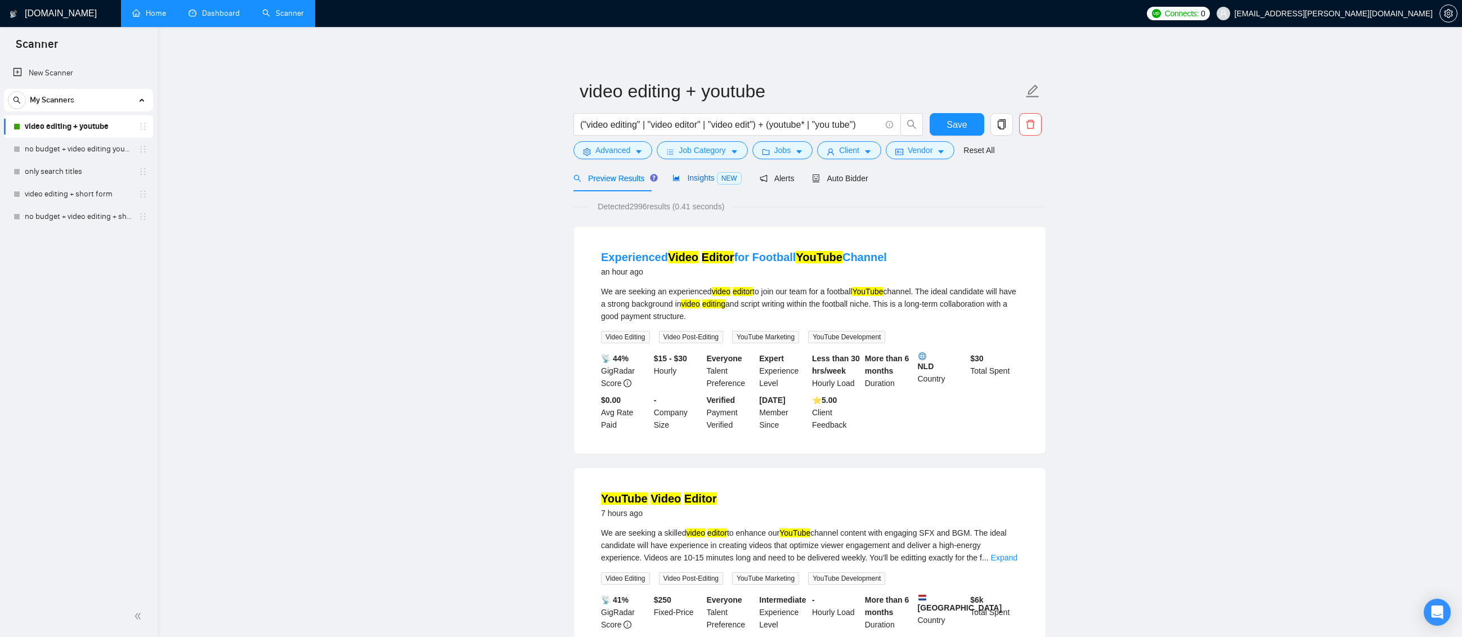
click at [709, 184] on div "Insights NEW" at bounding box center [706, 178] width 69 height 13
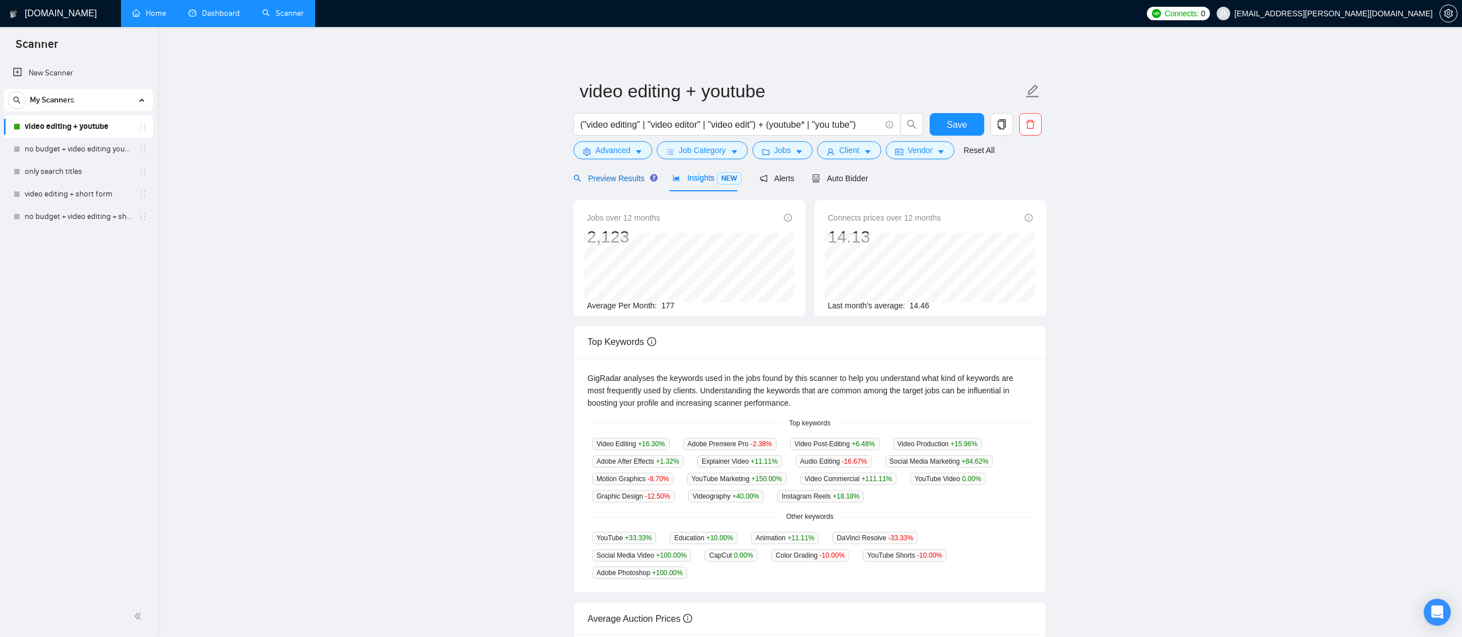
click at [627, 181] on span "Preview Results" at bounding box center [613, 178] width 81 height 9
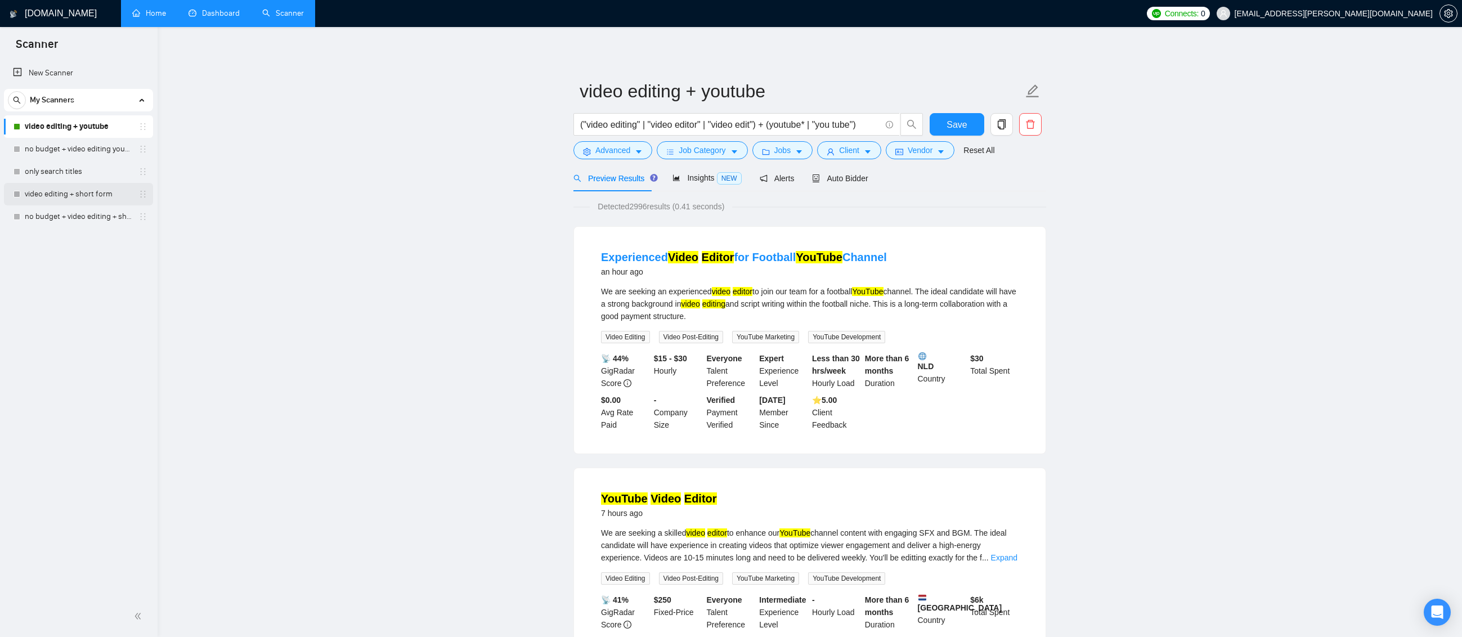
click at [100, 199] on link "video editing + short form" at bounding box center [78, 194] width 107 height 23
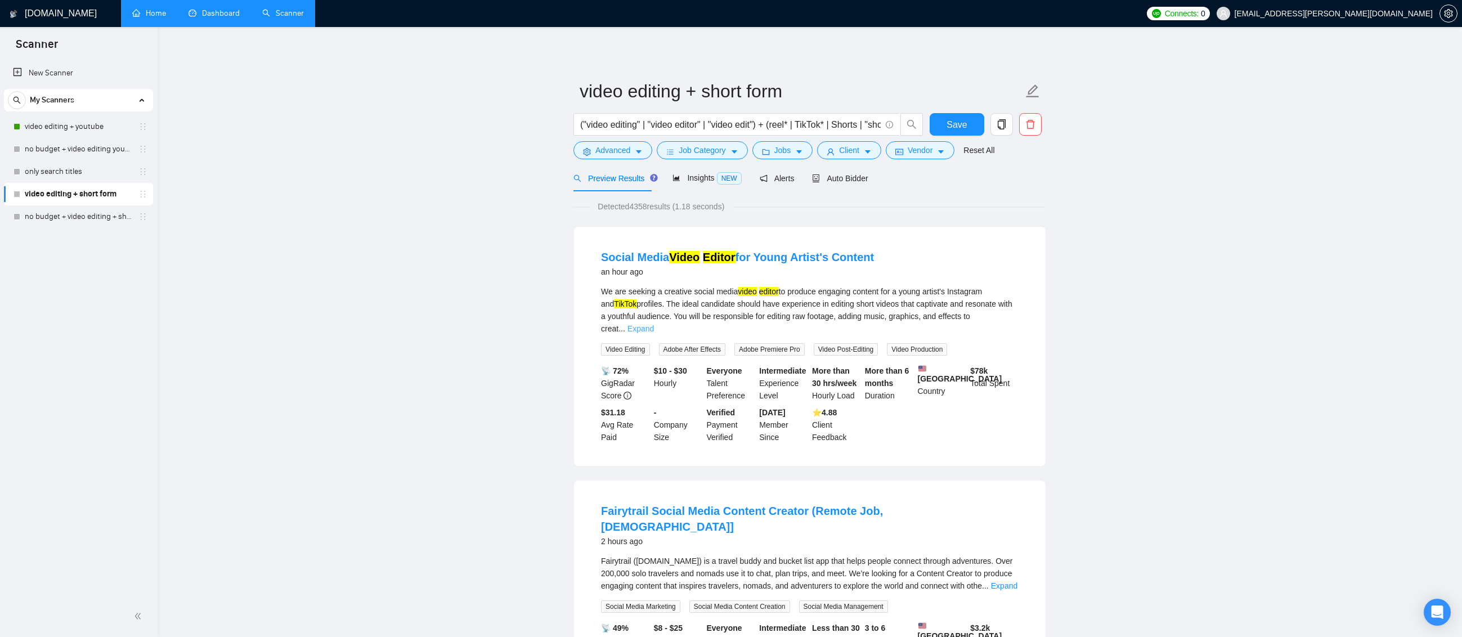
click at [654, 324] on link "Expand" at bounding box center [640, 328] width 26 height 9
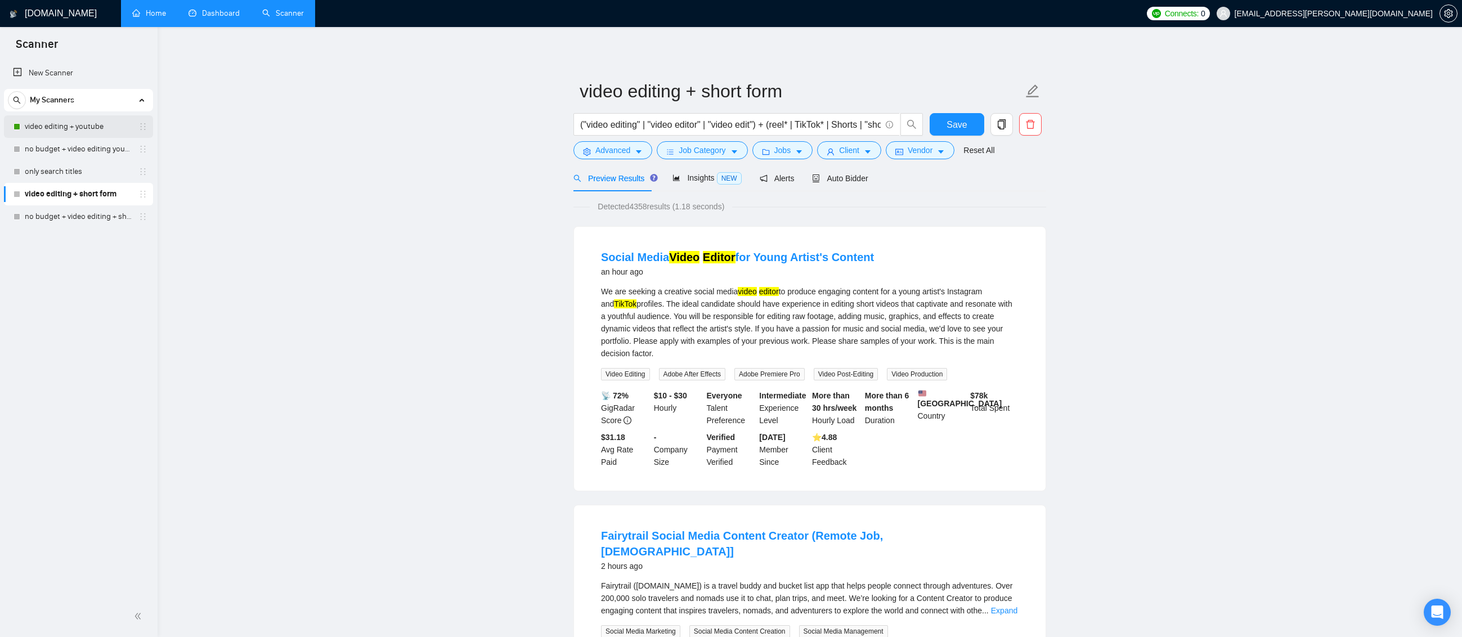
click at [78, 124] on link "video editing + youtube" at bounding box center [78, 126] width 107 height 23
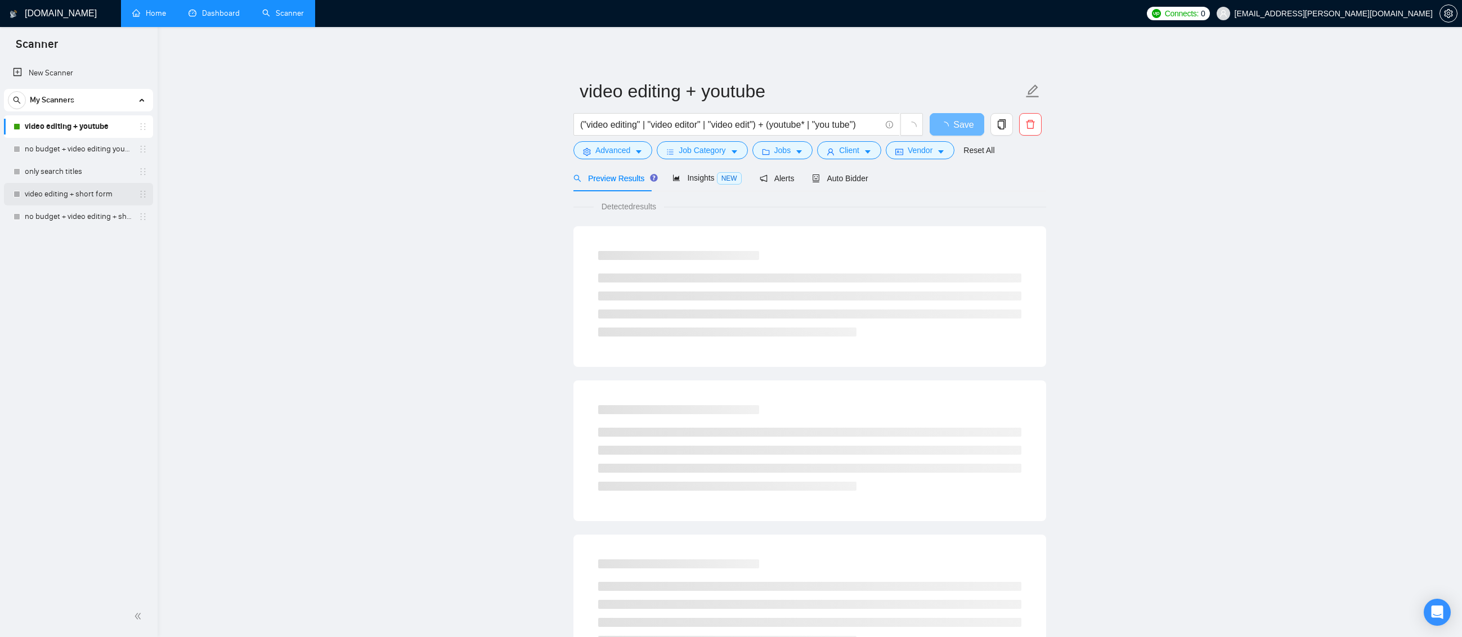
click at [84, 196] on link "video editing + short form" at bounding box center [78, 194] width 107 height 23
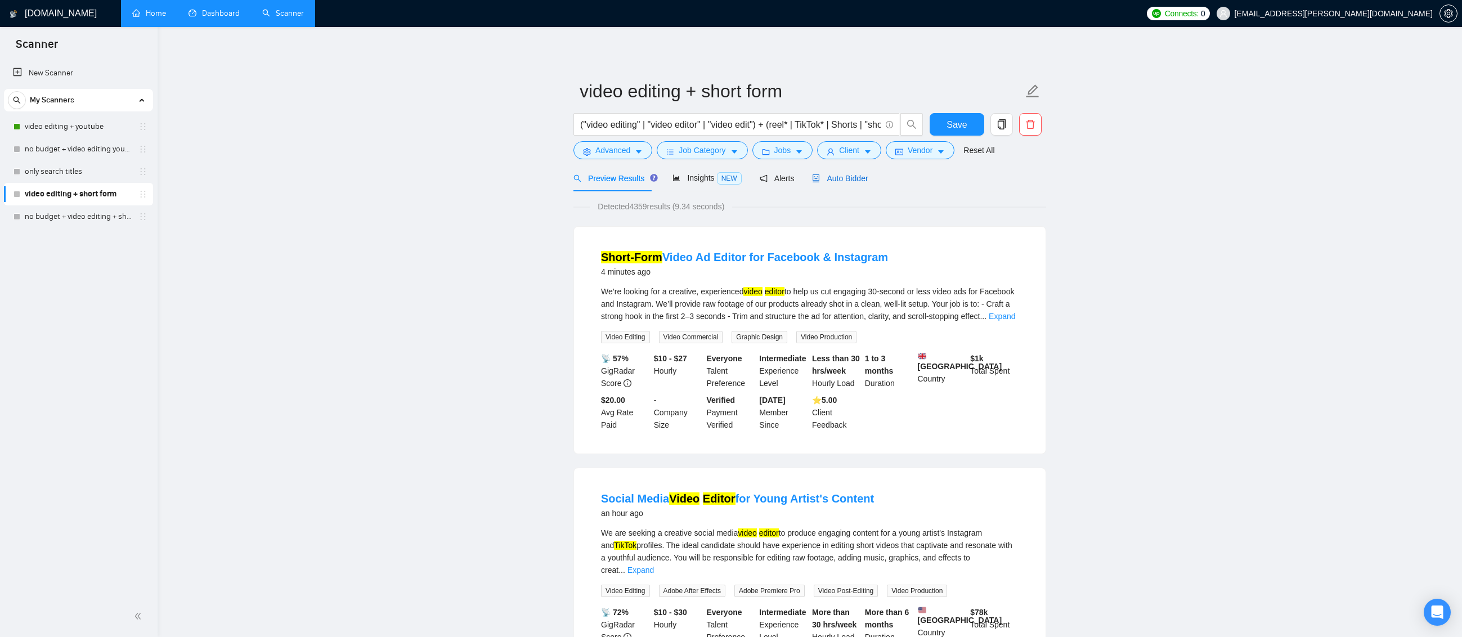
click at [851, 183] on div "Auto Bidder" at bounding box center [840, 178] width 56 height 12
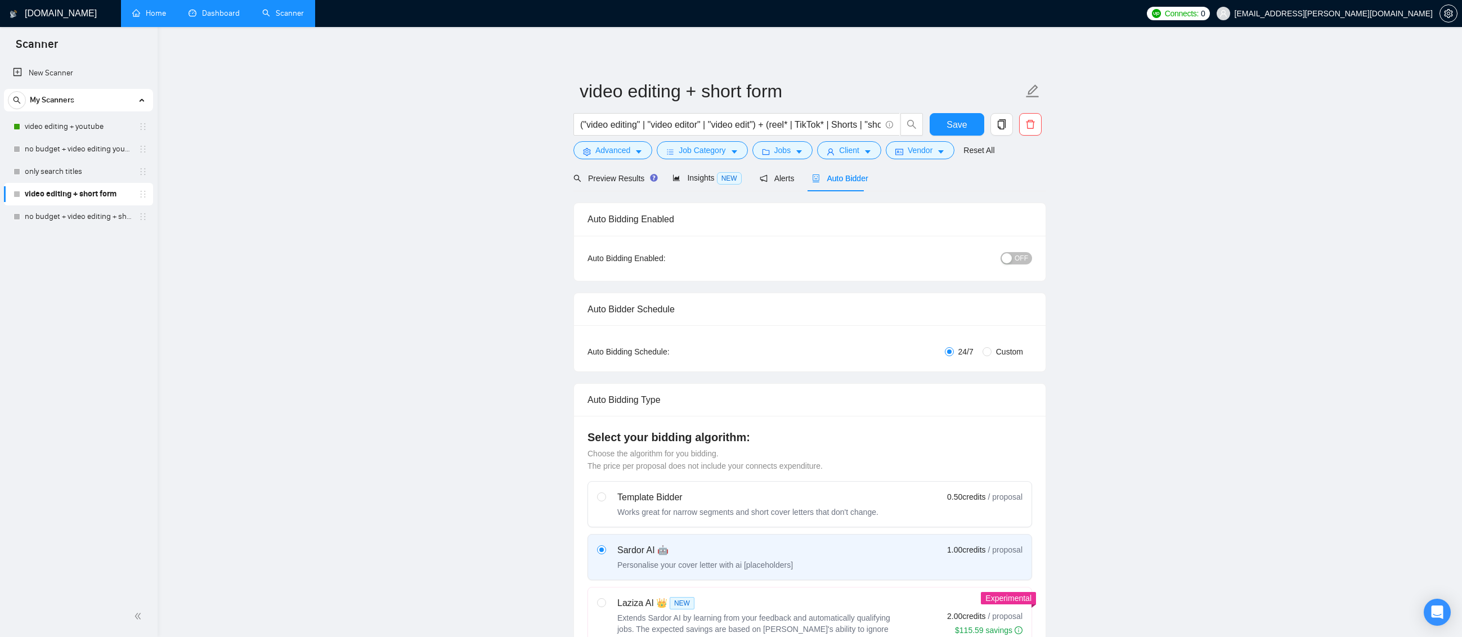
click at [1020, 257] on span "OFF" at bounding box center [1021, 258] width 14 height 12
click at [219, 18] on link "Dashboard" at bounding box center [213, 13] width 51 height 10
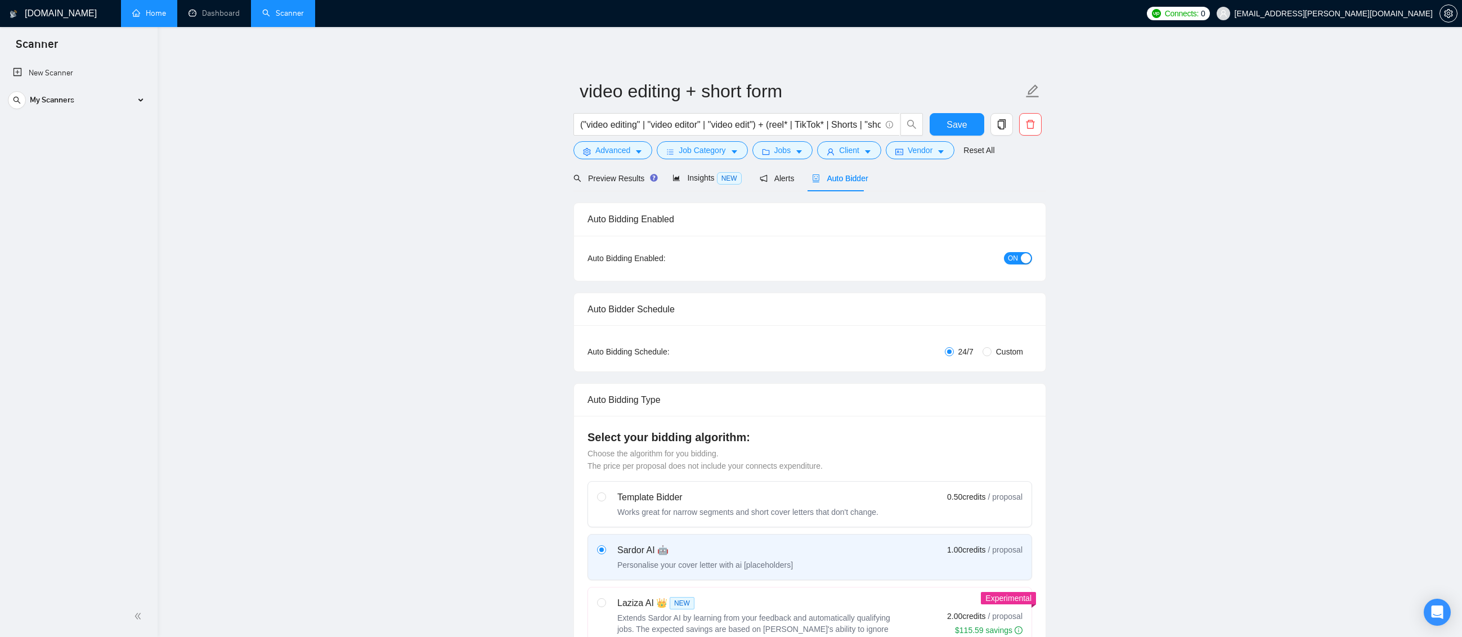
click at [1014, 257] on span "ON" at bounding box center [1013, 258] width 10 height 12
click at [222, 18] on link "Dashboard" at bounding box center [213, 13] width 51 height 10
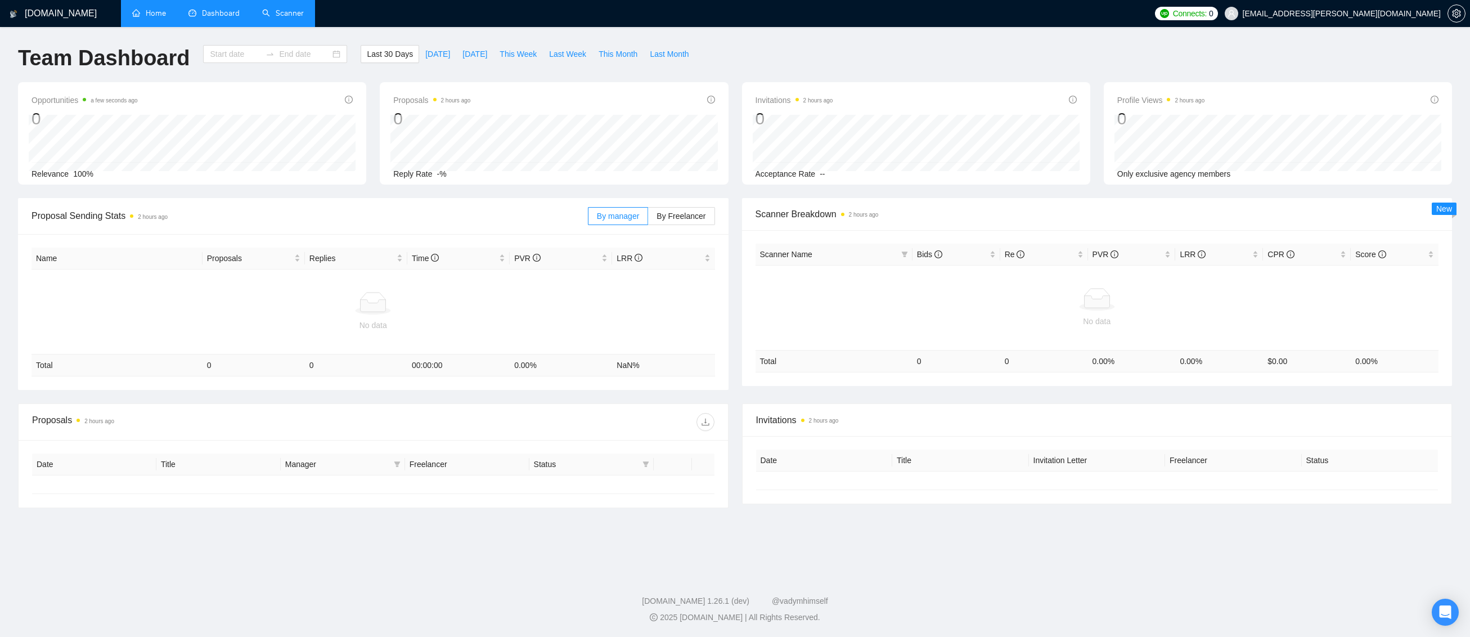
type input "2025-08-30"
type input "2025-09-29"
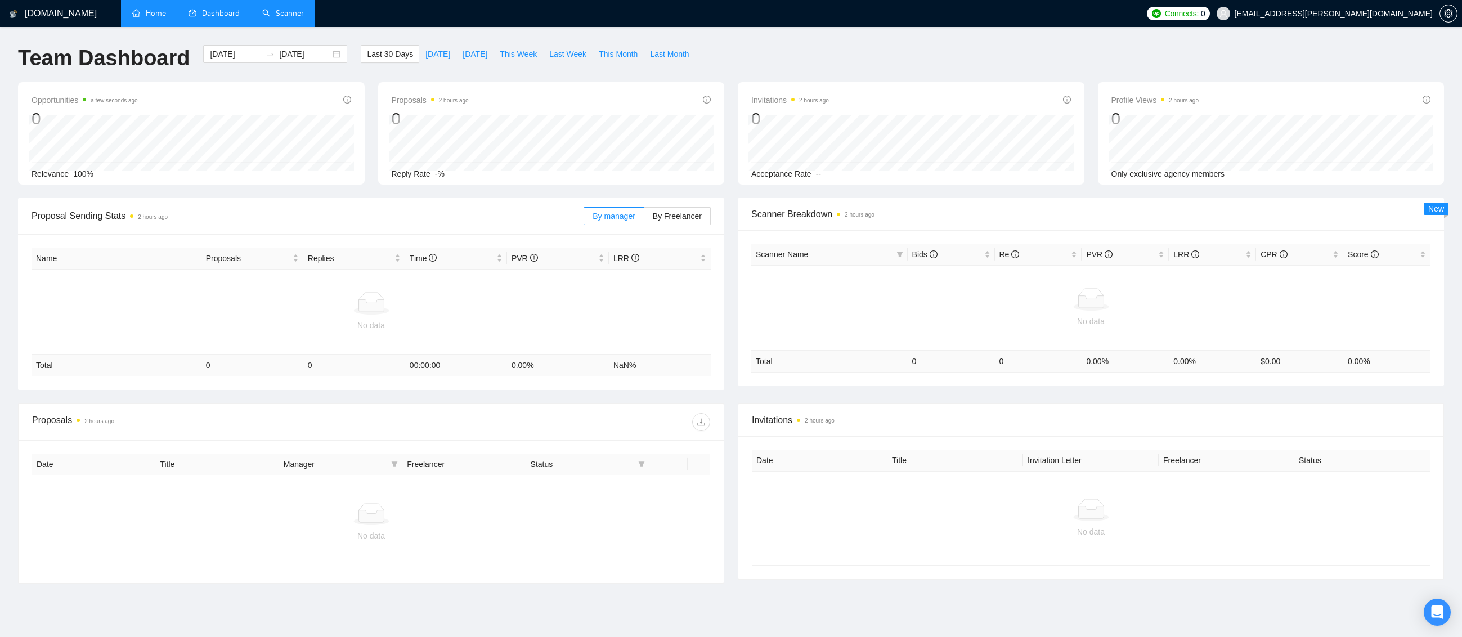
click at [282, 14] on link "Scanner" at bounding box center [283, 13] width 42 height 10
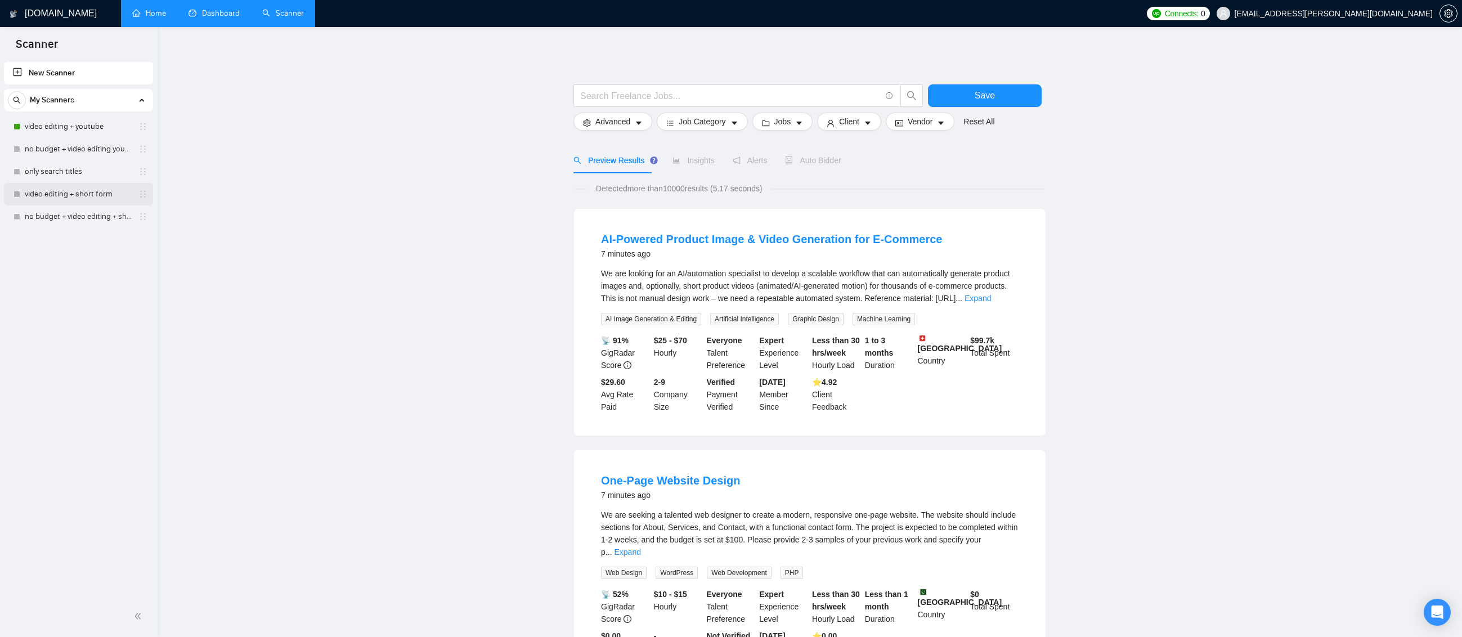
click at [83, 200] on link "video editing + short form" at bounding box center [78, 194] width 107 height 23
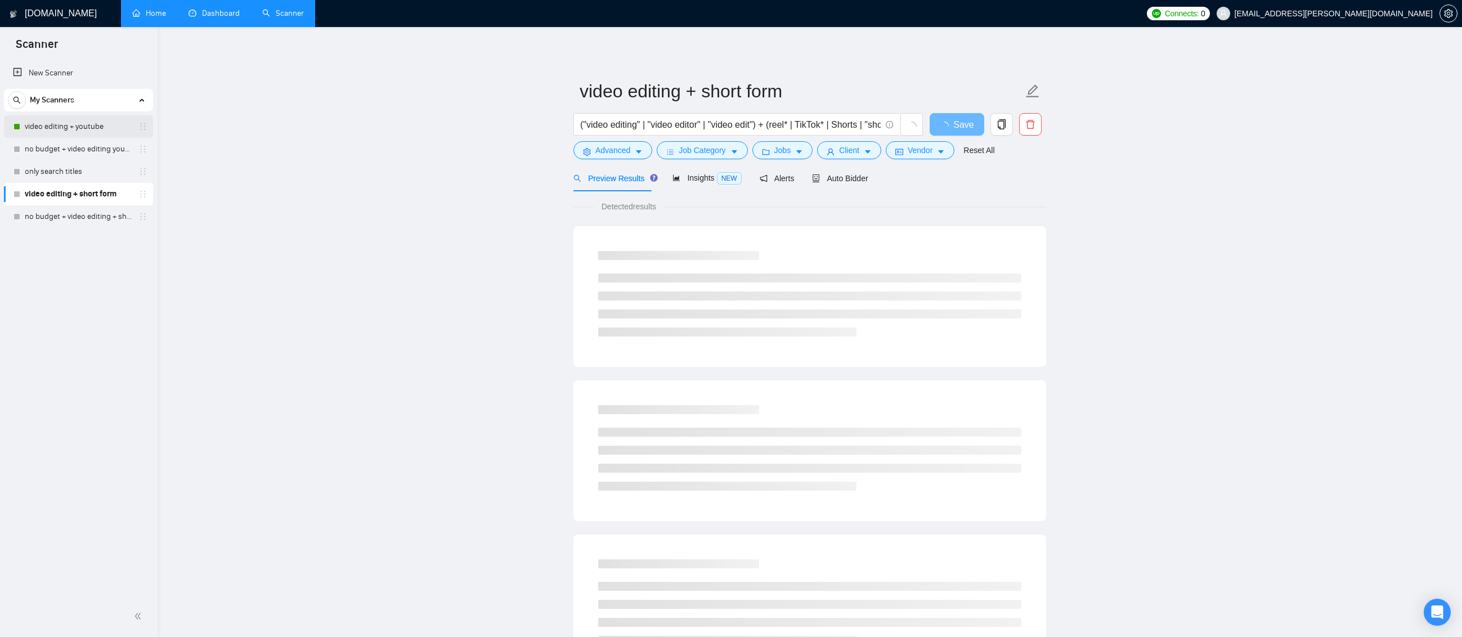
click at [85, 133] on link "video editing + youtube" at bounding box center [78, 126] width 107 height 23
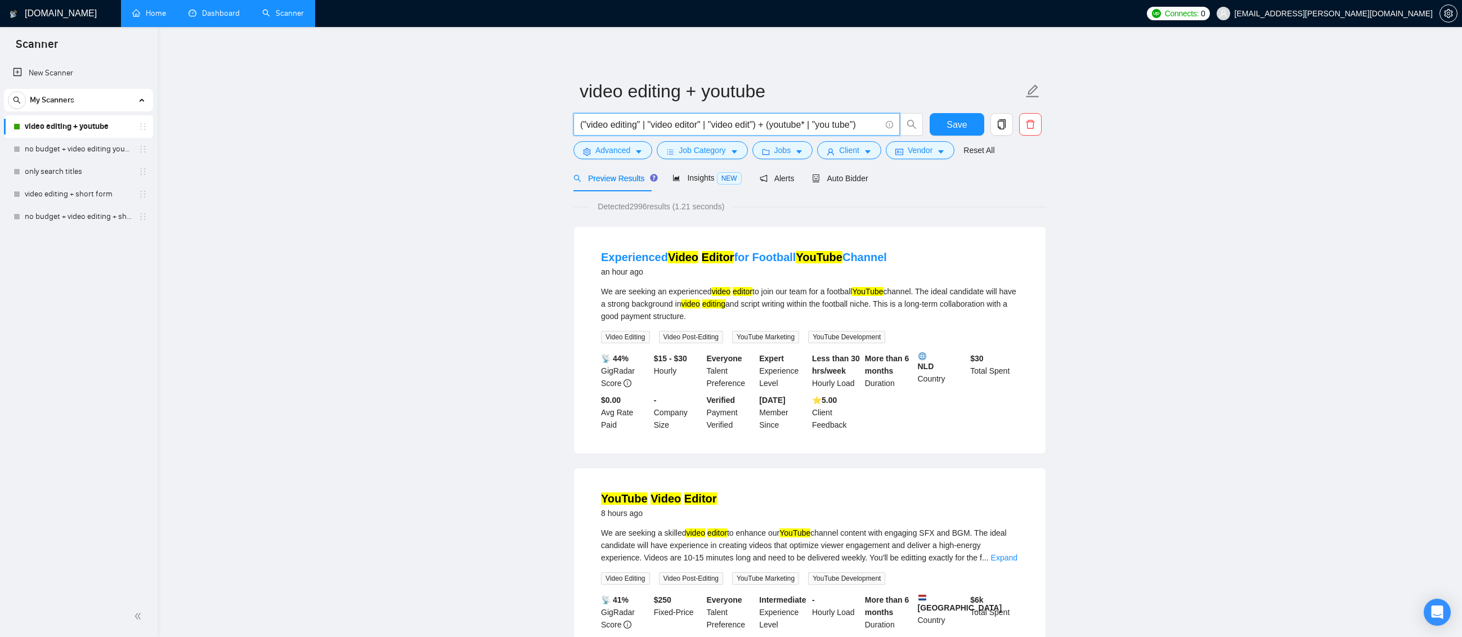
click at [768, 127] on input "("video editing" | "video editor" | "video edit") + (youtube* | "you tube")" at bounding box center [730, 125] width 300 height 14
click at [864, 123] on input "("video editing" | "video editor" | "video edit") + (youtube* | "you tube")" at bounding box center [730, 125] width 300 height 14
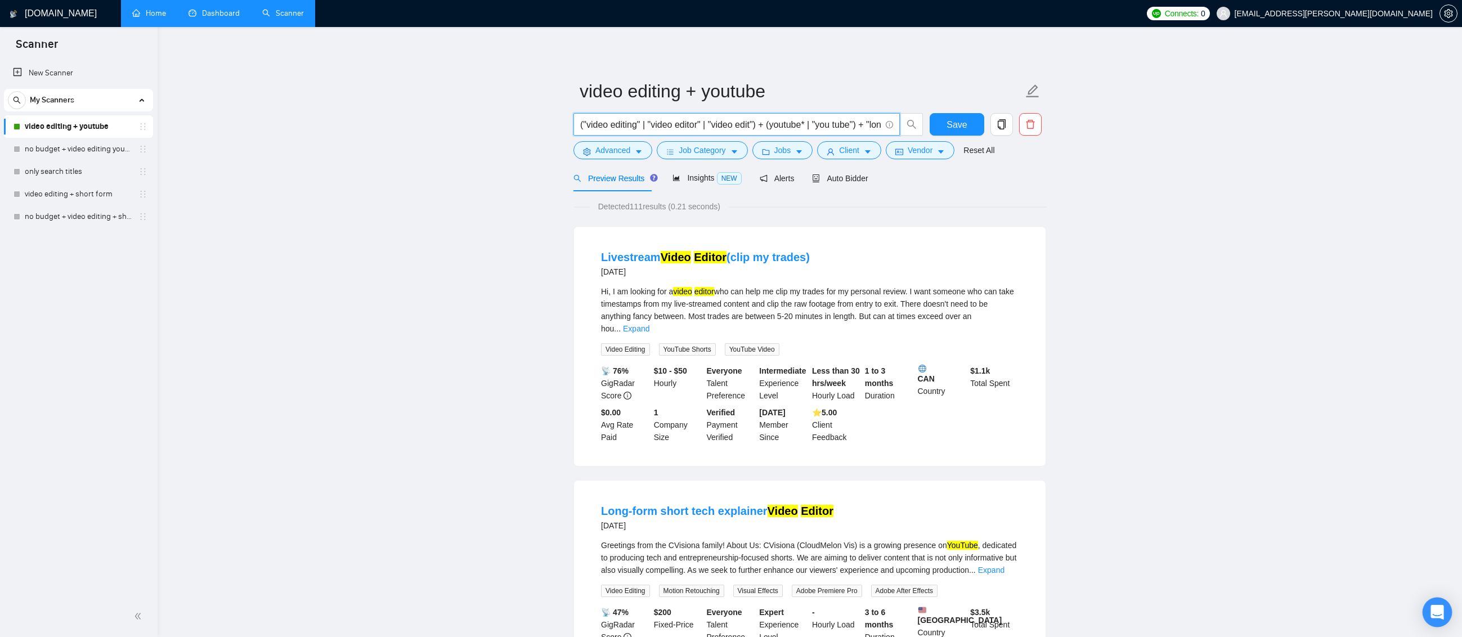
click at [1434, 613] on icon "Open Intercom Messenger" at bounding box center [1436, 612] width 13 height 15
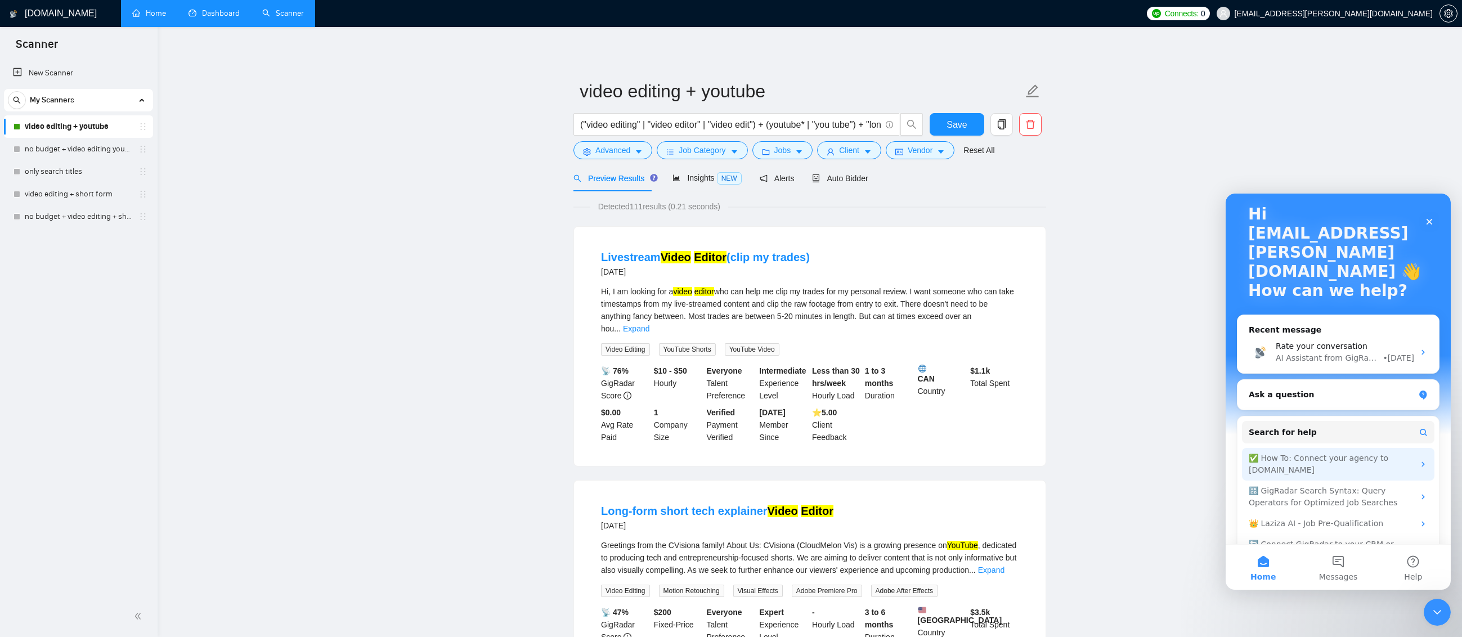
scroll to position [83, 0]
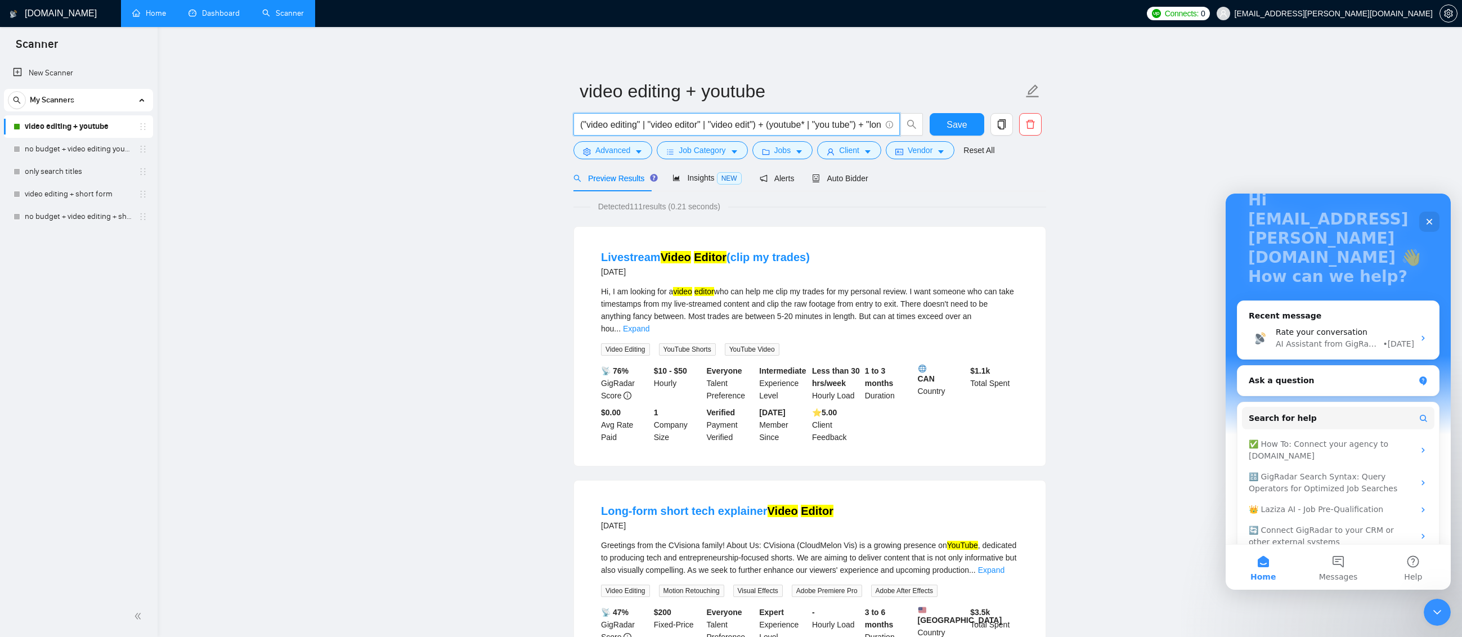
drag, startPoint x: 855, startPoint y: 123, endPoint x: 863, endPoint y: 129, distance: 10.4
click at [859, 127] on input "("video editing" | "video editor" | "video edit") + (youtube* | "you tube") + "…" at bounding box center [730, 125] width 300 height 14
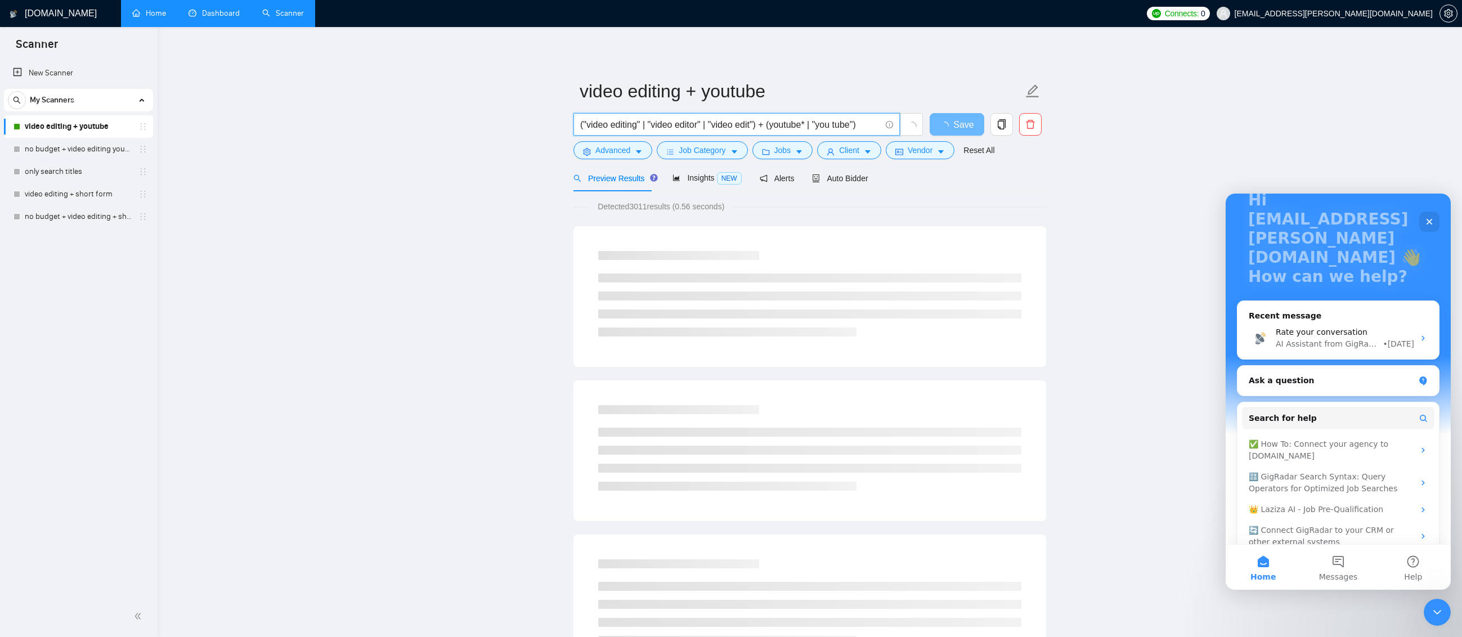
click at [858, 126] on input "("video editing" | "video editor" | "video edit") + (youtube* | "you tube")" at bounding box center [730, 125] width 300 height 14
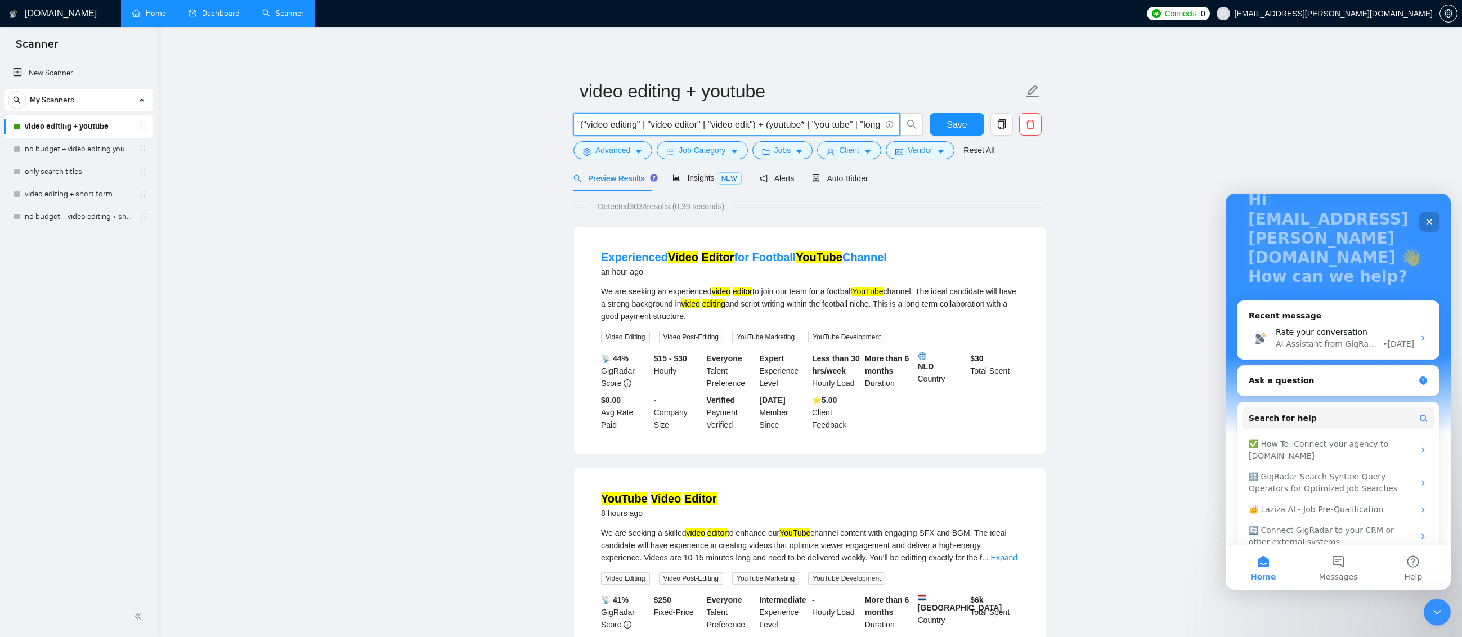
click at [1427, 219] on icon "Close" at bounding box center [1428, 221] width 9 height 9
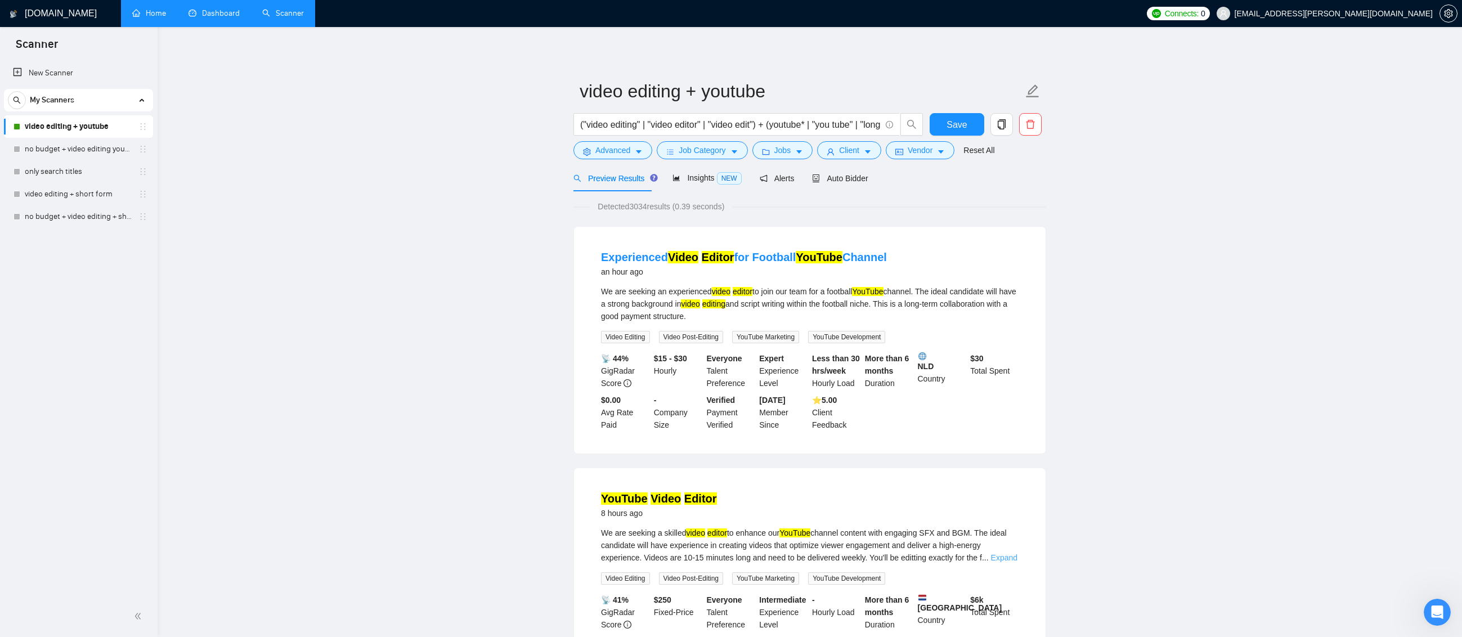
click at [1006, 557] on link "Expand" at bounding box center [1004, 557] width 26 height 9
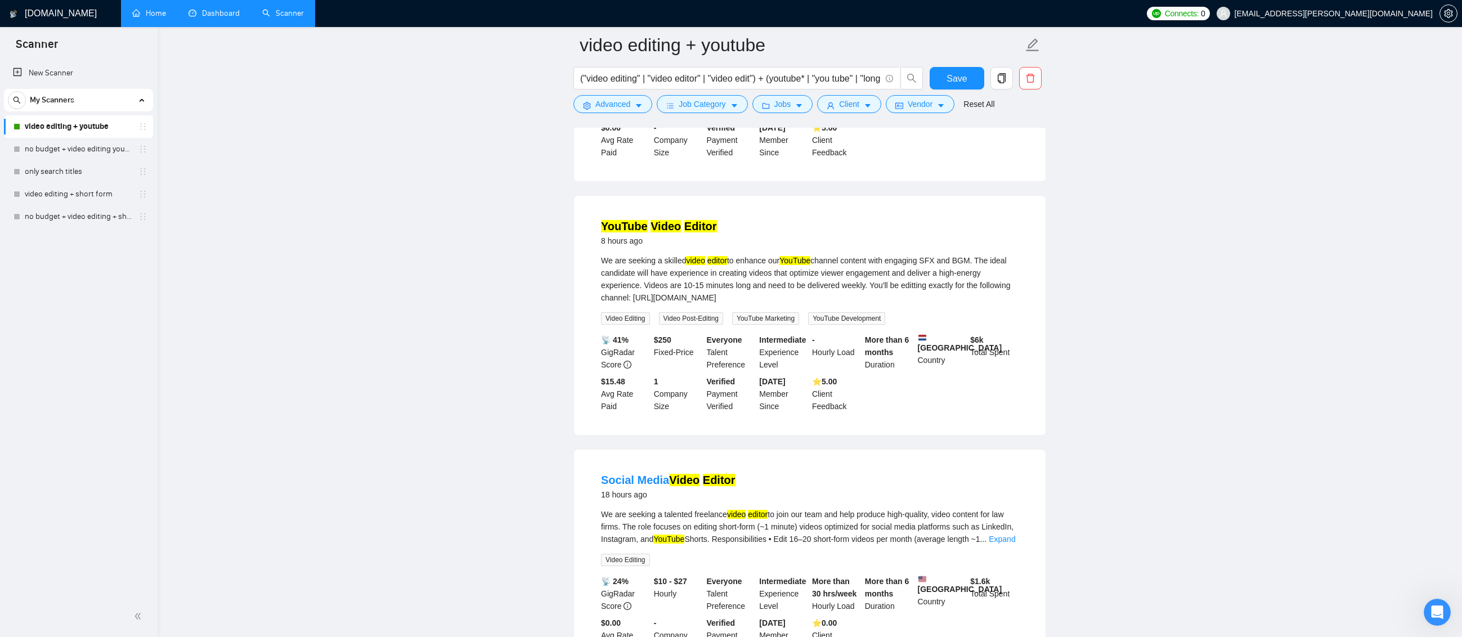
scroll to position [338, 0]
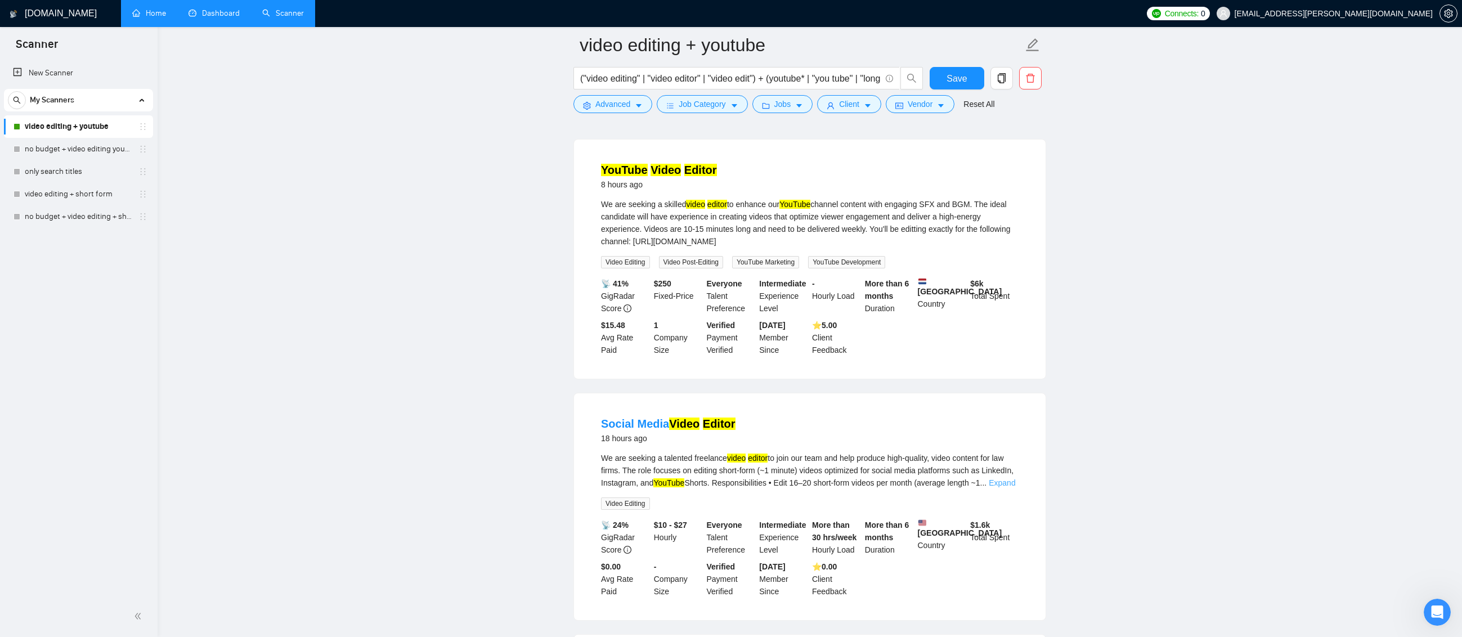
click at [1000, 480] on link "Expand" at bounding box center [1001, 482] width 26 height 9
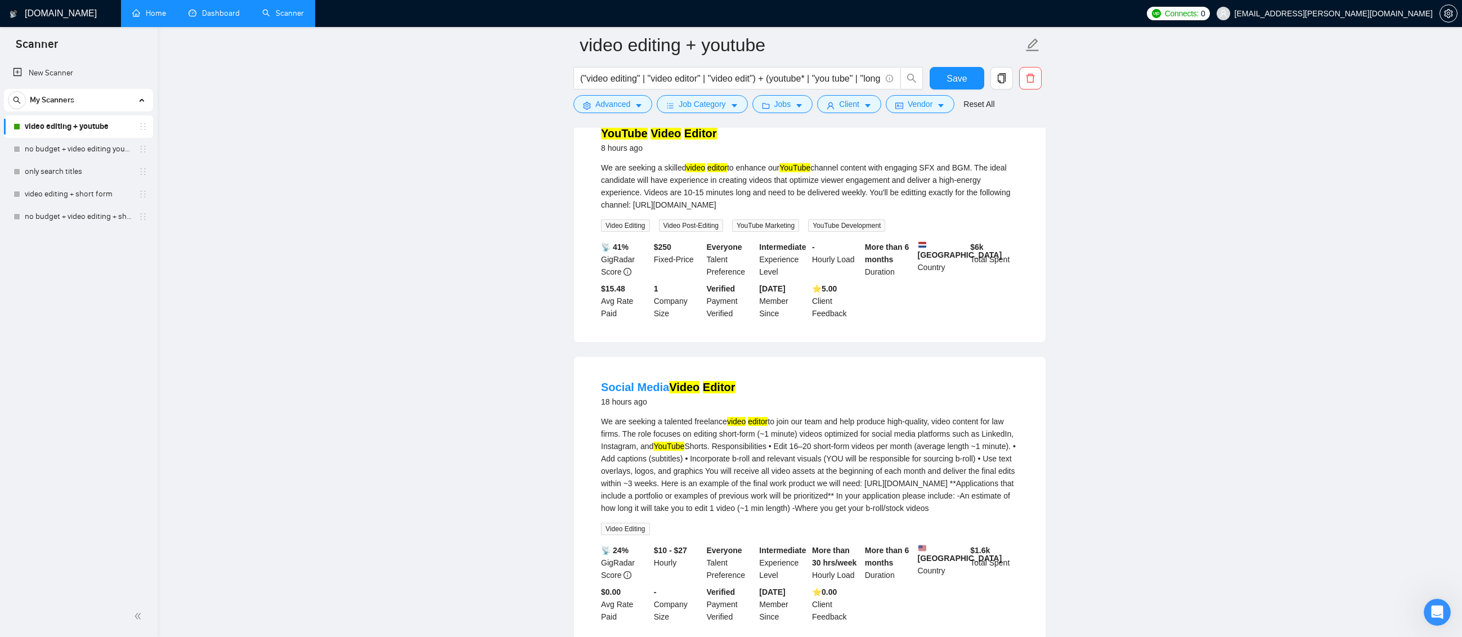
scroll to position [619, 0]
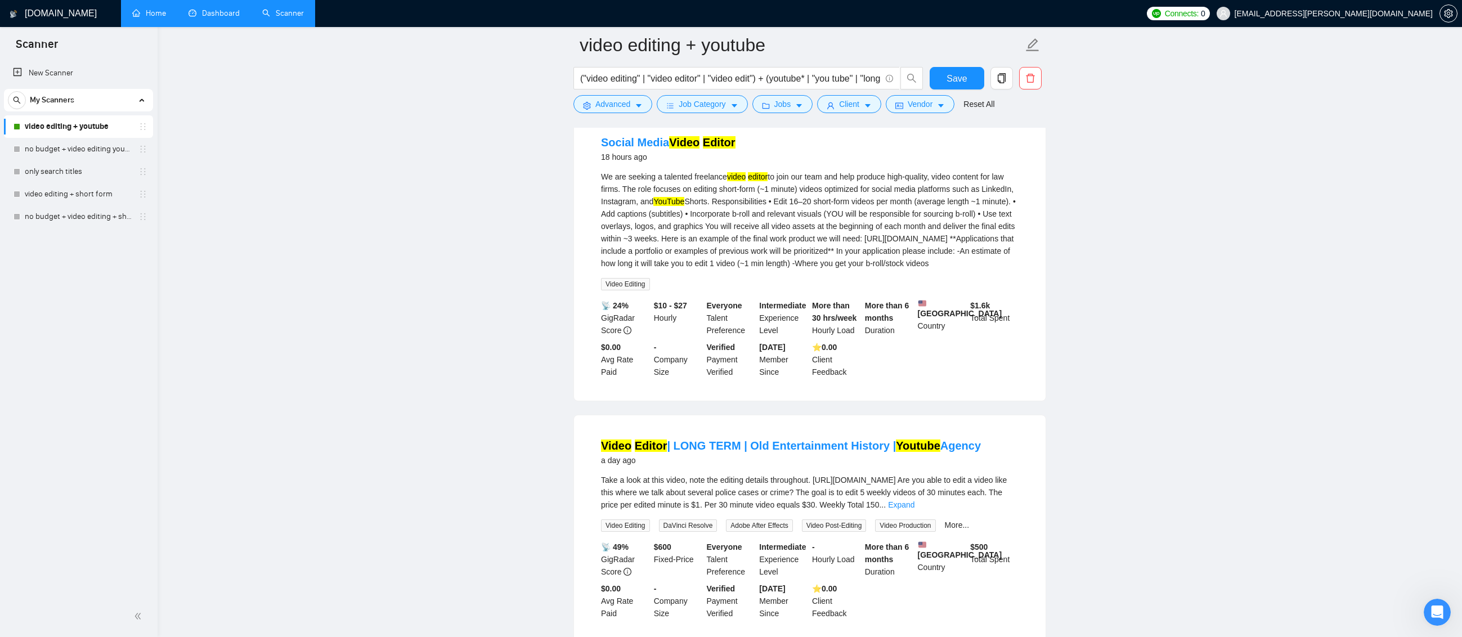
click at [1005, 511] on possible "Take a look at this video, note the editing details throughout. https://www.you…" at bounding box center [809, 492] width 417 height 37
click at [914, 509] on link "Expand" at bounding box center [901, 504] width 26 height 9
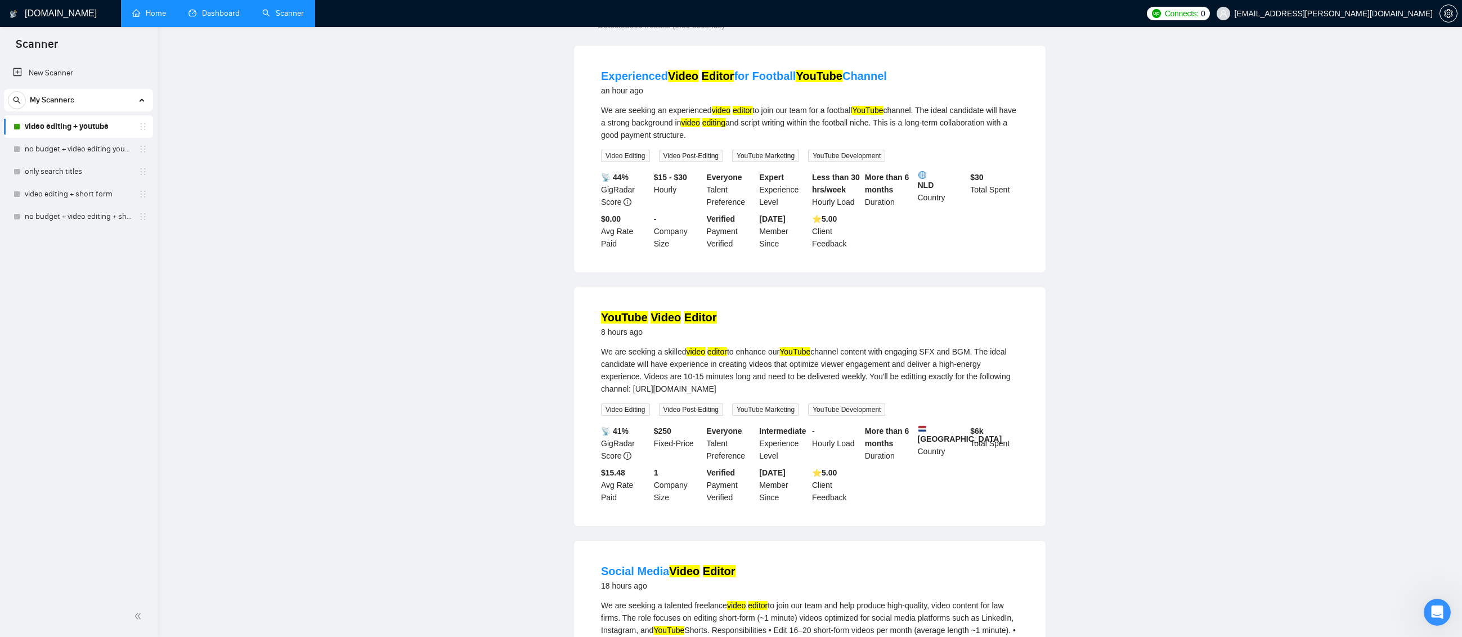
scroll to position [0, 0]
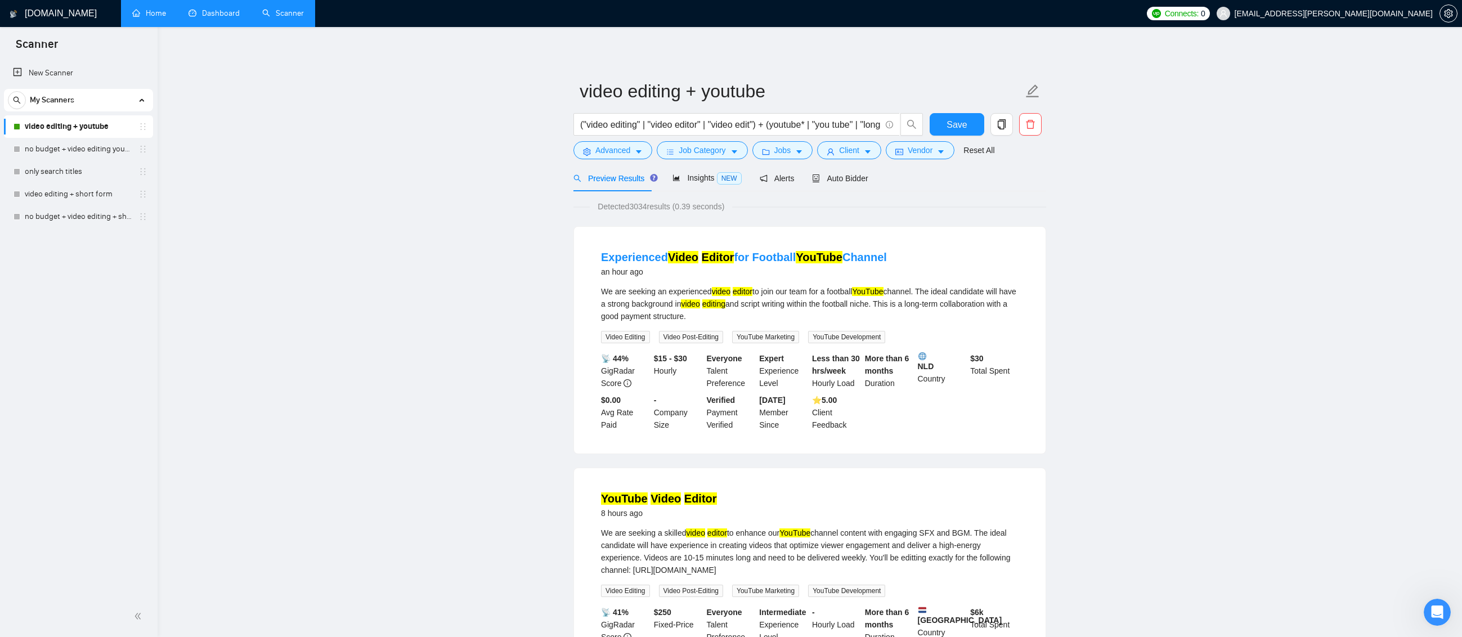
drag, startPoint x: 869, startPoint y: 128, endPoint x: 902, endPoint y: 140, distance: 34.7
click at [869, 128] on input "("video editing" | "video editor" | "video edit") + (youtube* | "you tube" | "l…" at bounding box center [730, 125] width 300 height 14
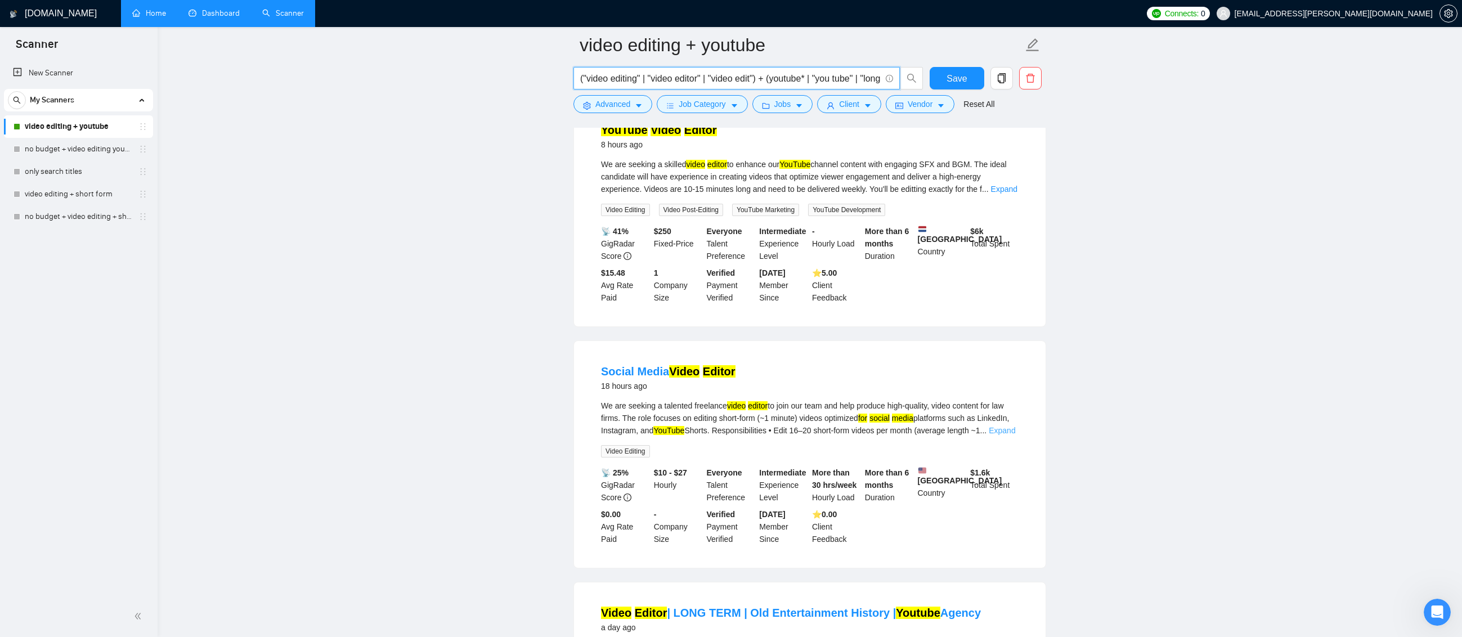
click at [1001, 435] on link "Expand" at bounding box center [1001, 430] width 26 height 9
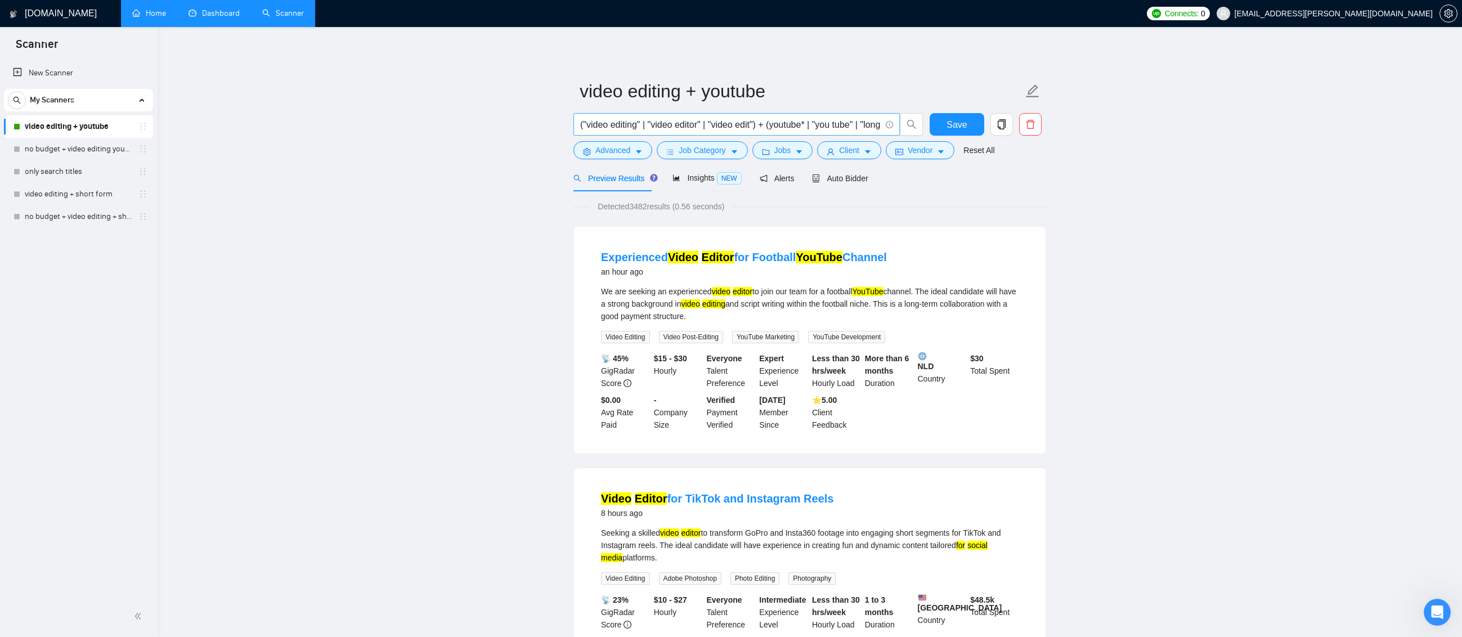
drag, startPoint x: 869, startPoint y: 124, endPoint x: 887, endPoint y: 134, distance: 20.7
click at [871, 125] on input "("video editing" | "video editor" | "video edit") + (youtube* | "you tube" | "l…" at bounding box center [730, 125] width 300 height 14
drag, startPoint x: 806, startPoint y: 127, endPoint x: 874, endPoint y: 119, distance: 69.0
click at [874, 119] on input "("video editing" | "video editor" | "video edit") + (youtube* | "you tube" | "l…" at bounding box center [730, 125] width 300 height 14
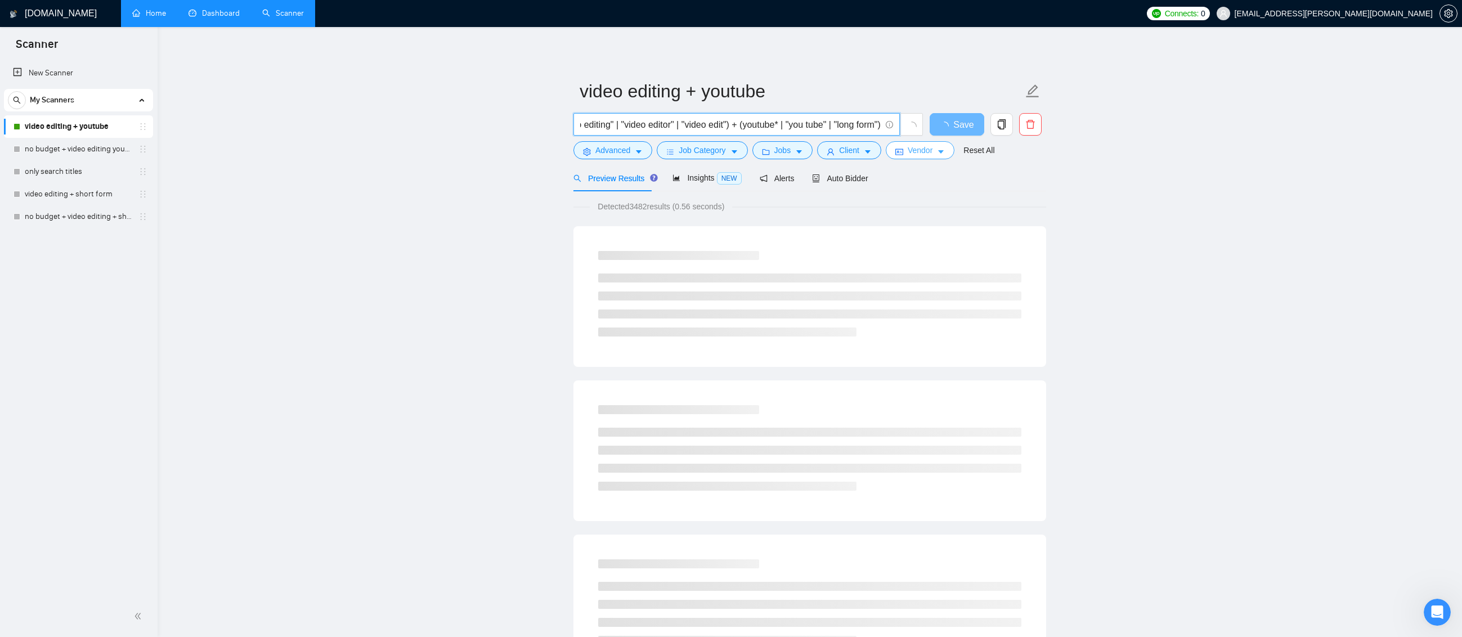
scroll to position [0, 38]
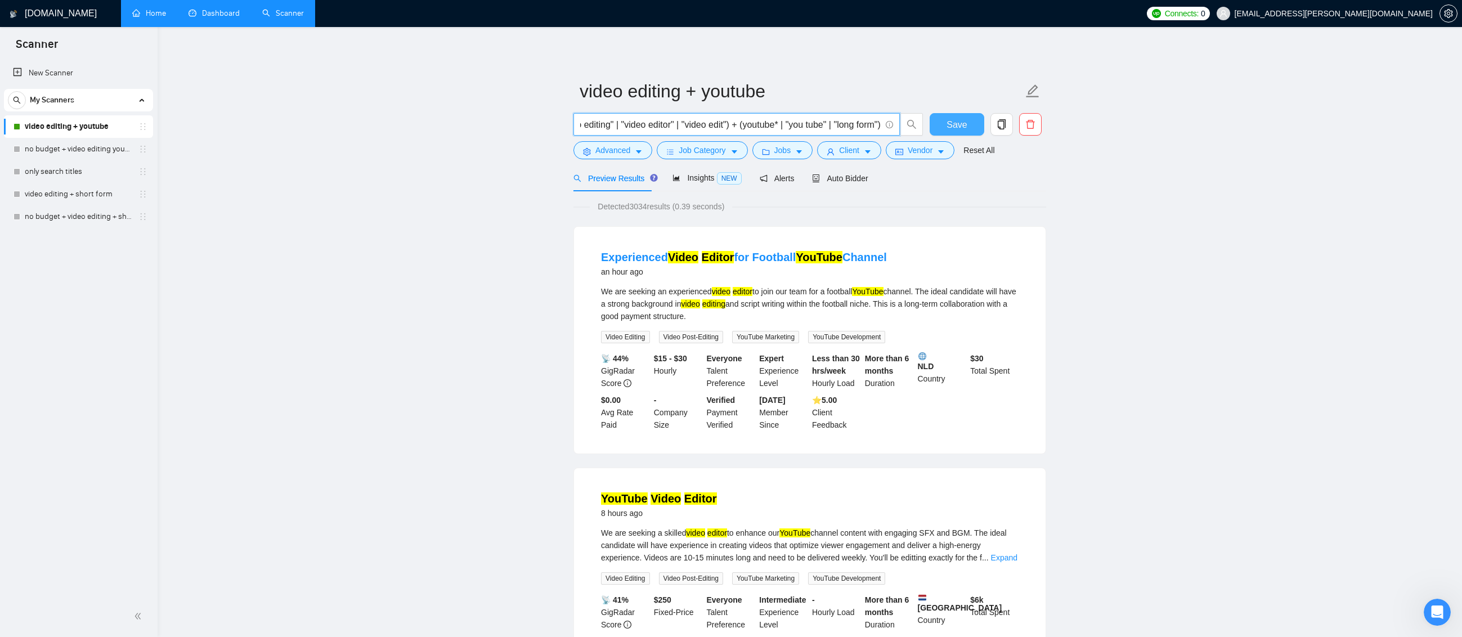
type input "("video editing" | "video editor" | "video edit") + (youtube* | "you tube" | "l…"
click at [960, 124] on span "Save" at bounding box center [956, 125] width 20 height 14
click at [92, 149] on link "no budget + video editing youtube" at bounding box center [78, 149] width 107 height 23
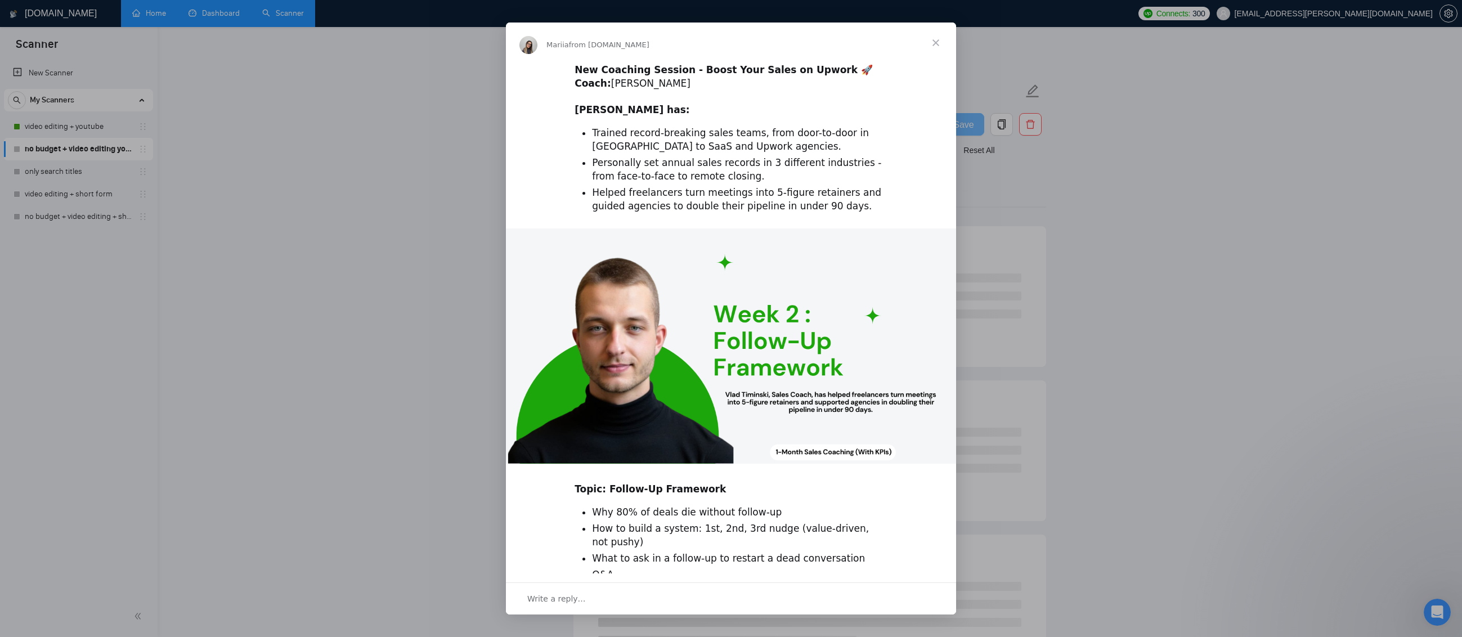
click at [934, 42] on span "Close" at bounding box center [935, 43] width 41 height 41
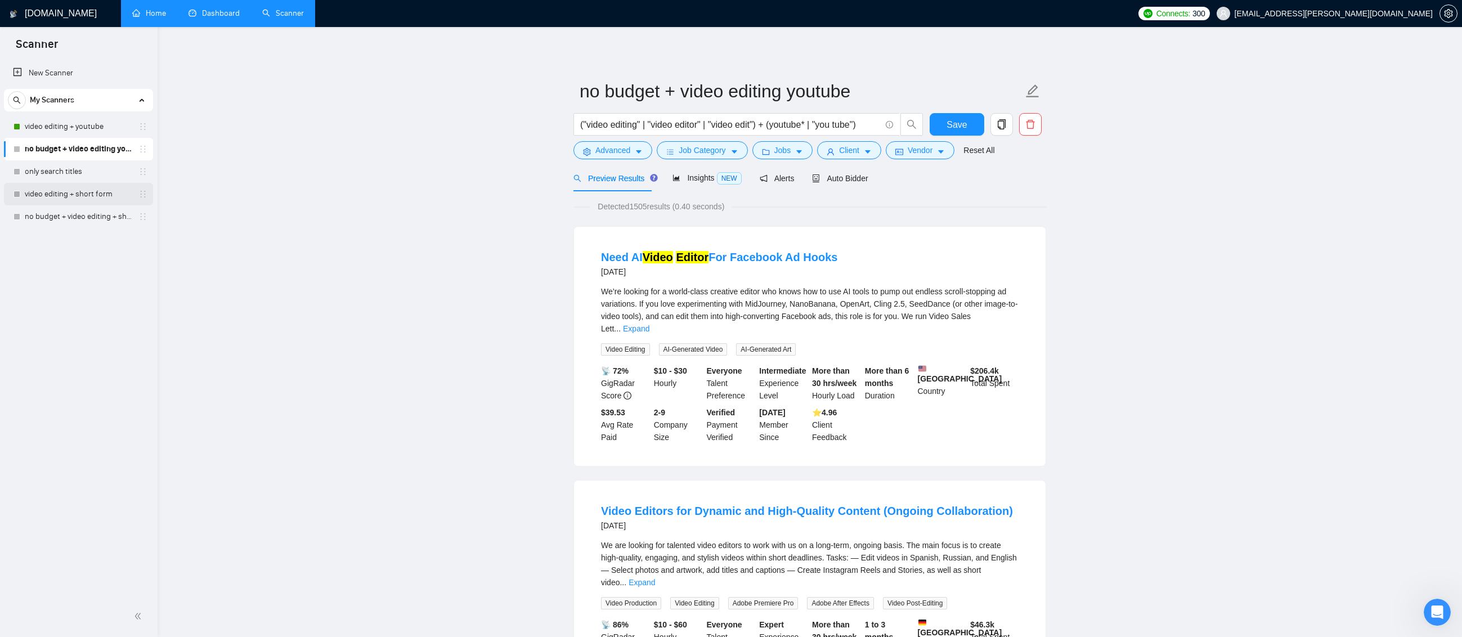
click at [93, 191] on link "video editing + short form" at bounding box center [78, 194] width 107 height 23
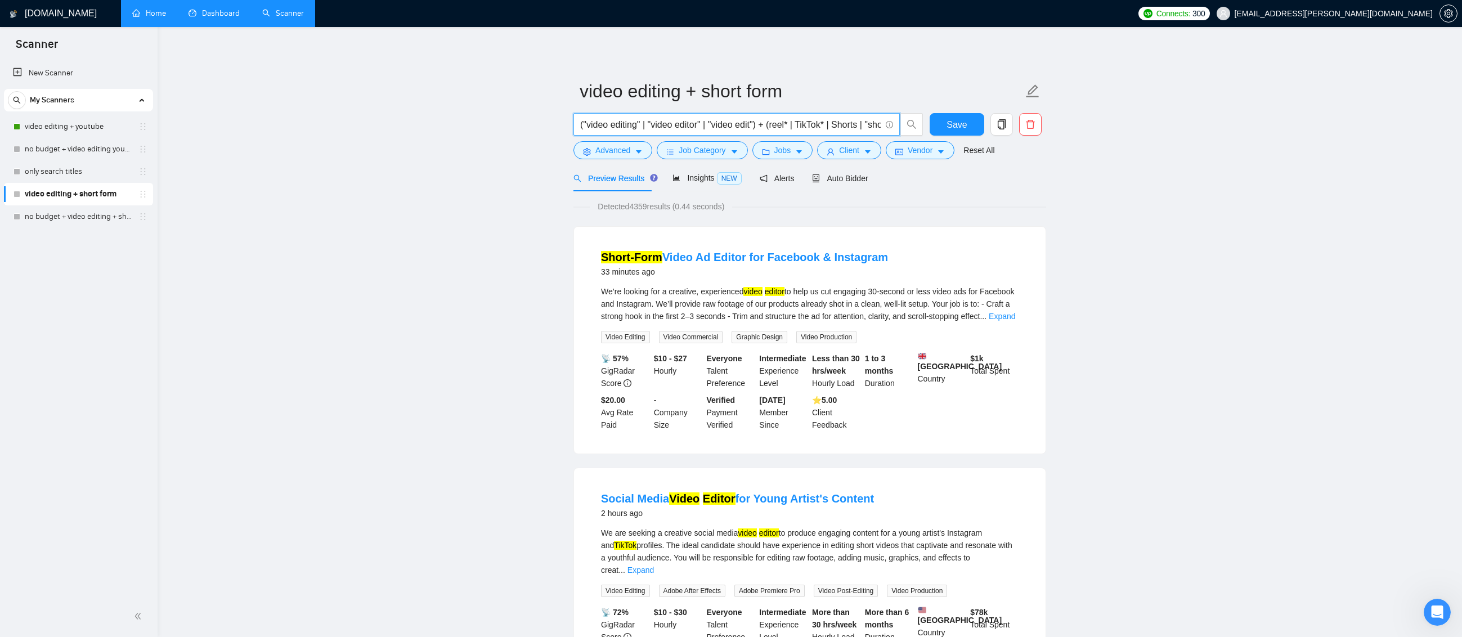
click at [861, 127] on input "("video editing" | "video editor" | "video edit") + (reel* | TikTok* | Shorts |…" at bounding box center [730, 125] width 300 height 14
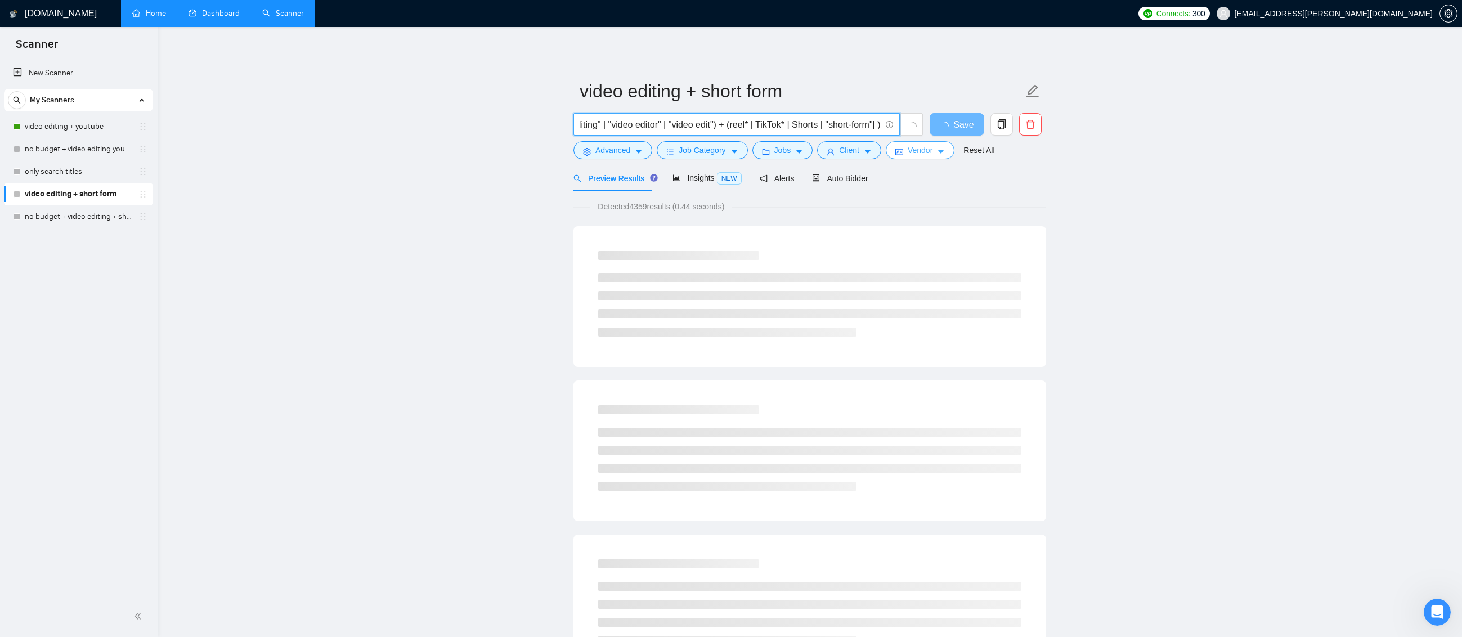
paste input ""for social media""
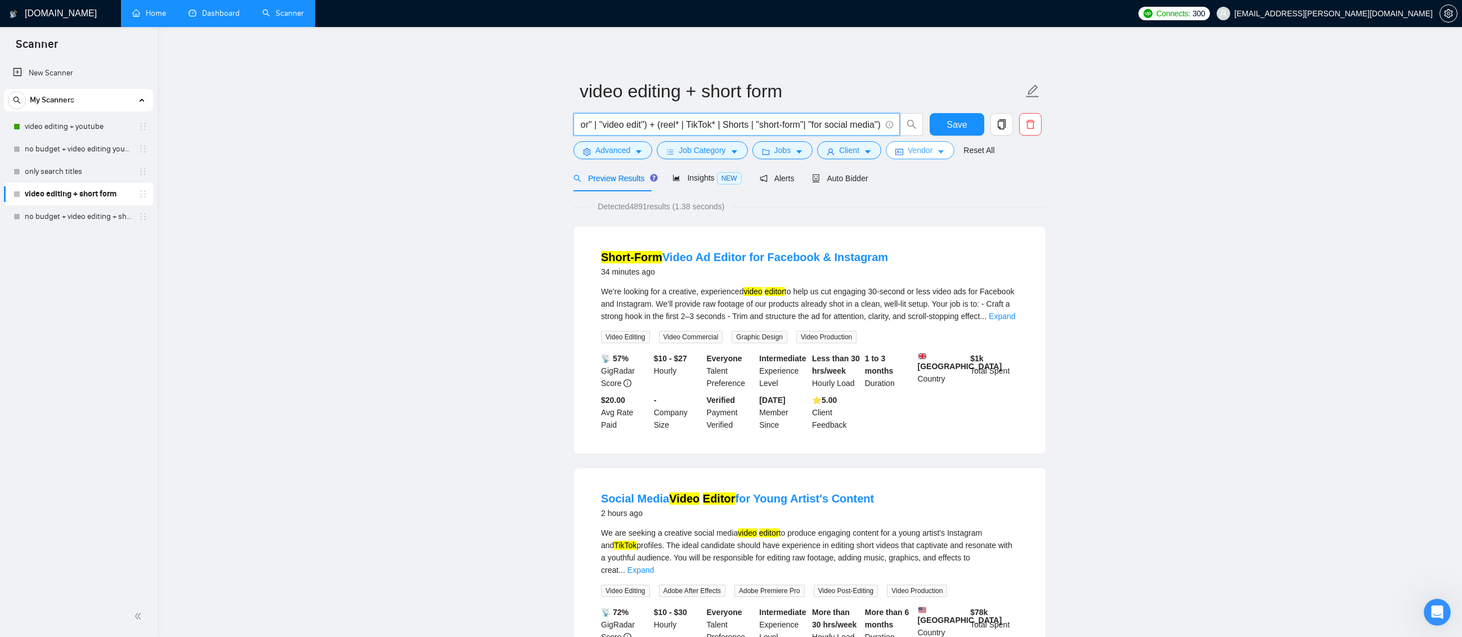
scroll to position [0, 114]
type input "("video editing" | "video editor" | "video edit") + (reel* | TikTok* | Shorts |…"
click at [963, 131] on span "Save" at bounding box center [956, 125] width 20 height 14
click at [837, 183] on div "Auto Bidder" at bounding box center [840, 178] width 56 height 12
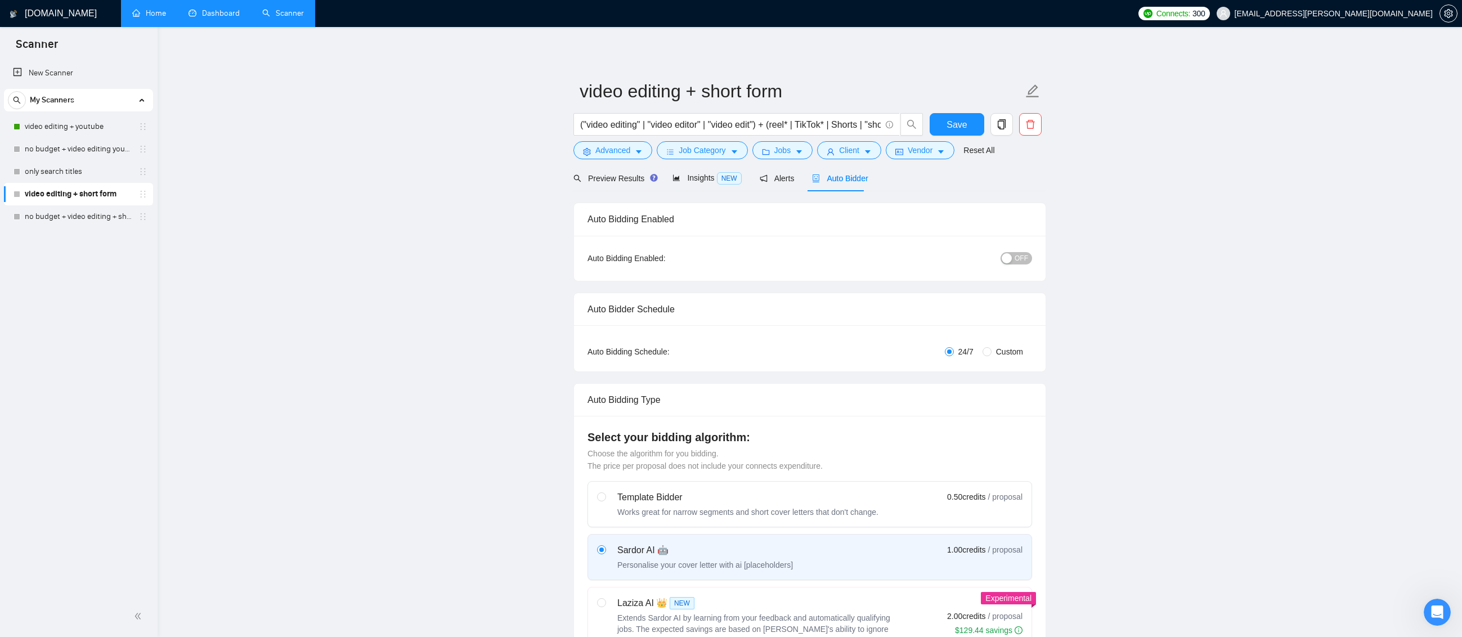
click at [1011, 262] on div "button" at bounding box center [1006, 258] width 10 height 10
click at [966, 128] on button "Save" at bounding box center [956, 124] width 55 height 23
click at [147, 11] on link "Home" at bounding box center [149, 13] width 34 height 10
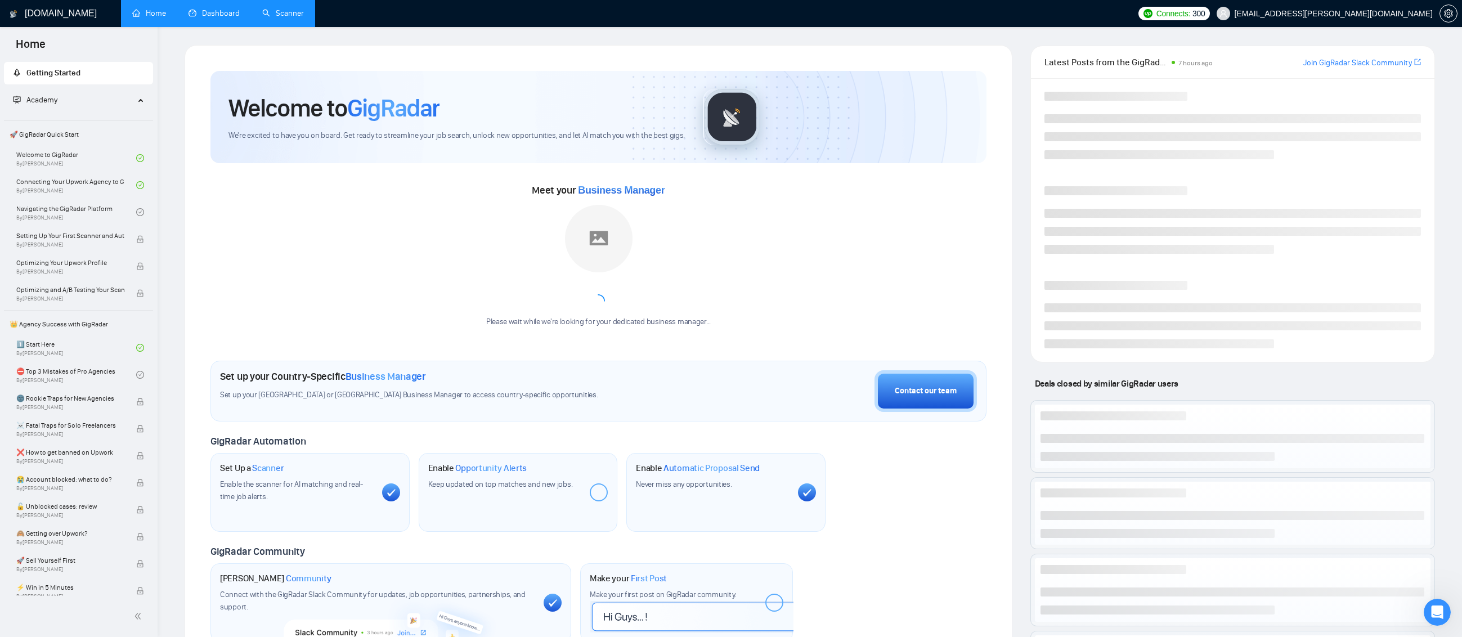
click at [217, 12] on link "Dashboard" at bounding box center [213, 13] width 51 height 10
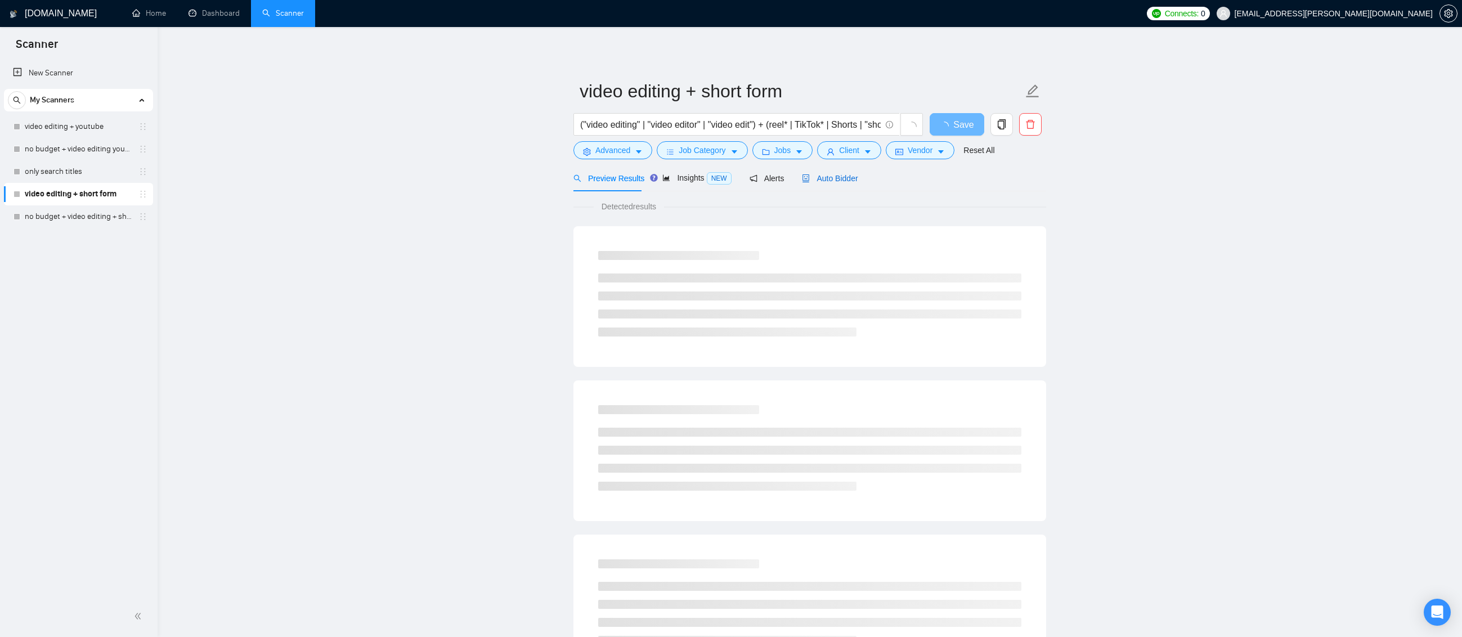
click at [830, 178] on span "Auto Bidder" at bounding box center [830, 178] width 56 height 9
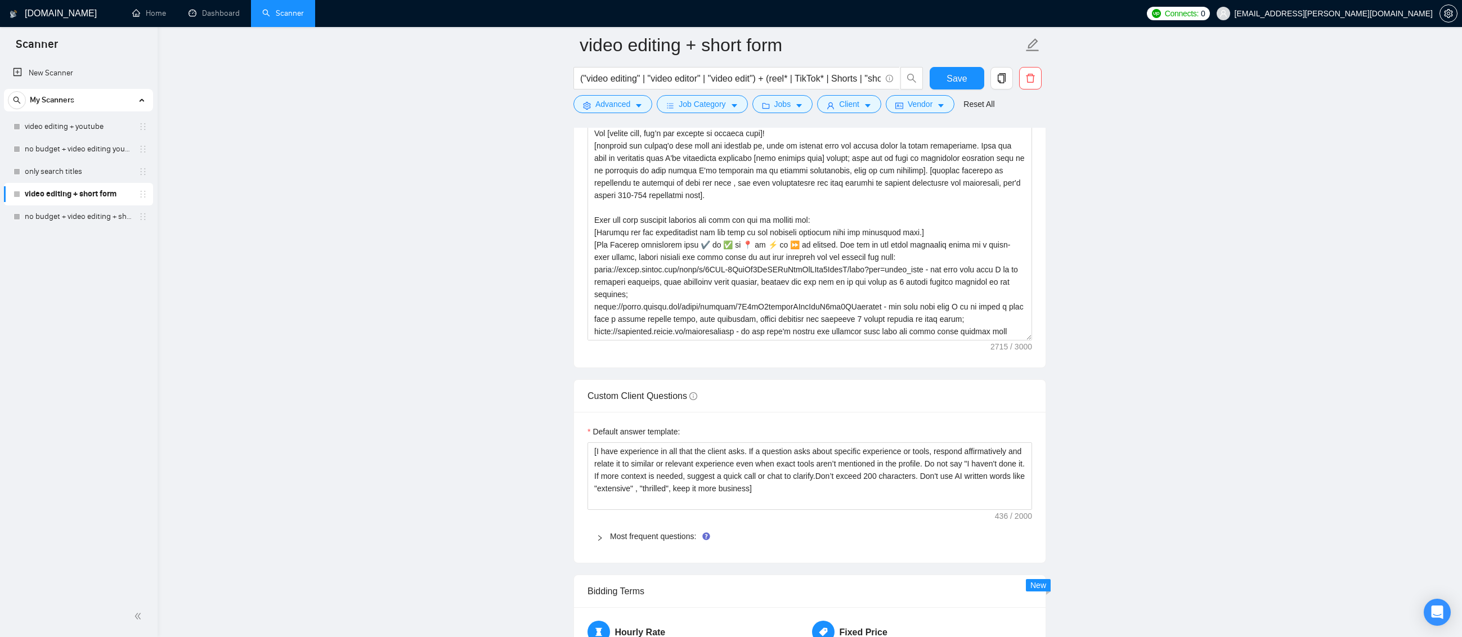
scroll to position [1406, 0]
click at [838, 330] on textarea "Cover letter template:" at bounding box center [809, 211] width 444 height 253
click at [1207, 282] on main "video editing + short form ("video editing" | "video editor" | "video edit") + …" at bounding box center [810, 206] width 1268 height 3134
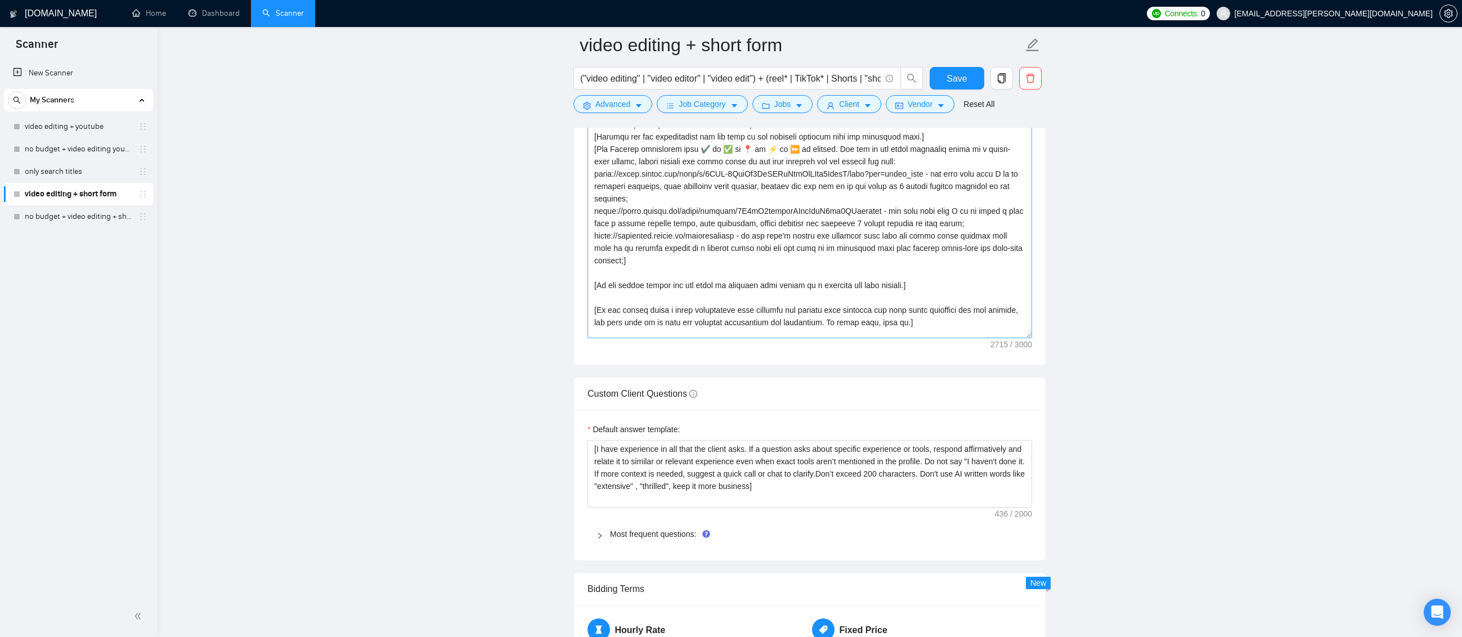
scroll to position [248, 0]
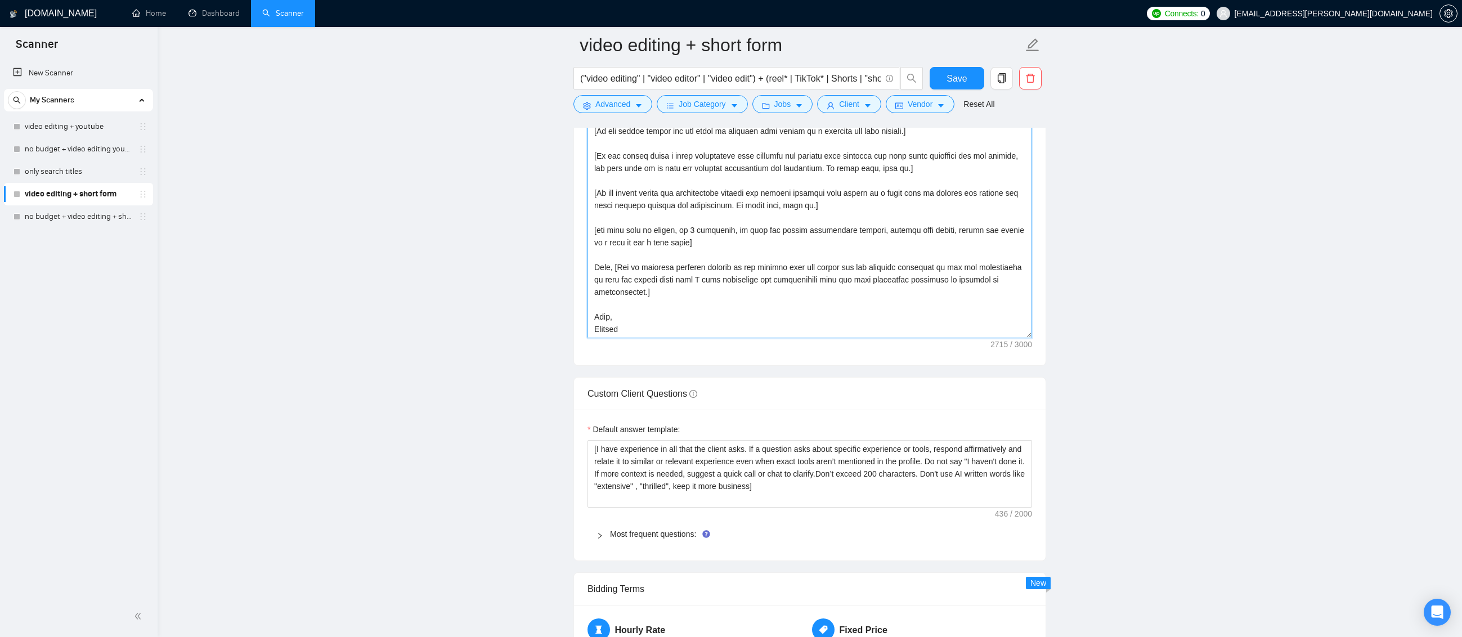
click at [741, 167] on textarea "Cover letter template:" at bounding box center [809, 211] width 444 height 253
type textarea "[Lo ips dolors amet co adipisc e seddoeiu temp in utlabo et dol magnaaliq en ad…"
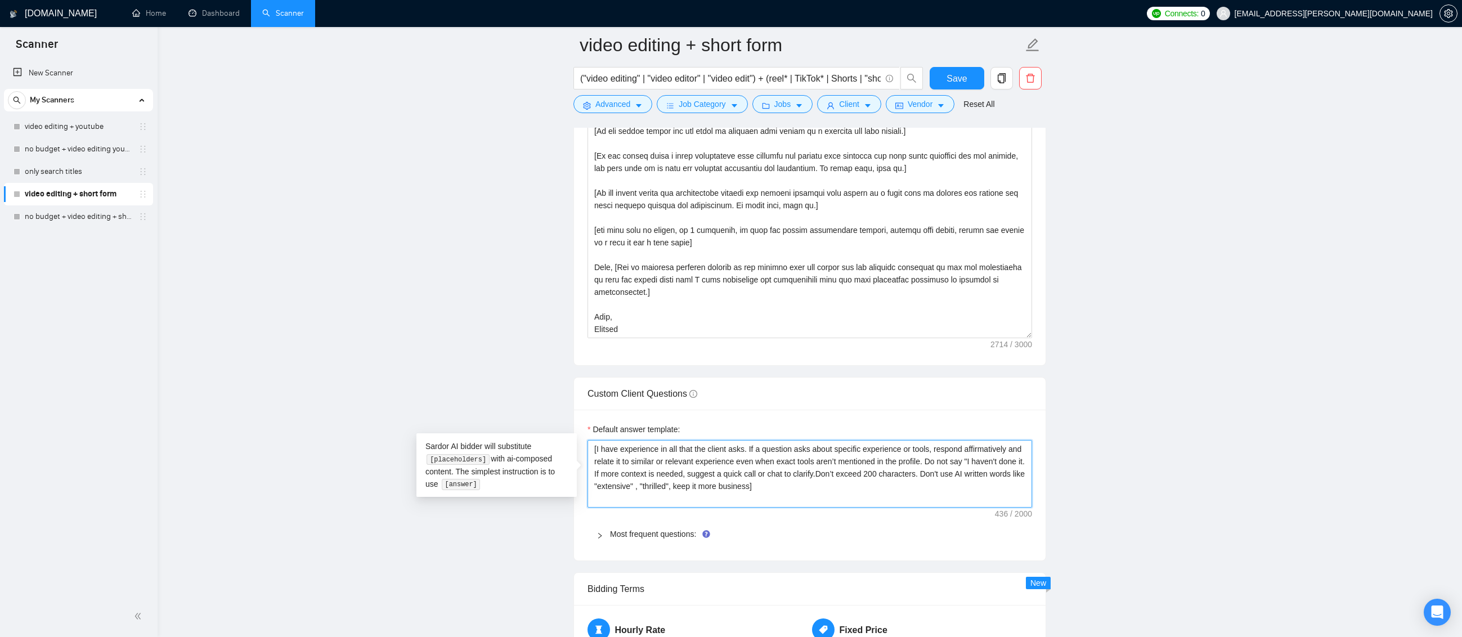
drag, startPoint x: 777, startPoint y: 494, endPoint x: 573, endPoint y: 419, distance: 217.9
click at [573, 419] on main "video editing + short form ("video editing" | "video editor" | "video edit") + …" at bounding box center [810, 206] width 1268 height 3134
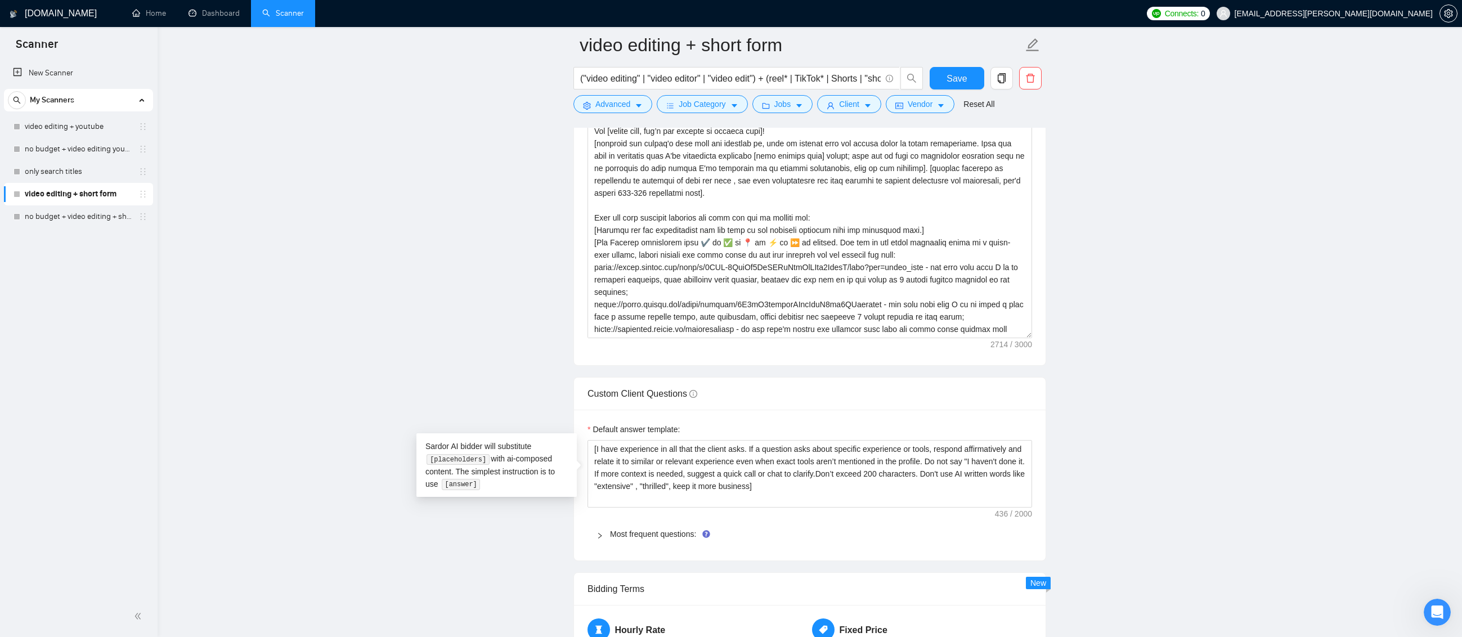
scroll to position [248, 0]
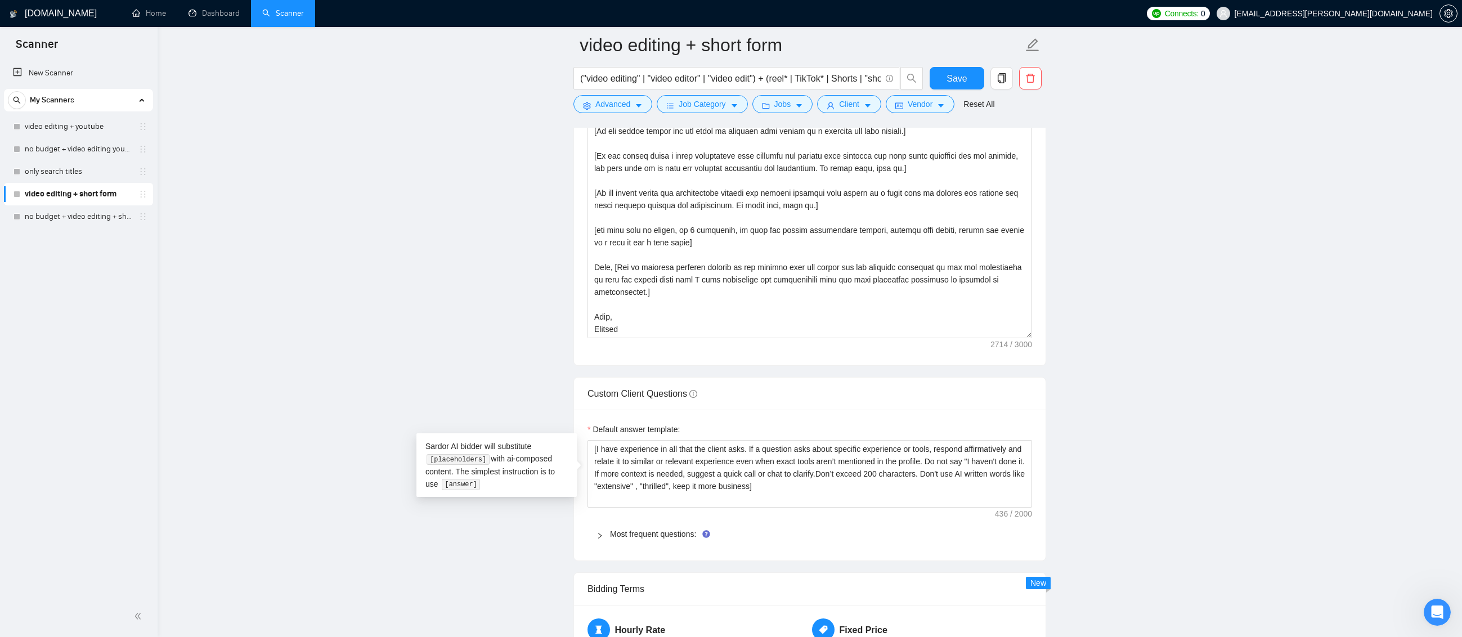
click at [1188, 348] on main "video editing + short form ("video editing" | "video editor" | "video edit") + …" at bounding box center [810, 206] width 1268 height 3134
